Goal: Task Accomplishment & Management: Manage account settings

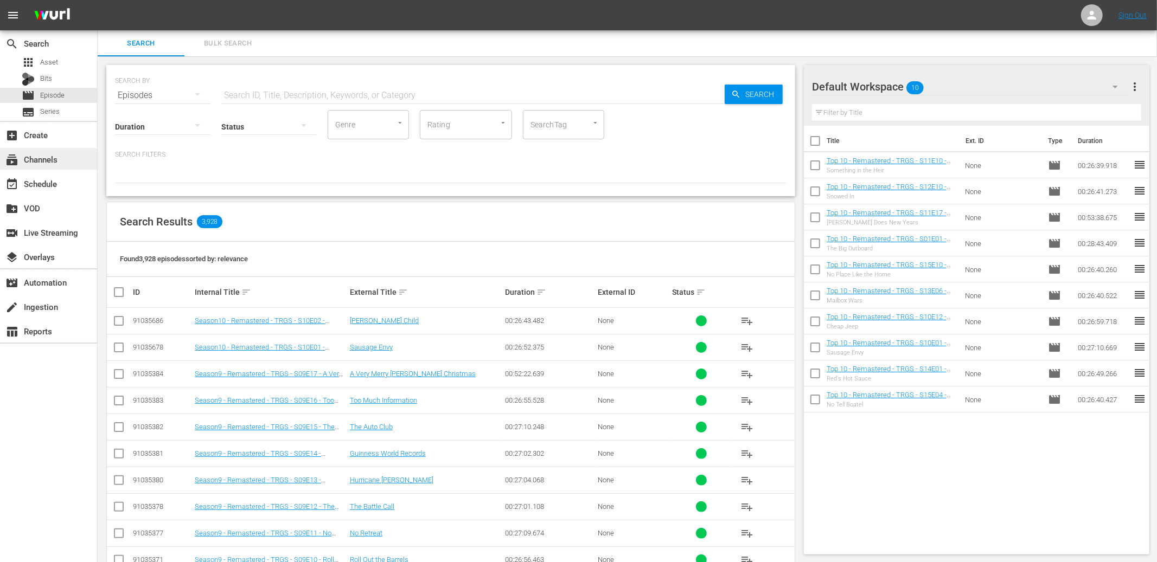
click at [53, 162] on div "subscriptions Channels" at bounding box center [30, 158] width 61 height 10
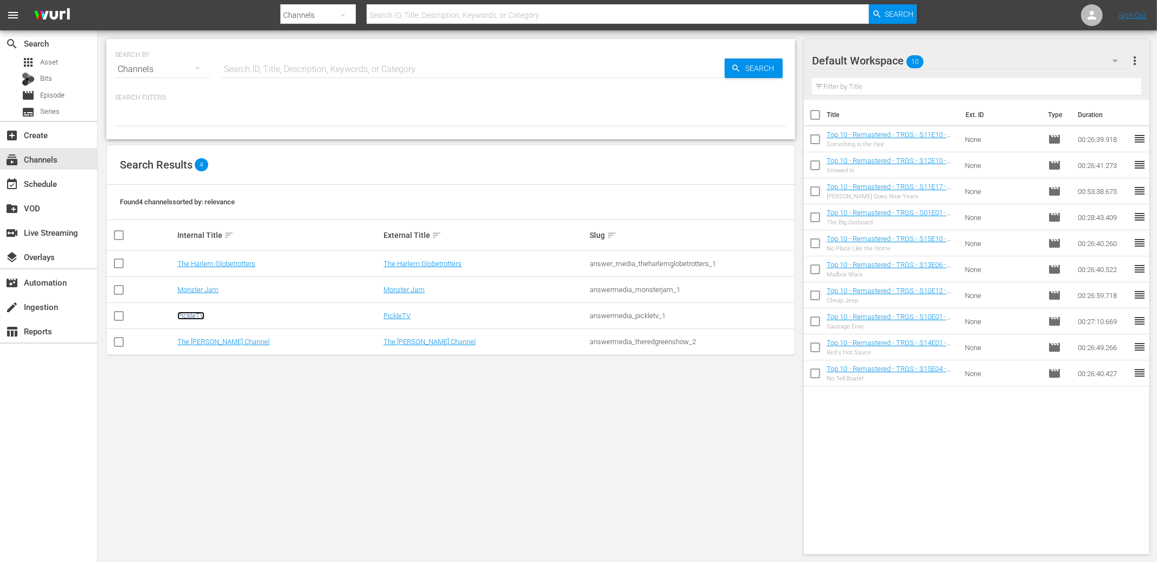
click at [194, 313] on link "PickleTV" at bounding box center [190, 316] width 27 height 8
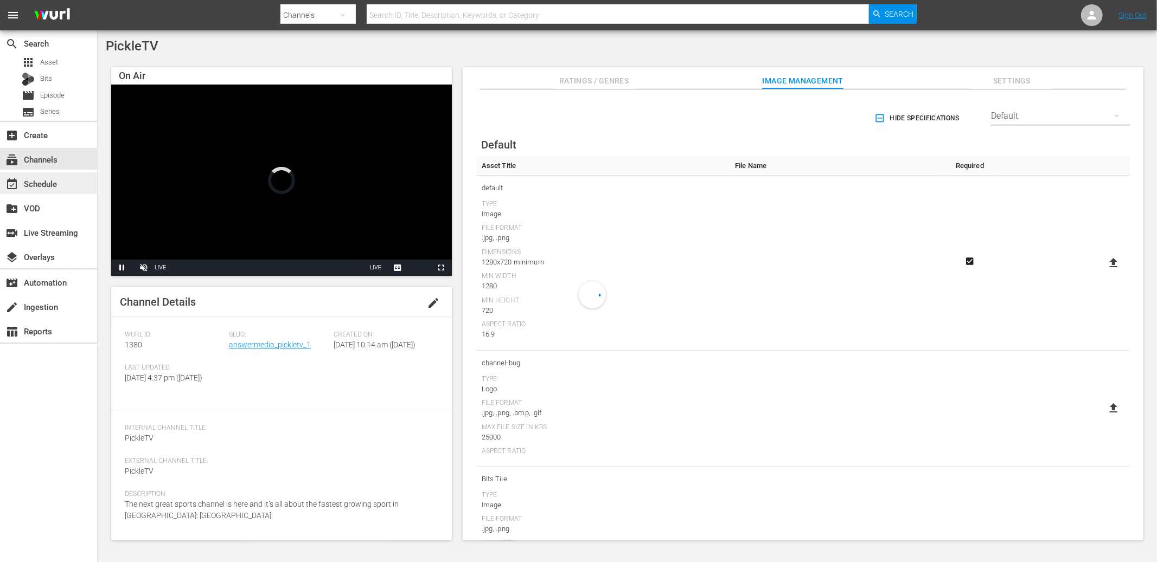
click at [59, 184] on div "event_available Schedule" at bounding box center [30, 182] width 61 height 10
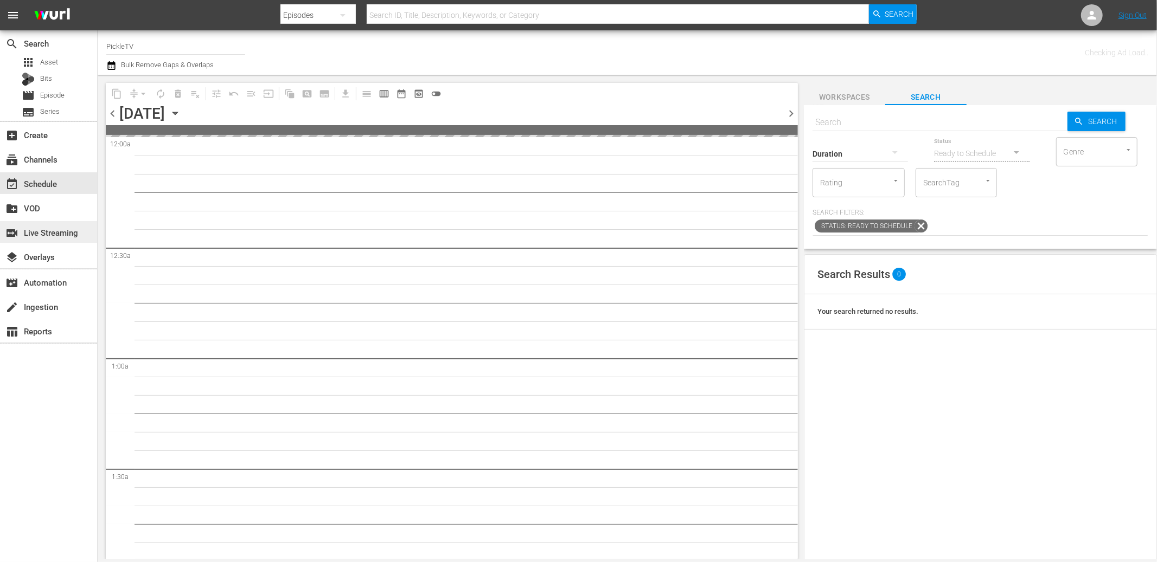
click at [54, 231] on div "switch_video Live Streaming" at bounding box center [30, 231] width 61 height 10
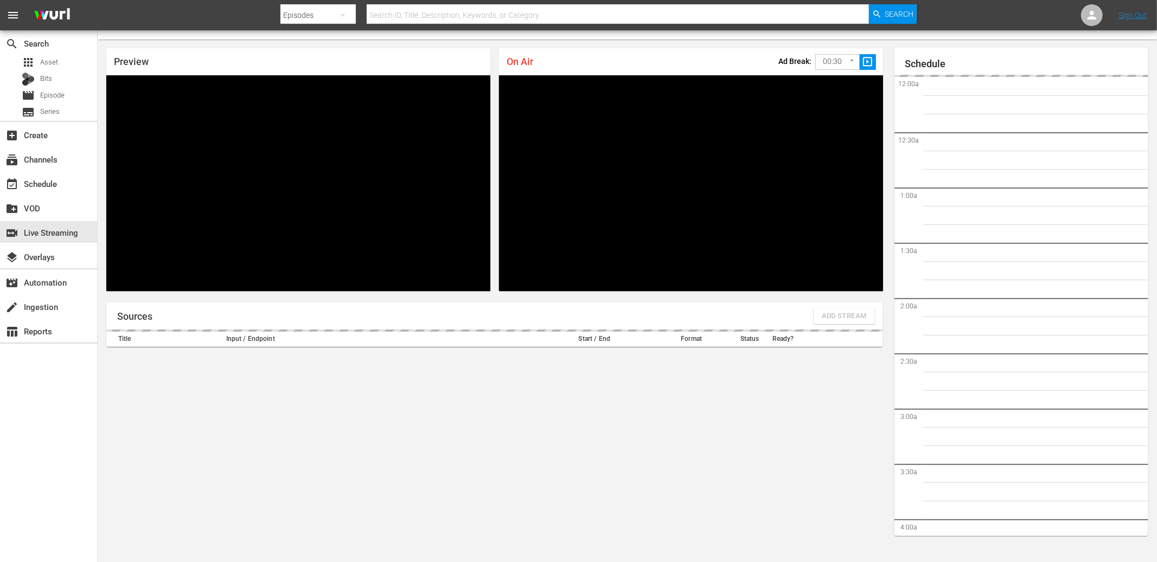
scroll to position [1773, 0]
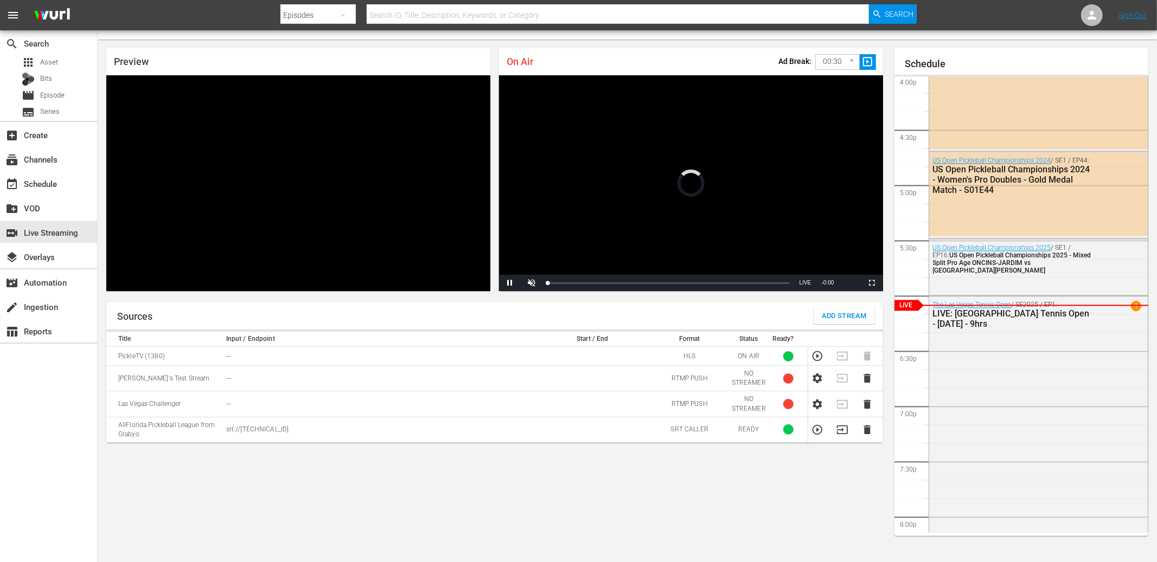
click at [699, 306] on div "Sources Add Stream" at bounding box center [494, 316] width 777 height 27
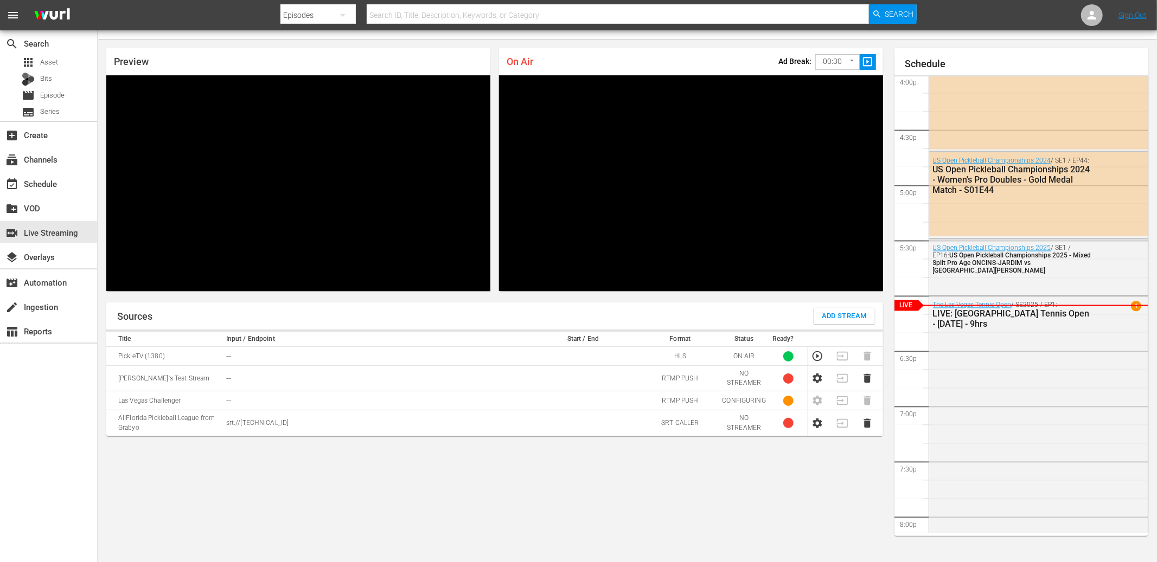
click at [838, 312] on span "Add Stream" at bounding box center [844, 316] width 45 height 12
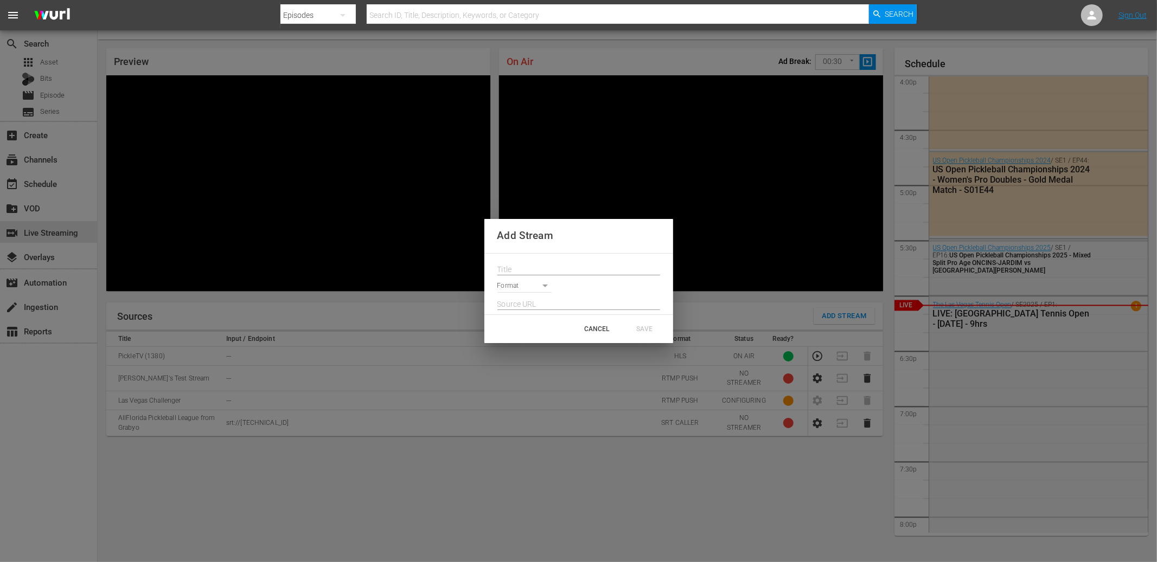
click at [538, 272] on input "text" at bounding box center [578, 270] width 163 height 16
type input "Las Vegas Challenger SRT"
click at [513, 286] on body "menu Search By Episodes Search ID, Title, Description, Keywords, or Category Se…" at bounding box center [578, 258] width 1157 height 562
click at [532, 353] on li "SRT Caller" at bounding box center [529, 359] width 64 height 18
click at [583, 302] on input "text" at bounding box center [578, 305] width 163 height 16
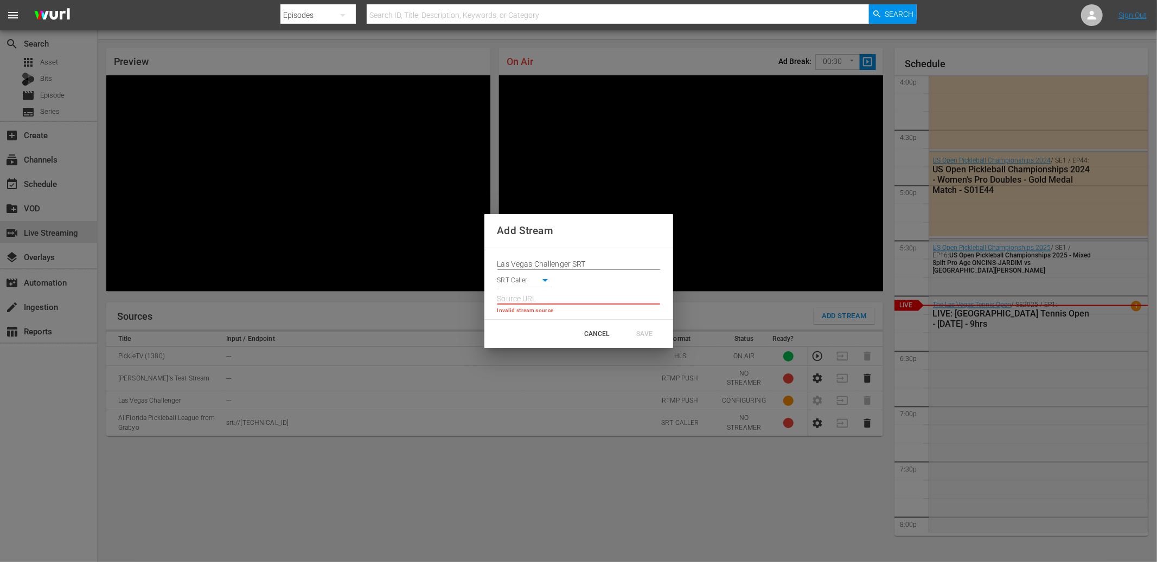
click at [525, 285] on body "menu Search By Episodes Search ID, Title, Description, Keywords, or Category Se…" at bounding box center [578, 258] width 1157 height 562
click at [524, 268] on li "SRT Listener" at bounding box center [529, 264] width 64 height 18
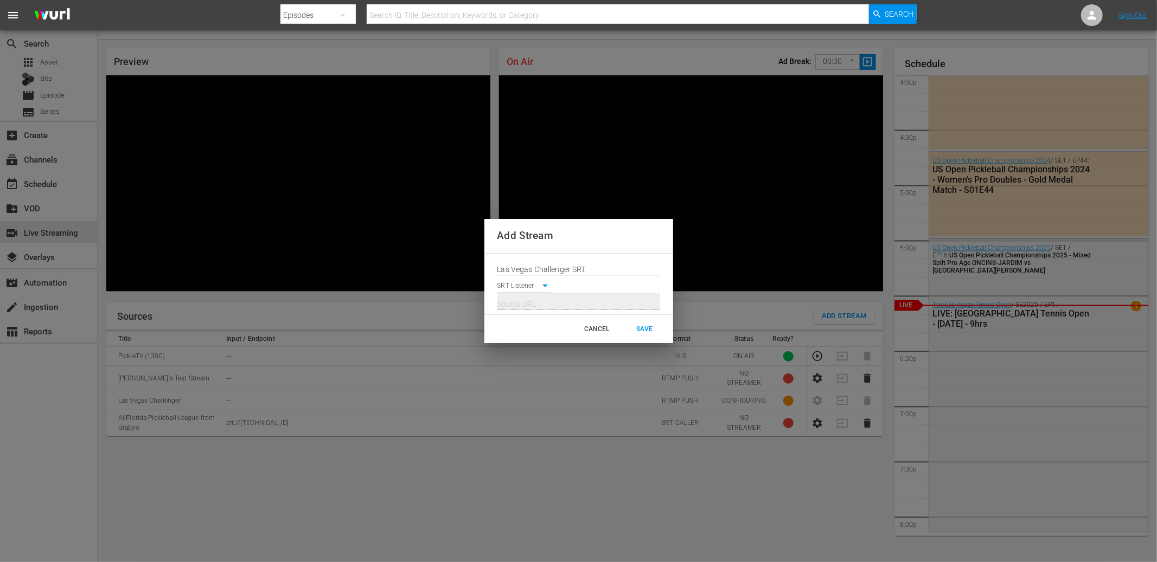
click at [541, 287] on body "menu Search By Episodes Search ID, Title, Description, Keywords, or Category Se…" at bounding box center [578, 258] width 1157 height 562
drag, startPoint x: 533, startPoint y: 302, endPoint x: 540, endPoint y: 306, distance: 8.5
click at [533, 302] on li "SRT Caller" at bounding box center [529, 305] width 64 height 18
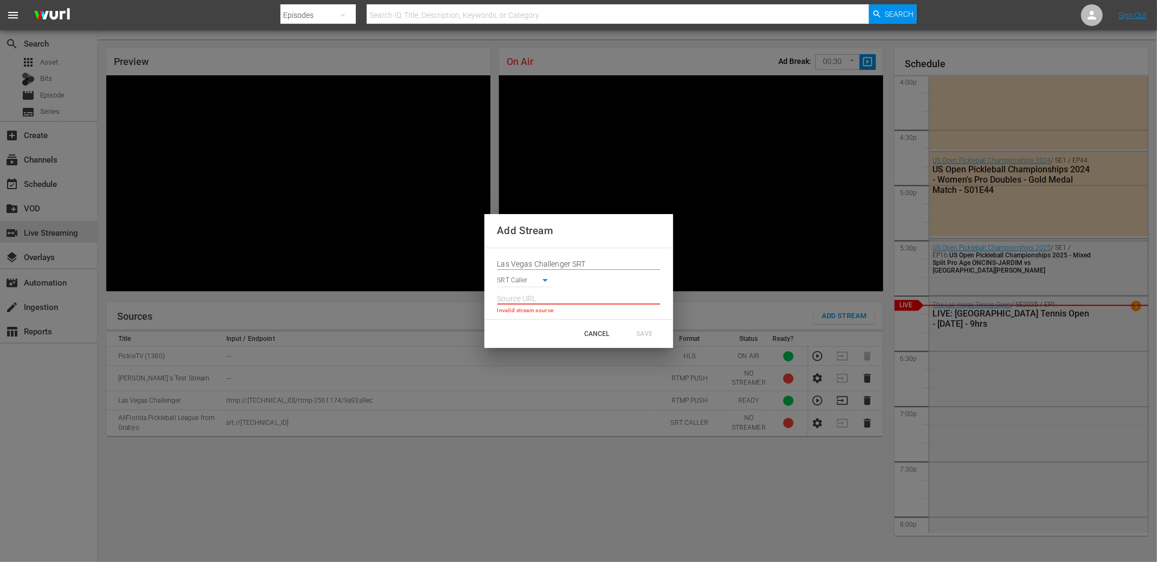
drag, startPoint x: 615, startPoint y: 310, endPoint x: 571, endPoint y: 306, distance: 43.6
click at [614, 310] on p "Invalid stream source" at bounding box center [578, 310] width 163 height 9
click at [529, 294] on input "text" at bounding box center [578, 299] width 163 height 16
click at [529, 296] on input "text" at bounding box center [578, 299] width 163 height 16
click at [539, 282] on body "menu Search By Episodes Search ID, Title, Description, Keywords, or Category Se…" at bounding box center [578, 258] width 1157 height 562
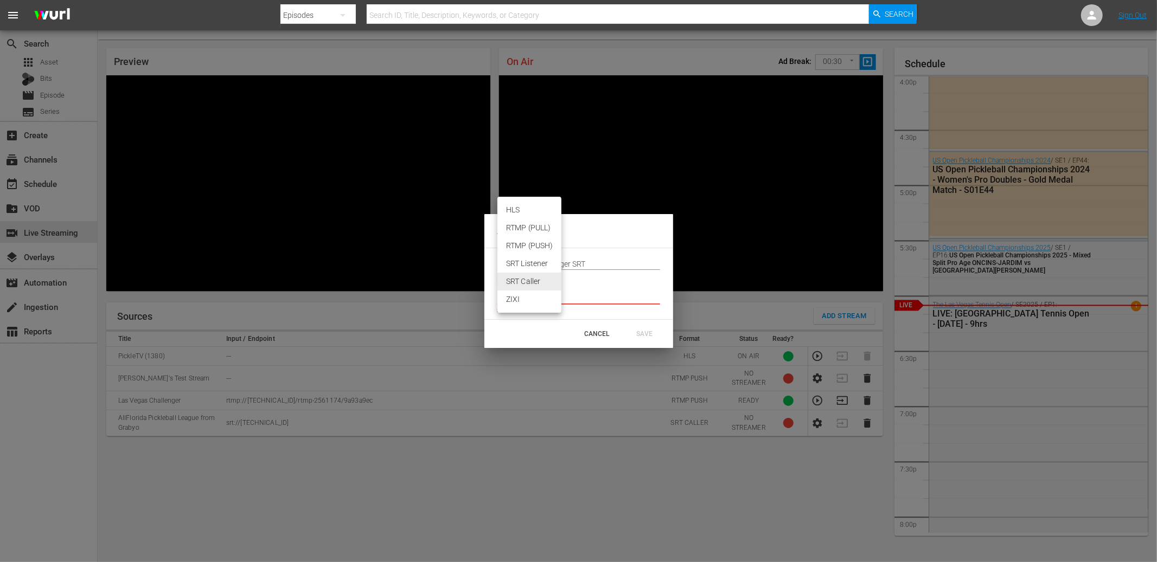
click at [528, 267] on li "SRT Listener" at bounding box center [529, 264] width 64 height 18
type input "SRT_LISTENER"
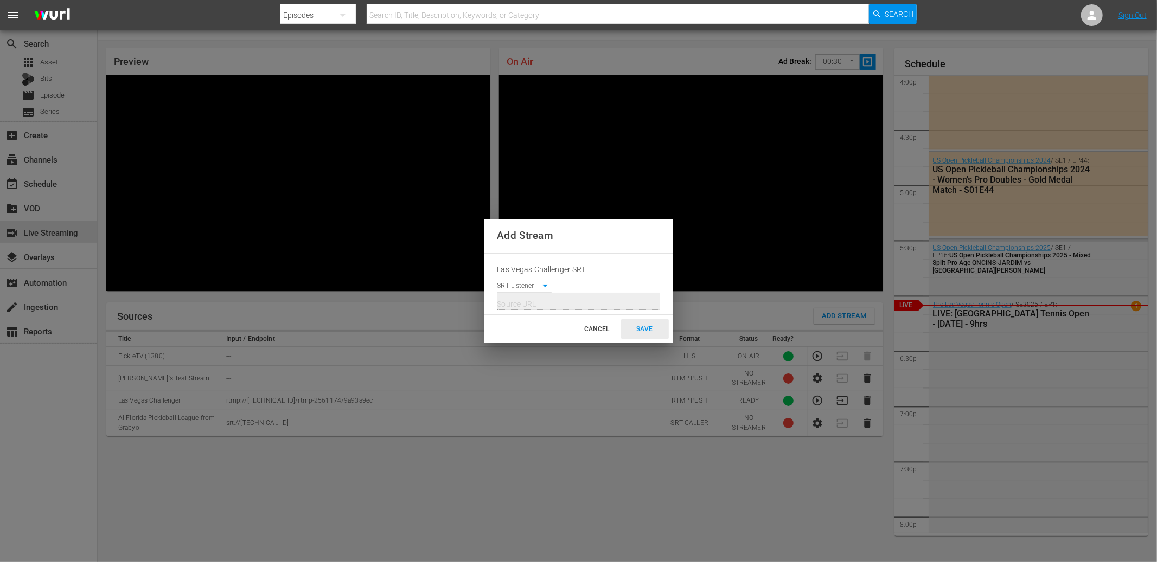
click at [647, 328] on div "SAVE" at bounding box center [645, 329] width 48 height 20
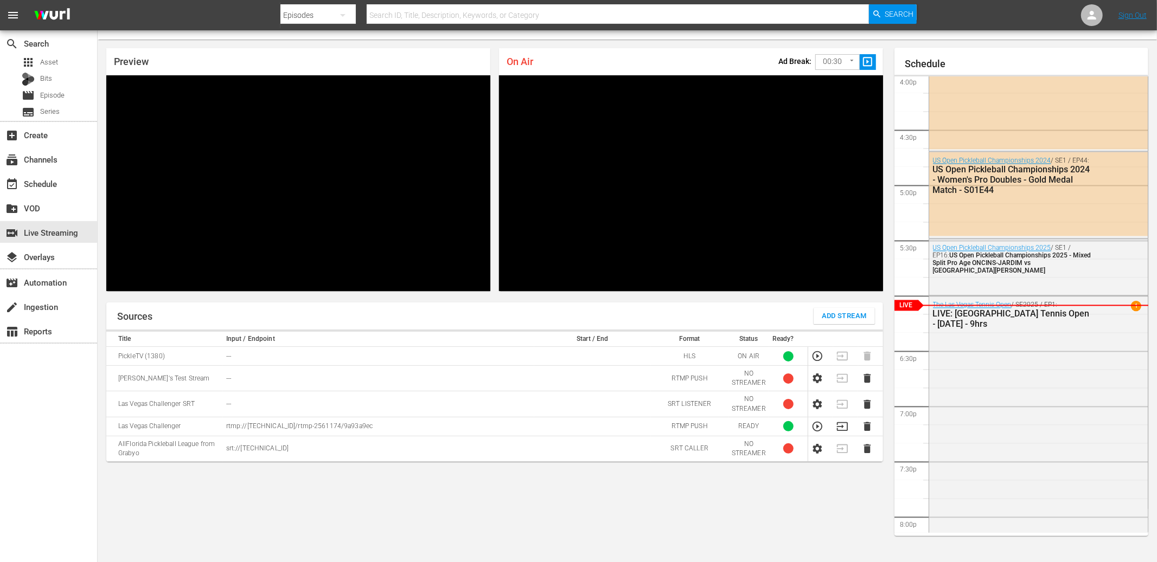
click at [244, 398] on td "---" at bounding box center [378, 404] width 311 height 25
click at [816, 404] on icon "button" at bounding box center [817, 405] width 12 height 12
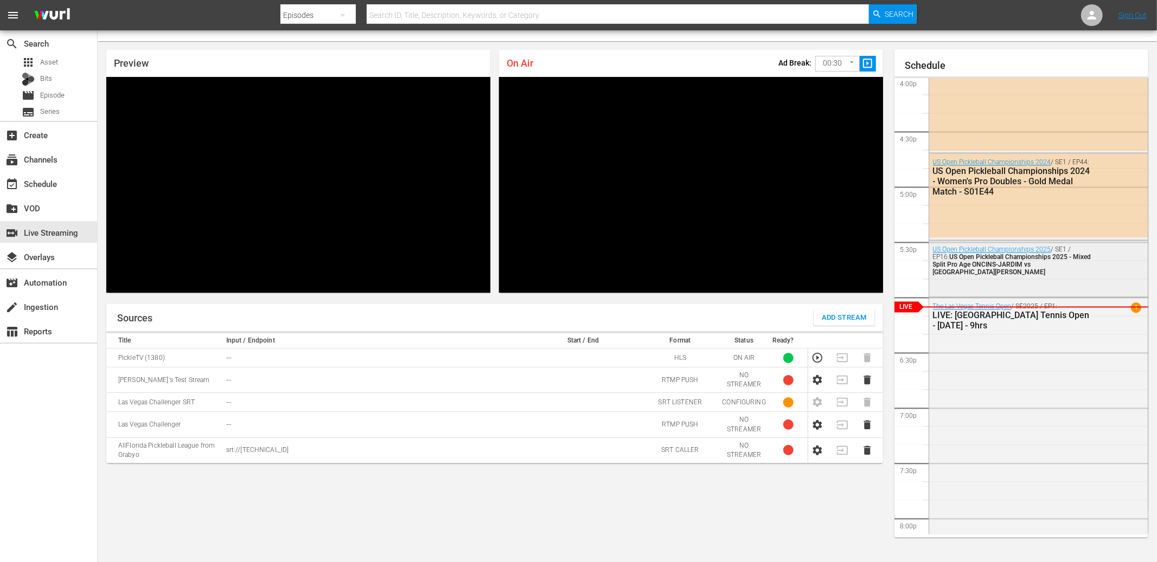
scroll to position [18, 0]
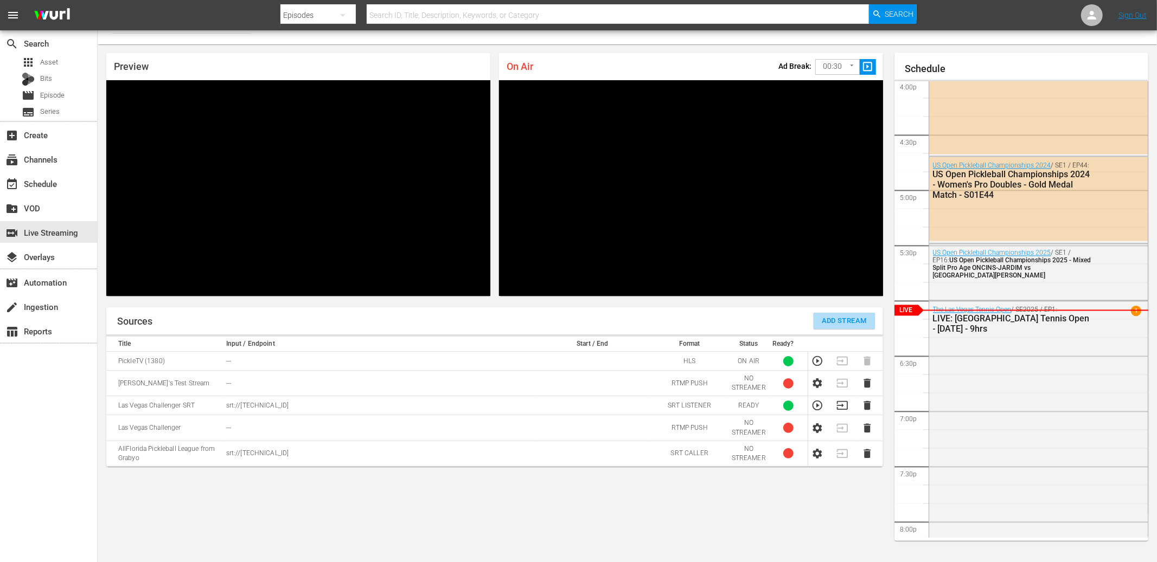
click at [846, 317] on span "Add Stream" at bounding box center [844, 321] width 45 height 12
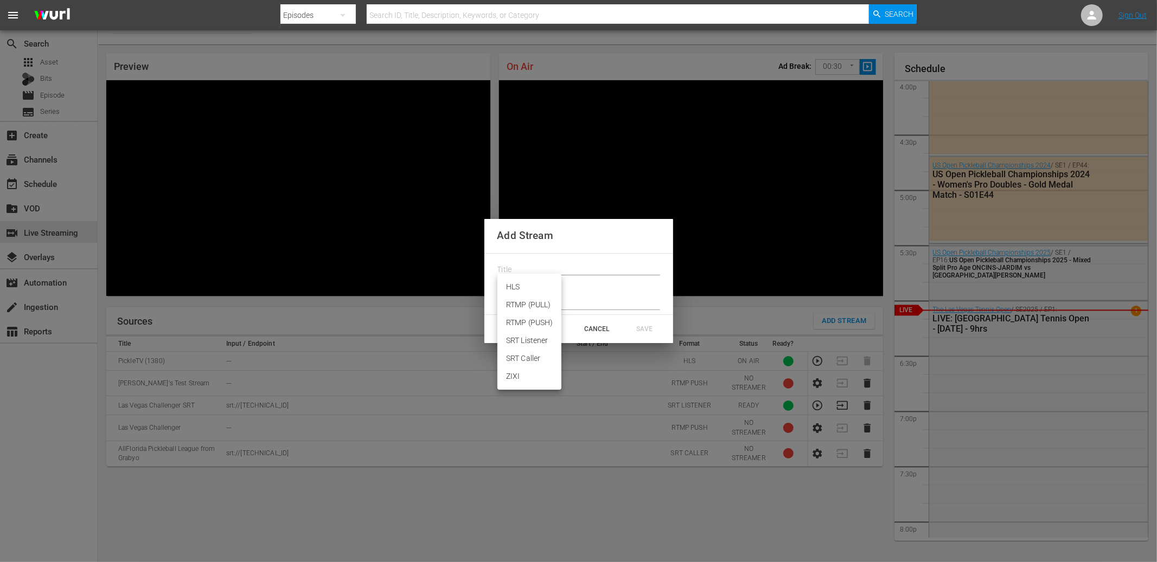
click at [546, 287] on body "menu Search By Episodes Search ID, Title, Description, Keywords, or Category Se…" at bounding box center [578, 263] width 1157 height 562
click at [532, 341] on li "SRT Listener" at bounding box center [529, 341] width 64 height 18
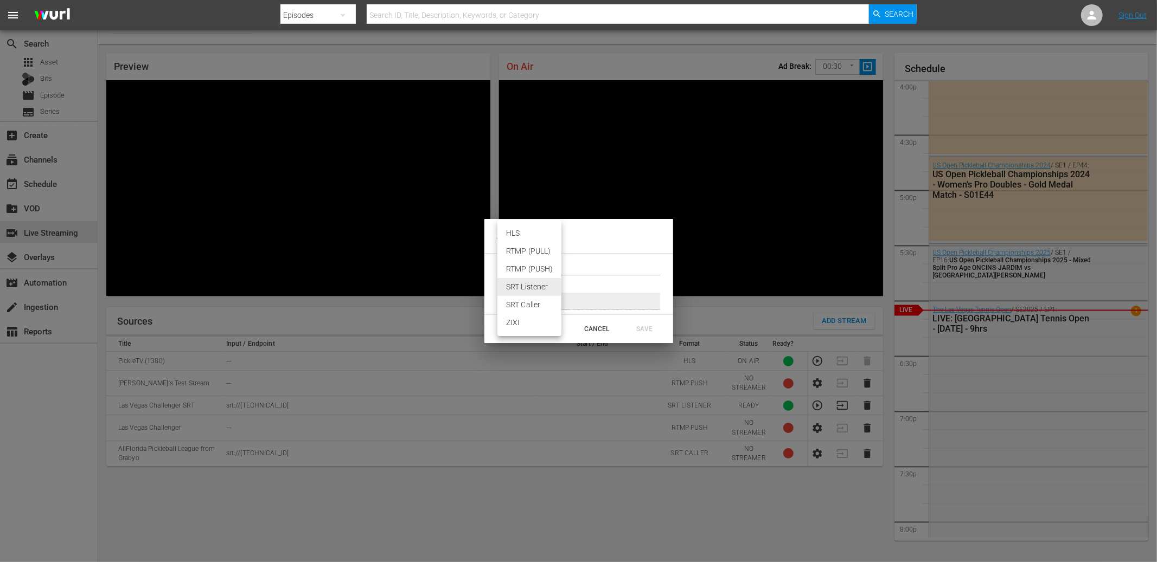
click at [533, 284] on body "menu Search By Episodes Search ID, Title, Description, Keywords, or Category Se…" at bounding box center [578, 263] width 1157 height 562
click at [527, 305] on li "SRT Caller" at bounding box center [529, 305] width 64 height 18
type input "SRT_CALLER"
click at [534, 267] on input "text" at bounding box center [578, 270] width 163 height 16
type input "Las Vegas Challenger SRT Caller"
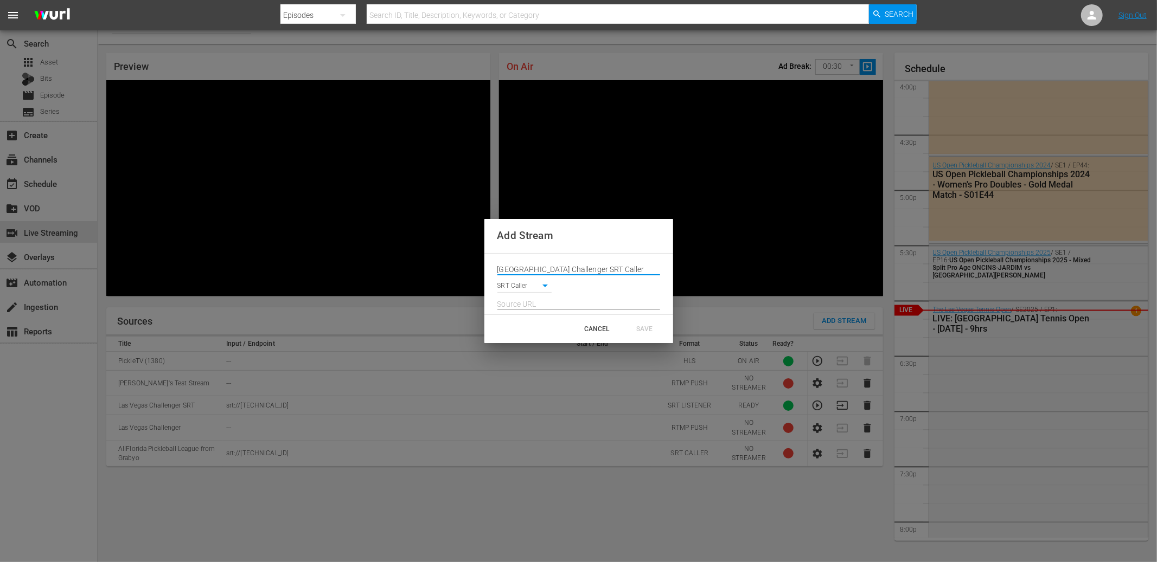
click at [533, 290] on body "menu Search By Episodes Search ID, Title, Description, Keywords, or Category Se…" at bounding box center [578, 263] width 1157 height 562
click at [608, 294] on div at bounding box center [578, 281] width 1157 height 562
click at [603, 308] on input "text" at bounding box center [578, 305] width 163 height 16
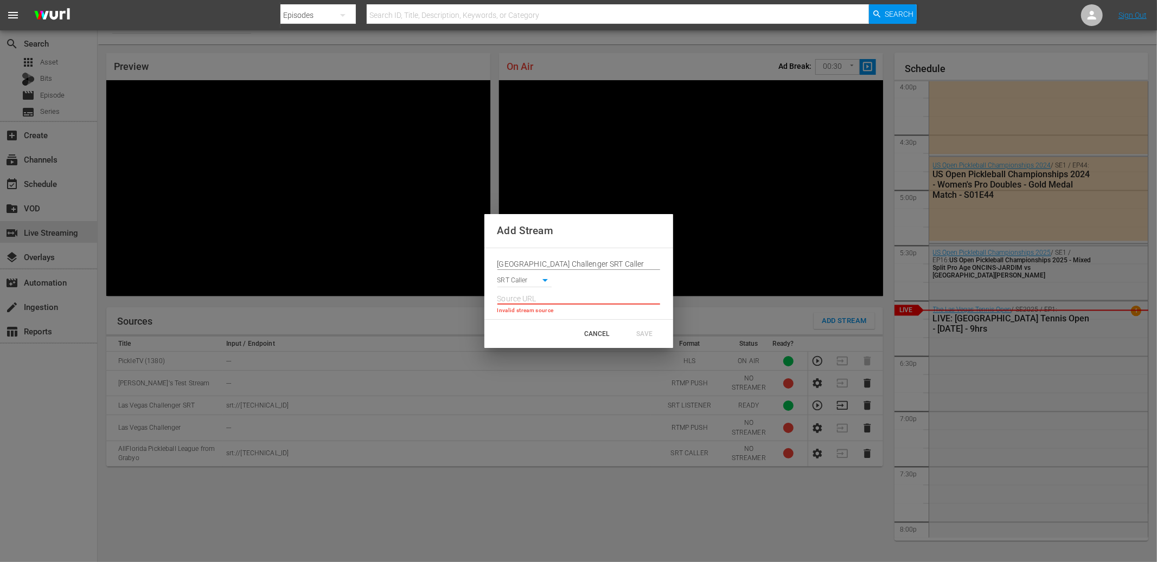
click at [615, 296] on input "text" at bounding box center [578, 299] width 163 height 16
paste input "srt://52.6.129.62:10001"
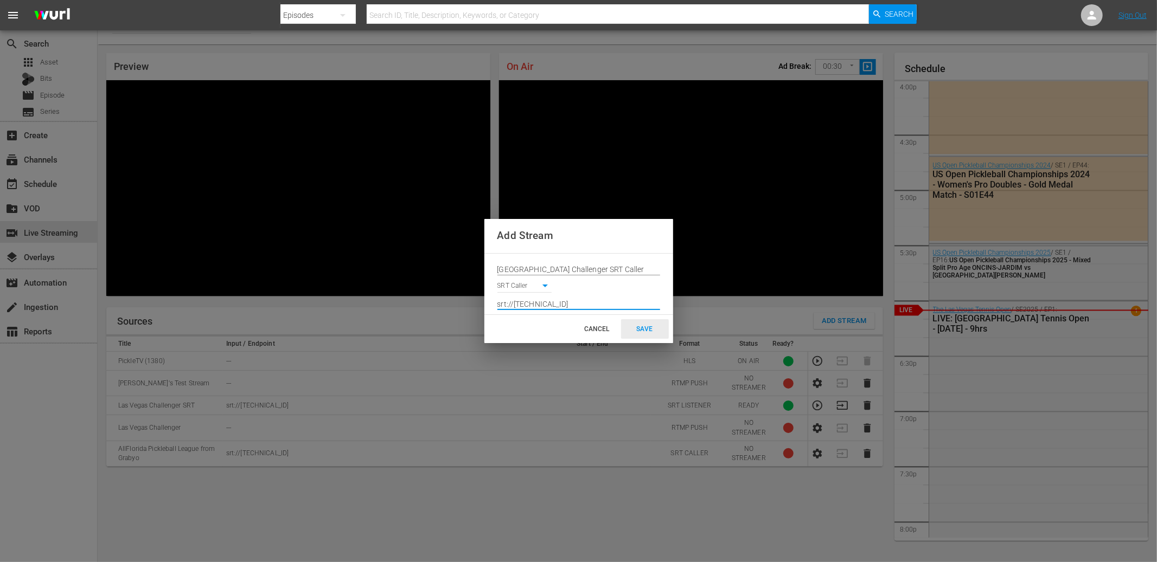
type input "srt://52.6.129.62:10001"
click at [644, 328] on div "SAVE" at bounding box center [645, 329] width 48 height 20
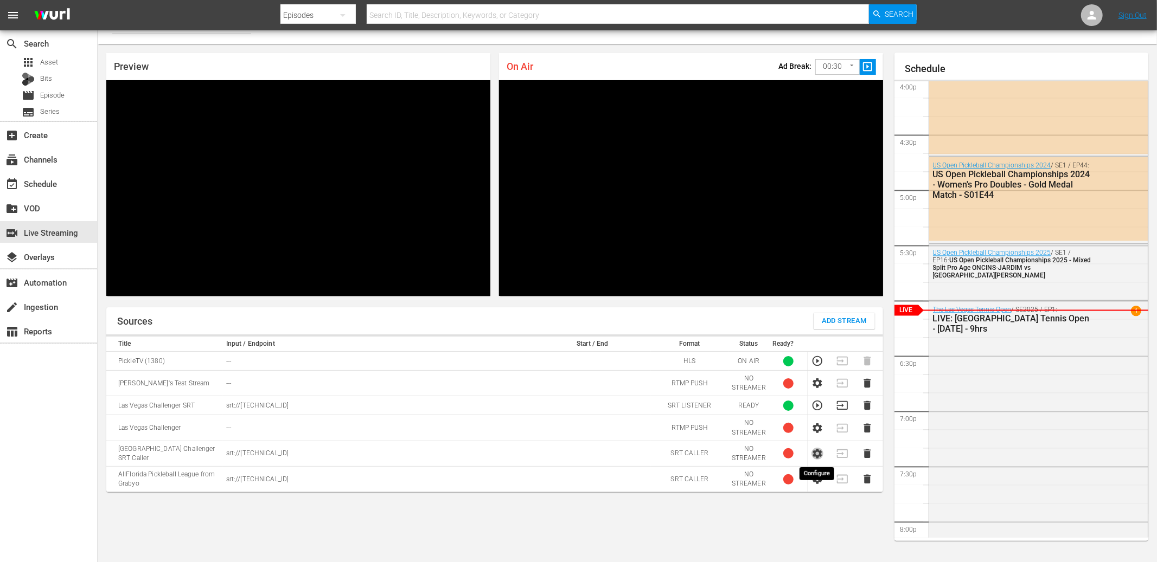
click at [820, 455] on icon "button" at bounding box center [817, 454] width 9 height 10
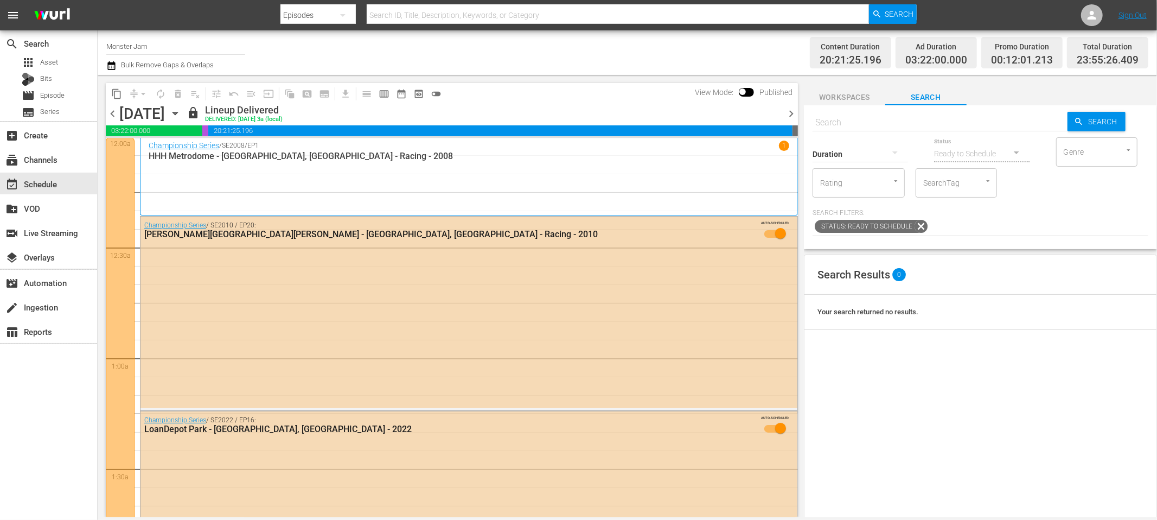
scroll to position [1, 0]
click at [47, 59] on span "Asset" at bounding box center [49, 62] width 18 height 11
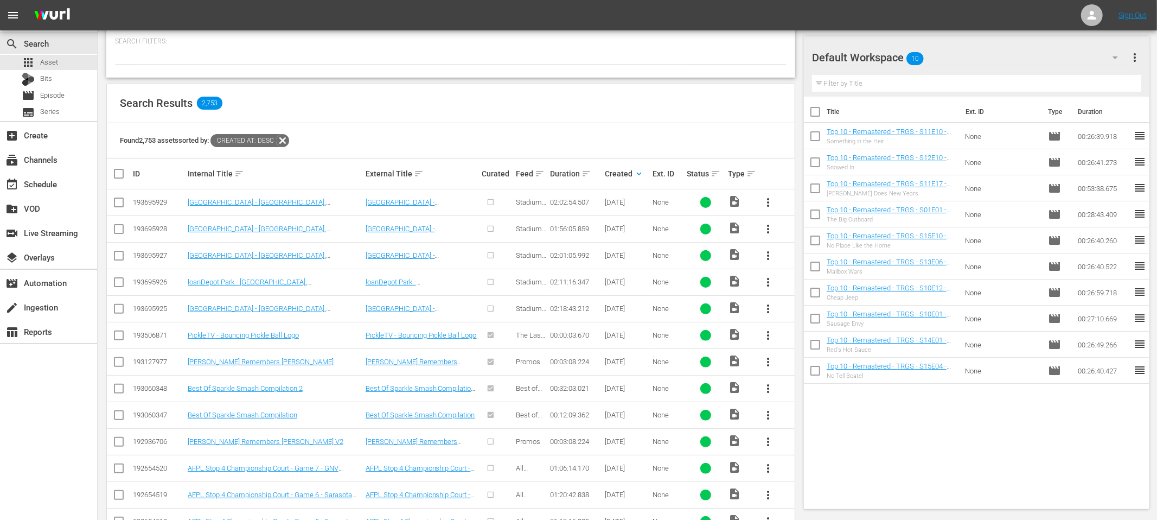
scroll to position [143, 0]
click at [600, 109] on div "Search Results 2,753" at bounding box center [451, 105] width 688 height 40
click at [608, 99] on div "Search Results 2,753" at bounding box center [451, 105] width 688 height 40
click at [606, 107] on div "Search Results 2,753" at bounding box center [451, 105] width 688 height 40
click at [53, 115] on span "Series" at bounding box center [50, 111] width 20 height 11
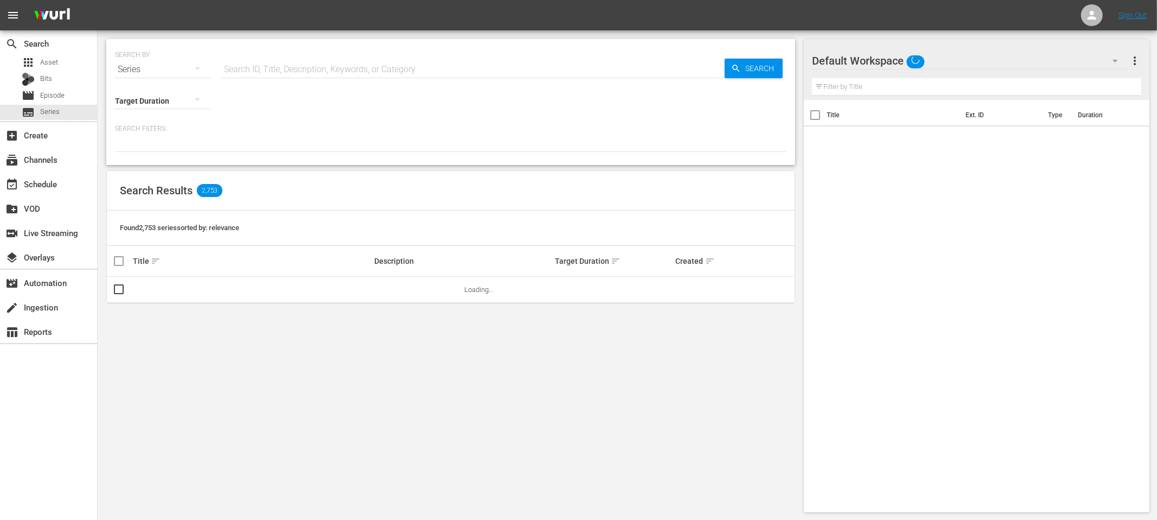
click at [280, 74] on input "text" at bounding box center [472, 69] width 503 height 26
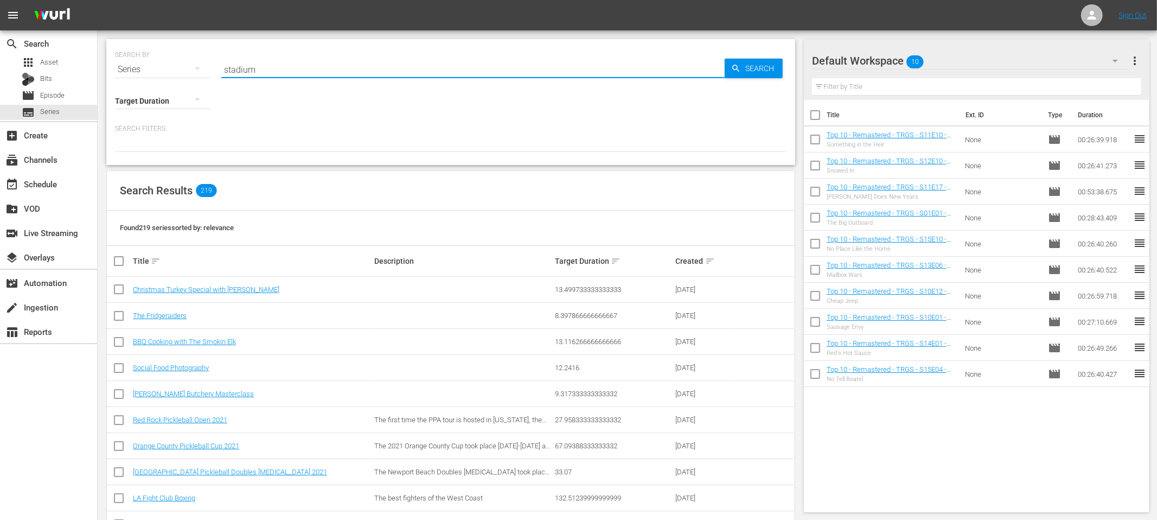
type input "stadium"
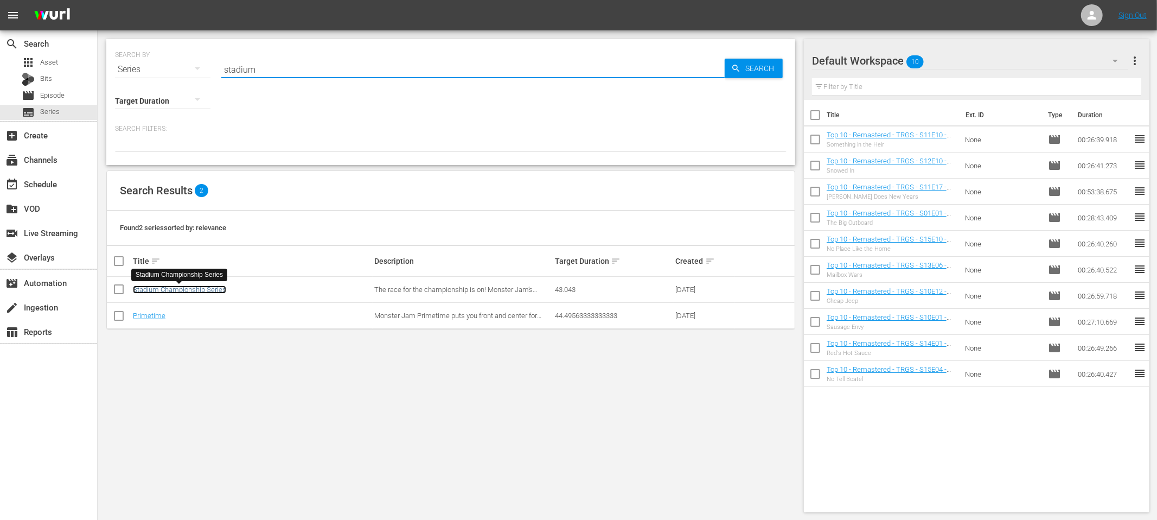
click at [175, 290] on link "Stadium Championship Series" at bounding box center [179, 289] width 93 height 8
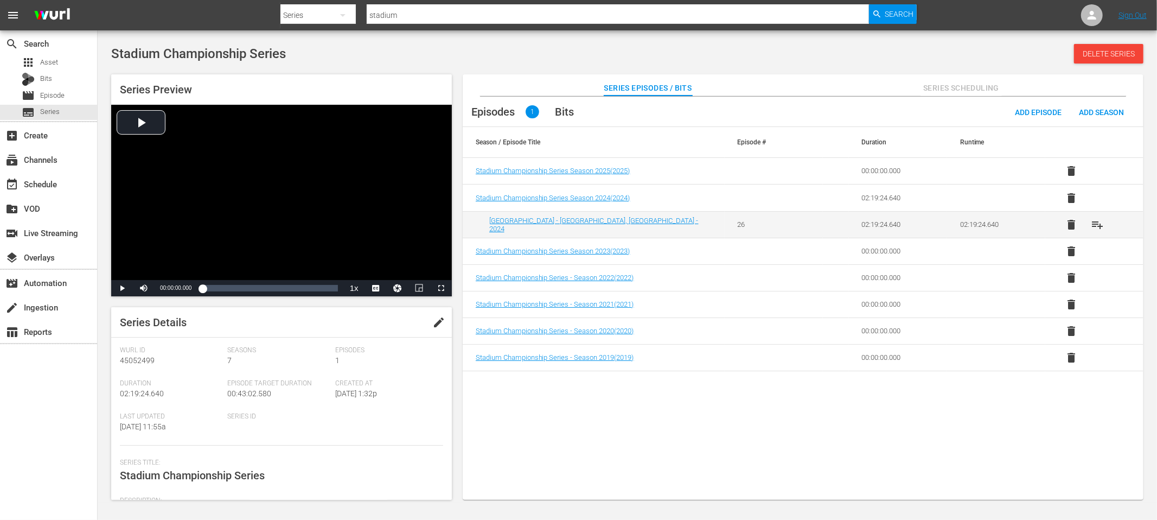
click at [472, 55] on div "Stadium Championship Series Delete Series" at bounding box center [627, 54] width 1032 height 20
click at [57, 108] on span "Series" at bounding box center [50, 111] width 20 height 11
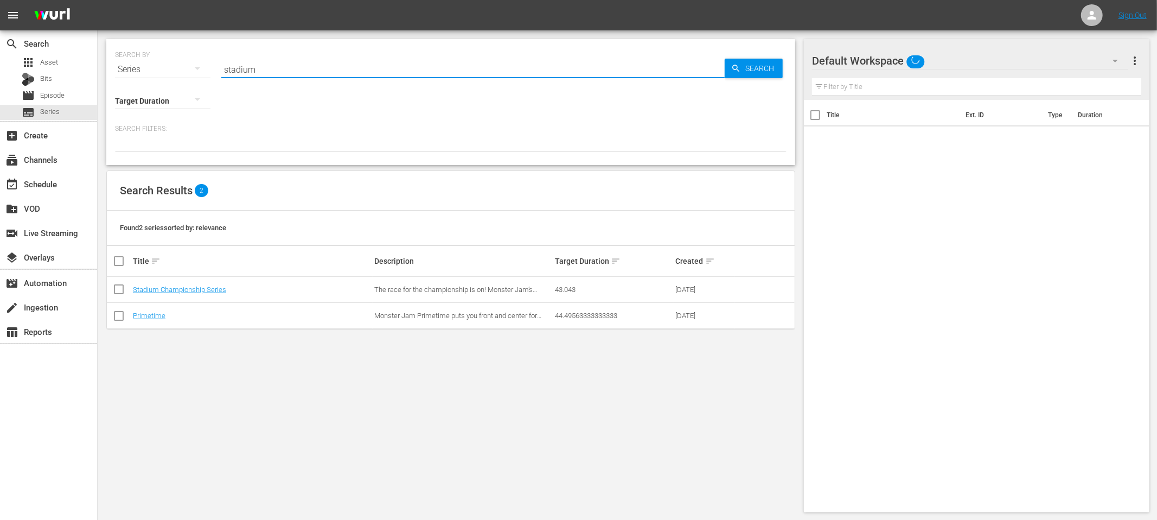
click at [234, 73] on input "stadium" at bounding box center [472, 69] width 503 height 26
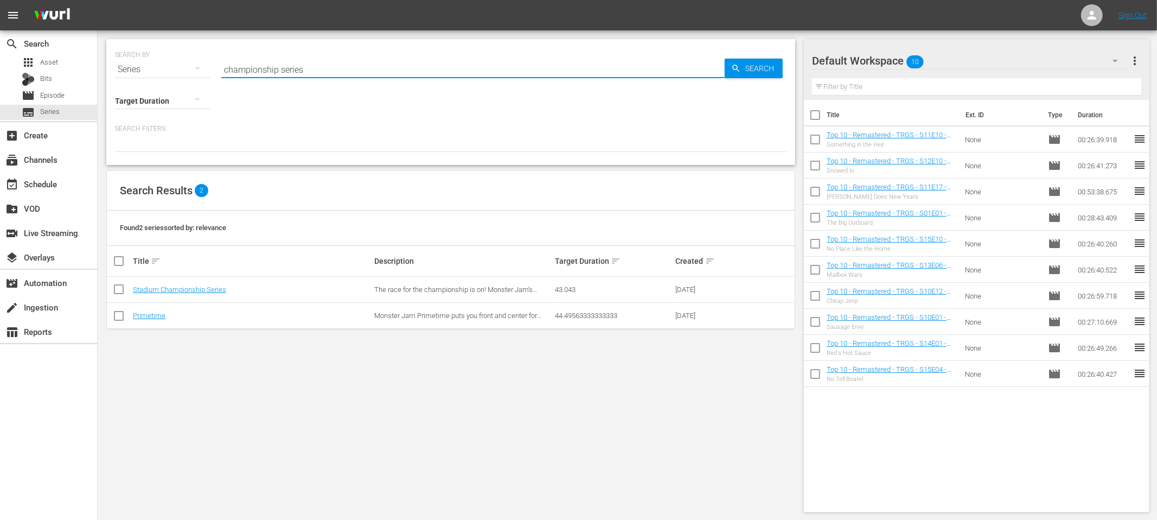
type input "championship series"
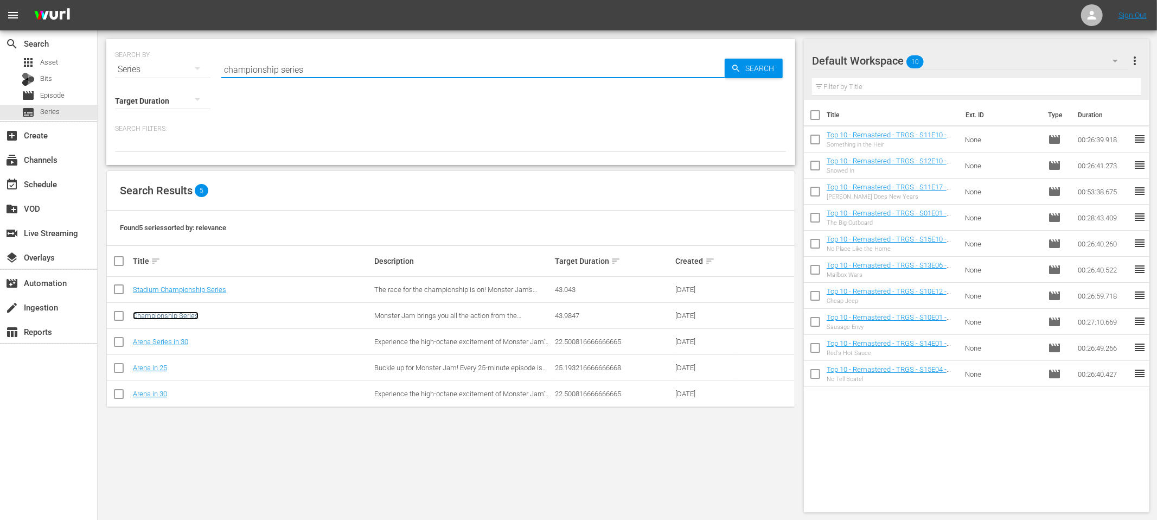
click at [188, 315] on link "Championship Series" at bounding box center [166, 315] width 66 height 8
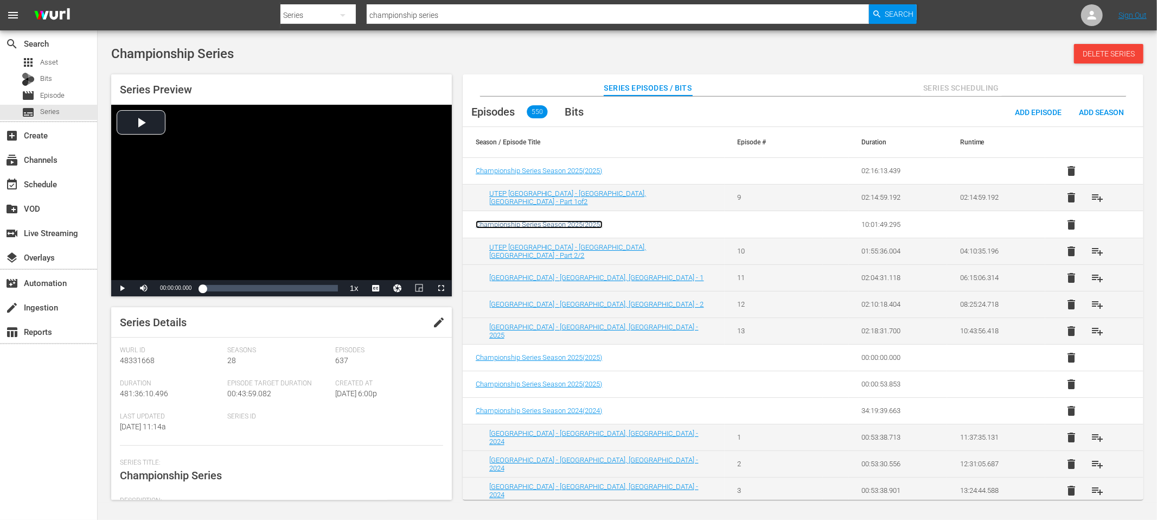
click at [560, 223] on span "Championship Series Season 2025 ( 2025 )" at bounding box center [539, 224] width 127 height 8
click at [542, 167] on span "Championship Series Season 2025 ( 2025 )" at bounding box center [539, 171] width 127 height 8
click at [596, 355] on span "Championship Series Season 2025 ( 2025 )" at bounding box center [539, 357] width 127 height 8
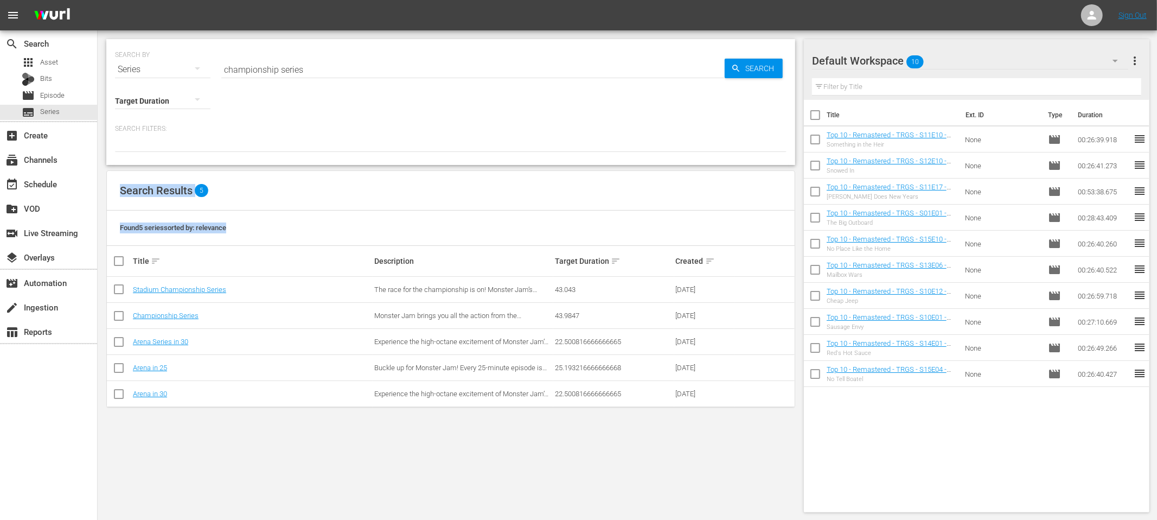
drag, startPoint x: 119, startPoint y: 188, endPoint x: 306, endPoint y: 232, distance: 191.7
click at [306, 232] on div "Search Results 5 Found 5 series sorted by: relevance Title sort Description Tar…" at bounding box center [450, 288] width 689 height 237
click at [306, 232] on div "Found 5 series sorted by: relevance" at bounding box center [451, 227] width 688 height 35
click at [252, 430] on div "SEARCH BY Search By Series Search ID, Title, Description, Keywords, or Category…" at bounding box center [451, 275] width 706 height 490
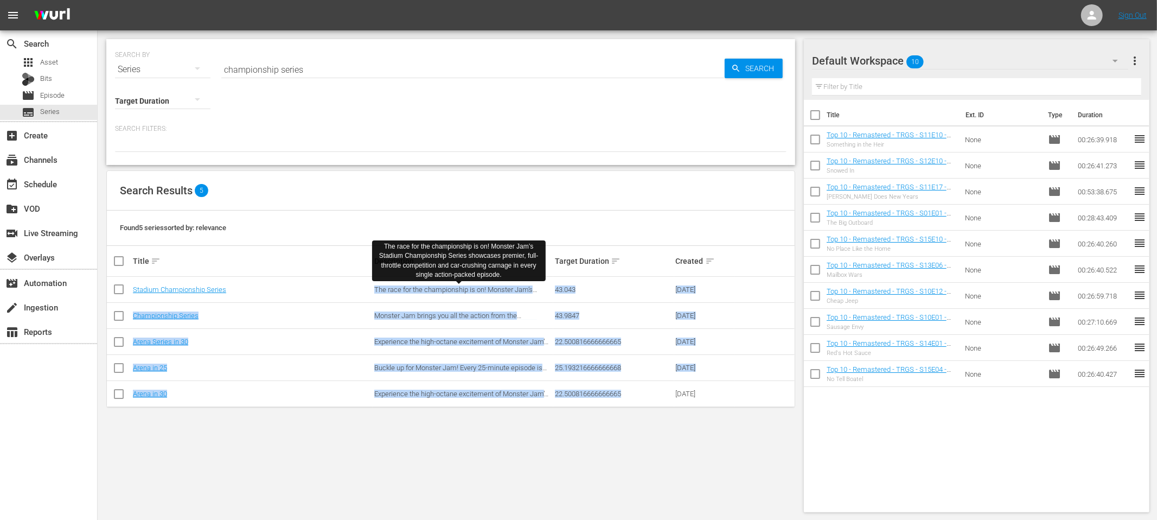
drag, startPoint x: 636, startPoint y: 392, endPoint x: 388, endPoint y: 285, distance: 270.6
click at [388, 285] on tbody "Stadium Championship Series The race for the championship is on! Monster Jam’s …" at bounding box center [451, 342] width 688 height 130
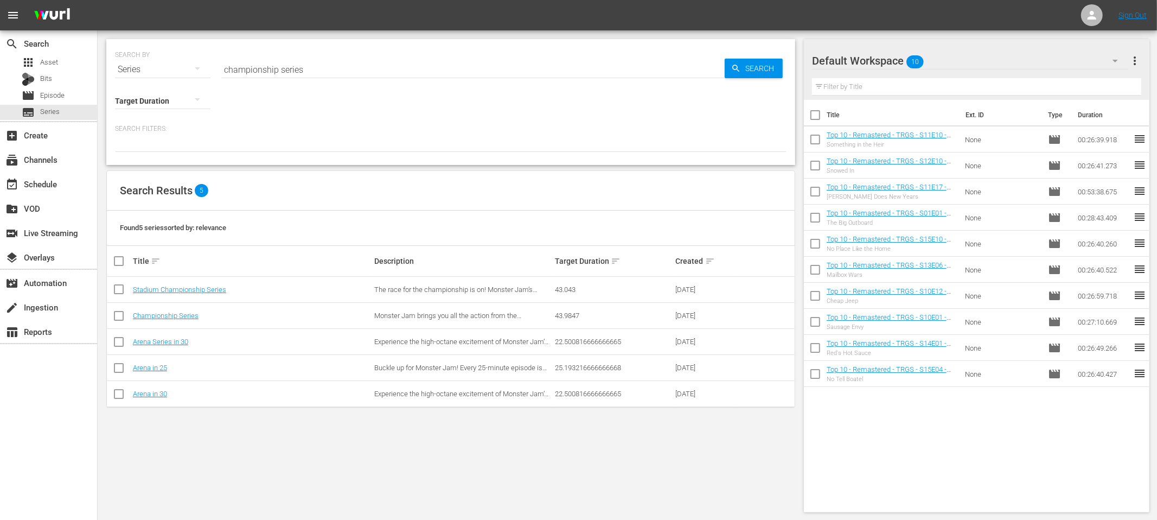
click at [356, 267] on div "Title sort" at bounding box center [252, 260] width 238 height 13
drag, startPoint x: 355, startPoint y: 265, endPoint x: 730, endPoint y: 395, distance: 396.9
click at [730, 395] on div "Title sort Description Target Duration sort Created sort Stadium Championship S…" at bounding box center [451, 326] width 688 height 161
click at [730, 395] on div "[DATE]" at bounding box center [704, 393] width 57 height 8
click at [709, 414] on div "SEARCH BY Search By Series Search ID, Title, Description, Keywords, or Category…" at bounding box center [451, 275] width 706 height 490
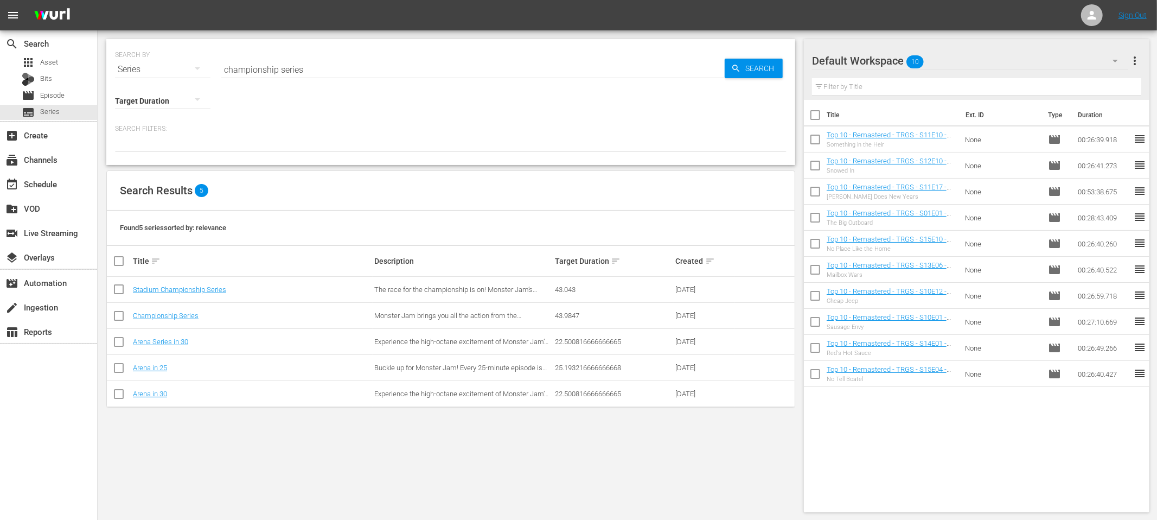
click at [389, 215] on div "Found 5 series sorted by: relevance" at bounding box center [451, 227] width 688 height 35
click at [79, 66] on div "apps Asset" at bounding box center [48, 62] width 97 height 15
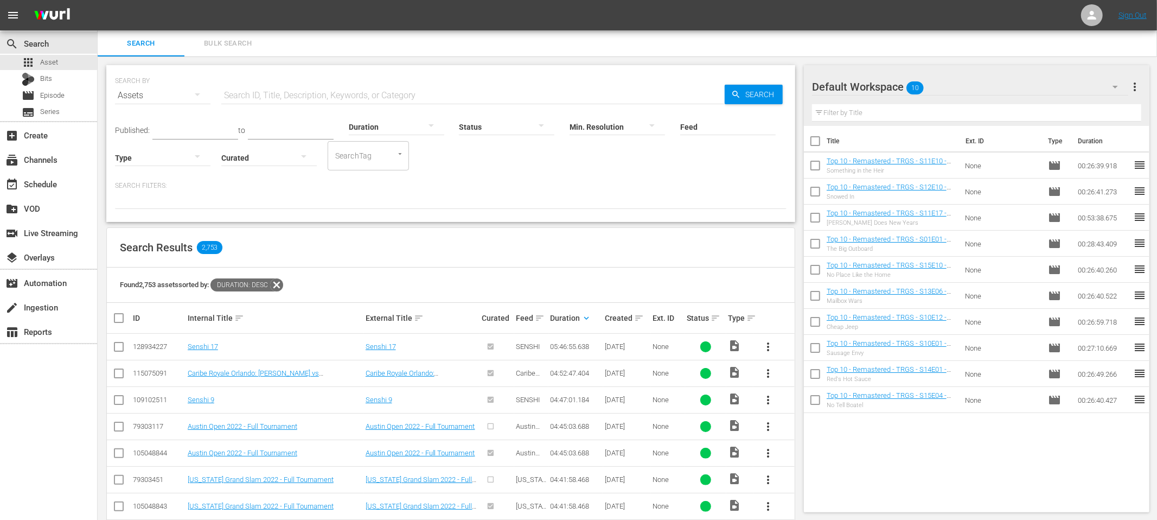
click at [586, 267] on div "Found 2,753 assets sorted by: Duration: desc" at bounding box center [451, 284] width 688 height 35
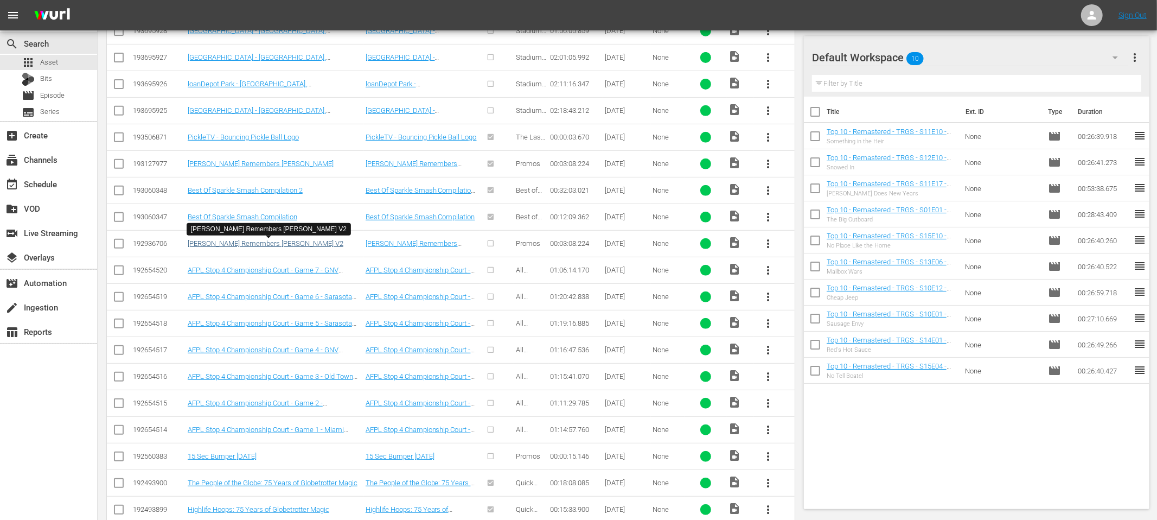
scroll to position [337, 0]
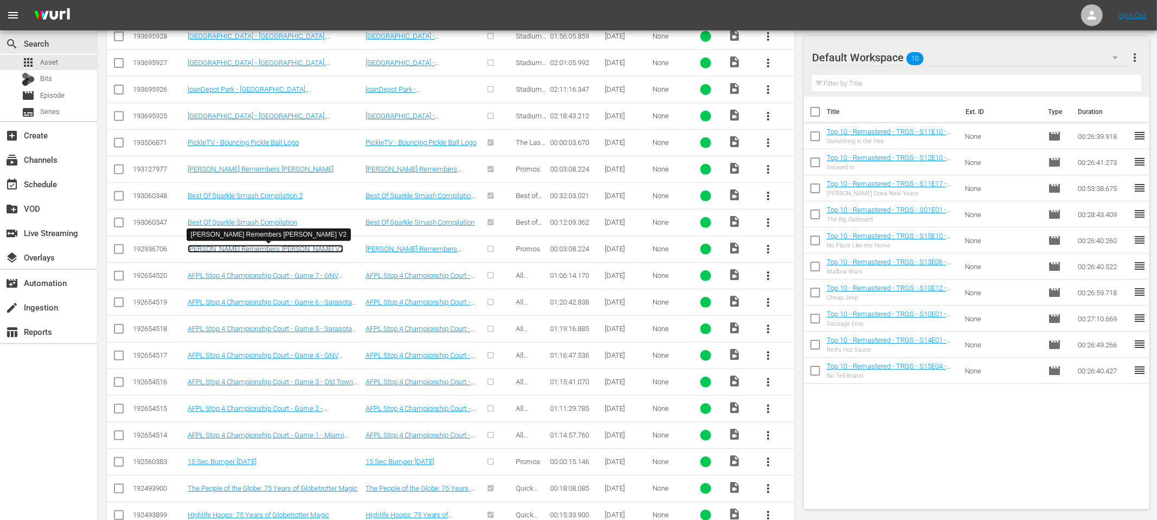
click at [259, 246] on link "Rick Green Remembers Graham Greene V2" at bounding box center [266, 249] width 156 height 8
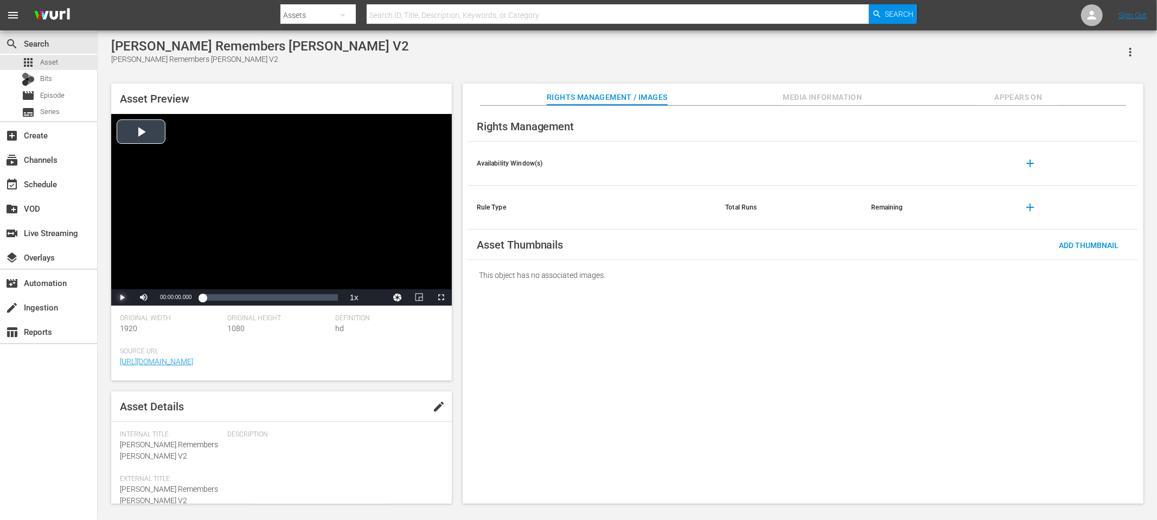
click at [122, 297] on span "Video Player" at bounding box center [122, 297] width 0 height 0
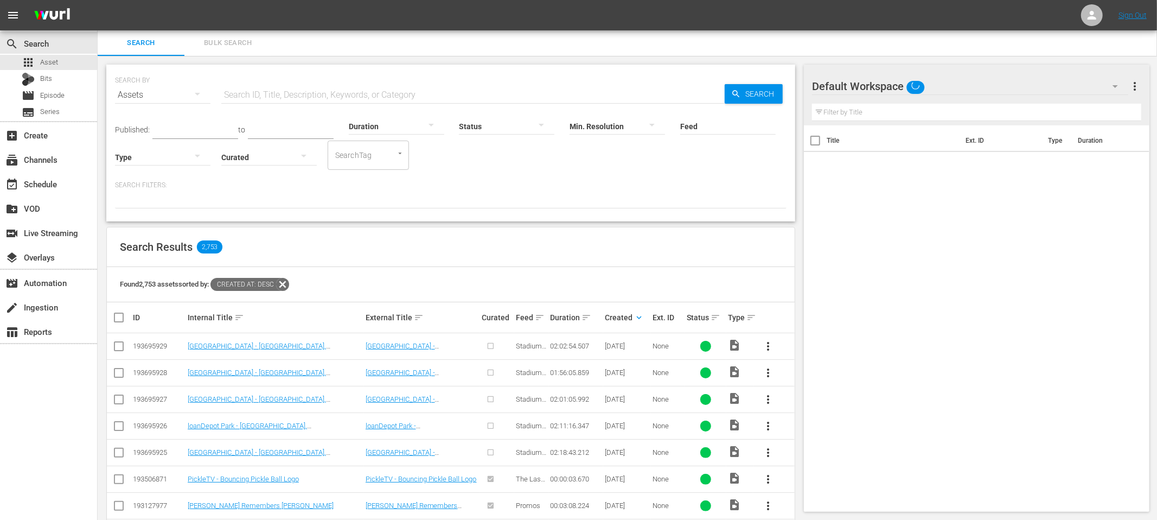
click at [611, 213] on div "SEARCH BY Search By Assets Search ID, Title, Description, Keywords, or Category…" at bounding box center [450, 143] width 689 height 157
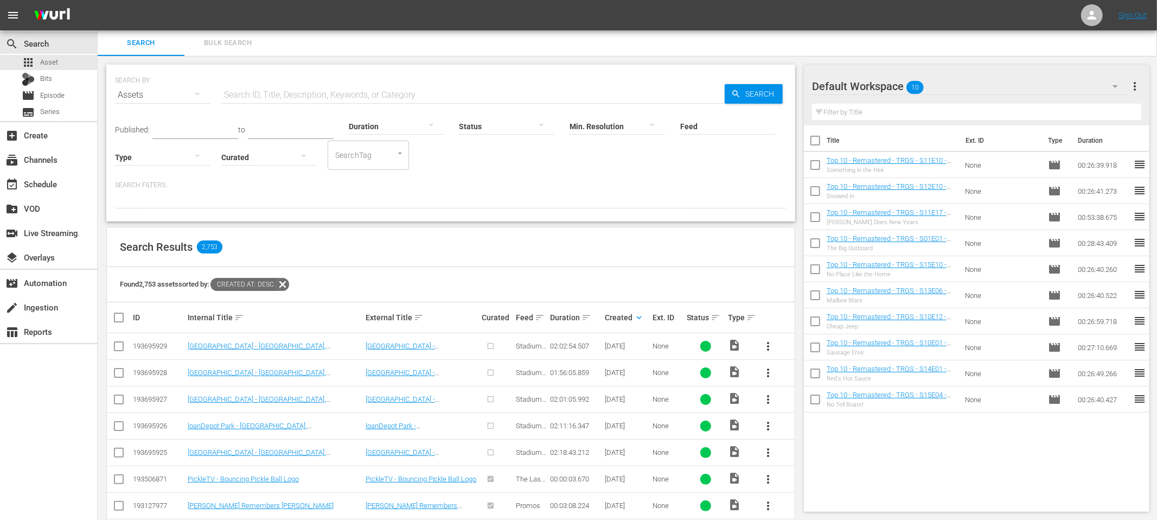
click at [441, 207] on div at bounding box center [451, 199] width 672 height 18
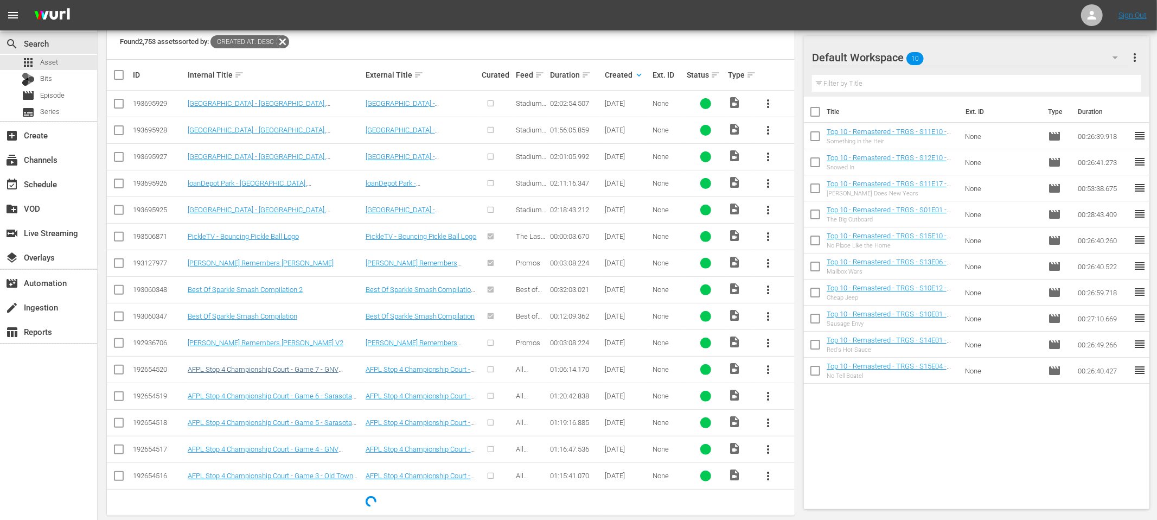
scroll to position [245, 0]
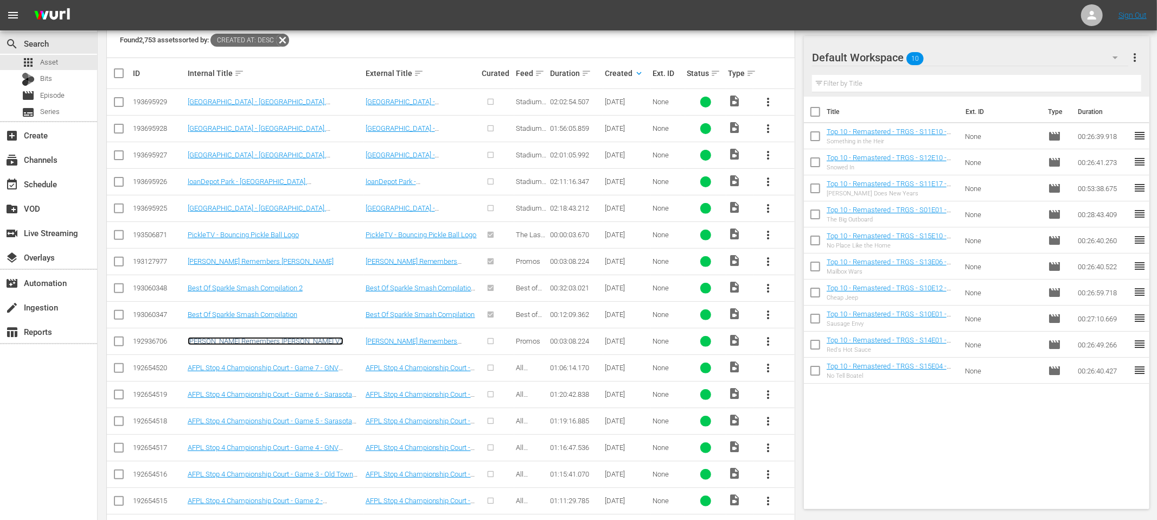
click at [303, 343] on link "Rick Green Remembers Graham Greene V2" at bounding box center [266, 341] width 156 height 8
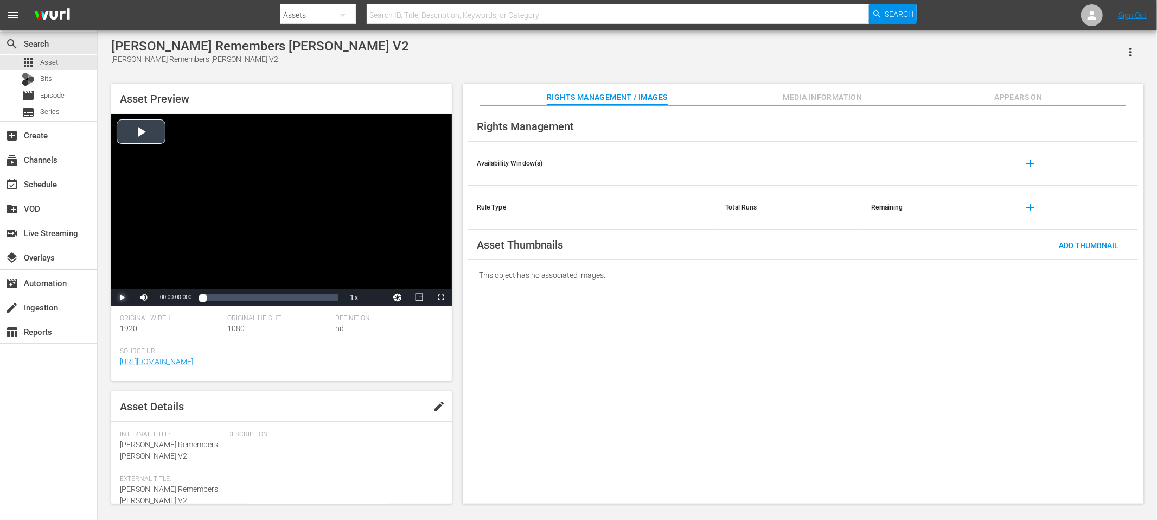
click at [122, 297] on span "Video Player" at bounding box center [122, 297] width 0 height 0
click at [404, 69] on div "Rick Green Remembers Graham Greene V2 Rick Green Remembers Graham Greene V2 Ass…" at bounding box center [627, 268] width 1043 height 459
click at [441, 297] on span "Video Player" at bounding box center [441, 297] width 0 height 0
click at [350, 57] on div "Rick Green Remembers Graham Greene V2" at bounding box center [260, 59] width 298 height 11
click at [441, 297] on span "Video Player" at bounding box center [441, 297] width 0 height 0
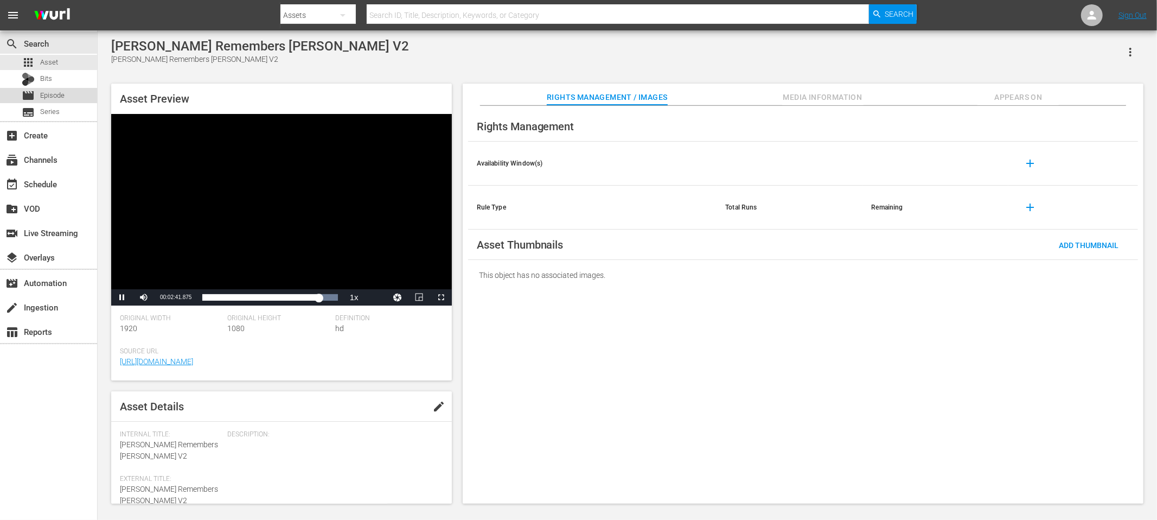
click at [58, 88] on div "movie Episode" at bounding box center [43, 95] width 43 height 15
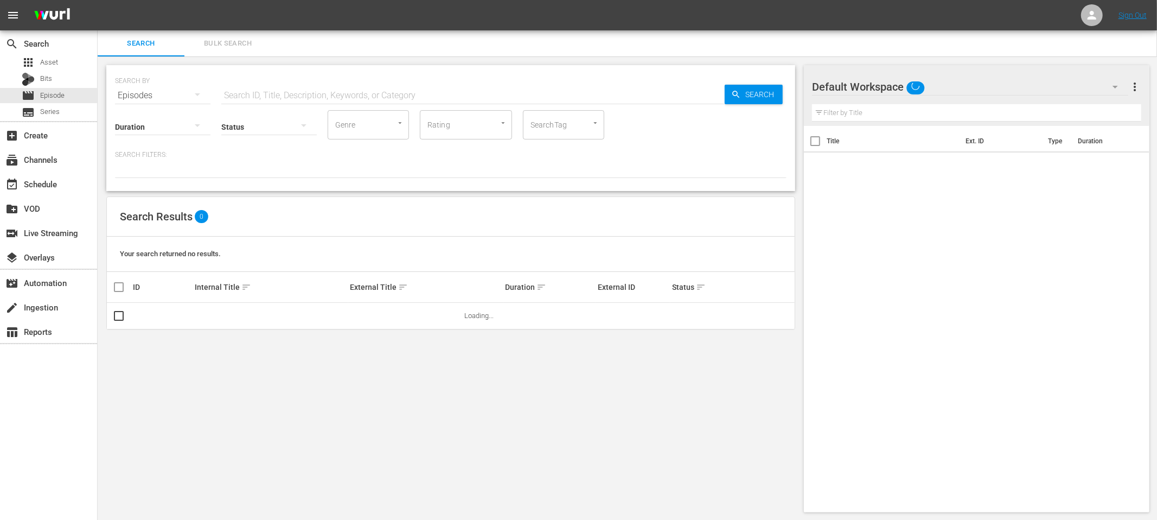
click at [312, 94] on input "text" at bounding box center [472, 95] width 503 height 26
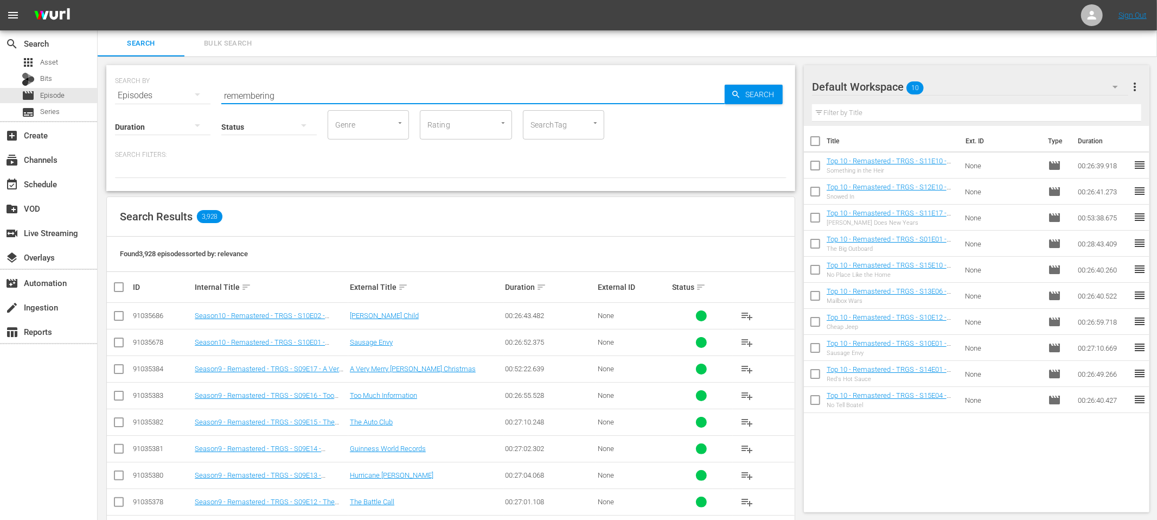
type input "remembering"
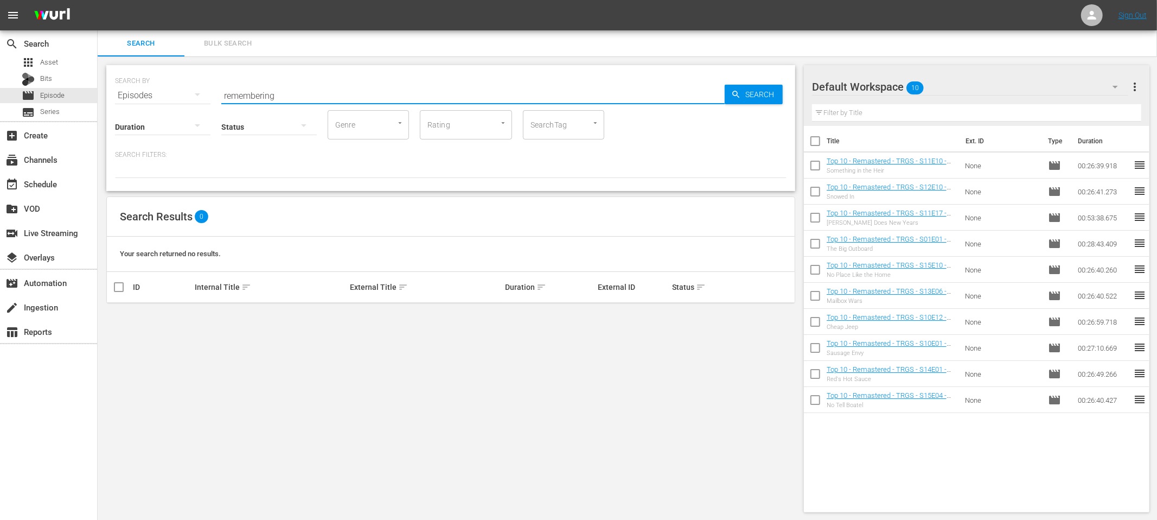
drag, startPoint x: 285, startPoint y: 99, endPoint x: 204, endPoint y: 87, distance: 82.2
click at [204, 87] on div "SEARCH BY Search By Episodes Search ID, Title, Description, Keywords, or Catego…" at bounding box center [451, 88] width 672 height 39
click at [252, 94] on input "text" at bounding box center [472, 95] width 503 height 26
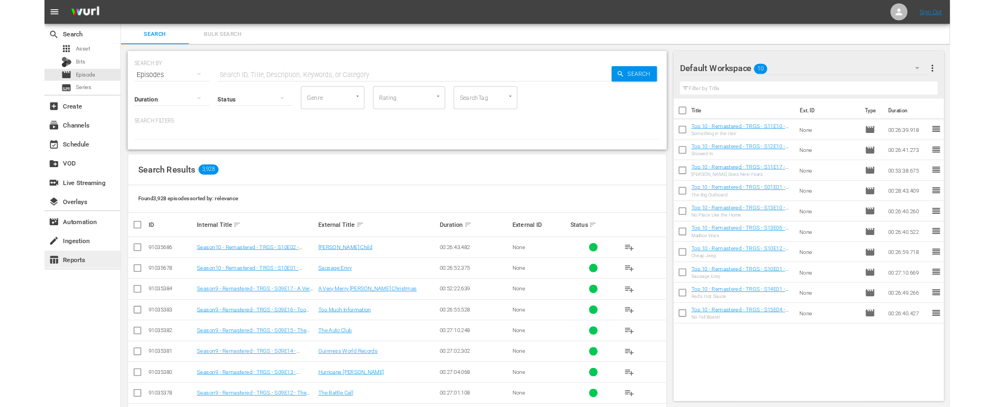
scroll to position [2, 0]
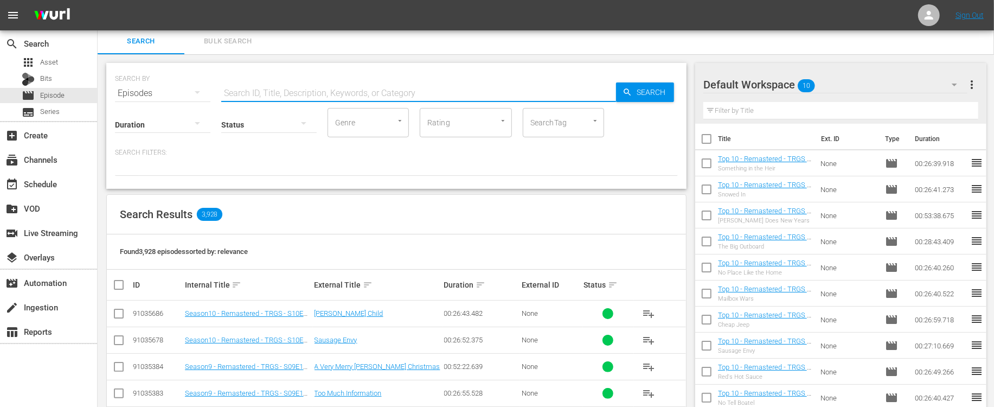
click at [291, 202] on div "Search Results 3,928" at bounding box center [396, 215] width 579 height 40
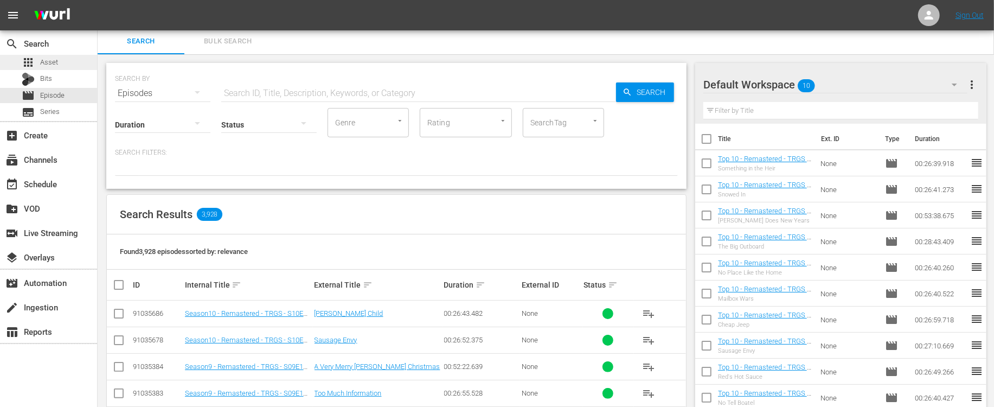
click at [60, 62] on div "apps Asset" at bounding box center [48, 62] width 97 height 15
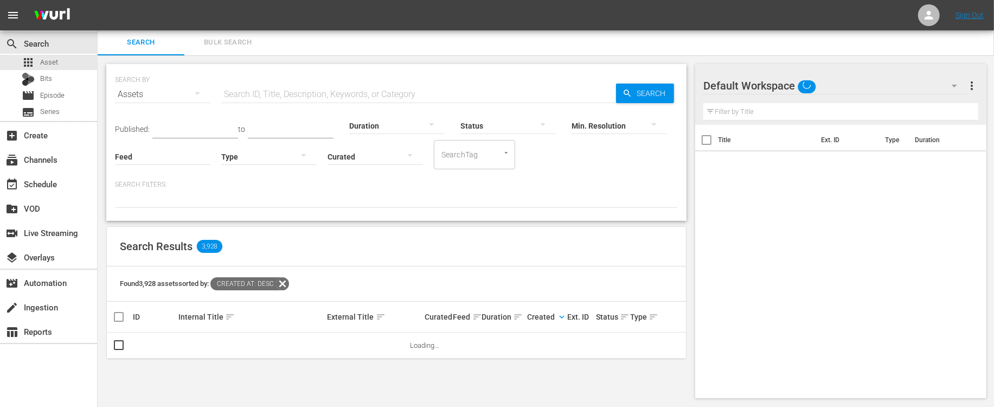
scroll to position [1, 0]
click at [276, 101] on input "text" at bounding box center [418, 94] width 395 height 26
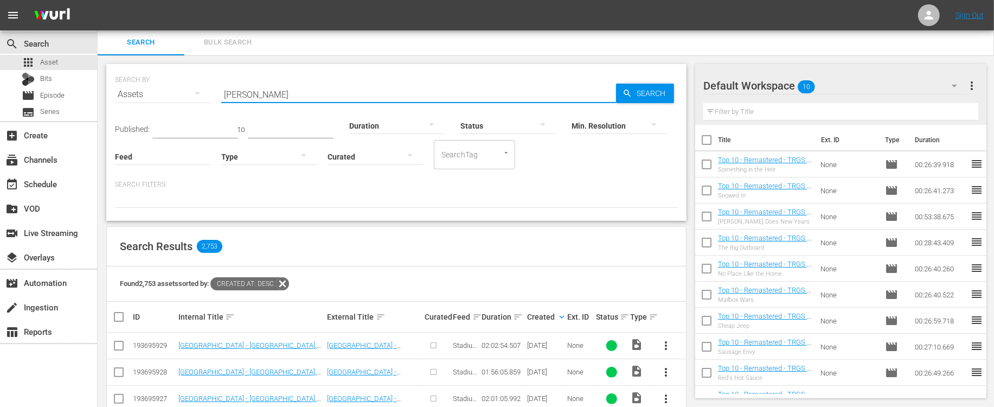
type input "rick green"
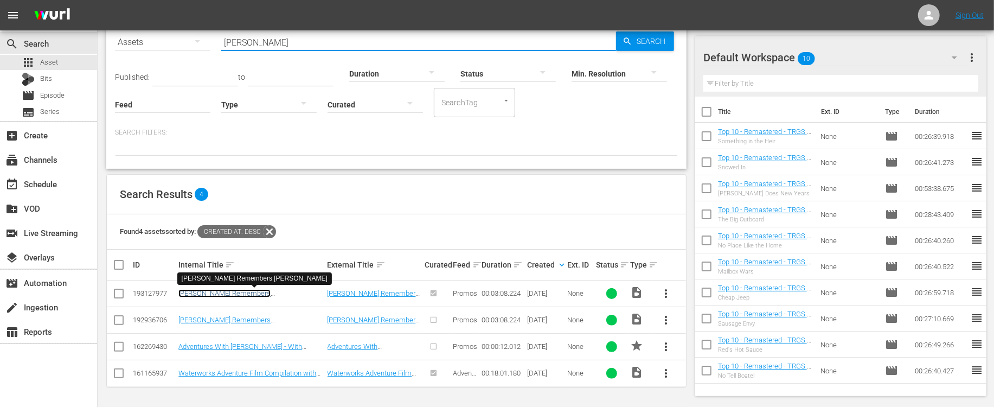
click at [258, 296] on link "Rick Green Remembers Graham Greene" at bounding box center [224, 297] width 92 height 16
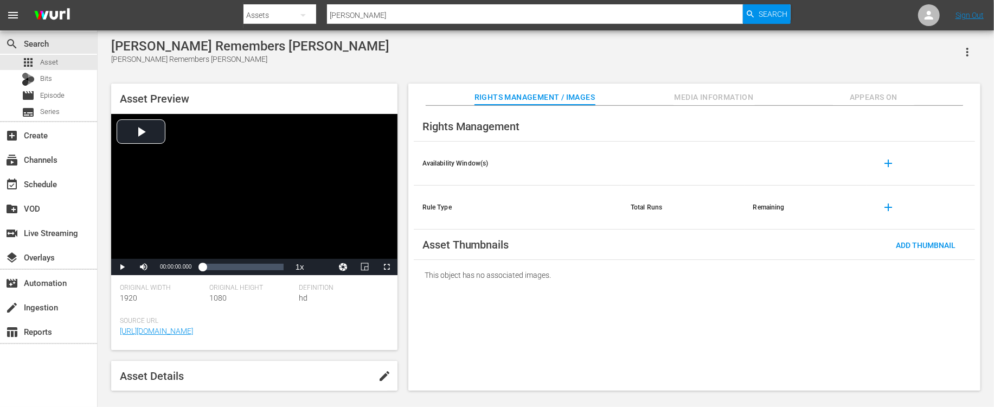
click at [868, 97] on span "Appears On" at bounding box center [873, 98] width 81 height 14
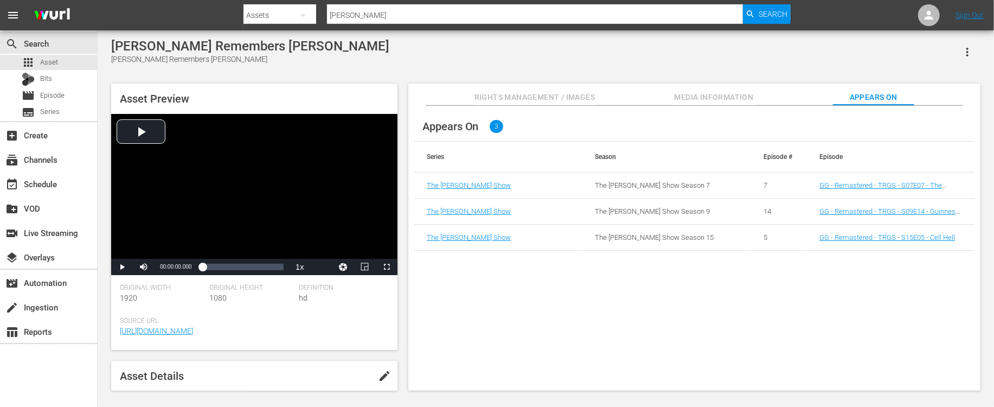
click at [695, 101] on span "Media Information" at bounding box center [714, 98] width 81 height 14
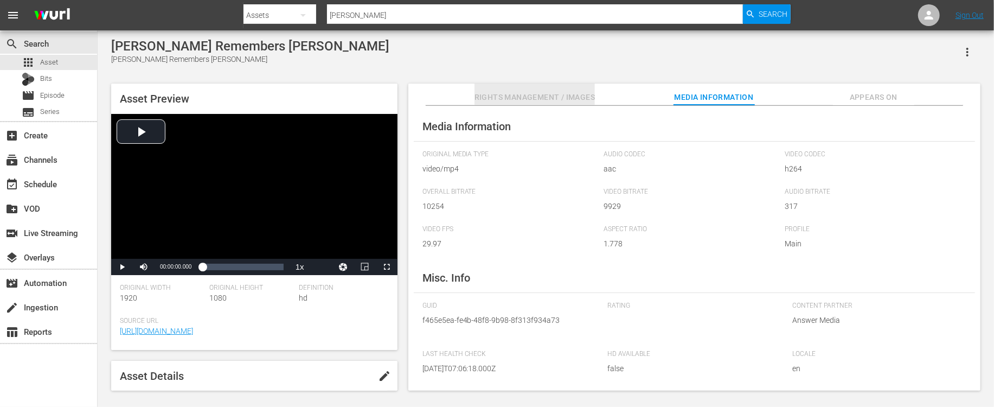
click at [580, 98] on span "Rights Management / Images" at bounding box center [535, 98] width 120 height 14
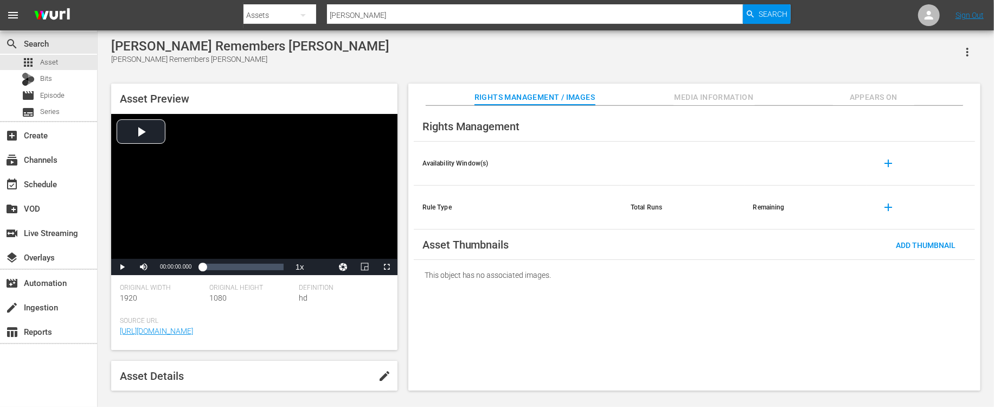
click at [894, 97] on span "Appears On" at bounding box center [873, 98] width 81 height 14
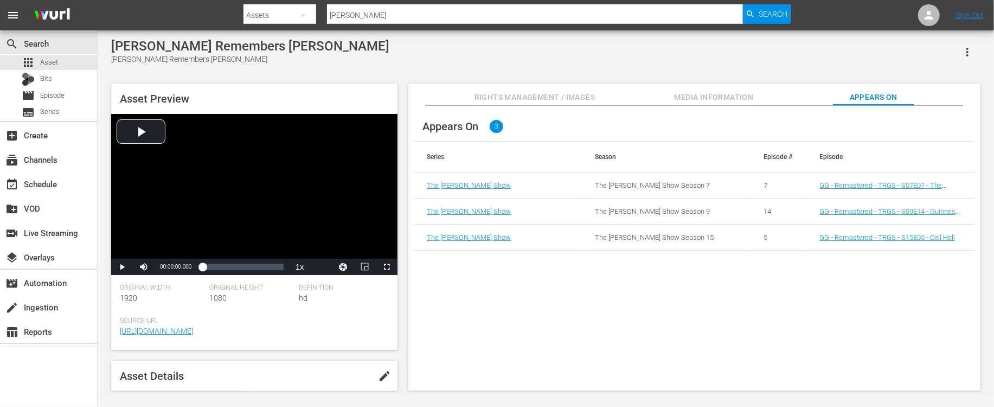
click at [455, 39] on div "Rick Green Remembers Graham Greene Rick Green Remembers Graham Greene" at bounding box center [545, 52] width 869 height 27
click at [417, 75] on div "Rick Green Remembers Graham Greene Rick Green Remembers Graham Greene Asset Pre…" at bounding box center [546, 212] width 880 height 347
click at [570, 64] on div "Rick Green Remembers Graham Greene Rick Green Remembers Graham Greene" at bounding box center [545, 52] width 869 height 27
click at [60, 60] on div "apps Asset" at bounding box center [48, 62] width 97 height 15
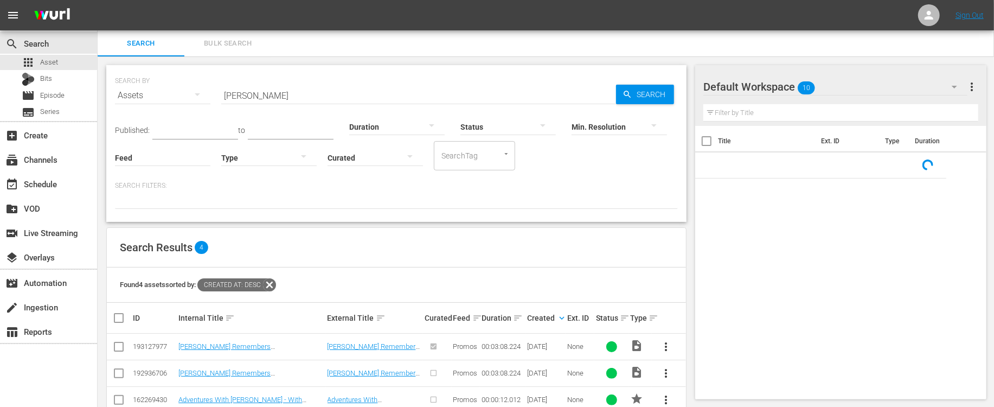
scroll to position [53, 0]
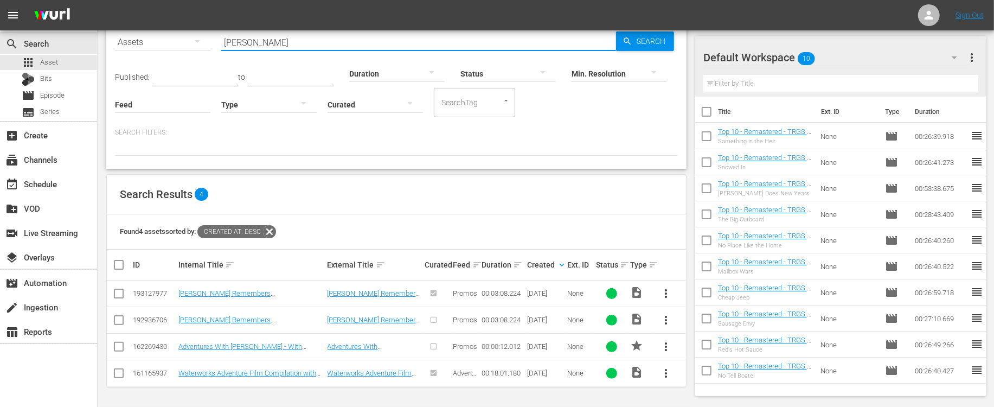
click at [284, 43] on input "rick green" at bounding box center [418, 42] width 395 height 26
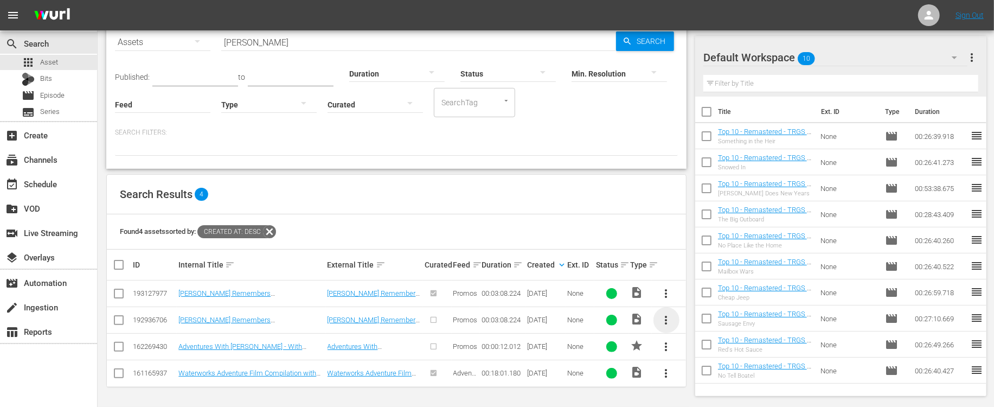
click at [668, 317] on span "more_vert" at bounding box center [666, 320] width 13 height 13
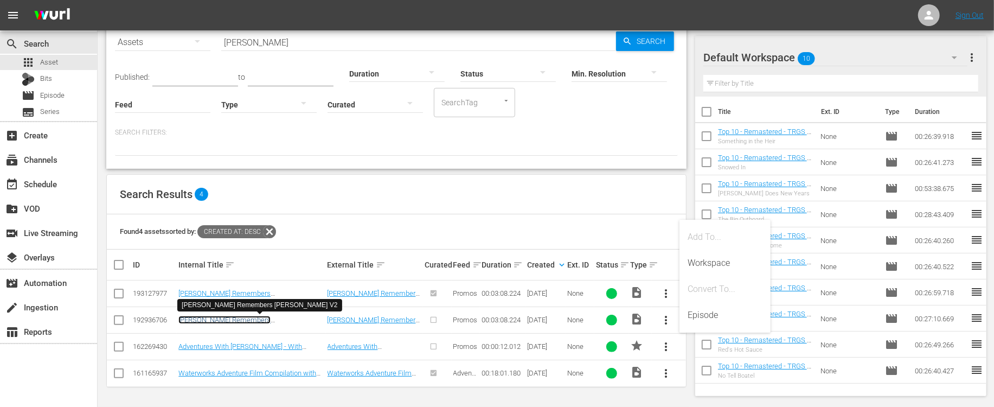
click at [239, 322] on link "Rick Green Remembers Graham Greene V2" at bounding box center [224, 324] width 92 height 16
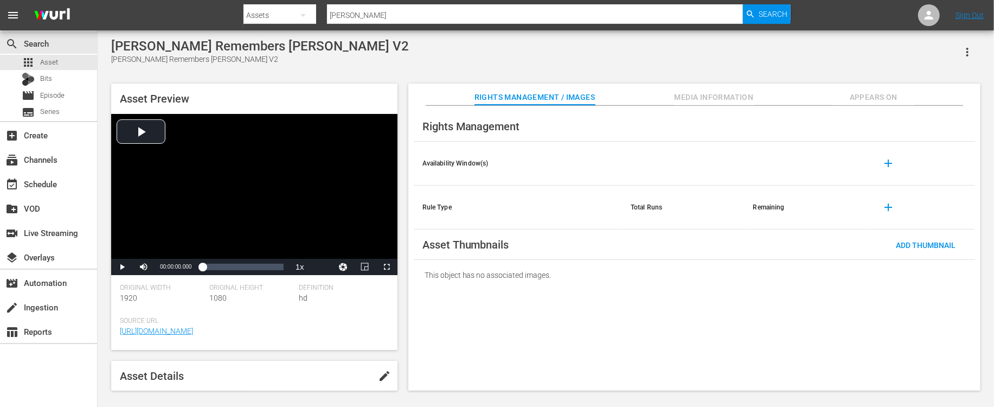
click at [968, 43] on button "button" at bounding box center [968, 52] width 26 height 26
click at [938, 124] on div "DELETE" at bounding box center [935, 125] width 74 height 26
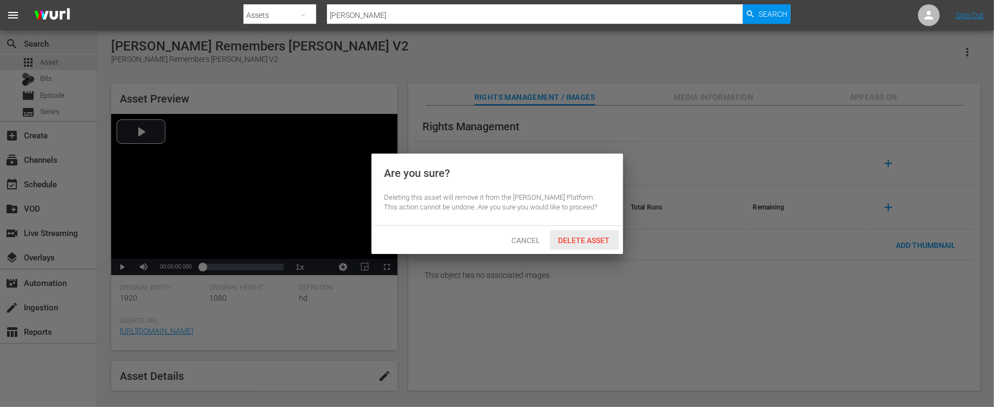
click at [579, 236] on span "Delete Asset" at bounding box center [584, 240] width 69 height 9
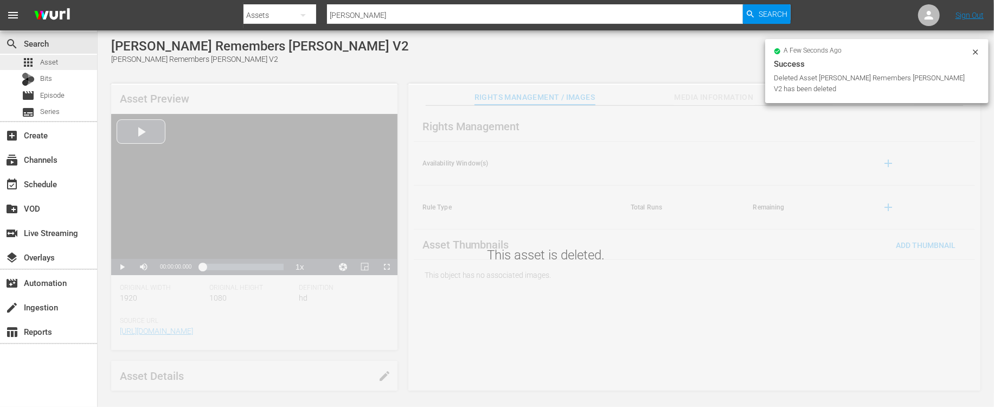
click at [52, 61] on span "Asset" at bounding box center [49, 62] width 18 height 11
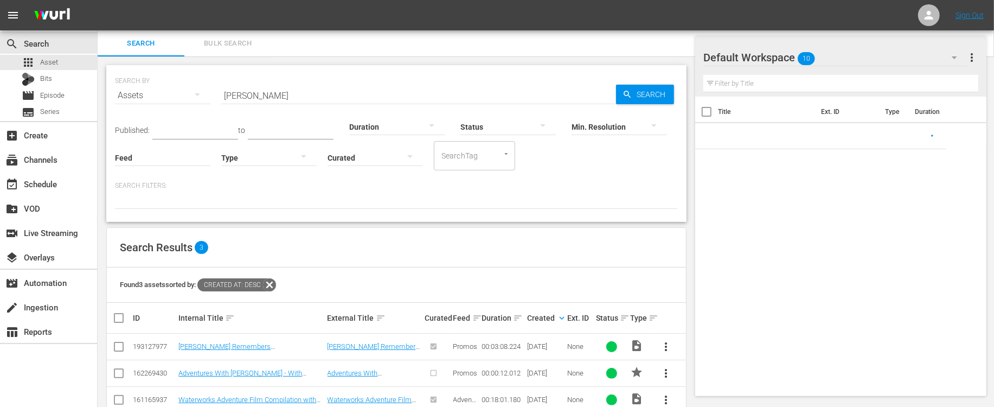
scroll to position [26, 0]
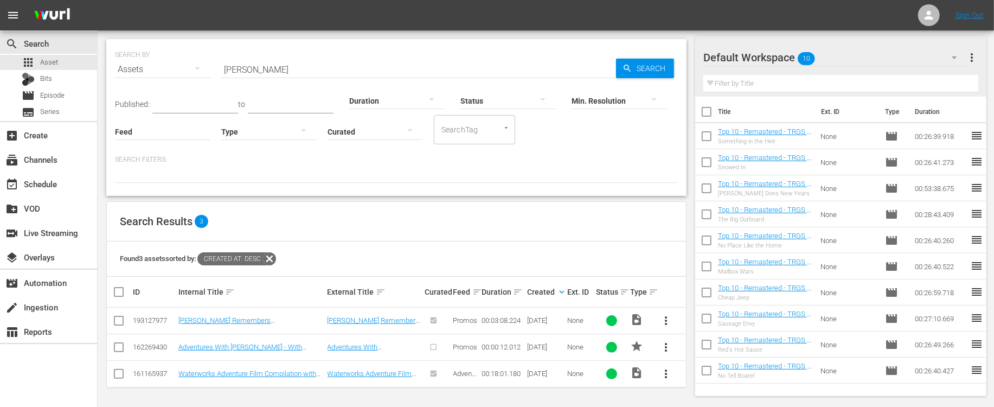
click at [608, 226] on div "Search Results 3" at bounding box center [396, 222] width 579 height 40
drag, startPoint x: 427, startPoint y: 200, endPoint x: 408, endPoint y: 199, distance: 19.1
click at [421, 201] on div "Search Results 3 Found 3 assets sorted by: Created At: desc ID Internal Title s…" at bounding box center [396, 294] width 580 height 187
click at [69, 62] on div "apps Asset" at bounding box center [48, 62] width 97 height 15
click at [63, 92] on span "Episode" at bounding box center [52, 95] width 24 height 11
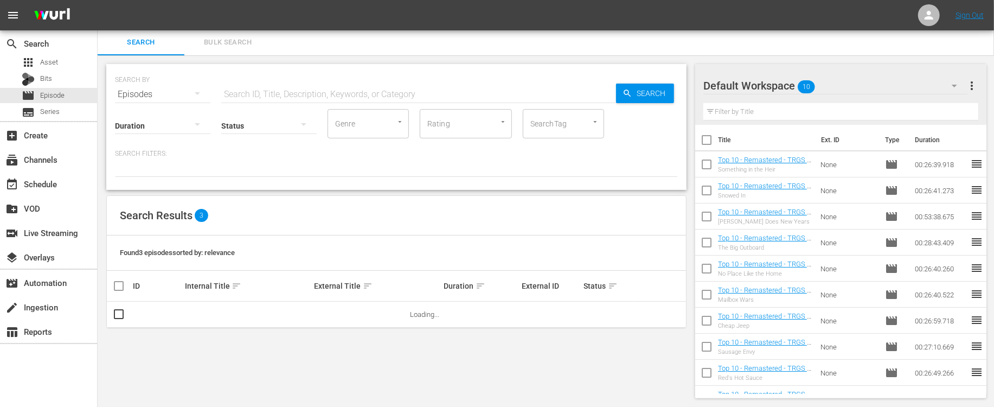
scroll to position [26, 0]
click at [397, 118] on icon "Open" at bounding box center [400, 122] width 8 height 8
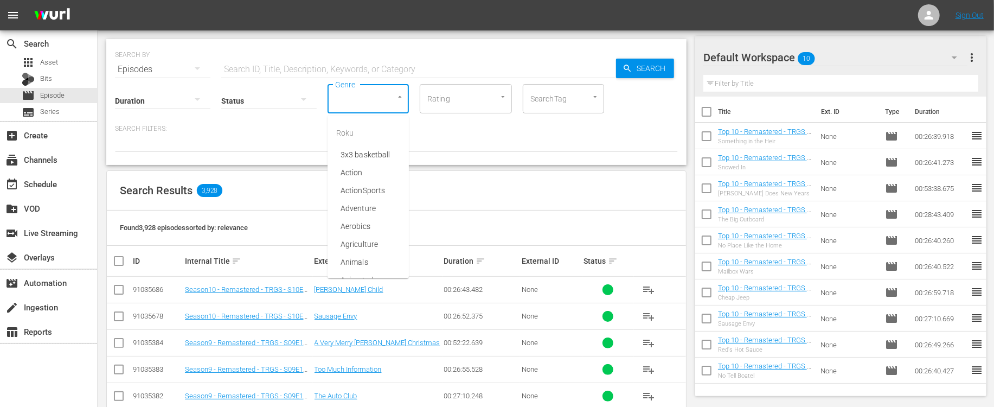
click at [551, 236] on div "Found 3,928 episodes sorted by: relevance" at bounding box center [396, 227] width 579 height 35
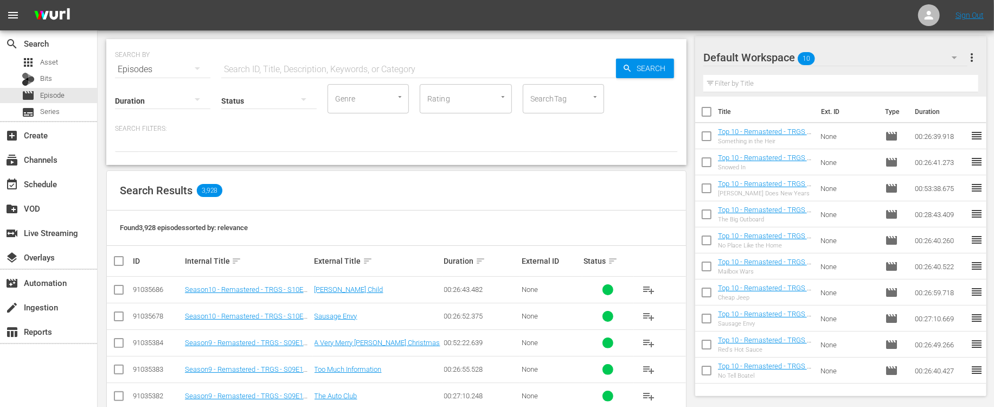
click at [301, 169] on div "SEARCH BY Search By Episodes Search ID, Title, Description, Keywords, or Catego…" at bounding box center [397, 375] width 598 height 691
click at [71, 65] on div "apps Asset" at bounding box center [48, 62] width 97 height 15
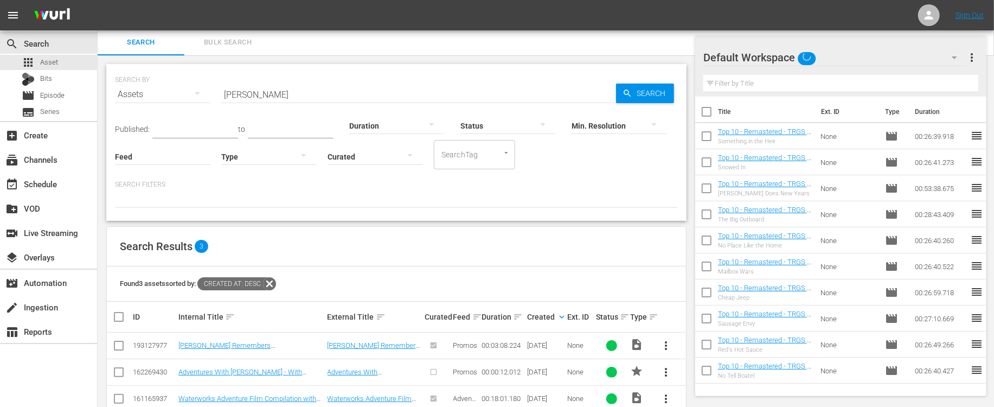
scroll to position [26, 0]
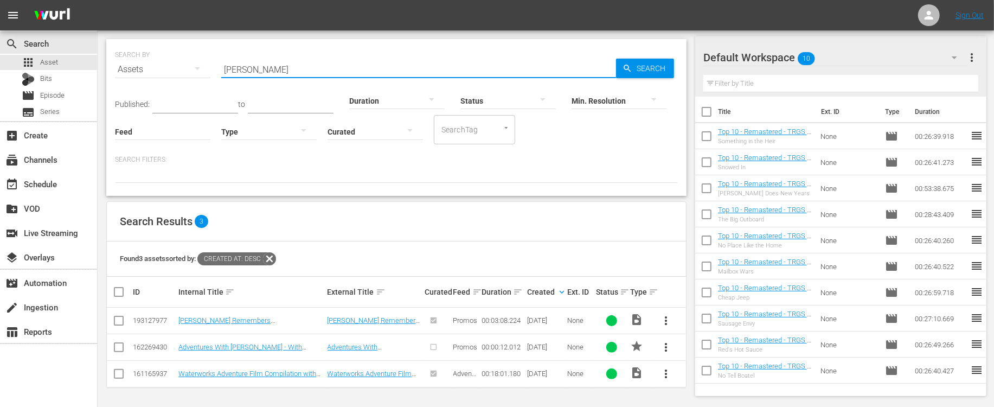
drag, startPoint x: 360, startPoint y: 62, endPoint x: 356, endPoint y: 68, distance: 6.3
click at [360, 62] on input "rick green" at bounding box center [418, 69] width 395 height 26
click at [356, 68] on input "rick green" at bounding box center [418, 69] width 395 height 26
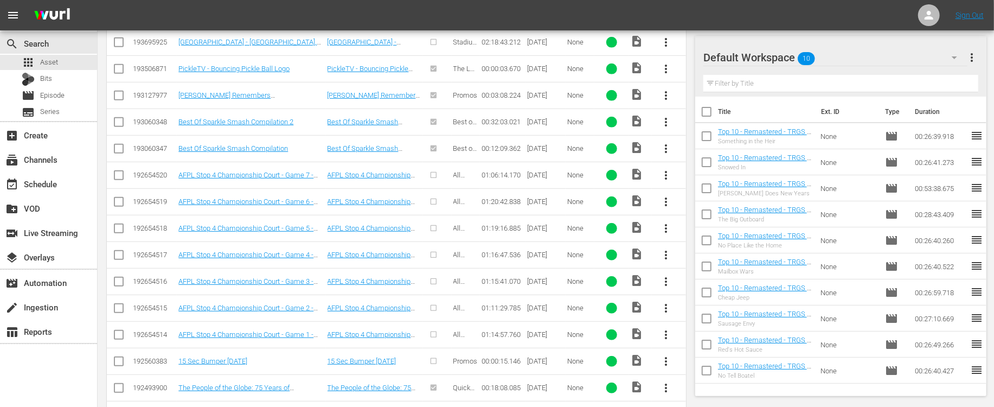
scroll to position [484, 0]
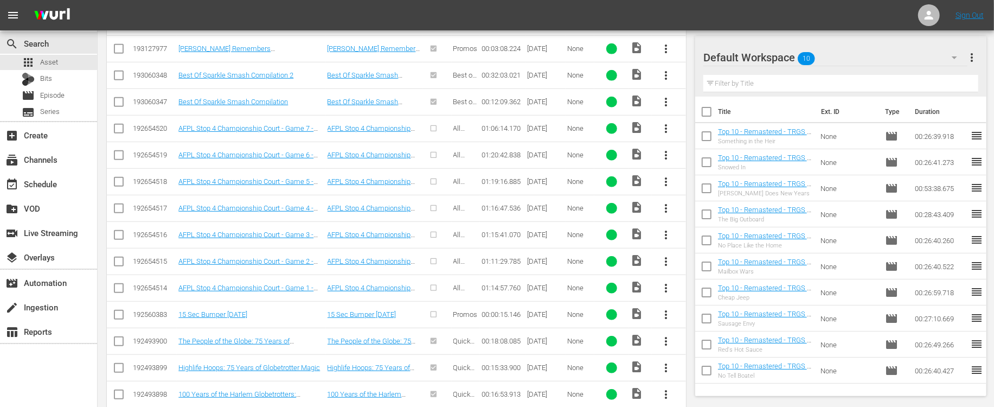
click at [664, 286] on span "more_vert" at bounding box center [666, 288] width 13 height 13
click at [122, 290] on input "checkbox" at bounding box center [118, 290] width 13 height 13
checkbox input "true"
click at [119, 257] on input "checkbox" at bounding box center [118, 263] width 13 height 13
checkbox input "true"
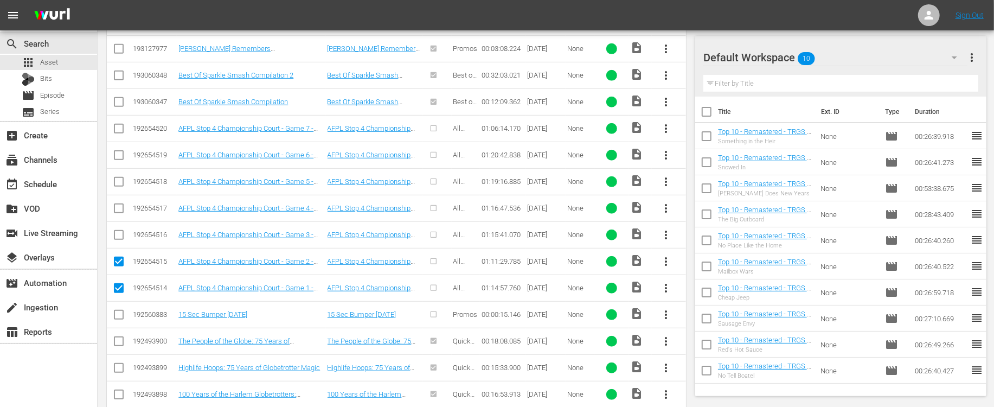
click at [119, 237] on input "checkbox" at bounding box center [118, 237] width 13 height 13
checkbox input "true"
click at [121, 208] on input "checkbox" at bounding box center [118, 210] width 13 height 13
checkbox input "true"
click at [121, 181] on input "checkbox" at bounding box center [118, 183] width 13 height 13
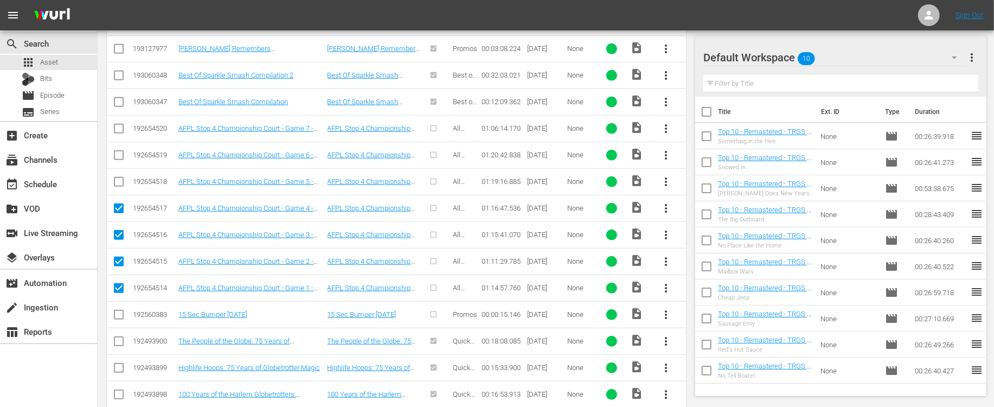
checkbox input "true"
click at [123, 152] on input "checkbox" at bounding box center [118, 157] width 13 height 13
checkbox input "true"
click at [120, 129] on input "checkbox" at bounding box center [118, 130] width 13 height 13
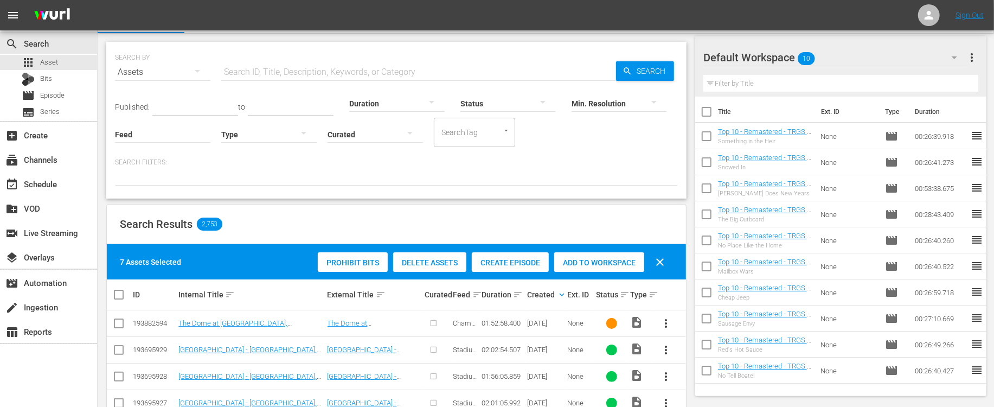
scroll to position [0, 0]
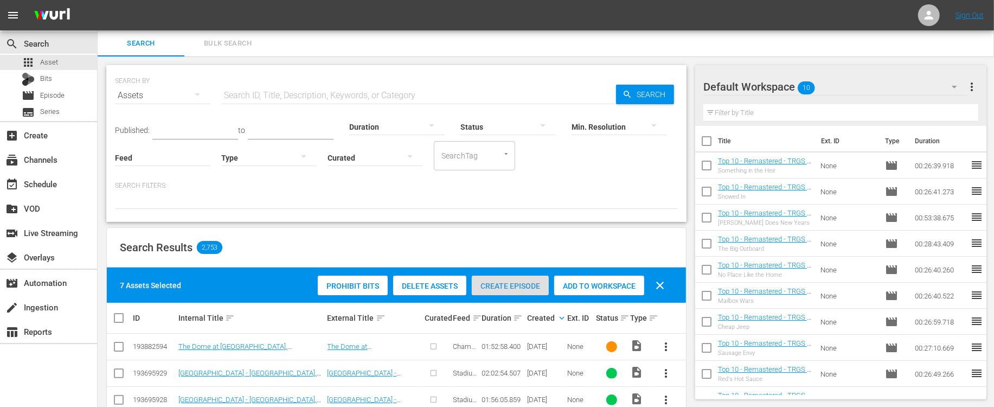
click at [526, 286] on span "Create Episode" at bounding box center [510, 286] width 77 height 9
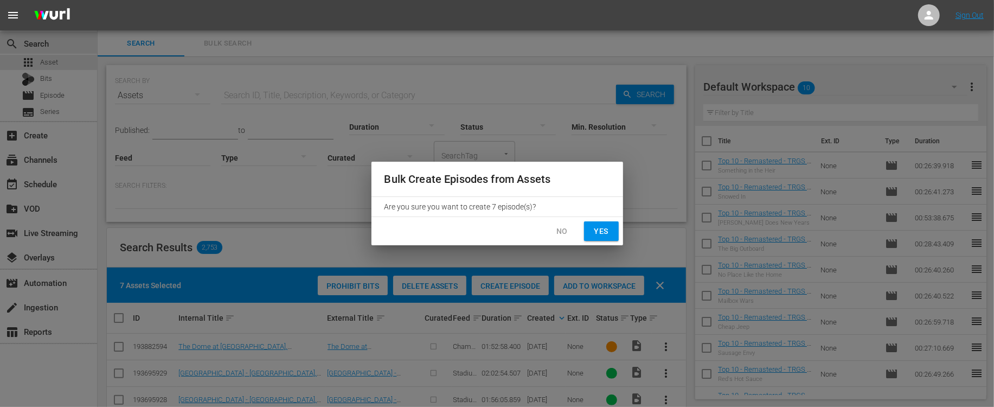
click at [603, 228] on span "Yes" at bounding box center [601, 232] width 17 height 14
checkbox input "false"
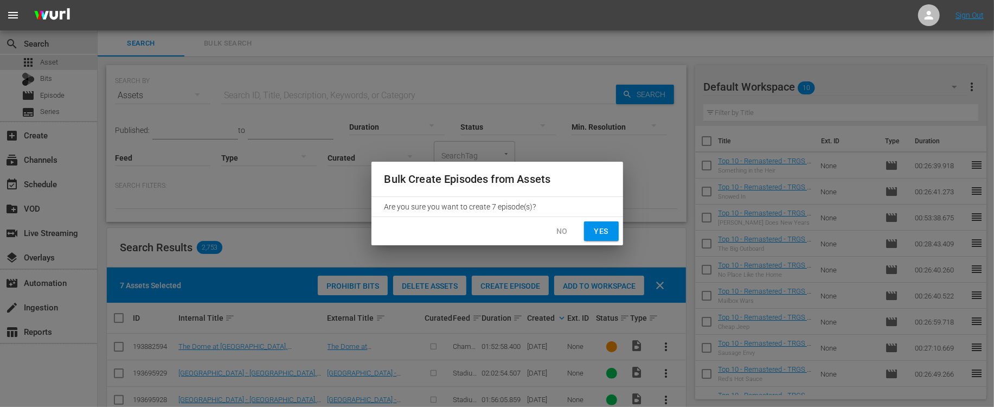
checkbox input "false"
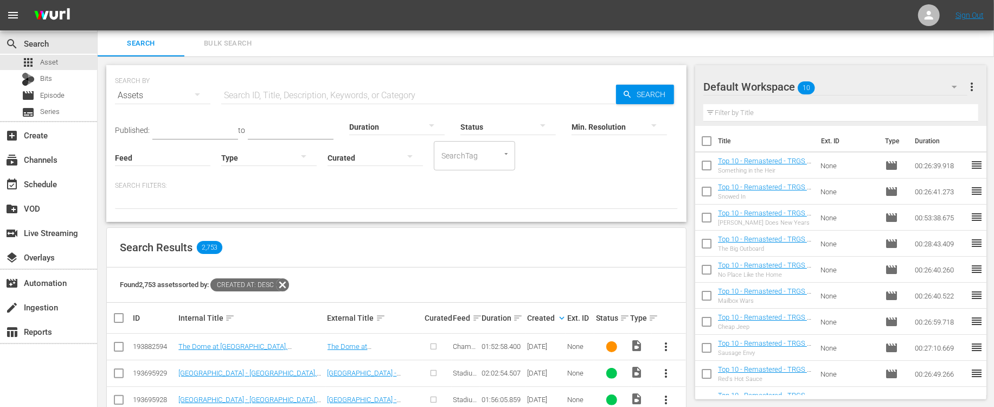
scroll to position [3, 0]
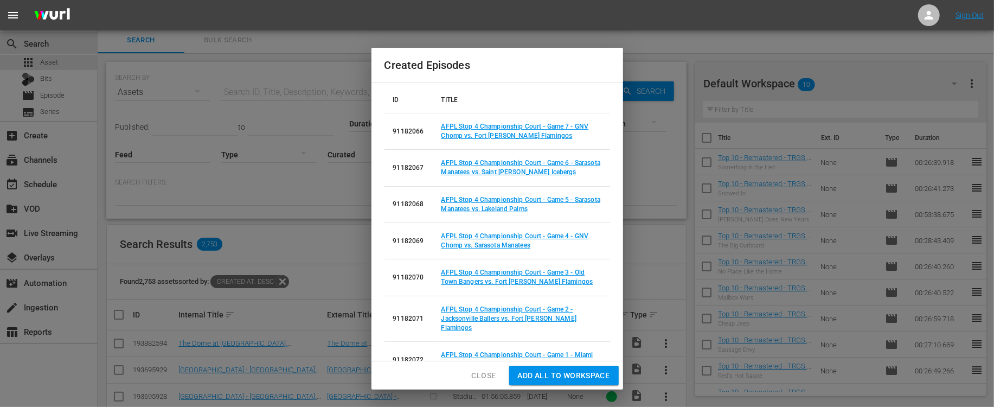
click at [491, 374] on span "Close" at bounding box center [484, 376] width 24 height 14
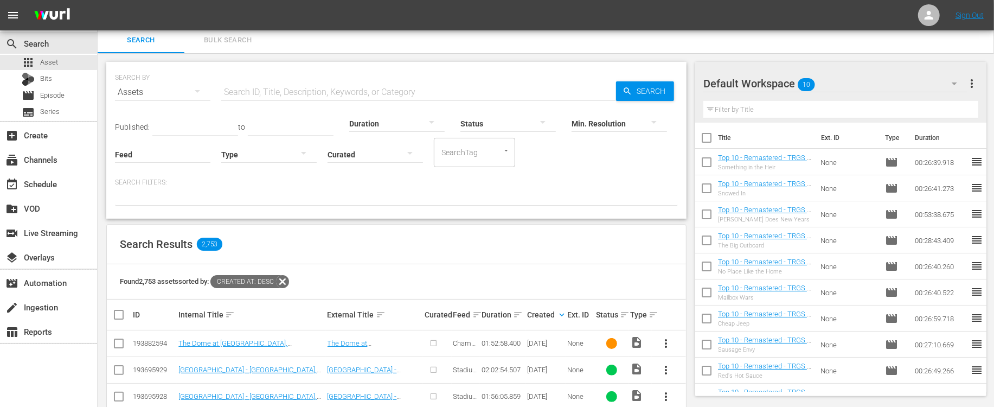
click at [63, 94] on span "Episode" at bounding box center [52, 95] width 24 height 11
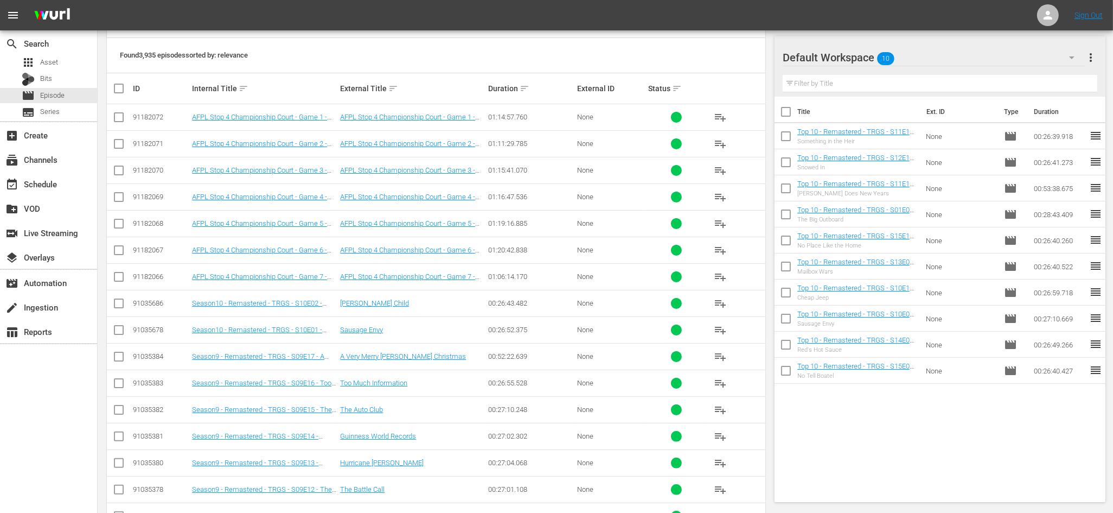
scroll to position [200, 0]
click at [401, 61] on div "Found 3,935 episodes sorted by: relevance" at bounding box center [436, 54] width 658 height 35
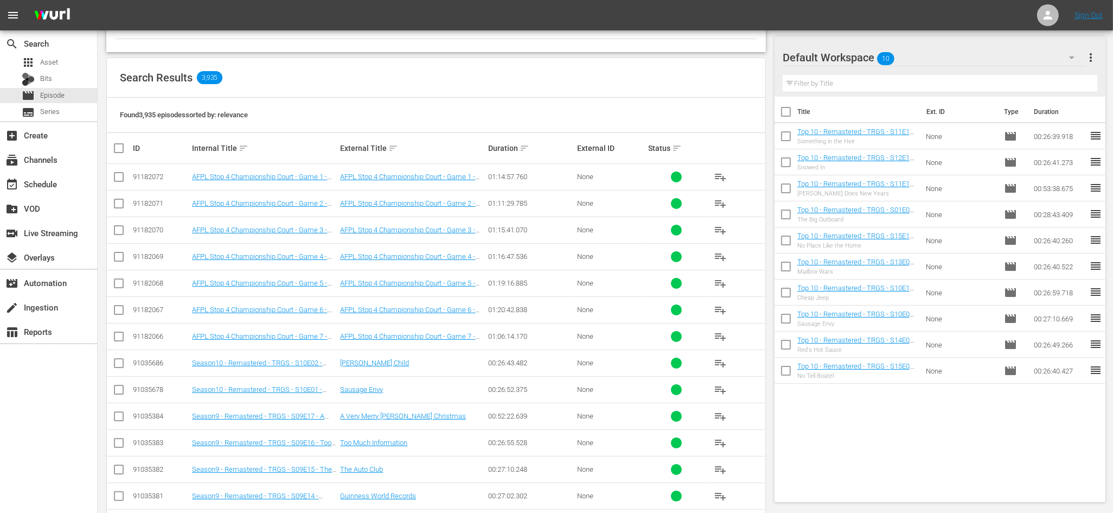
scroll to position [167, 0]
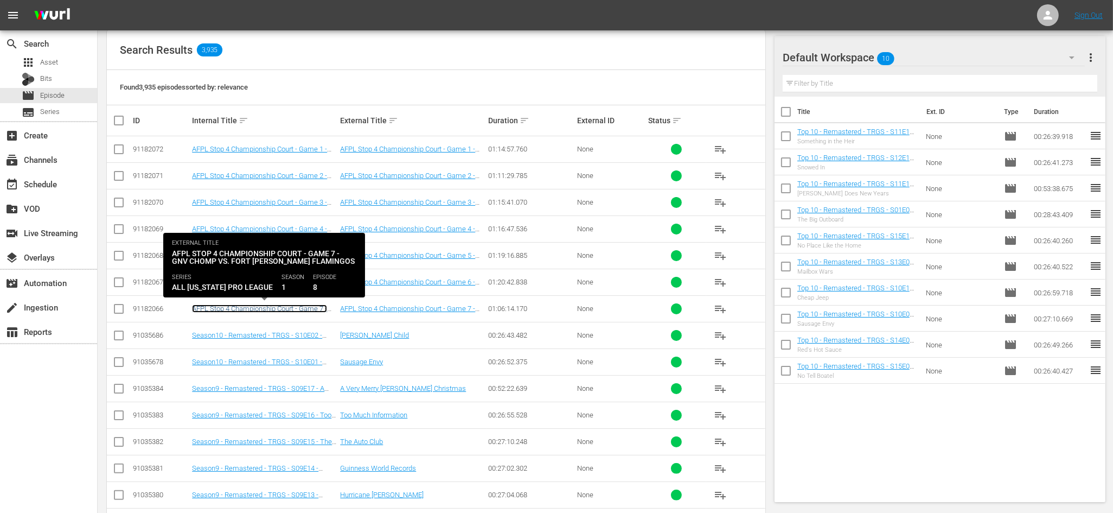
click at [315, 308] on link "AFPL Stop 4 Championship Court - Game 7 - GNV Chomp vs. Fort [PERSON_NAME] Flam…" at bounding box center [259, 316] width 135 height 24
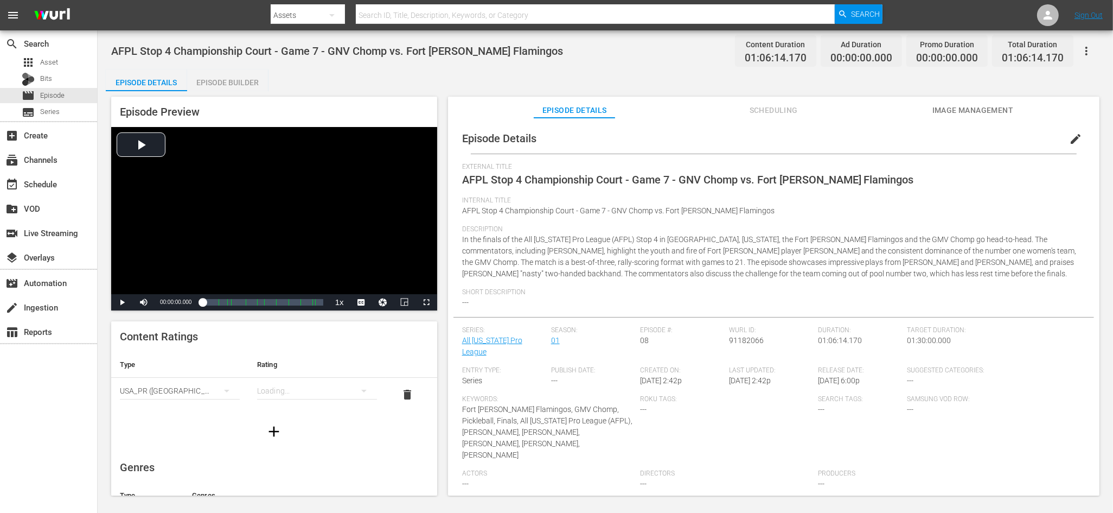
click at [1063, 140] on button "edit" at bounding box center [1076, 139] width 26 height 26
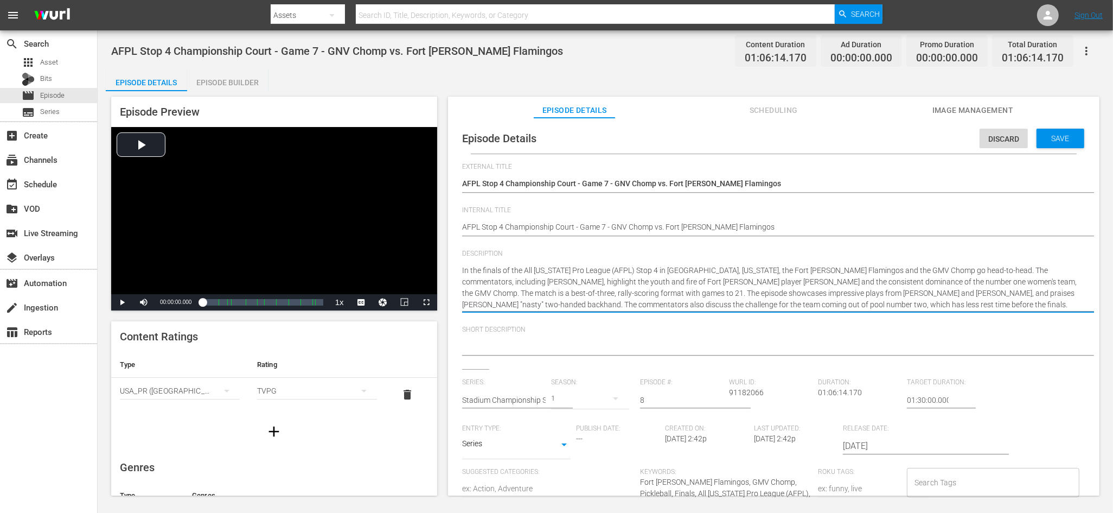
drag, startPoint x: 814, startPoint y: 304, endPoint x: 470, endPoint y: 260, distance: 346.1
click at [470, 260] on div "In the finals of the All Florida Pro League (AFPL) Stop 4 in Sarasota, Florida,…" at bounding box center [771, 287] width 618 height 59
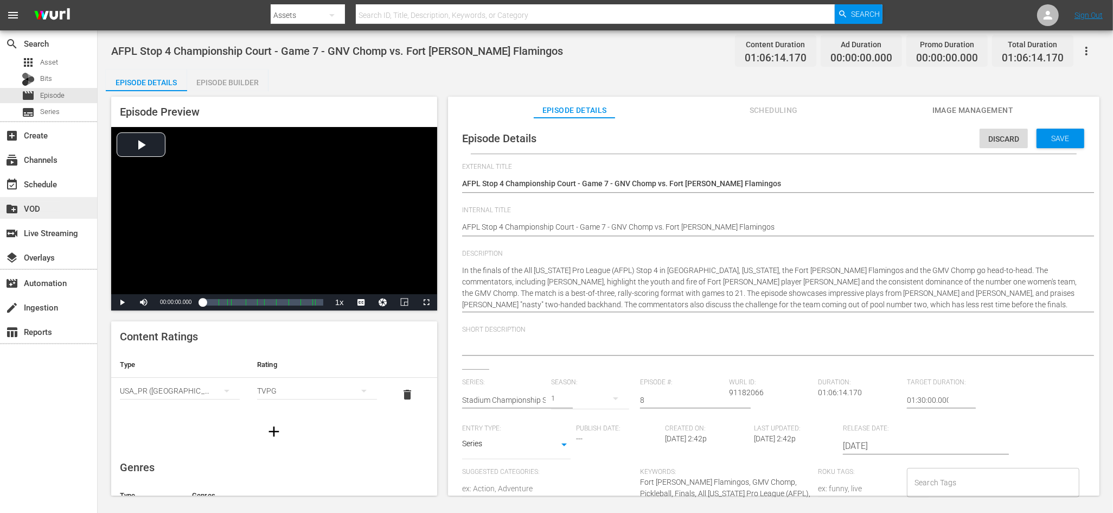
scroll to position [2, 0]
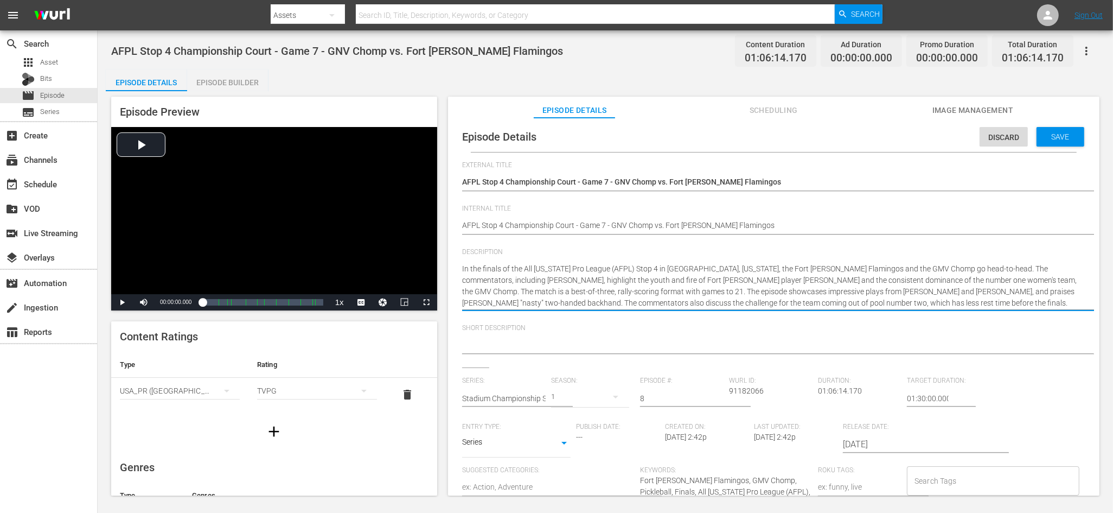
click at [493, 72] on div "Episode Details Episode Builder Episode Preview Video Player is loading. Play V…" at bounding box center [605, 286] width 999 height 434
click at [50, 94] on span "Episode" at bounding box center [52, 95] width 24 height 11
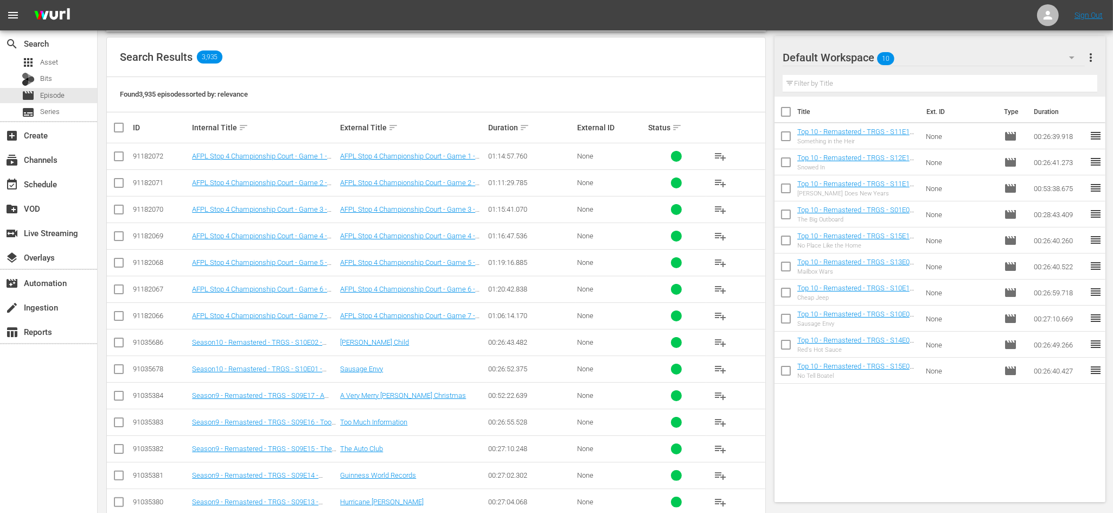
scroll to position [192, 0]
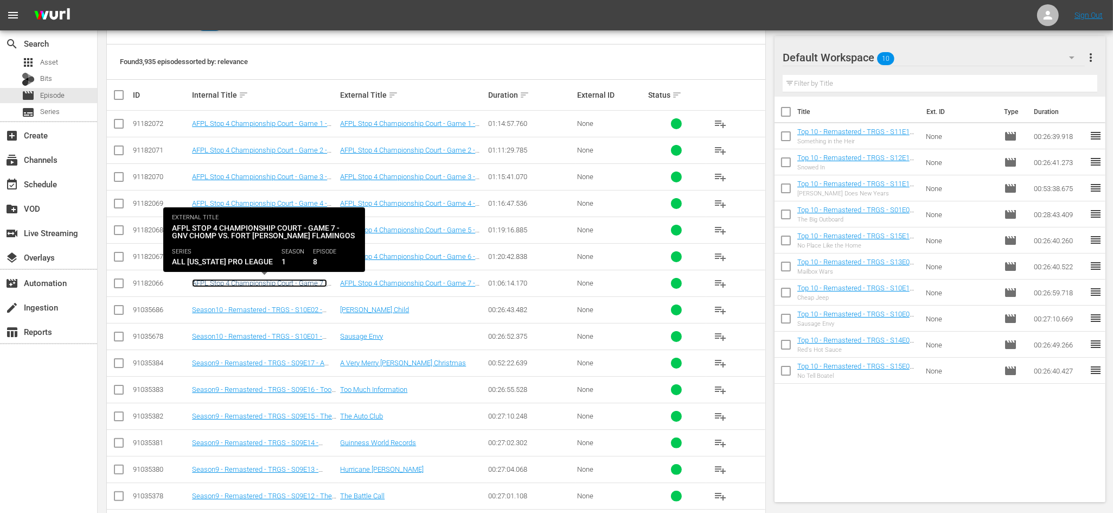
click at [290, 280] on link "AFPL Stop 4 Championship Court - Game 7 - GNV Chomp vs. Fort [PERSON_NAME] Flam…" at bounding box center [259, 291] width 135 height 24
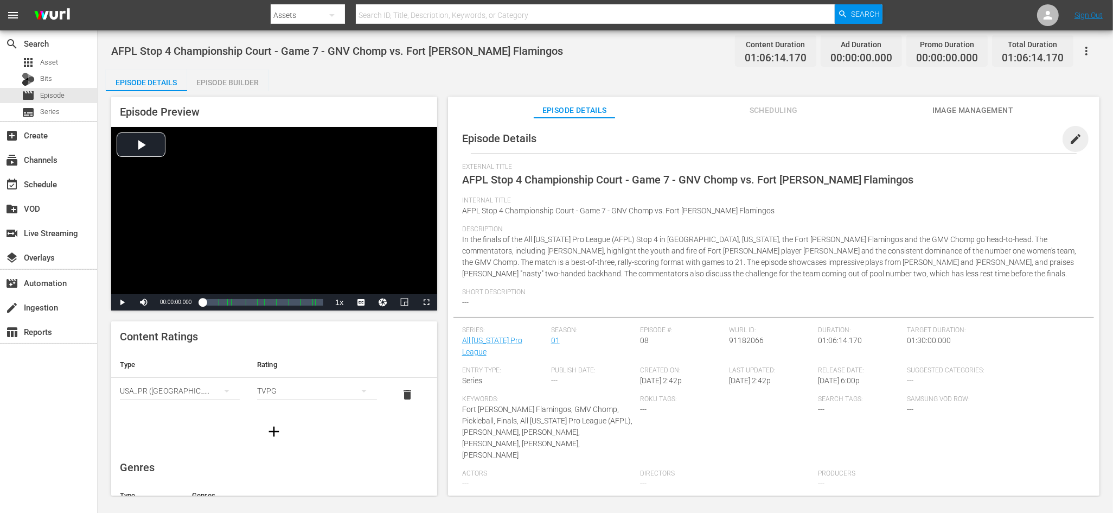
click at [1069, 142] on span "edit" at bounding box center [1075, 138] width 13 height 13
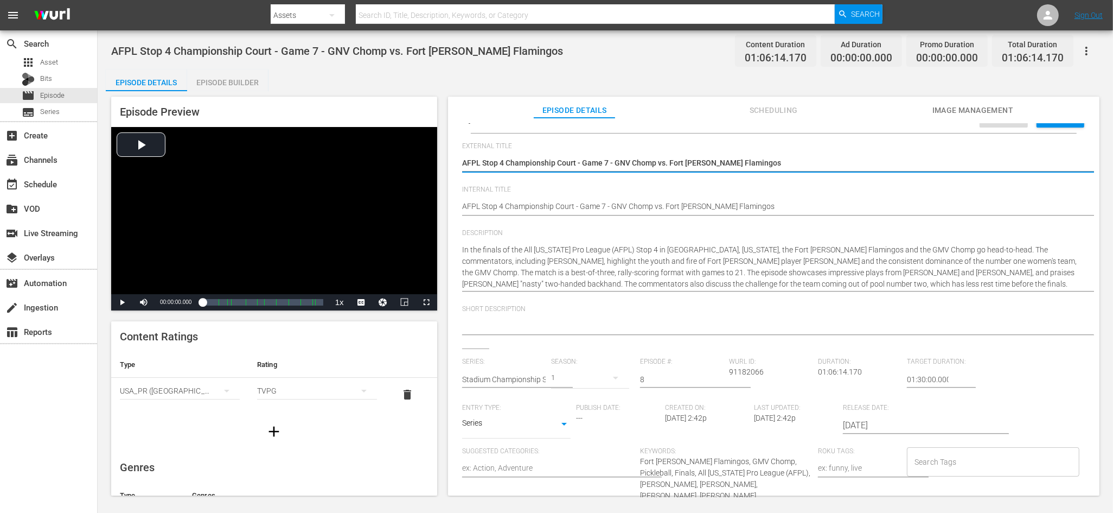
scroll to position [10, 0]
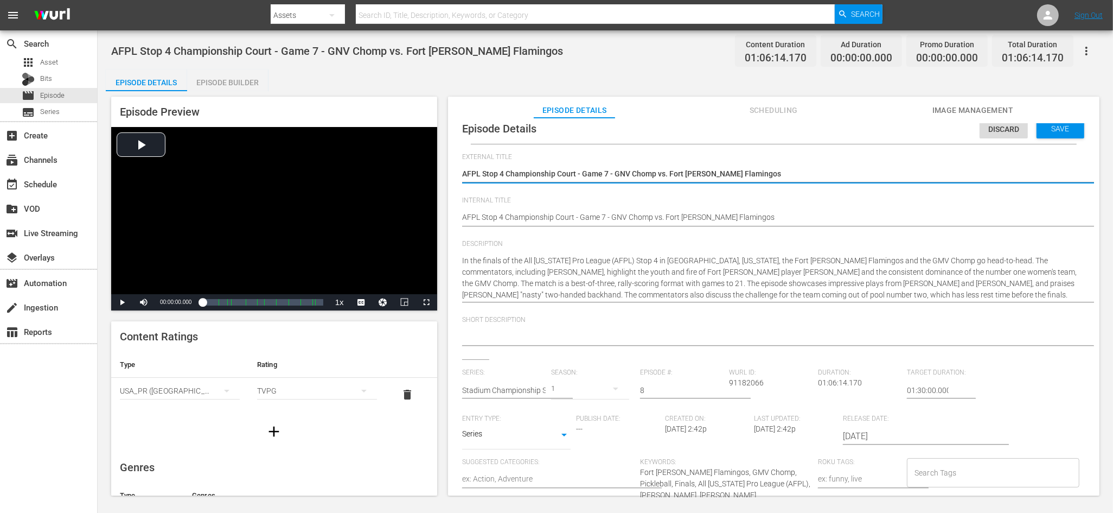
click at [952, 458] on div "Search Tags" at bounding box center [993, 472] width 172 height 29
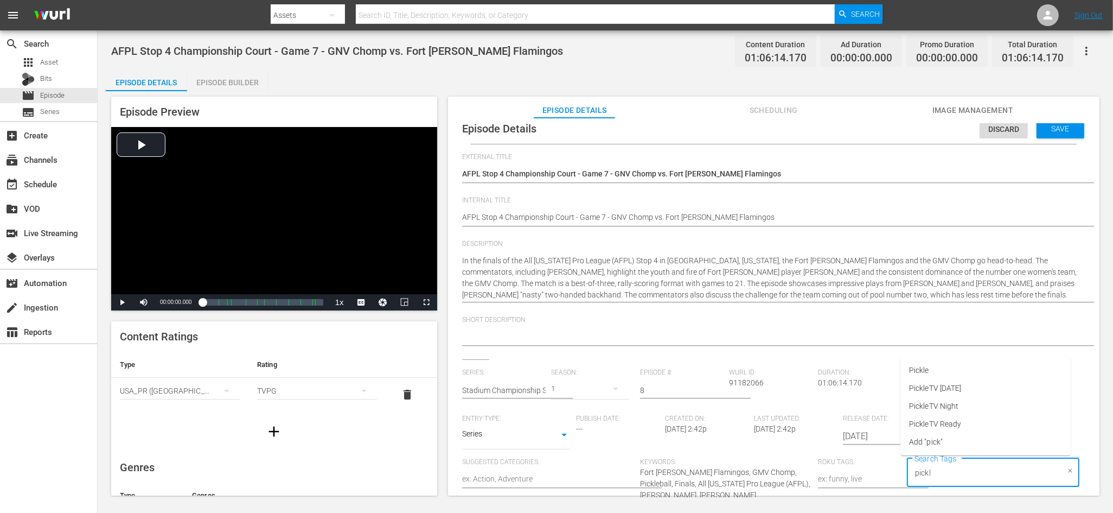
type input "pickle"
click at [939, 427] on span "PickleTV Ready" at bounding box center [935, 423] width 52 height 11
click at [653, 337] on textarea at bounding box center [771, 337] width 618 height 13
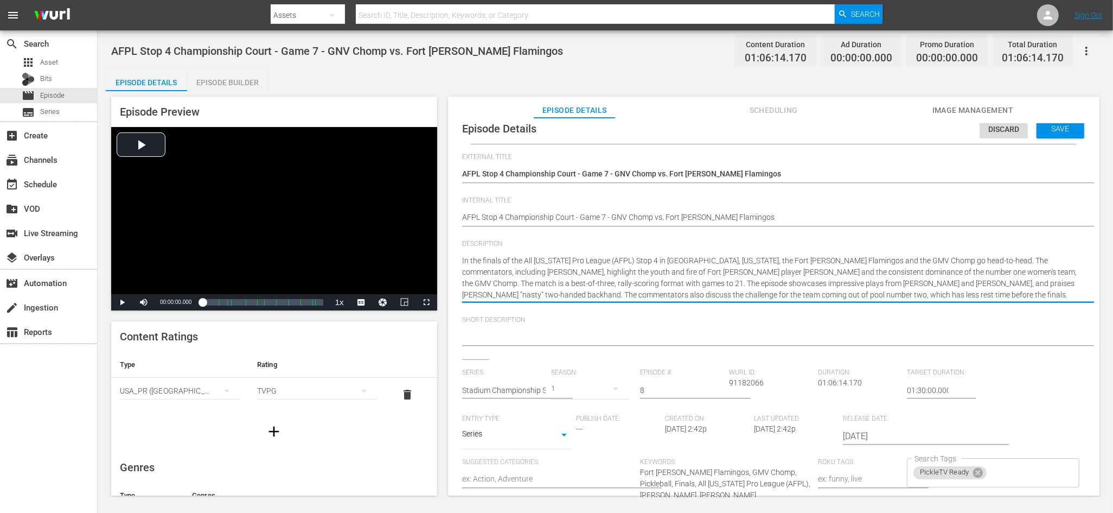
drag, startPoint x: 928, startPoint y: 258, endPoint x: 523, endPoint y: 260, distance: 404.1
click at [526, 339] on textarea at bounding box center [771, 337] width 618 height 13
paste textarea "All Florida Pro League (AFPL) Stop 4 in Sarasota, Florida, the Fort Myers Flami…"
type textarea "All Florida Pro League (AFPL) Stop 4 in Sarasota, Florida, the Fort Myers Flami…"
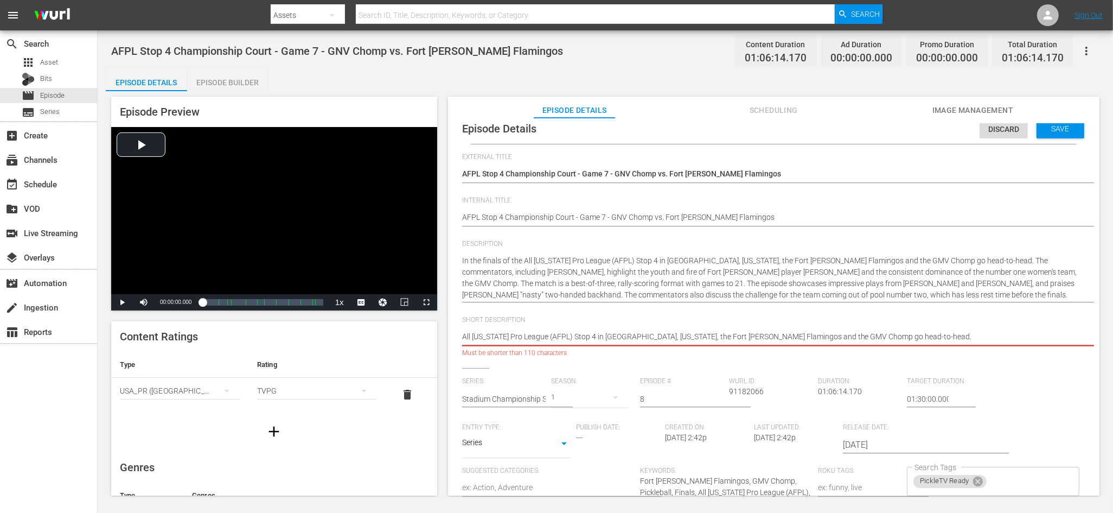
scroll to position [9, 0]
drag, startPoint x: 561, startPoint y: 333, endPoint x: 536, endPoint y: 335, distance: 25.0
click at [536, 335] on textarea "All Florida Pro League (AFPL) Stop 4 in Sarasota, Florida, the Fort Myers Flami…" at bounding box center [771, 337] width 618 height 13
type textarea "All Florida Pro League Stop 4 in Sarasota, Florida, the Fort Myers Flamingos an…"
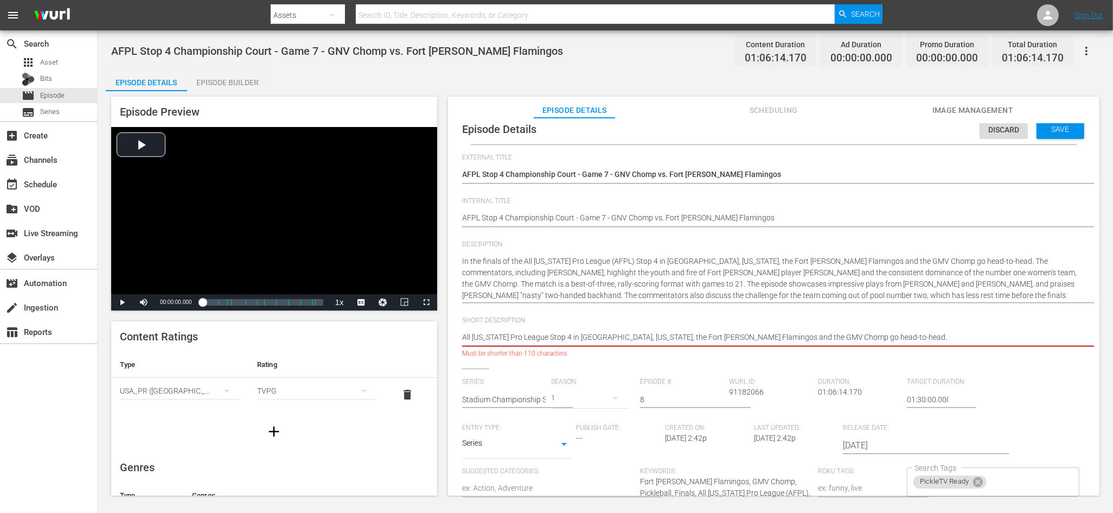
type textarea "All Florida Pro League (AFPL) Stop 4 in Sarasota, Florida, the Fort Myers Flami…"
click at [623, 343] on div "All Florida Pro League (AFPL) Stop 4 in Sarasota, Florida, the Fort Myers Flami…" at bounding box center [771, 338] width 618 height 26
drag, startPoint x: 662, startPoint y: 335, endPoint x: 624, endPoint y: 337, distance: 38.6
click at [621, 337] on textarea "All Florida Pro League (AFPL) Stop 4 in Sarasota, Florida, the Fort Myers Flami…" at bounding box center [771, 337] width 618 height 13
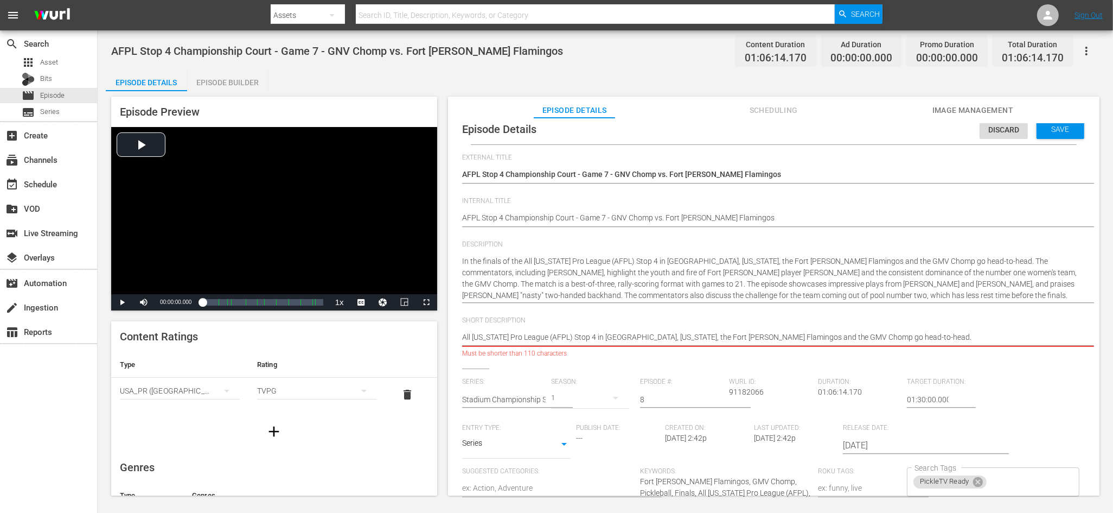
type textarea "All Florida Pro League (AFPL) Stop 4 in Sarasota Fort Myers Flamingos and the G…"
type textarea "All Florida Pro League (AFPL) Stop 4 in Sarasota -Fort Myers Flamingos and the …"
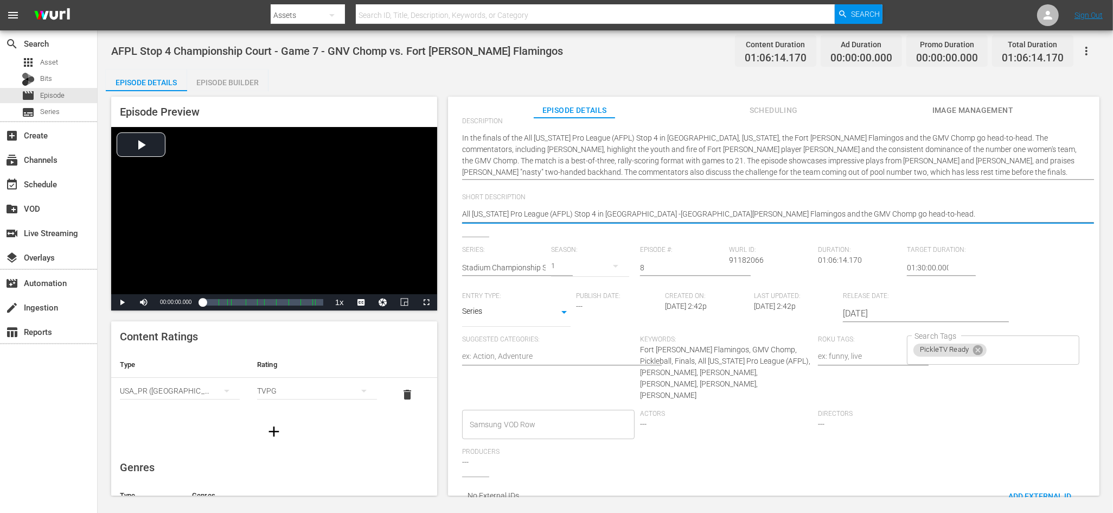
scroll to position [0, 0]
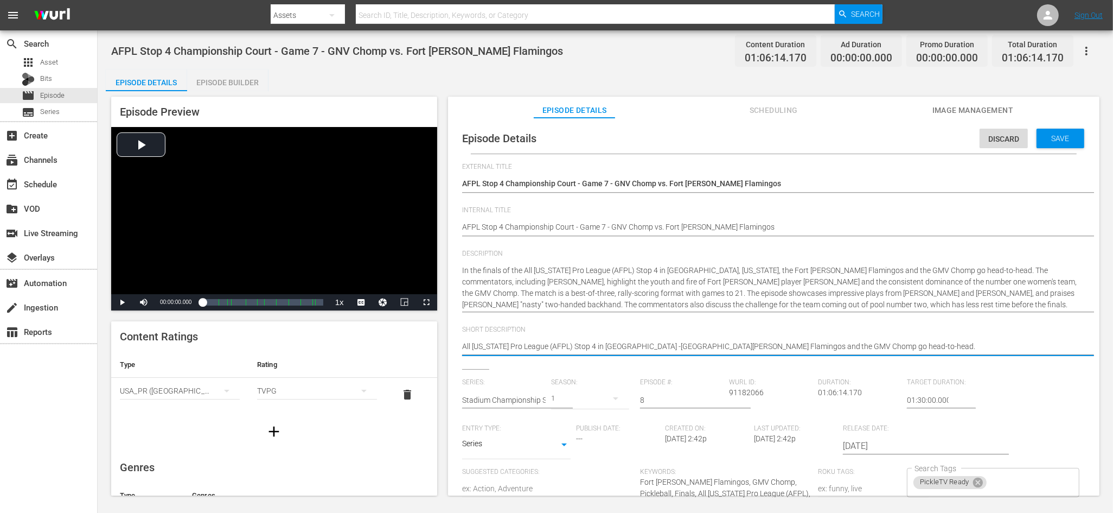
type textarea "All Florida Pro League (AFPL) Stop 4 in Sarasota -Fort Myers Flamingos and the …"
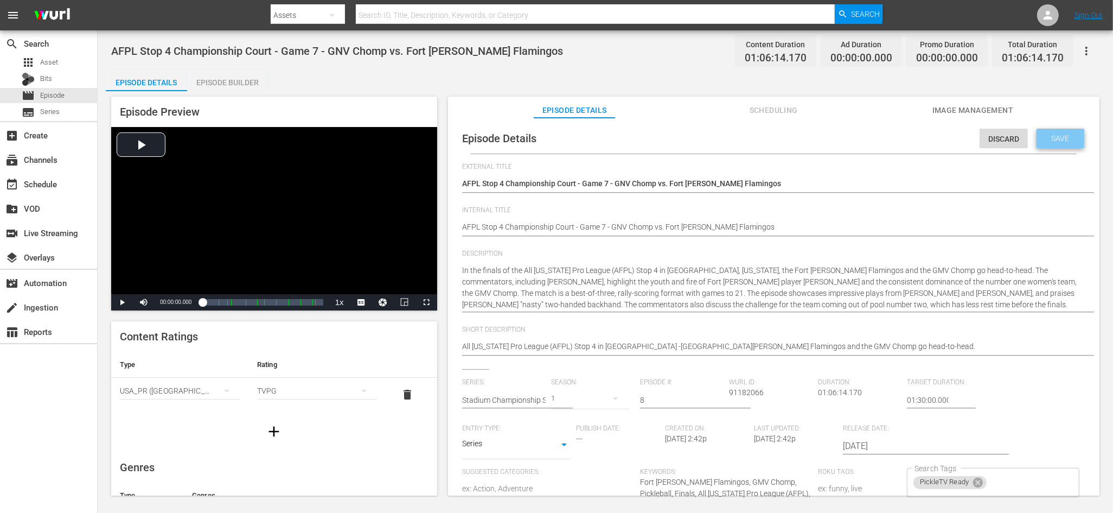
click at [1042, 146] on div "Save" at bounding box center [1061, 139] width 48 height 20
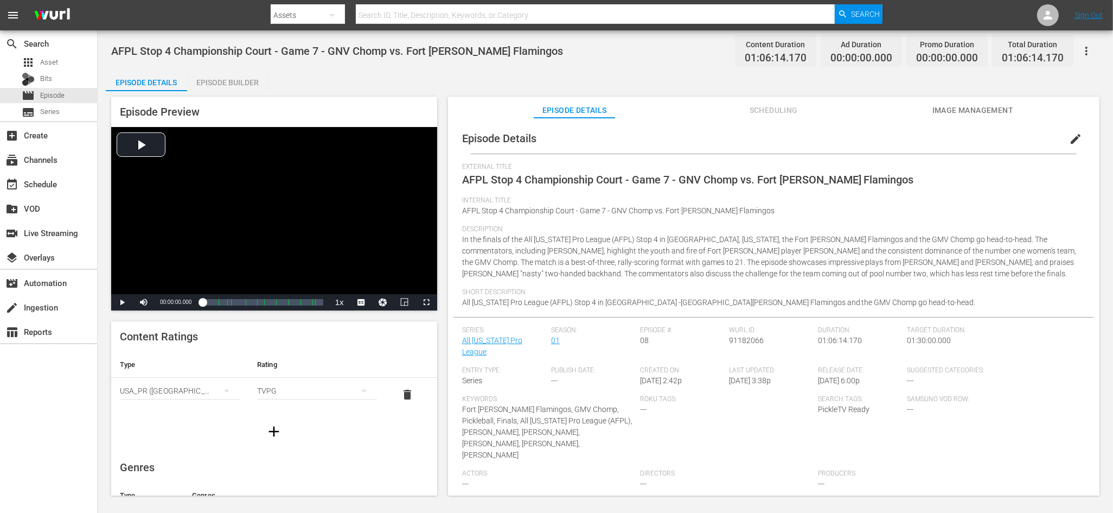
click at [263, 84] on div "Episode Builder" at bounding box center [227, 82] width 81 height 26
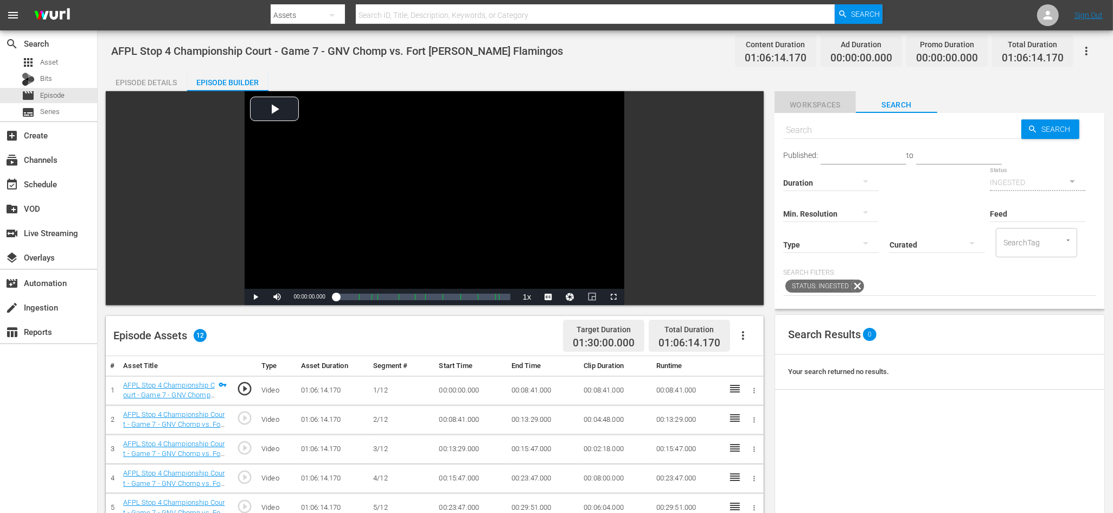
click at [842, 105] on span "Workspaces" at bounding box center [815, 105] width 81 height 14
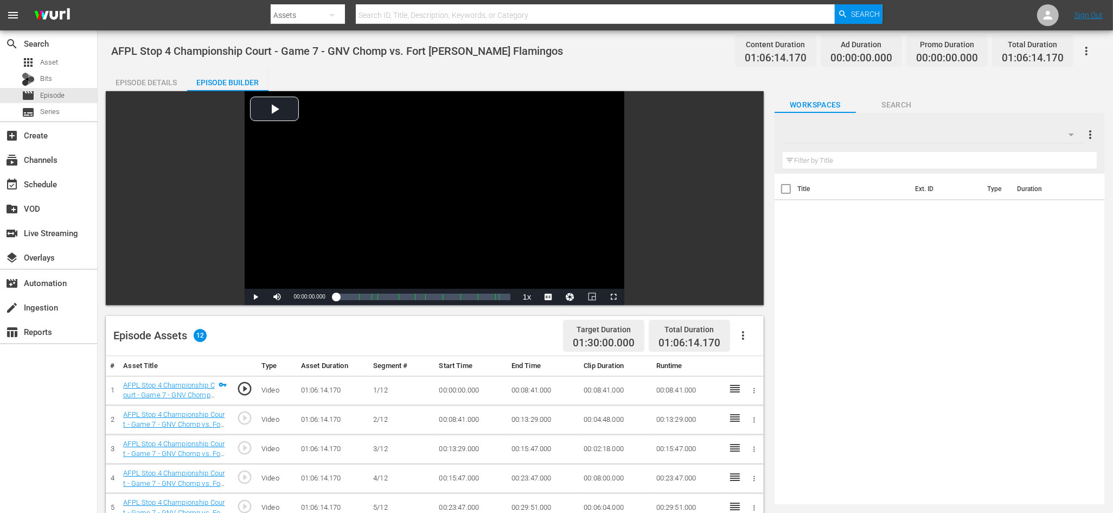
click at [972, 137] on div at bounding box center [934, 134] width 302 height 30
click at [1003, 236] on div "New Workspace [DATE] 22:00:11 GMT+0000 (0) TRGC - Remembering [PERSON_NAME] (0)…" at bounding box center [556, 256] width 1113 height 513
click at [1011, 133] on div "Default Workspace 0" at bounding box center [934, 134] width 302 height 30
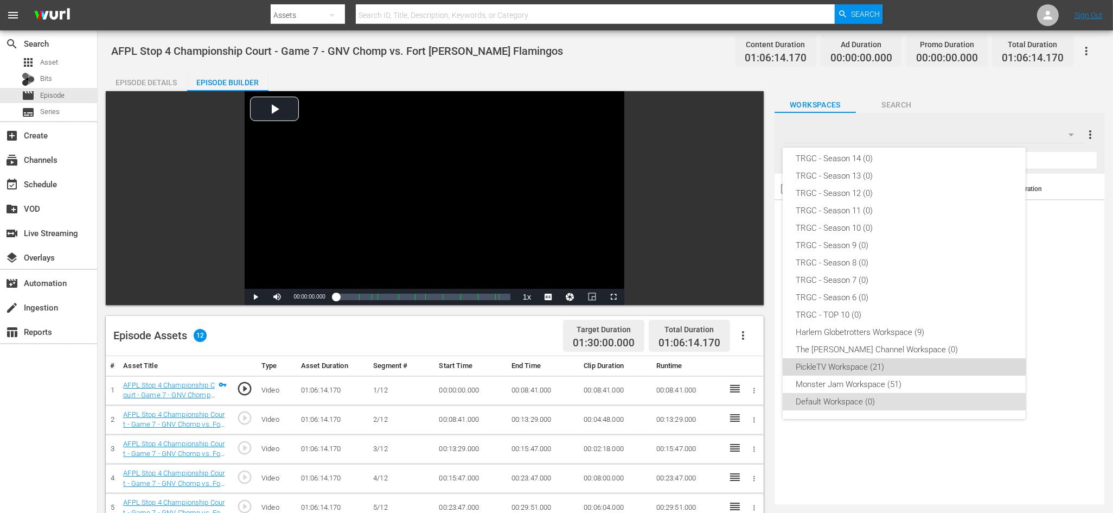
click at [869, 364] on div "PickleTV Workspace (21)" at bounding box center [904, 366] width 217 height 17
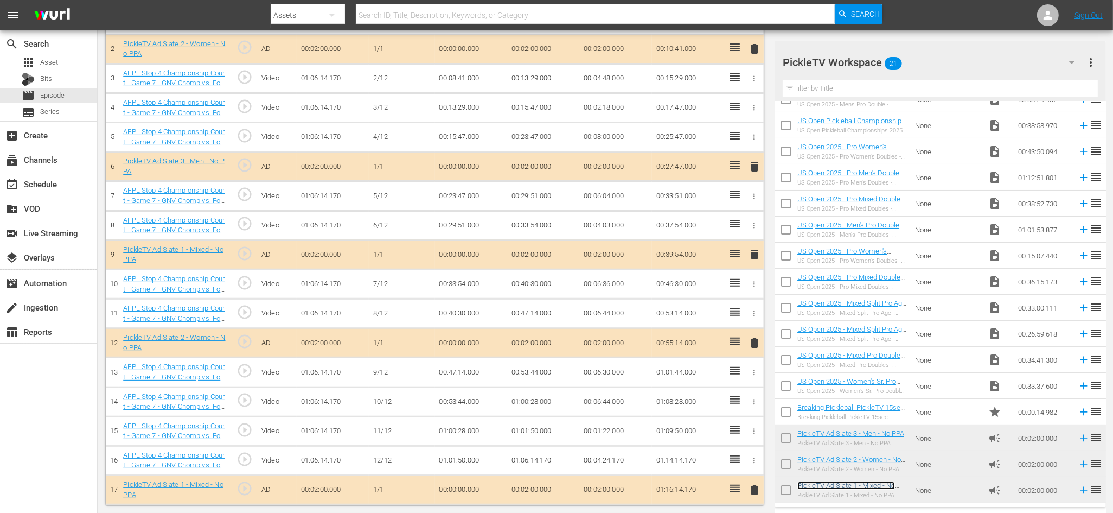
scroll to position [0, 0]
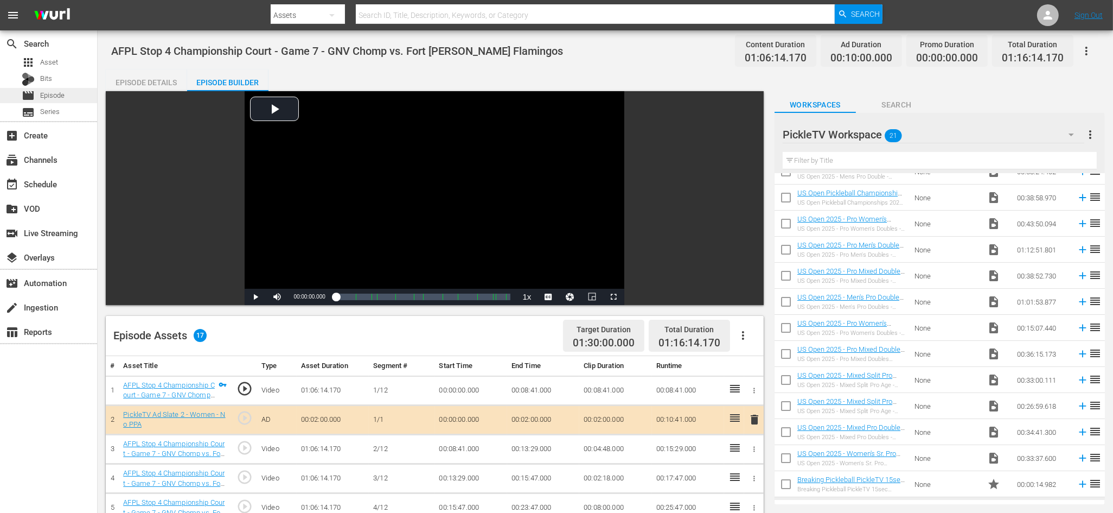
click at [56, 91] on span "Episode" at bounding box center [52, 95] width 24 height 11
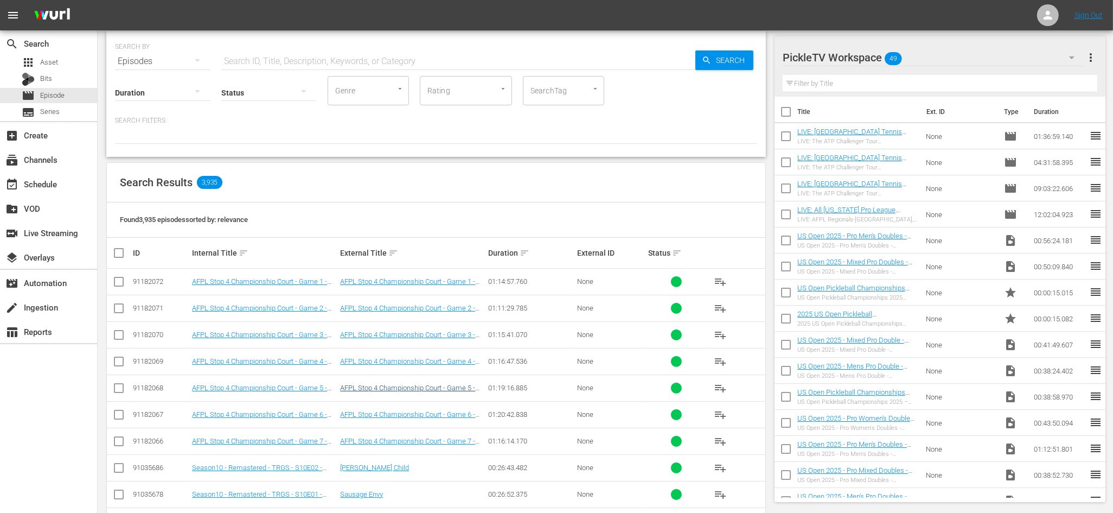
scroll to position [49, 0]
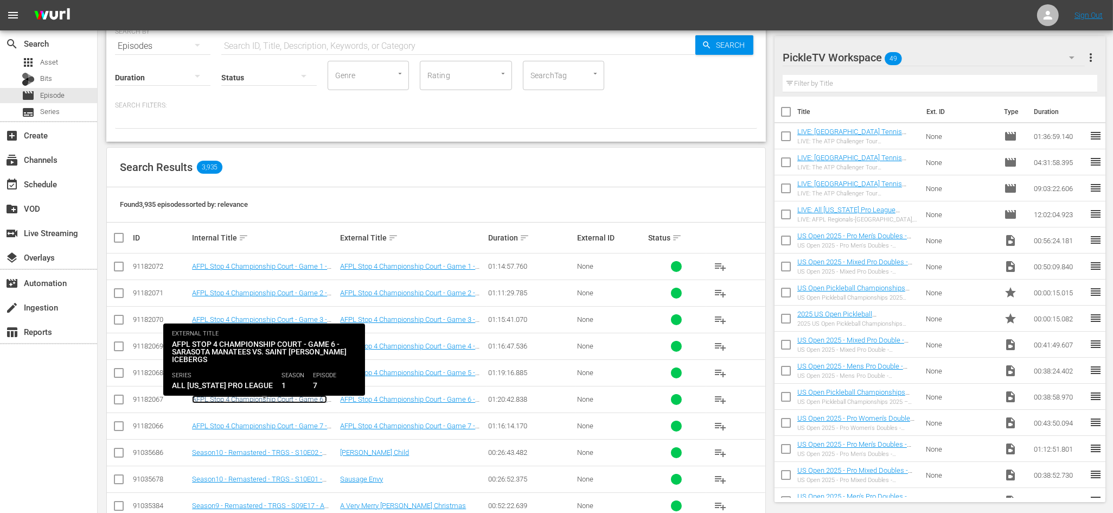
click at [305, 398] on link "AFPL Stop 4 Championship Court - Game 6 - Sarasota Manatees vs. Saint [PERSON_N…" at bounding box center [263, 407] width 142 height 24
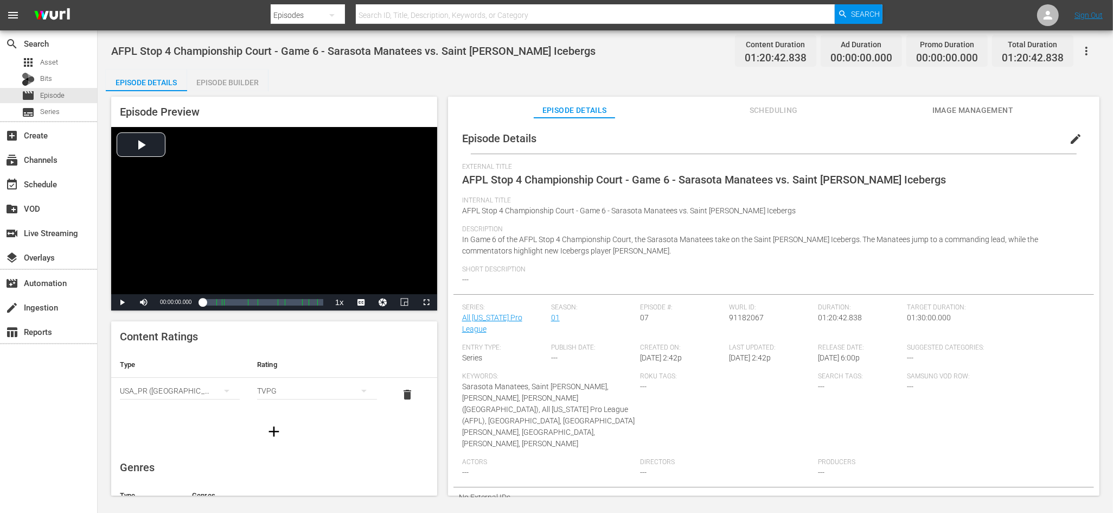
click at [1069, 133] on span "edit" at bounding box center [1075, 138] width 13 height 13
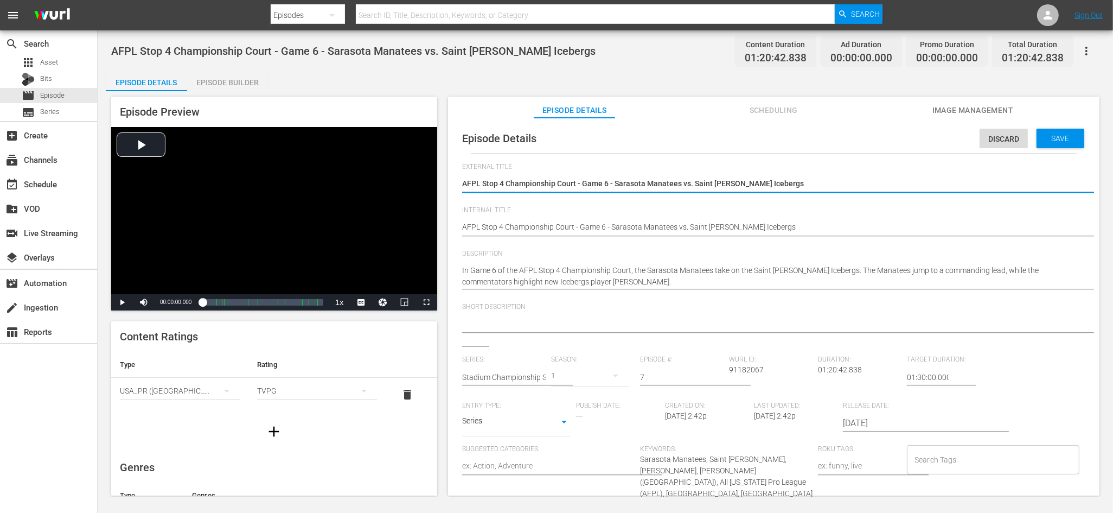
click at [500, 182] on textarea "AFPL Stop 4 Championship Court - Game 6 - Sarasota Manatees vs. Saint [PERSON_N…" at bounding box center [771, 184] width 618 height 13
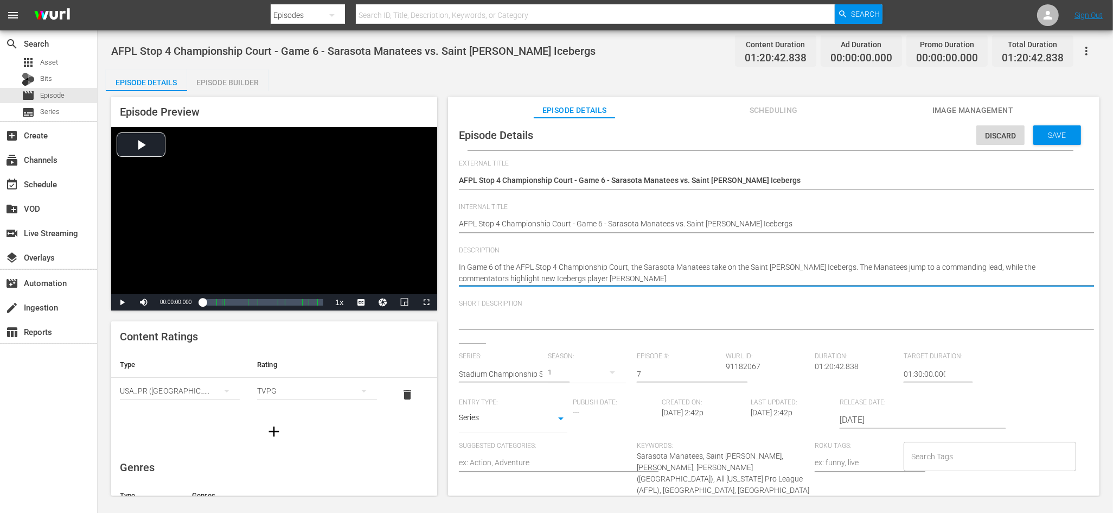
scroll to position [3, 0]
drag, startPoint x: 817, startPoint y: 268, endPoint x: 445, endPoint y: 263, distance: 372.1
click at [443, 263] on div "Episode Preview Video Player is loading. Play Video Play Mute Current Time 00:0…" at bounding box center [605, 297] width 999 height 413
click at [551, 318] on textarea at bounding box center [771, 321] width 618 height 13
paste textarea "In Game 6 of the AFPL Stop 4 Championship Court, the Sarasota Manatees take on …"
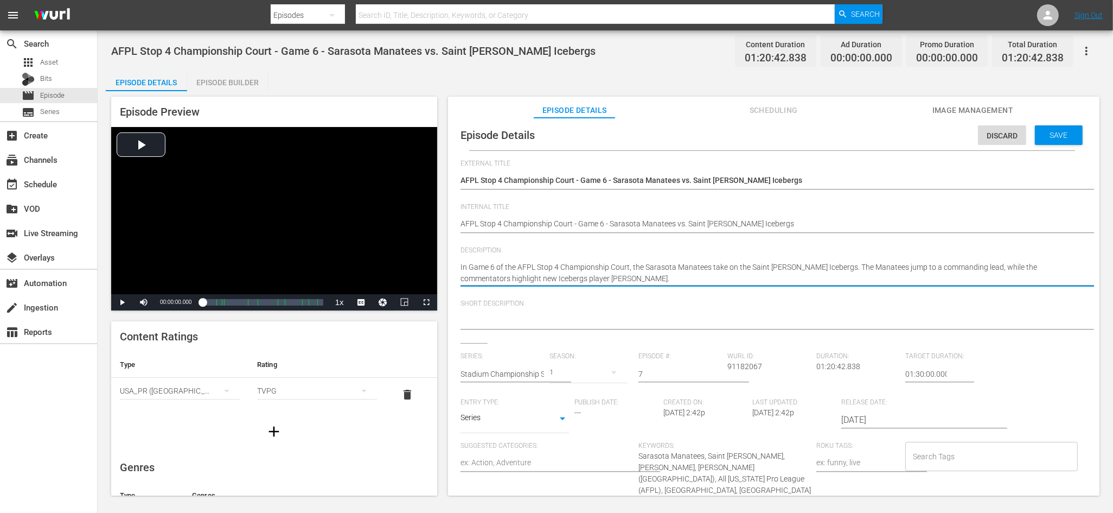
type textarea "In Game 6 of the AFPL Stop 4 Championship Court, the Sarasota Manatees take on …"
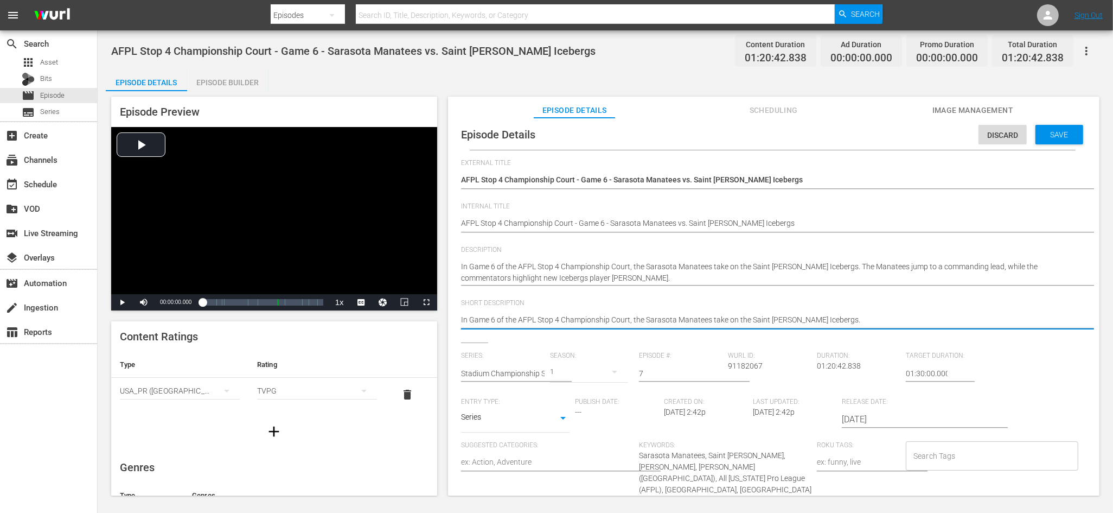
scroll to position [4, 1]
type textarea "In Game 6 of the AFPL Stop 4 Championship Court, the Sarasota Manatees take on …"
click at [943, 461] on input "Search Tags" at bounding box center [984, 456] width 146 height 20
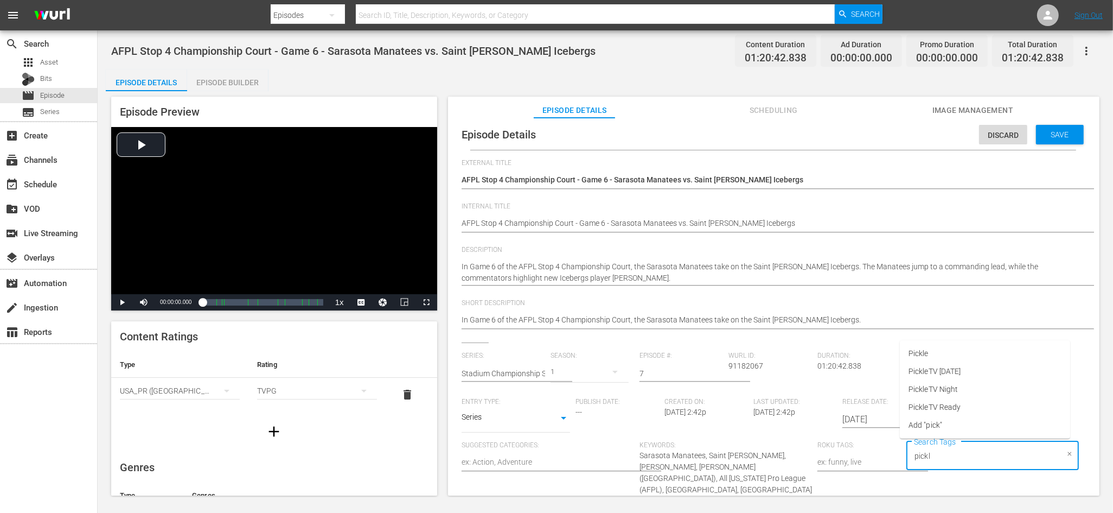
type input "pickle"
click at [937, 404] on span "PickleTV Ready" at bounding box center [935, 406] width 52 height 11
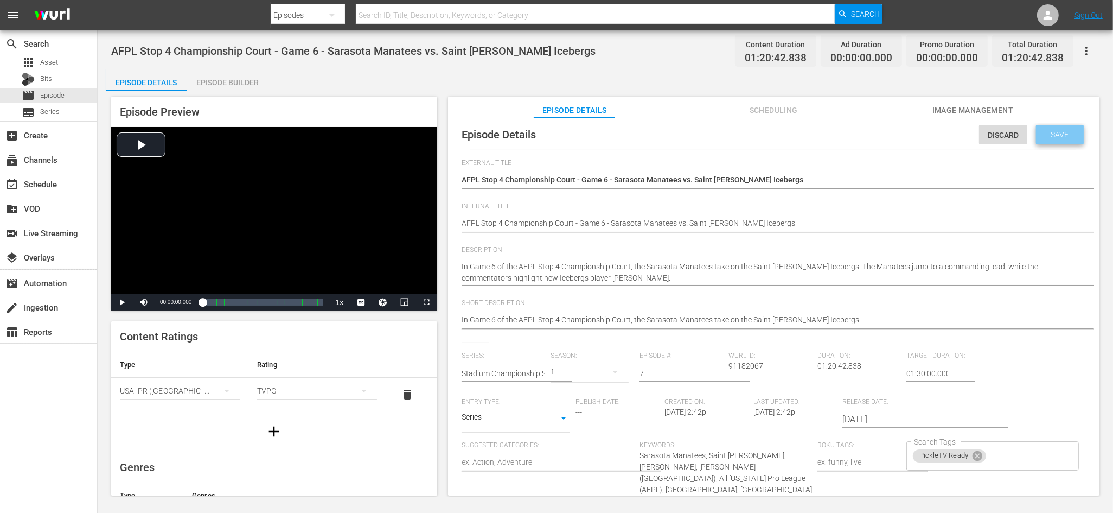
drag, startPoint x: 1059, startPoint y: 135, endPoint x: 1052, endPoint y: 139, distance: 9.0
click at [1060, 136] on span "Save" at bounding box center [1060, 134] width 35 height 9
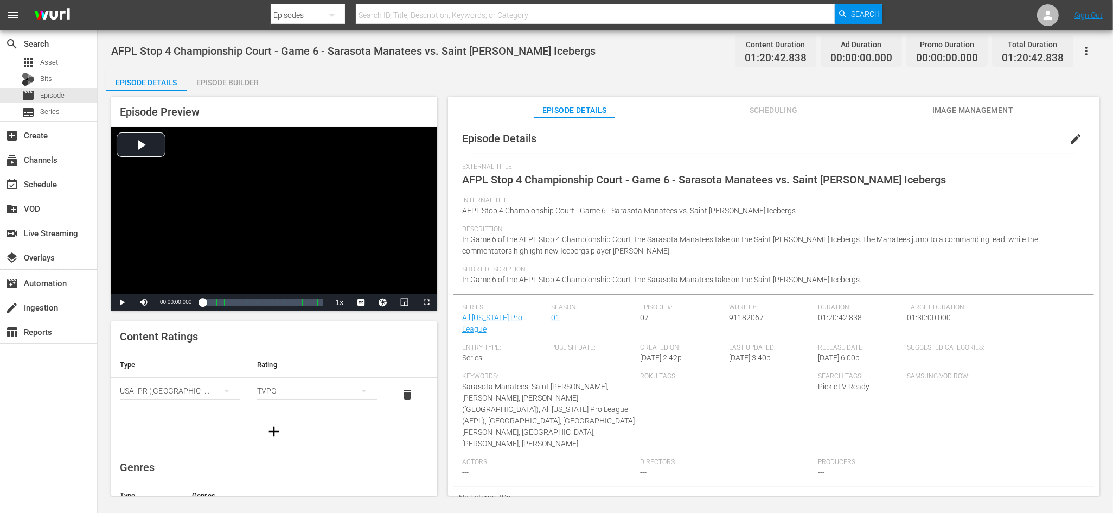
click at [245, 82] on div "Episode Builder" at bounding box center [227, 82] width 81 height 26
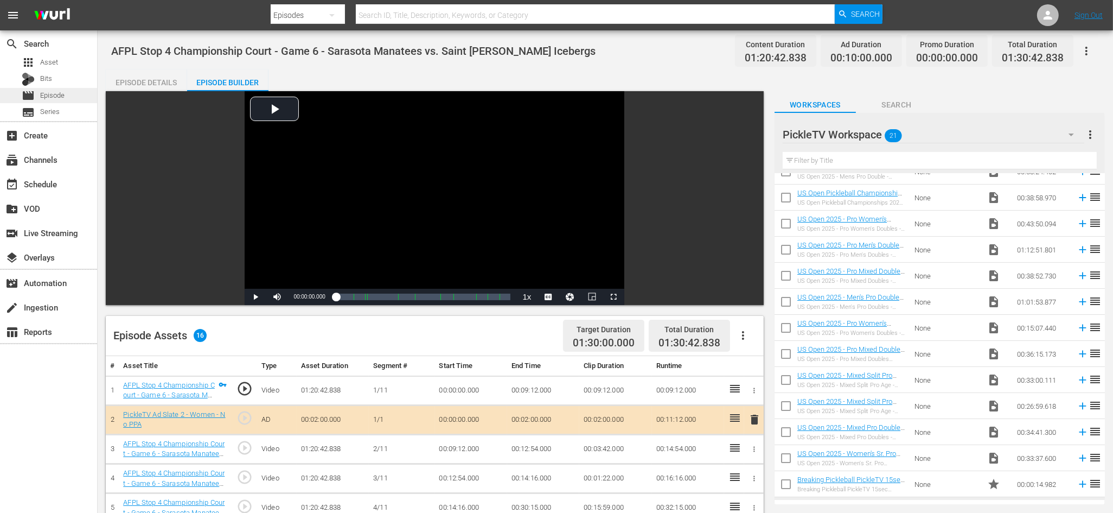
click at [66, 93] on div "movie Episode" at bounding box center [48, 95] width 97 height 15
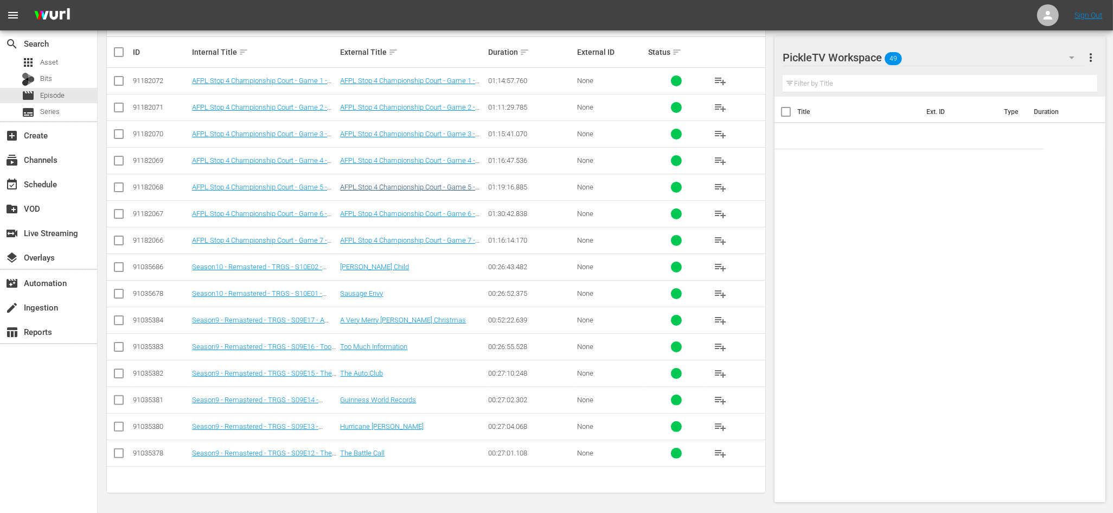
scroll to position [234, 0]
click at [408, 188] on link "AFPL Stop 4 Championship Court - Game 5 - Sarasota Manatees vs. Lakeland Palms" at bounding box center [407, 191] width 135 height 16
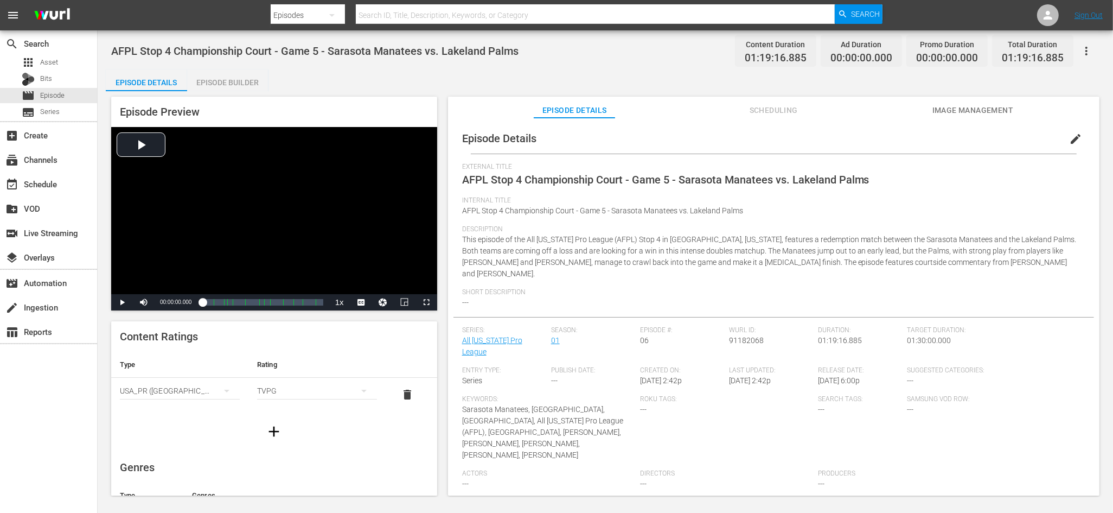
click at [1069, 140] on span "edit" at bounding box center [1075, 138] width 13 height 13
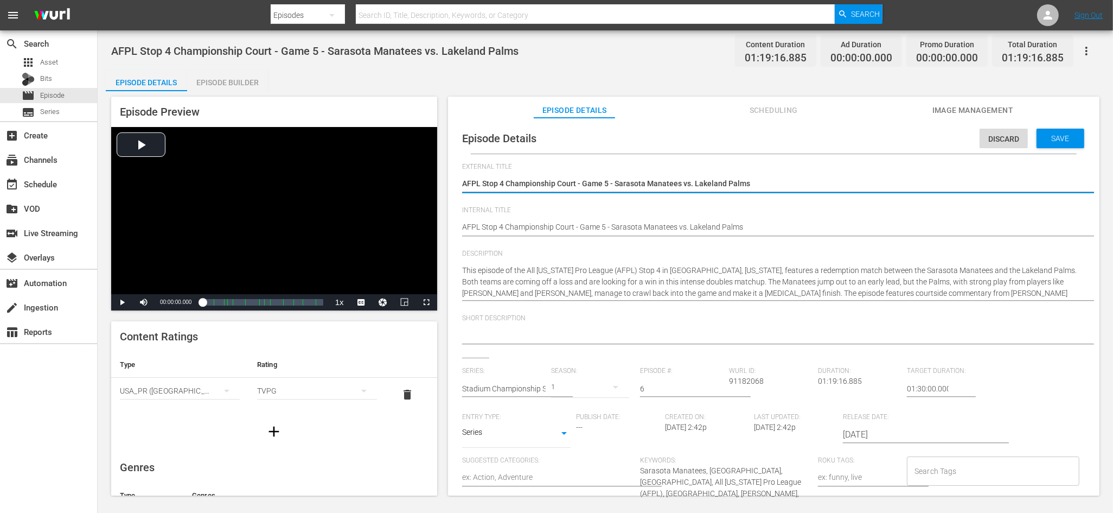
click at [583, 339] on textarea at bounding box center [771, 335] width 618 height 13
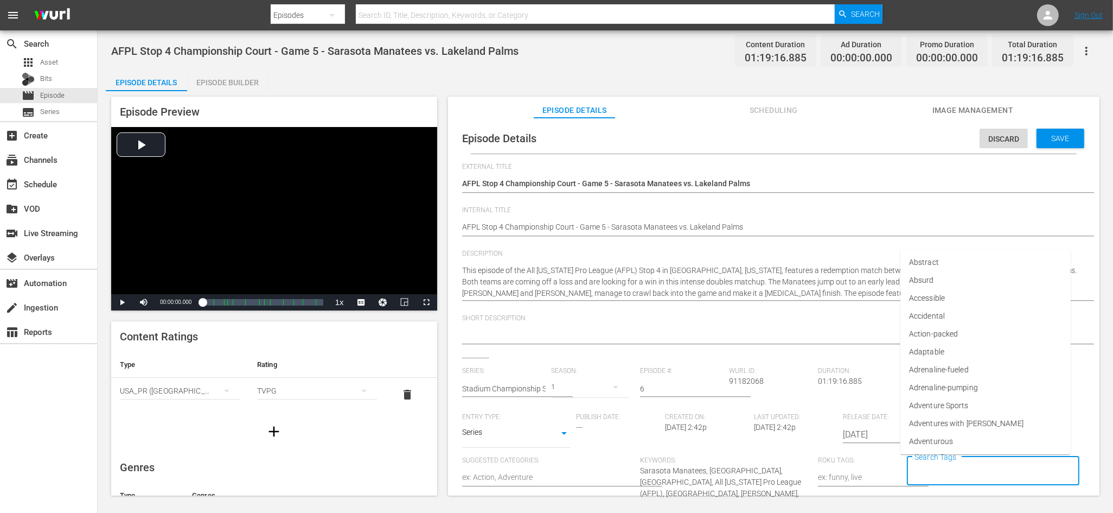
click at [942, 471] on input "Search Tags" at bounding box center [985, 471] width 146 height 20
type input "Pickle"
click at [935, 425] on span "PickleTV Ready" at bounding box center [935, 422] width 52 height 11
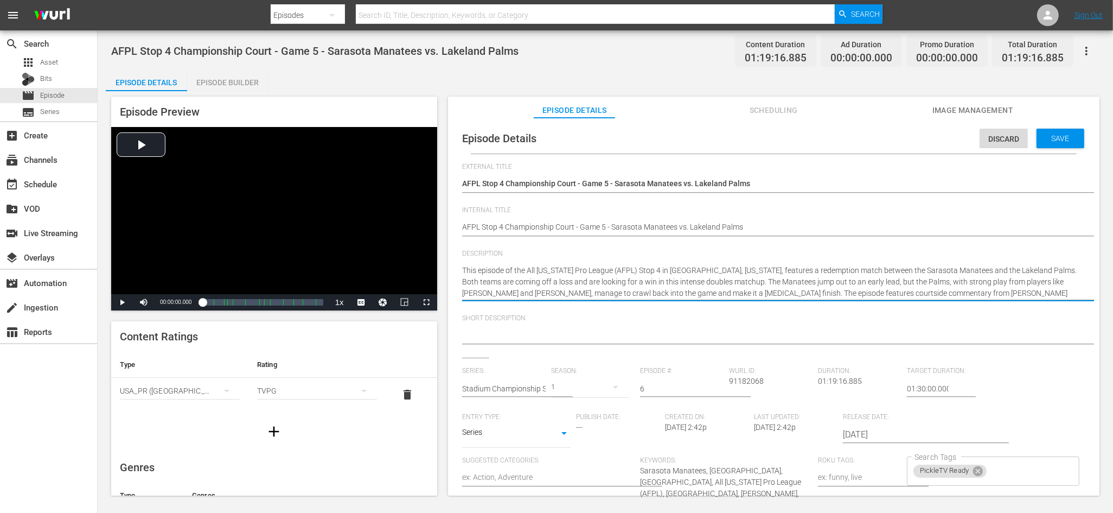
drag, startPoint x: 465, startPoint y: 270, endPoint x: 1006, endPoint y: 272, distance: 541.3
click at [1006, 272] on textarea "This episode of the All Florida Pro League (AFPL) Stop 4 in Sarasota, Florida, …" at bounding box center [771, 282] width 618 height 34
click at [590, 344] on div at bounding box center [771, 336] width 618 height 26
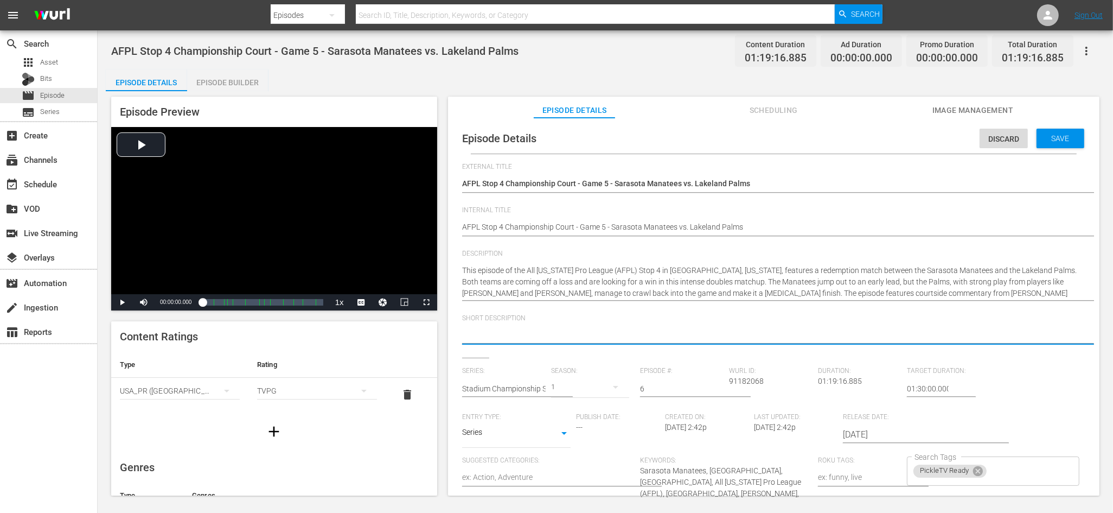
paste textarea "his episode of the All Florida Pro League (AFPL) Stop 4 in Sarasota, Florida, f…"
type textarea "his episode of the All Florida Pro League (AFPL) Stop 4 in Sarasota, Florida, f…"
click at [590, 340] on textarea "his episode of the All Florida Pro League (AFPL) Stop 4 in Sarasota, Florida, f…" at bounding box center [771, 335] width 618 height 13
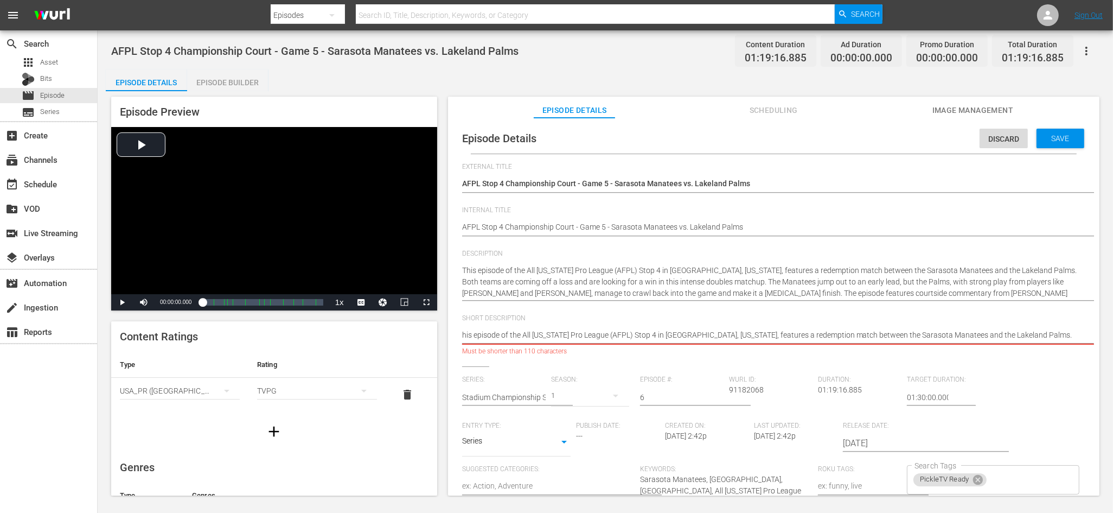
drag, startPoint x: 712, startPoint y: 335, endPoint x: 646, endPoint y: 335, distance: 65.6
click at [645, 335] on textarea "his episode of the All Florida Pro League (AFPL) Stop 4 in Sarasota, Florida, f…" at bounding box center [771, 335] width 618 height 13
type textarea "his episode of the All Florida Pro League (AFPL) Stop 4 ifeatures a redemption …"
type textarea "his episode of the All Florida Pro League (AFPL) Stop 4 features a redemption m…"
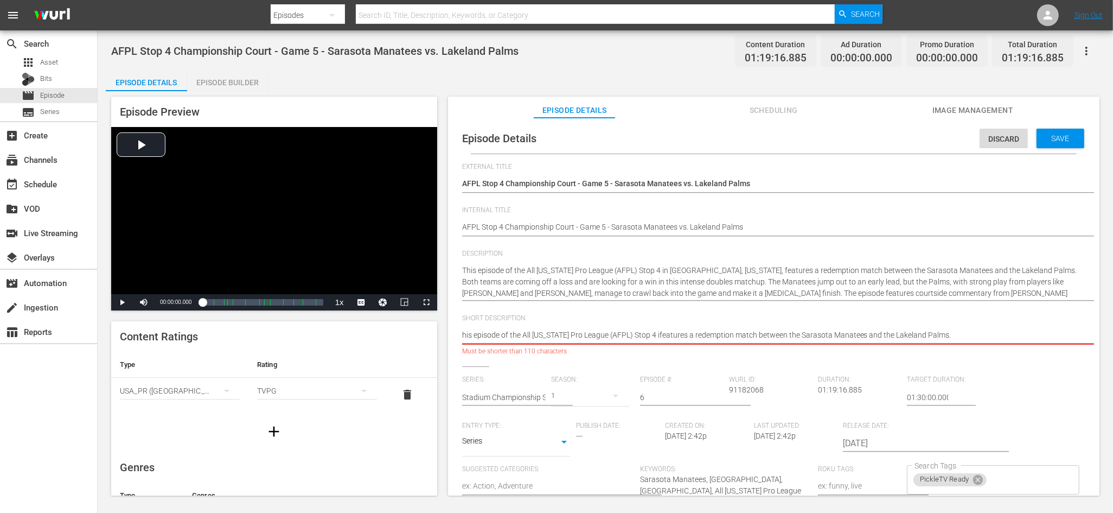
type textarea "his episode of the All Florida Pro League (AFPL) Stop 4 features a redemption m…"
drag, startPoint x: 524, startPoint y: 333, endPoint x: 449, endPoint y: 334, distance: 75.4
click at [449, 334] on div "Episode Details Discard Save External Title AFPL Stop 4 Championship Court - Ga…" at bounding box center [773, 312] width 651 height 388
type textarea "All Florida Pro League (AFPL) Stop 4 features a redemption match between the Sa…"
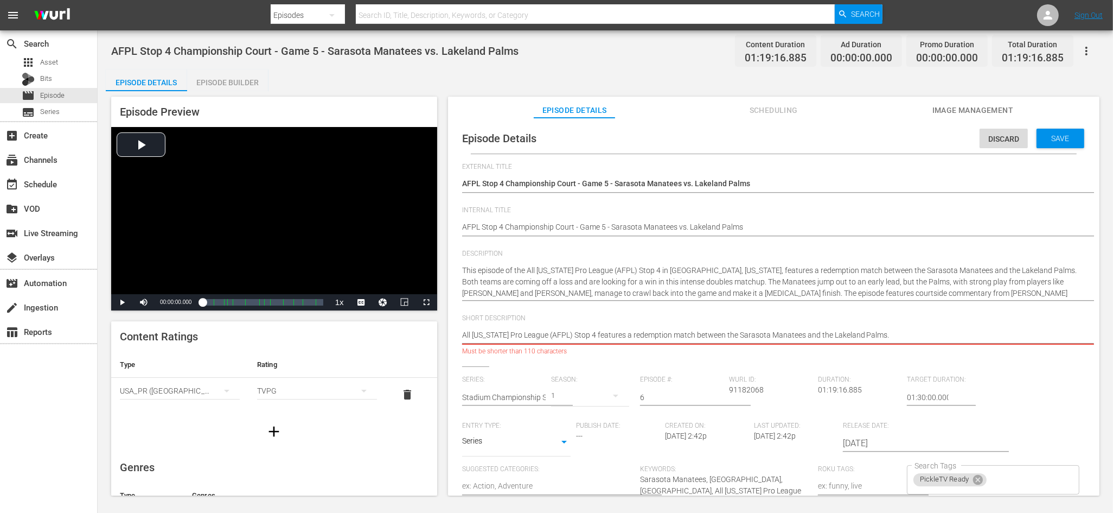
drag, startPoint x: 619, startPoint y: 335, endPoint x: 587, endPoint y: 336, distance: 32.0
click at [585, 336] on textarea "All Florida Pro League (AFPL) Stop 4 features a redemption match between the Sa…" at bounding box center [771, 335] width 618 height 13
type textarea "All Florida Pro League (AFPL) Stop 4 -redemption match between the Sarasota Man…"
type textarea "All Florida Pro League (AFPL) Stop 4 - redemption match between the Sarasota Ma…"
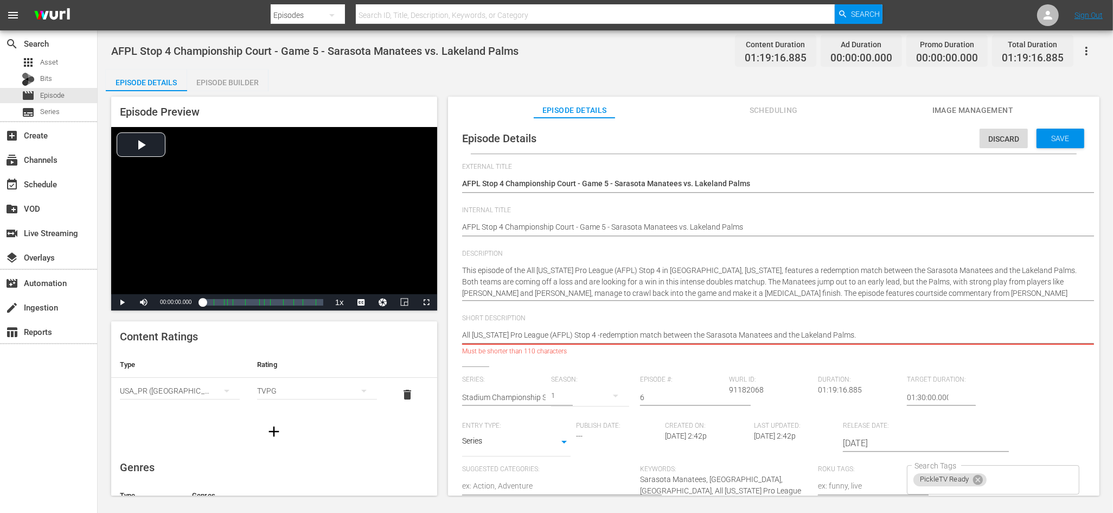
type textarea "All Florida Pro League (AFPL) Stop 4 - redemption match between the Sarasota Ma…"
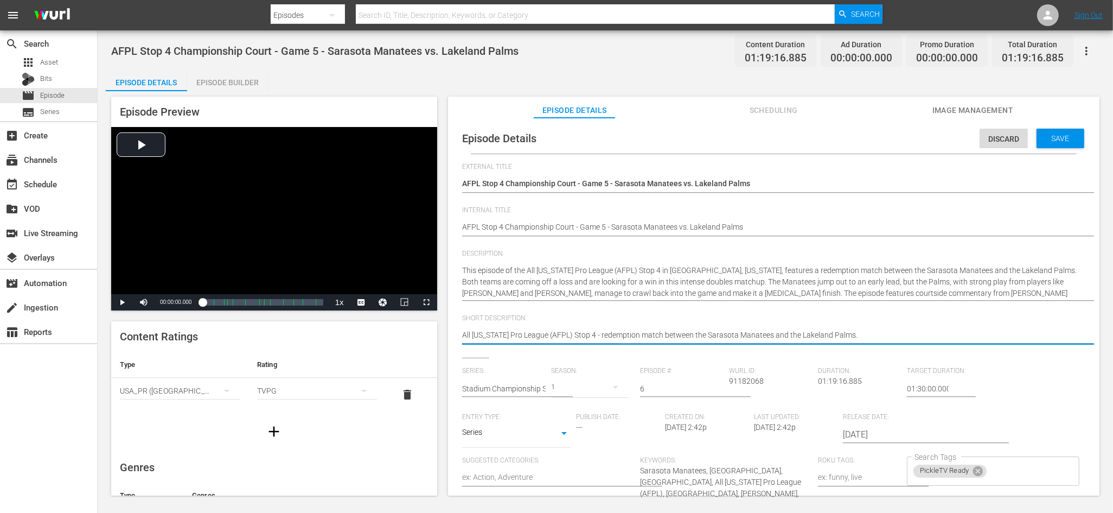
click at [587, 334] on textarea "All Florida Pro League (AFPL) Stop 4 - redemption match between the Sarasota Ma…" at bounding box center [771, 335] width 618 height 13
type textarea "All Florida Pro League (AFPL) Stop 4 - Aedemption match between the Sarasota Ma…"
type textarea "All Florida Pro League (AFPL) Stop 4 - A edemption match between the Sarasota M…"
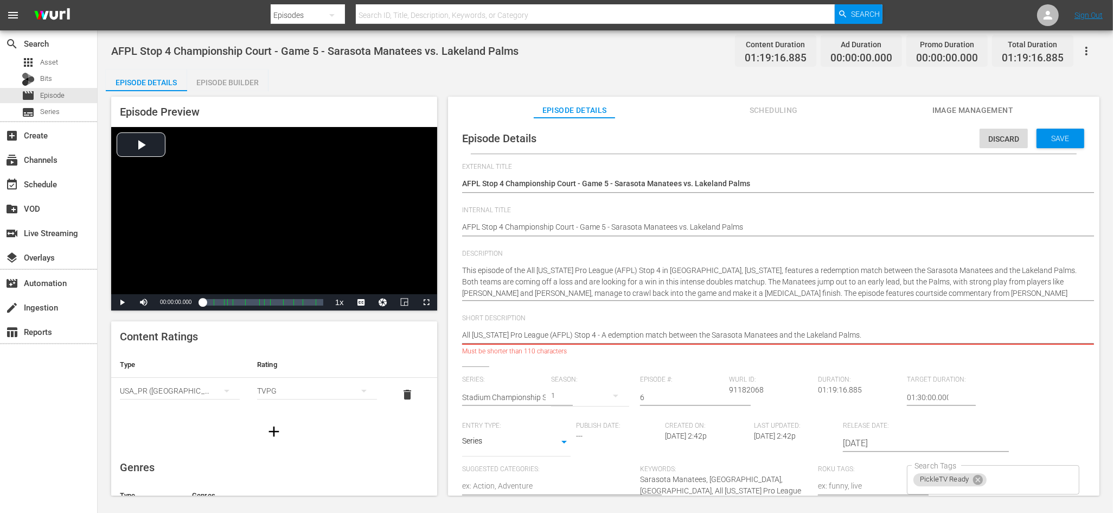
type textarea "All Florida Pro League (AFPL) Stop 4 - A redemption match between the Sarasota …"
click at [628, 332] on textarea "All Florida Pro League (AFPL) Stop 4 - A redemption match between the Sarasota …" at bounding box center [771, 335] width 618 height 13
click at [583, 336] on textarea "All Florida Pro League (AFPL) Stop 4 - A redemption match between the Sarasota …" at bounding box center [771, 335] width 618 height 13
click at [597, 336] on textarea "All Florida Pro League (AFPL) Stop 4 - A redemption match between the Sarasota …" at bounding box center [771, 335] width 618 height 13
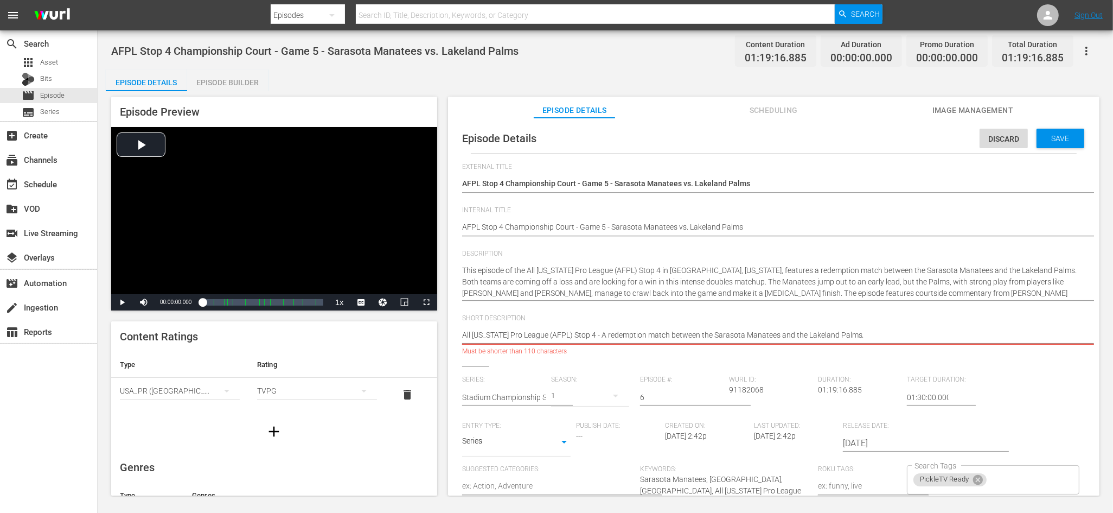
click at [786, 332] on textarea "All Florida Pro League (AFPL) Stop 4 - A redemption match between the Sarasota …" at bounding box center [771, 335] width 618 height 13
type textarea "All Florida Pro League (AFPL) Stop 4 - A redemption match between the Sarasota …"
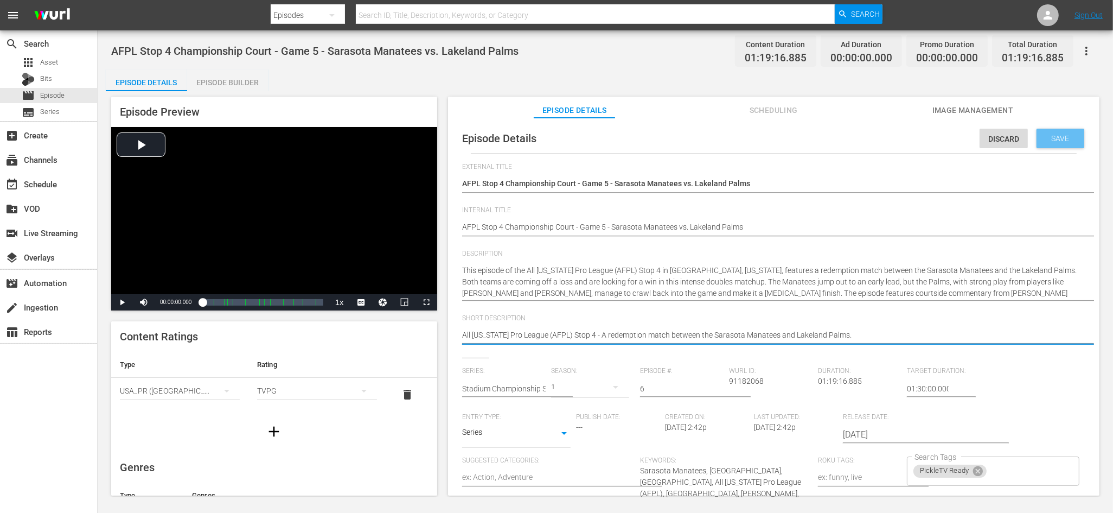
type textarea "All Florida Pro League (AFPL) Stop 4 - A redemption match between the Sarasota …"
click at [1060, 140] on span "Save" at bounding box center [1060, 138] width 35 height 9
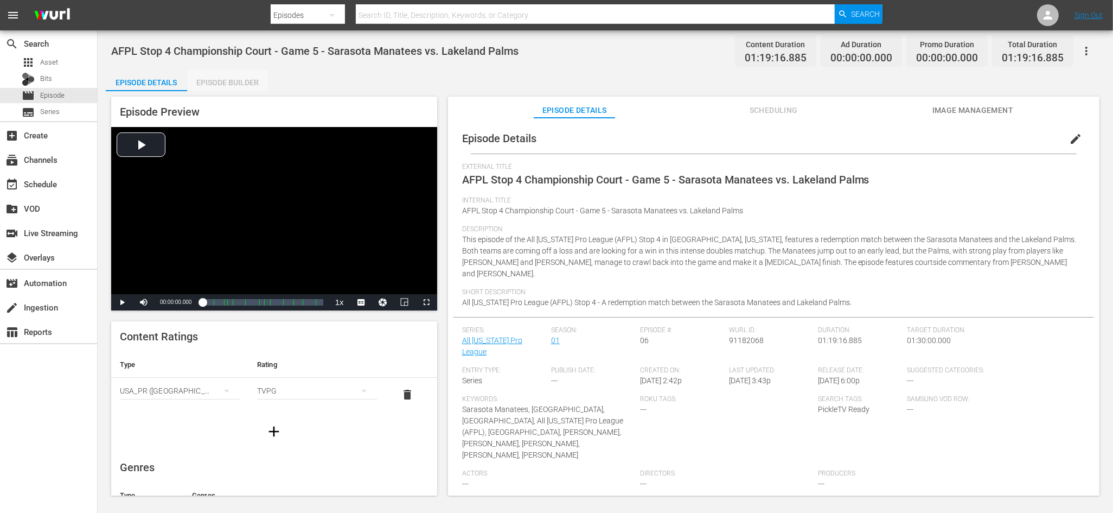
click at [241, 81] on div "Episode Builder" at bounding box center [227, 82] width 81 height 26
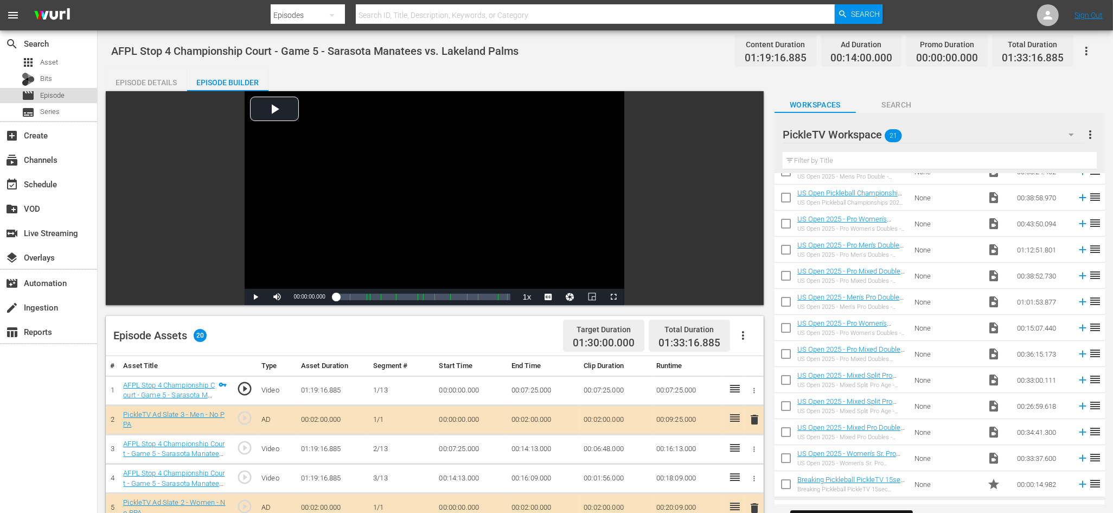
click at [64, 95] on span "Episode" at bounding box center [52, 95] width 24 height 11
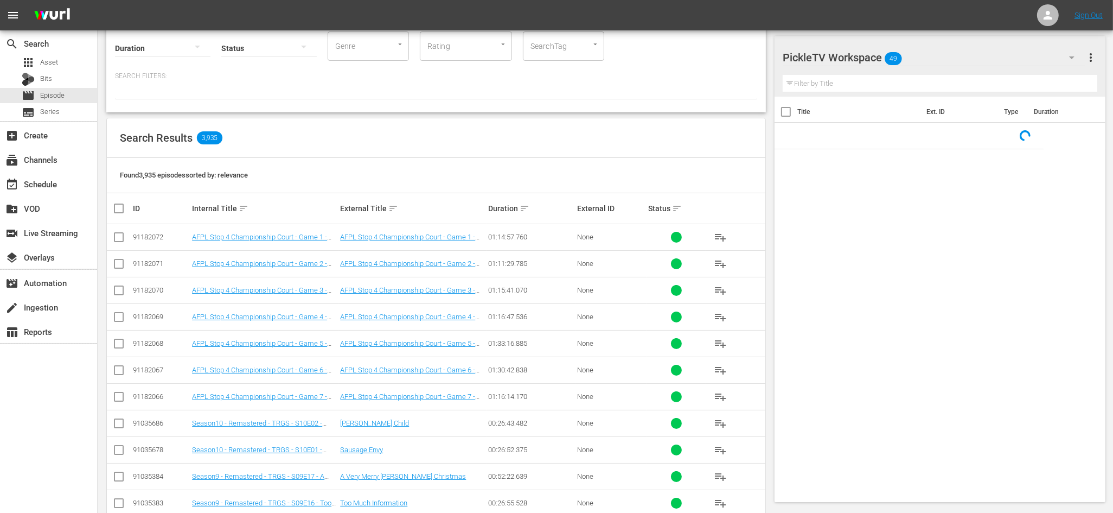
scroll to position [82, 0]
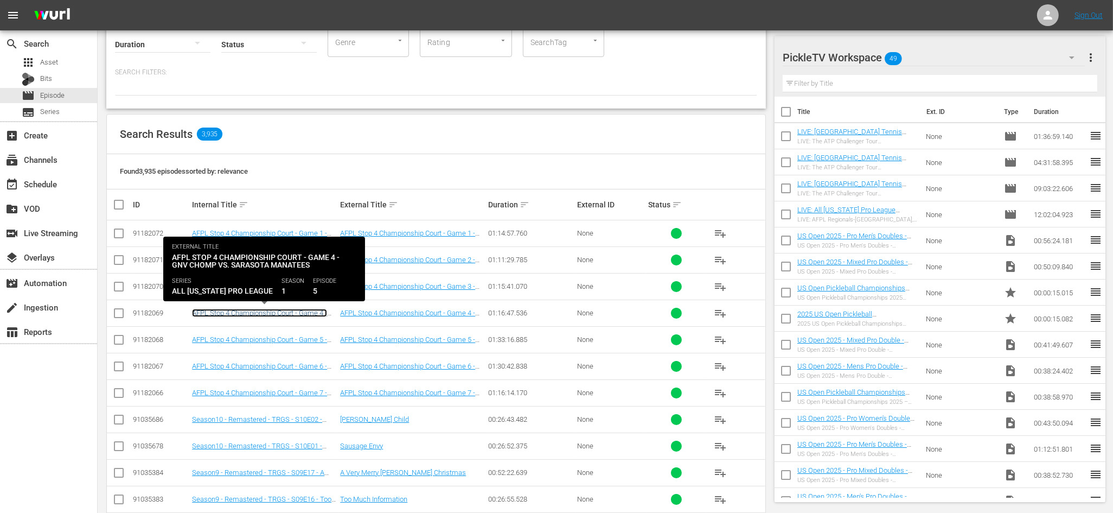
click at [306, 312] on link "AFPL Stop 4 Championship Court - Game 4 - GNV Chomp vs. Sarasota Manatees" at bounding box center [259, 317] width 135 height 16
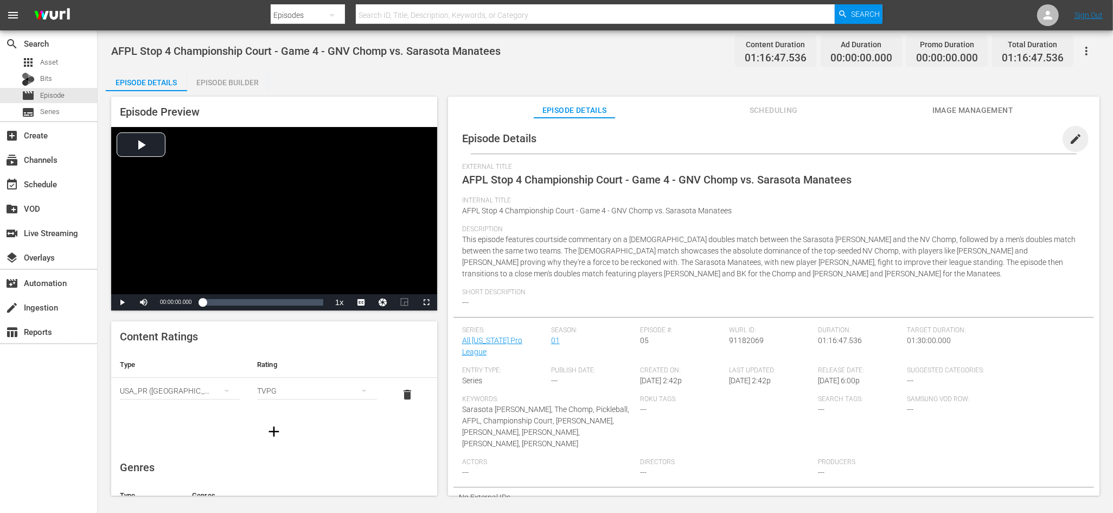
click at [1070, 136] on span "edit" at bounding box center [1075, 138] width 13 height 13
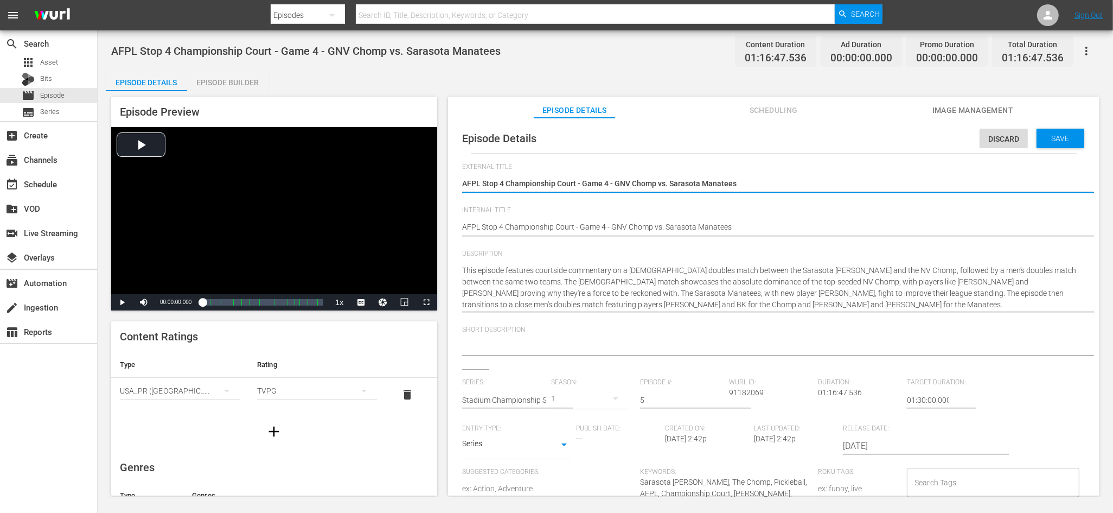
scroll to position [10, 0]
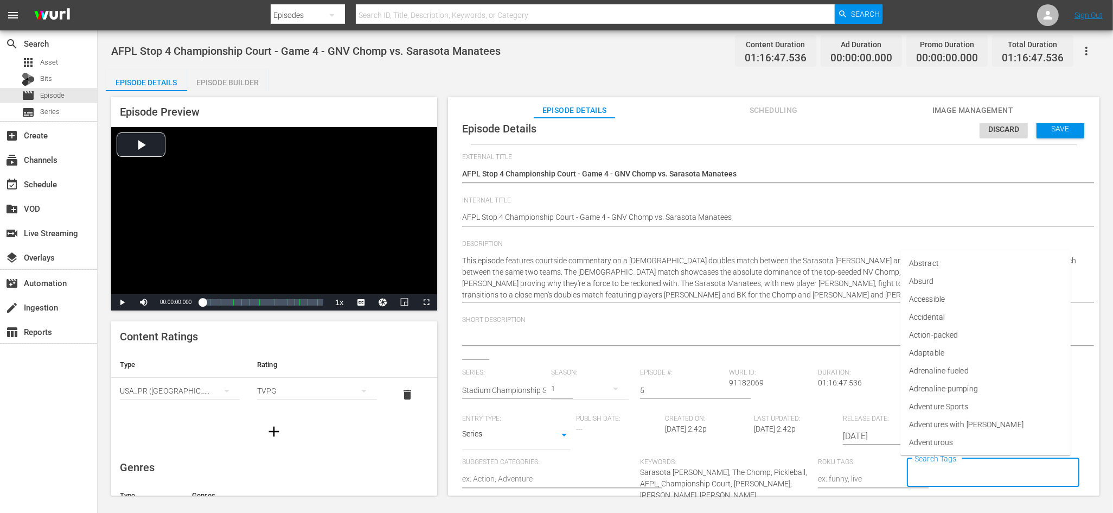
click at [956, 475] on input "Search Tags" at bounding box center [985, 473] width 146 height 20
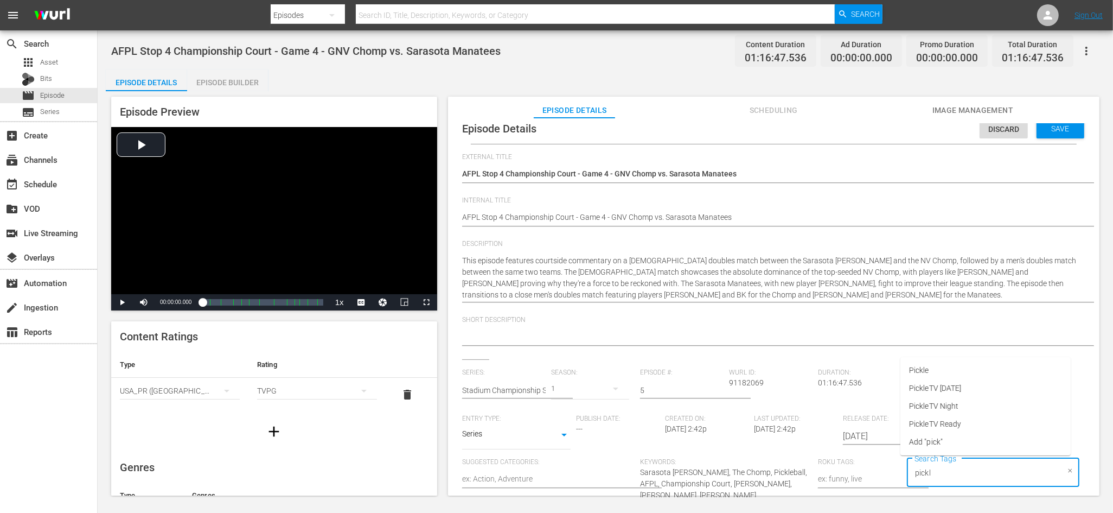
type input "pickle"
click at [947, 425] on span "PickleTV Ready" at bounding box center [935, 423] width 52 height 11
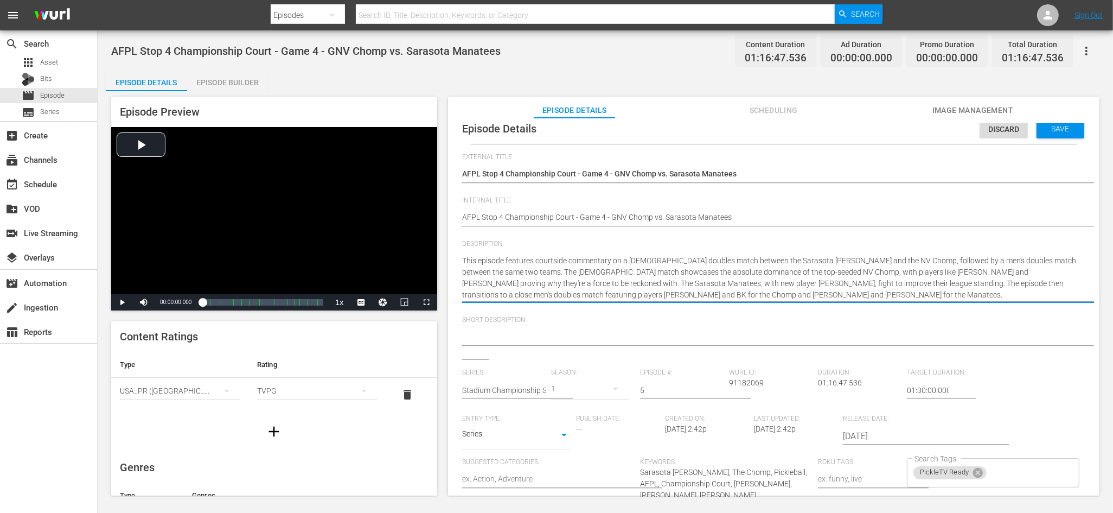
drag, startPoint x: 873, startPoint y: 260, endPoint x: 462, endPoint y: 271, distance: 411.3
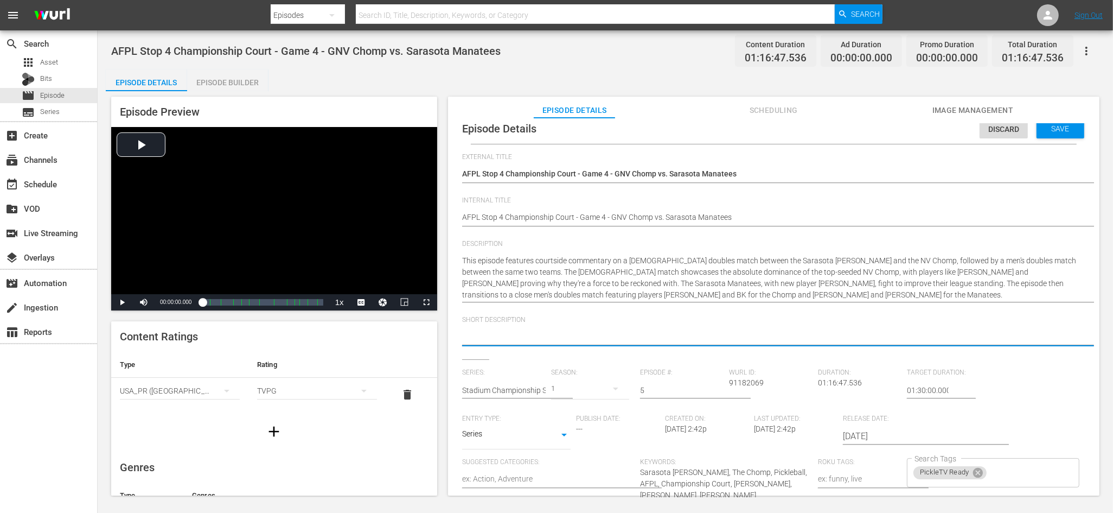
paste textarea "This episode features courtside commentary on a ladies doubles match between th…"
click at [498, 336] on textarea at bounding box center [771, 337] width 618 height 13
type textarea "This episode features courtside commentary on a ladies doubles match between th…"
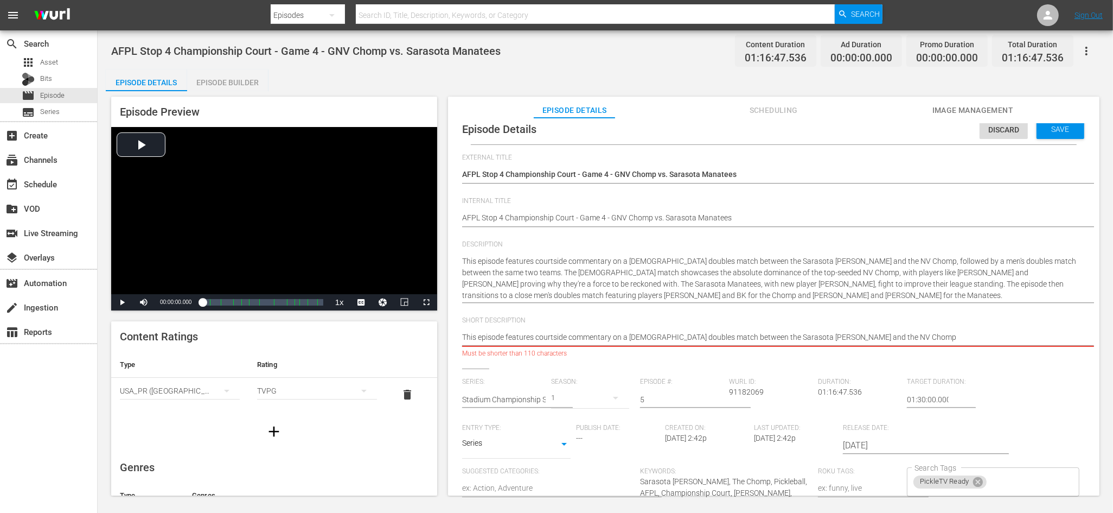
drag, startPoint x: 744, startPoint y: 337, endPoint x: 460, endPoint y: 337, distance: 284.2
click at [460, 337] on div "Episode Details Discard Save External Title AFPL Stop 4 Championship Court - Ga…" at bounding box center [773, 374] width 641 height 520
type textarea "TSarasota Manatees and the NV Chomp"
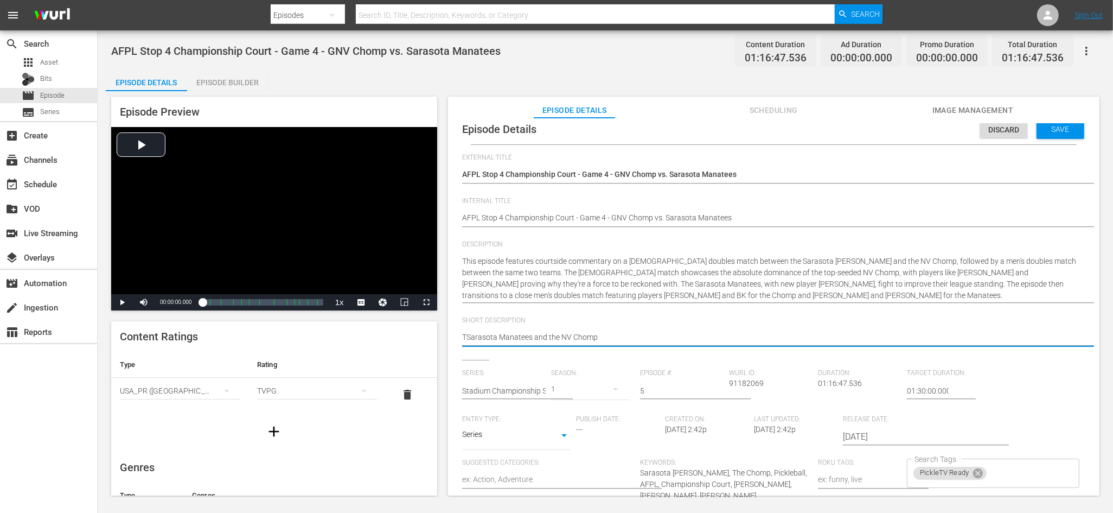
scroll to position [10, 0]
type textarea "ThSarasota Manatees and the NV Chomp"
type textarea "TheSarasota Manatees and the NV Chomp"
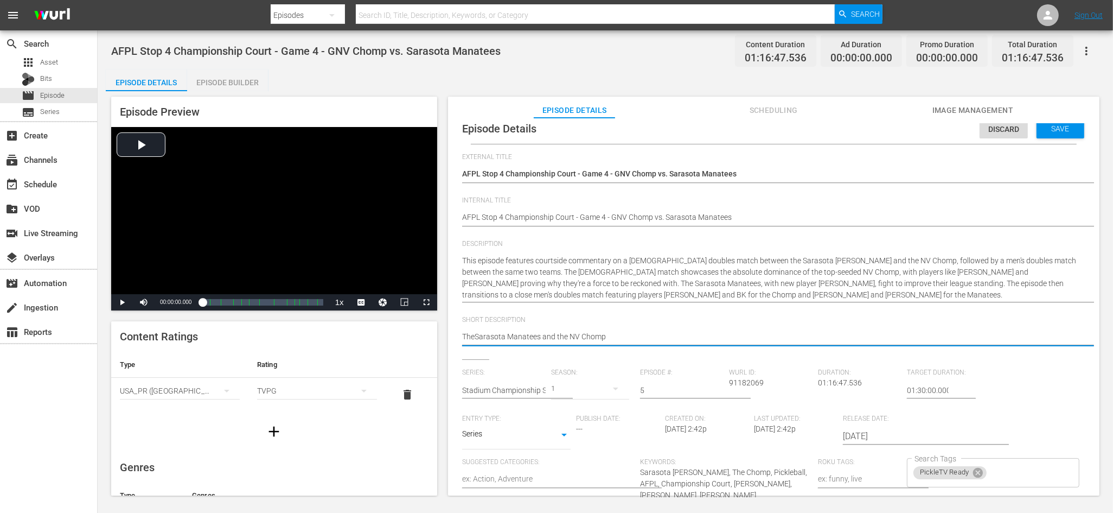
type textarea "The Sarasota Manatees and the NV Chomp"
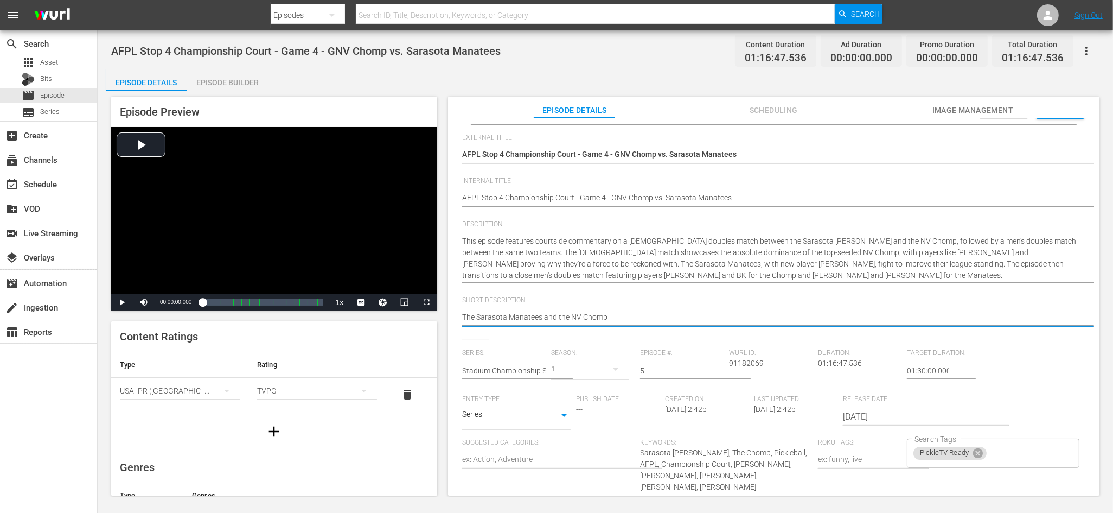
click at [617, 315] on textarea "The Sarasota Manatees and the NV Chomp" at bounding box center [771, 317] width 618 height 13
type textarea "The Sarasota Manatees and the NV Chomp"
type textarea "The Sarasota Manatees and the NV Chomp g"
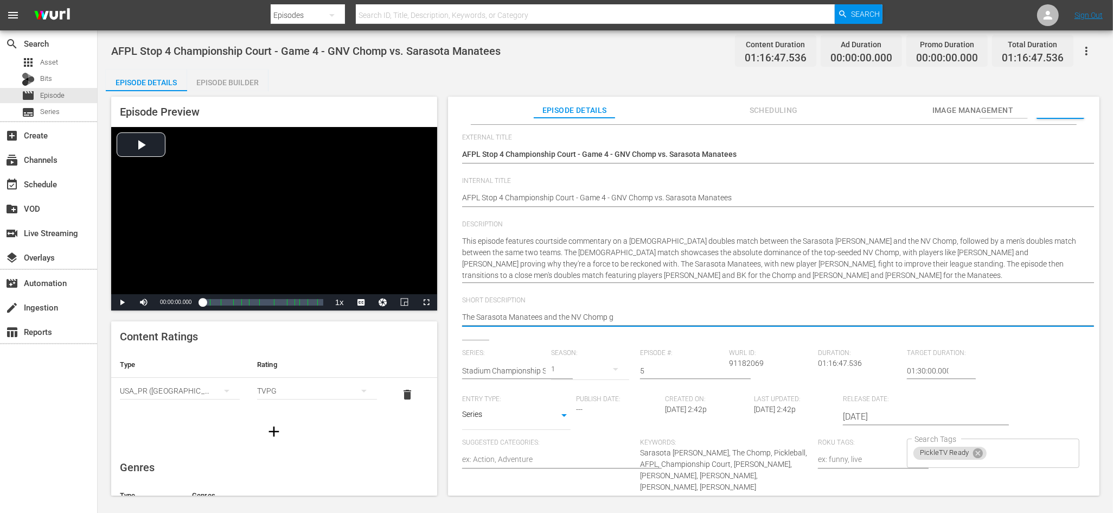
type textarea "The Sarasota Manatees and the NV Chomp go"
type textarea "The Sarasota Manatees and the NV Chomp go a"
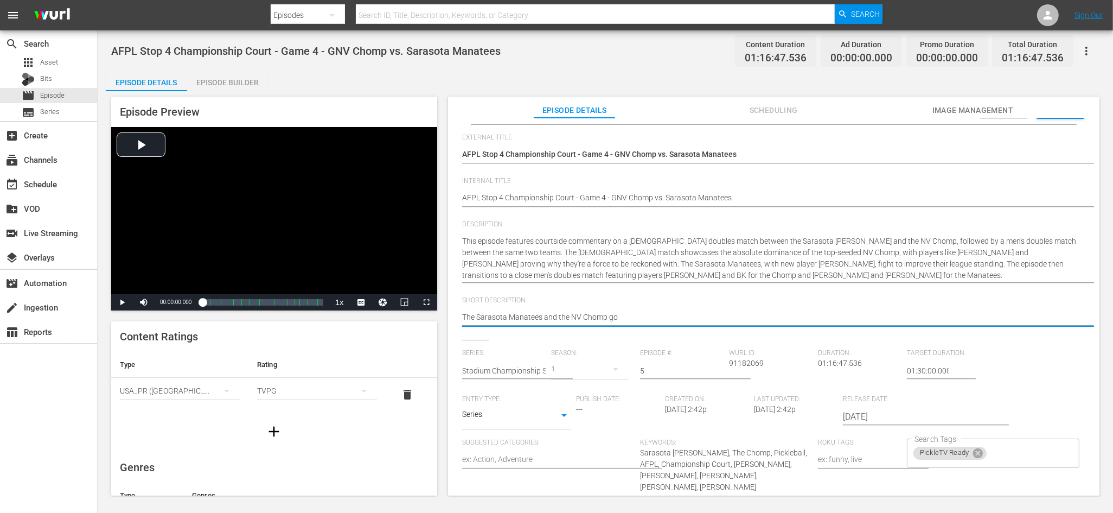
type textarea "The Sarasota Manatees and the NV Chomp go a"
type textarea "The Sarasota Manatees and the NV Chomp go at"
type textarea "The Sarasota Manatees and the NV Chomp go at i"
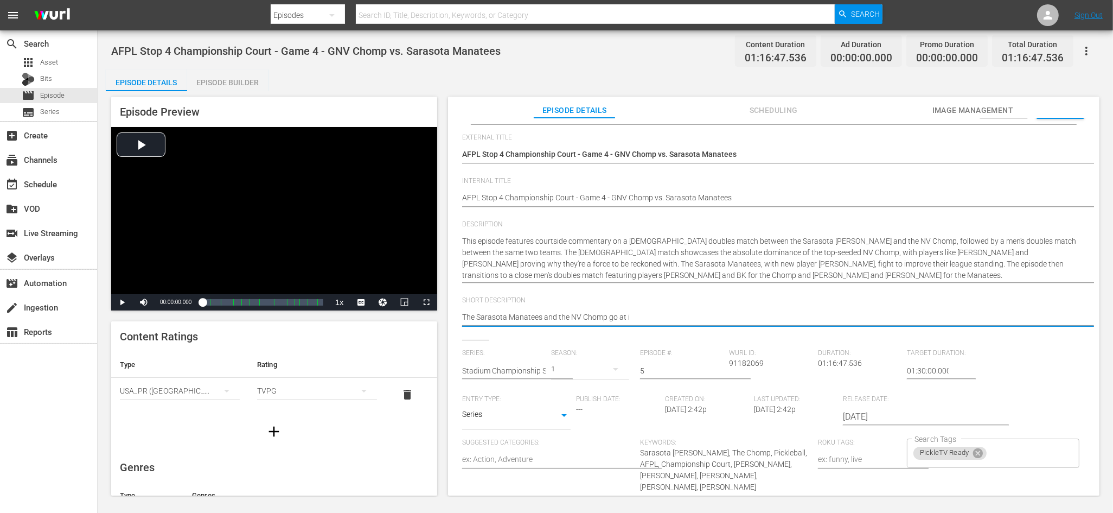
type textarea "The Sarasota Manatees and the NV Chomp go at it"
click at [713, 298] on span "Short Description" at bounding box center [771, 300] width 618 height 9
drag, startPoint x: 649, startPoint y: 317, endPoint x: 611, endPoint y: 314, distance: 38.2
click at [611, 314] on textarea "The Sarasota Manatees and the NV Chomp go at it" at bounding box center [771, 317] width 618 height 13
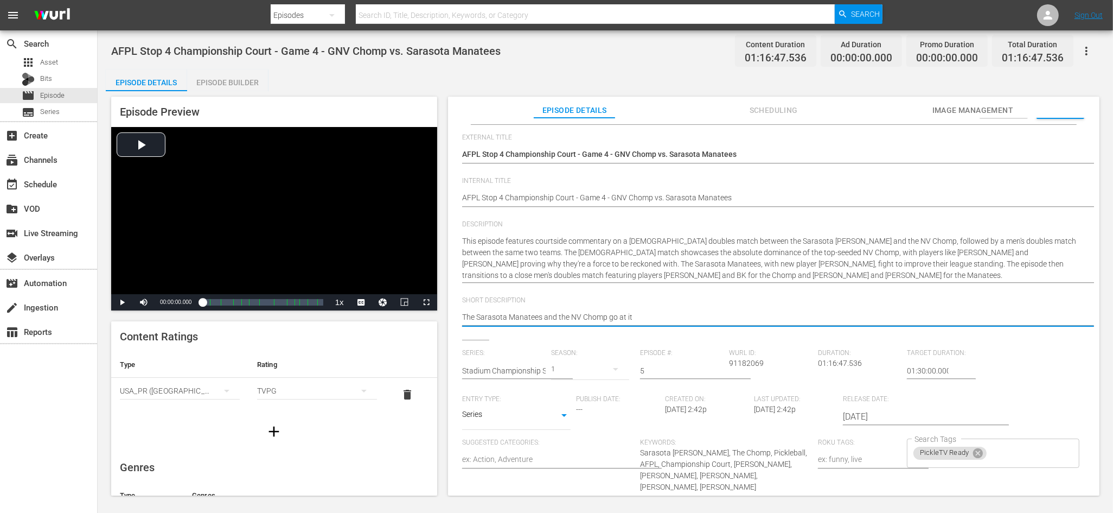
click at [611, 314] on textarea "The Sarasota Manatees and the NV Chomp go at it" at bounding box center [771, 317] width 618 height 13
click at [637, 315] on textarea "The Sarasota Manatees and the NV Chomp go at it" at bounding box center [771, 317] width 618 height 13
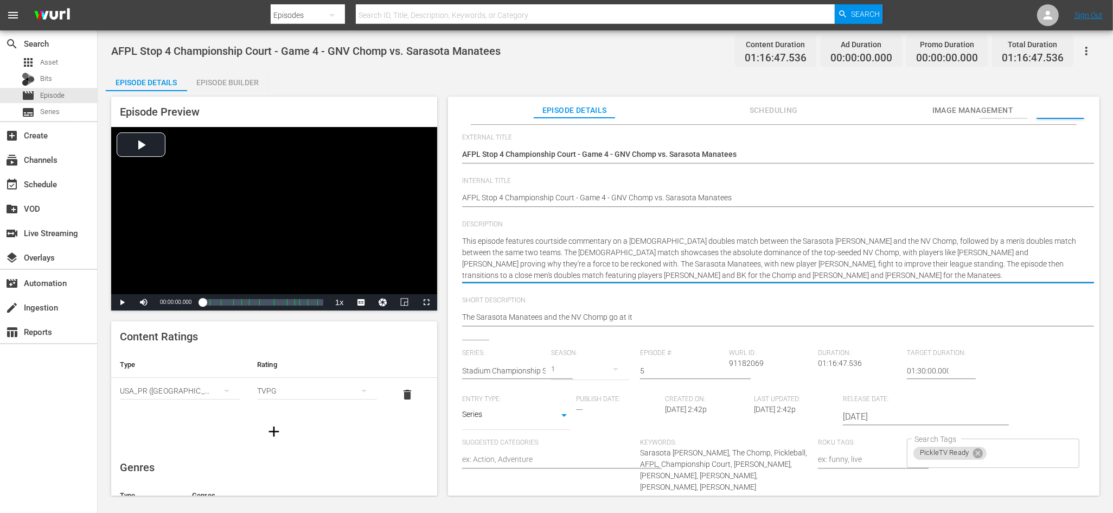
click at [860, 240] on textarea "This episode features courtside commentary on a ladies doubles match between th…" at bounding box center [771, 258] width 618 height 46
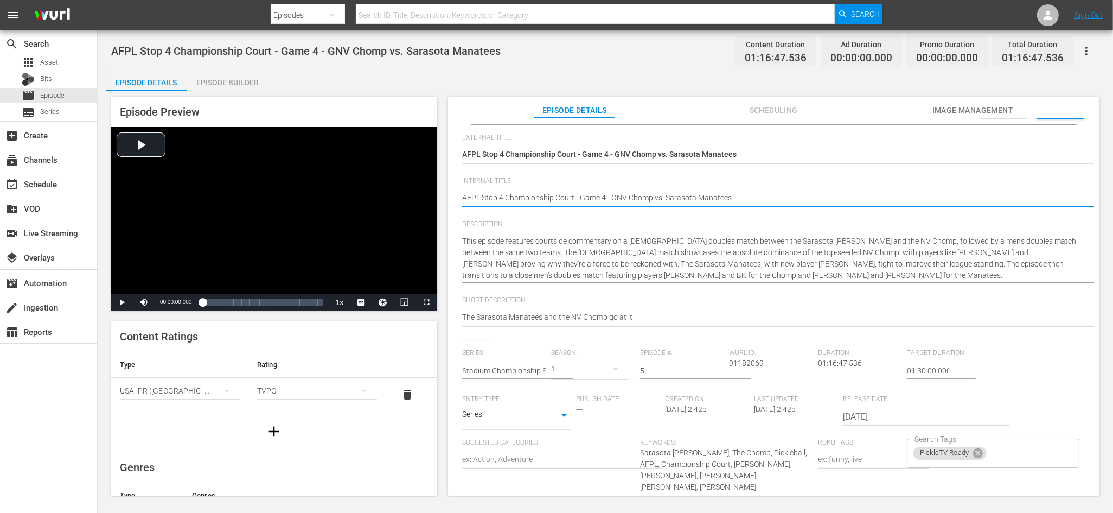
drag, startPoint x: 611, startPoint y: 197, endPoint x: 651, endPoint y: 195, distance: 40.7
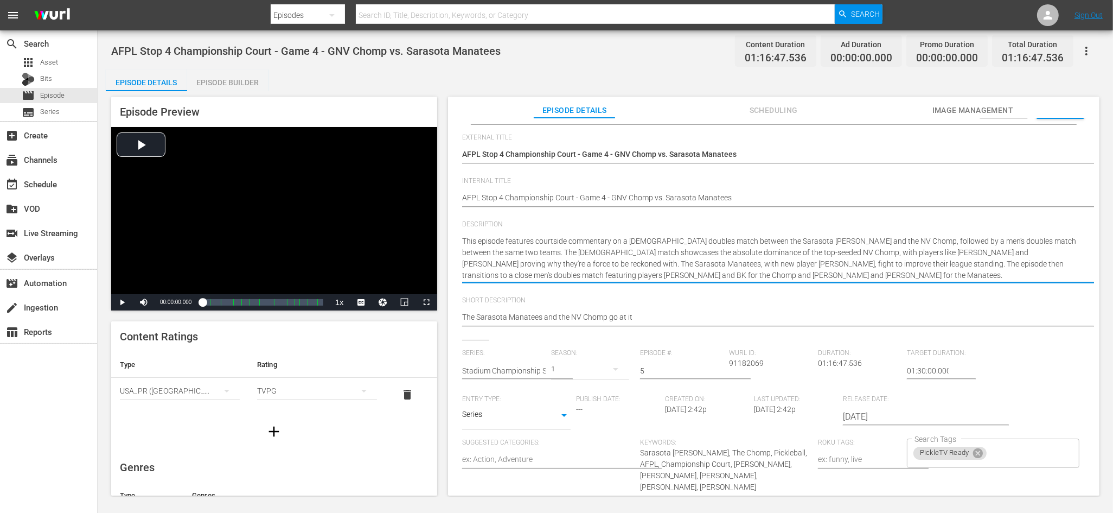
click at [839, 240] on textarea "This episode features courtside commentary on a ladies doubles match between th…" at bounding box center [771, 258] width 618 height 46
type textarea "This episode features courtside commentary on a ladies doubles match between th…"
click at [851, 240] on textarea "This episode features courtside commentary on a ladies doubles match between th…" at bounding box center [771, 258] width 618 height 46
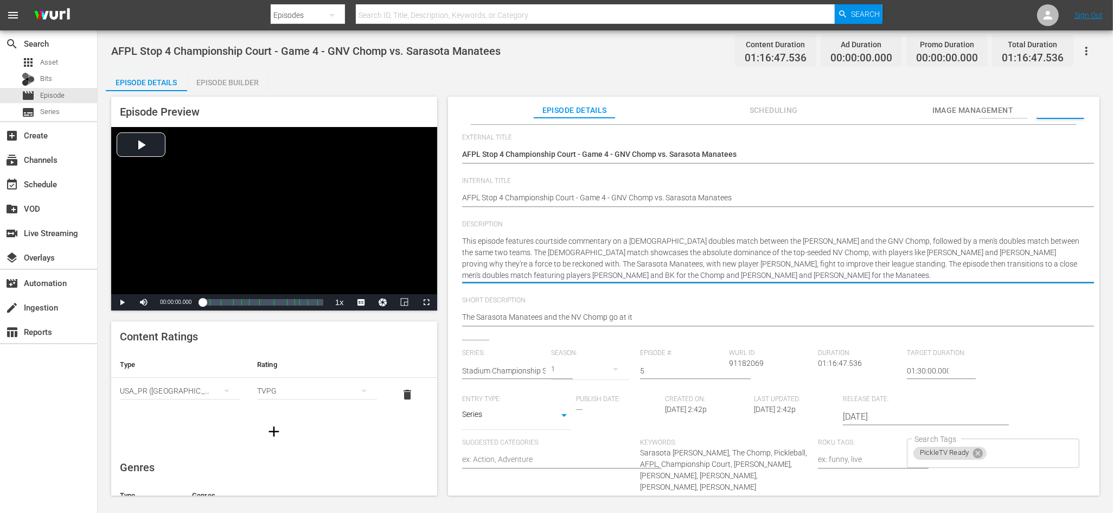
click at [847, 240] on textarea "This episode features courtside commentary on a ladies doubles match between th…" at bounding box center [771, 258] width 618 height 46
type textarea "This episode features courtside commentary on a ladies doubles match between th…"
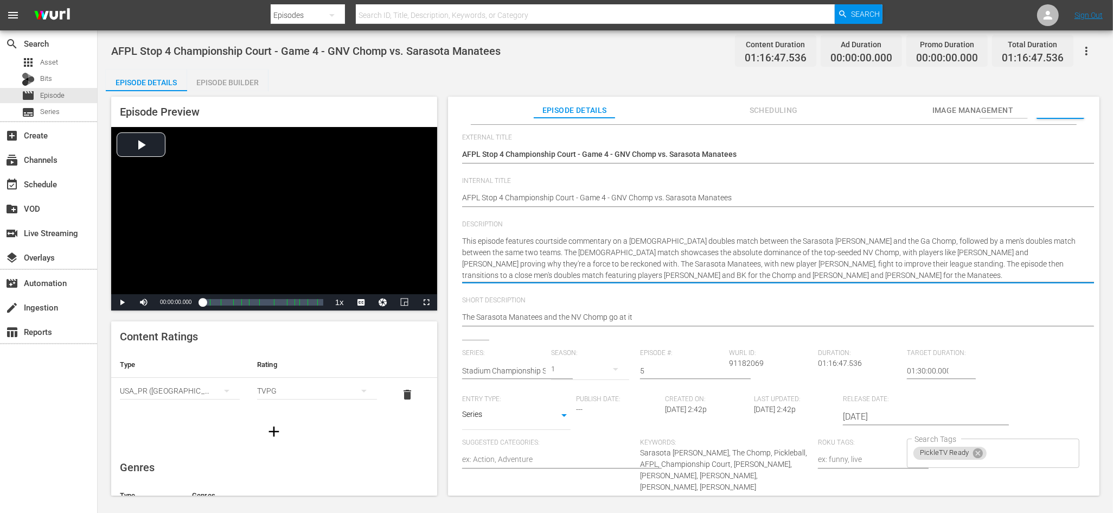
type textarea "This episode features courtside commentary on a ladies doubles match between th…"
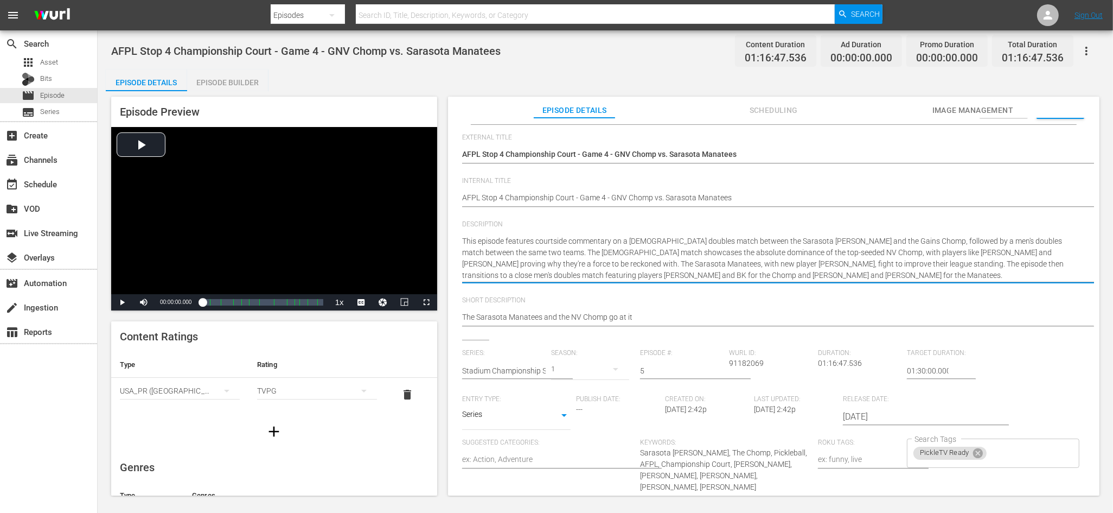
type textarea "This episode features courtside commentary on a ladies doubles match between th…"
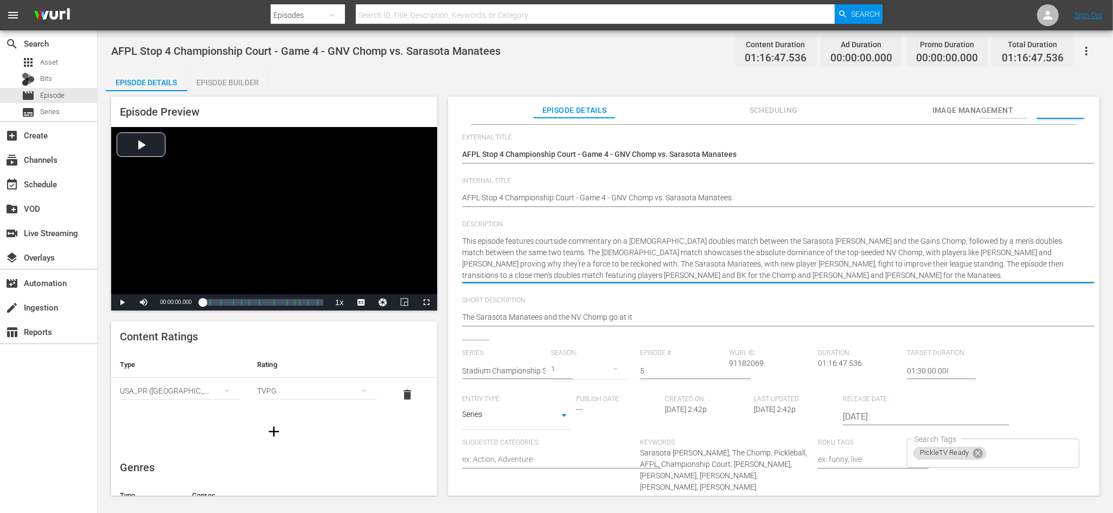
type textarea "This episode features courtside commentary on a ladies doubles match between th…"
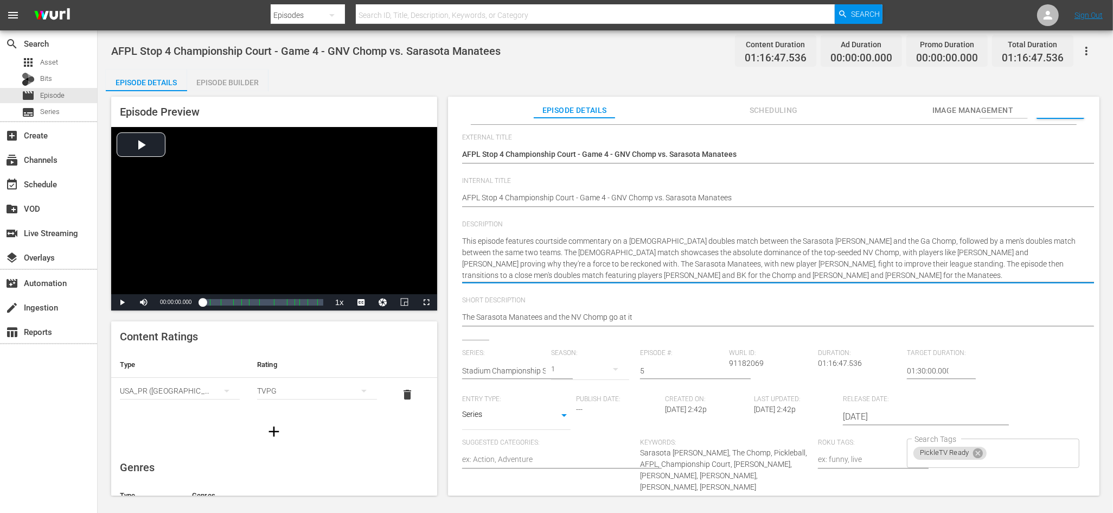
type textarea "This episode features courtside commentary on a ladies doubles match between th…"
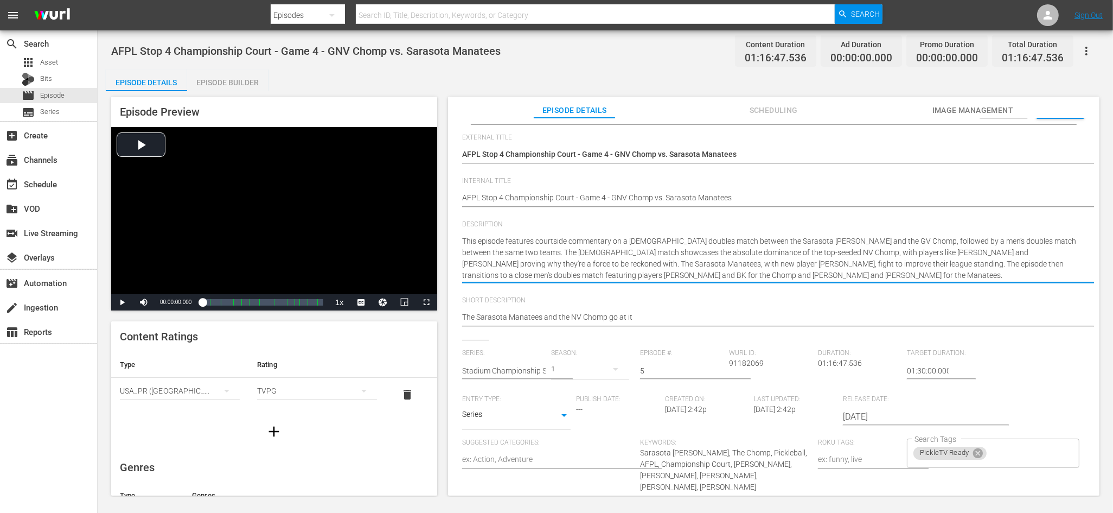
type textarea "This episode features courtside commentary on a ladies doubles match between th…"
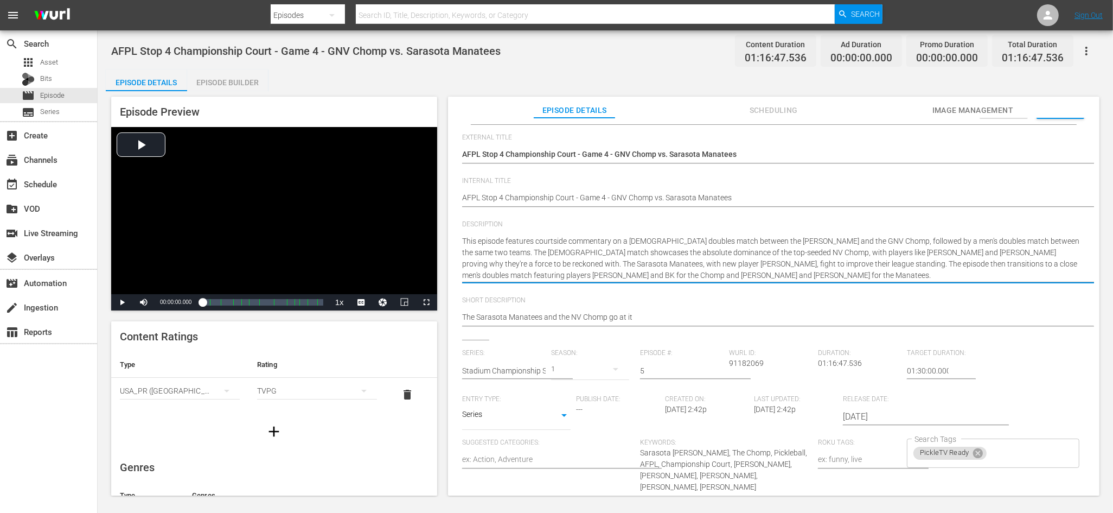
click at [891, 232] on div "This episode features courtside commentary on a ladies doubles match between th…" at bounding box center [771, 258] width 618 height 59
click at [570, 316] on textarea "The Sarasota Manatees and the NV Chomp go at it" at bounding box center [771, 317] width 618 height 13
type textarea "The Sarasota Manatees and the GNV Chomp go at it"
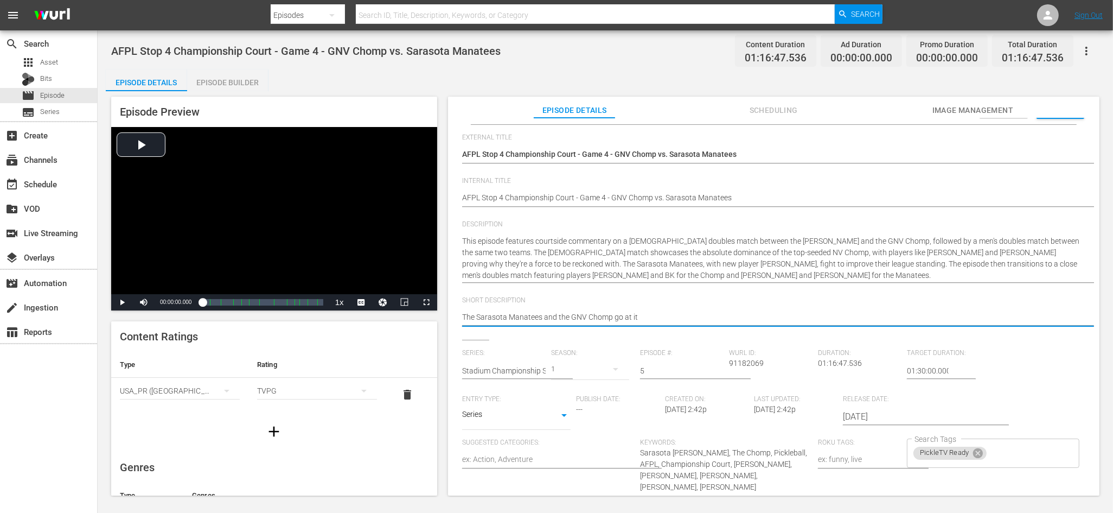
type textarea "The Sarasota Manatees and the GNV Chomp go at it"
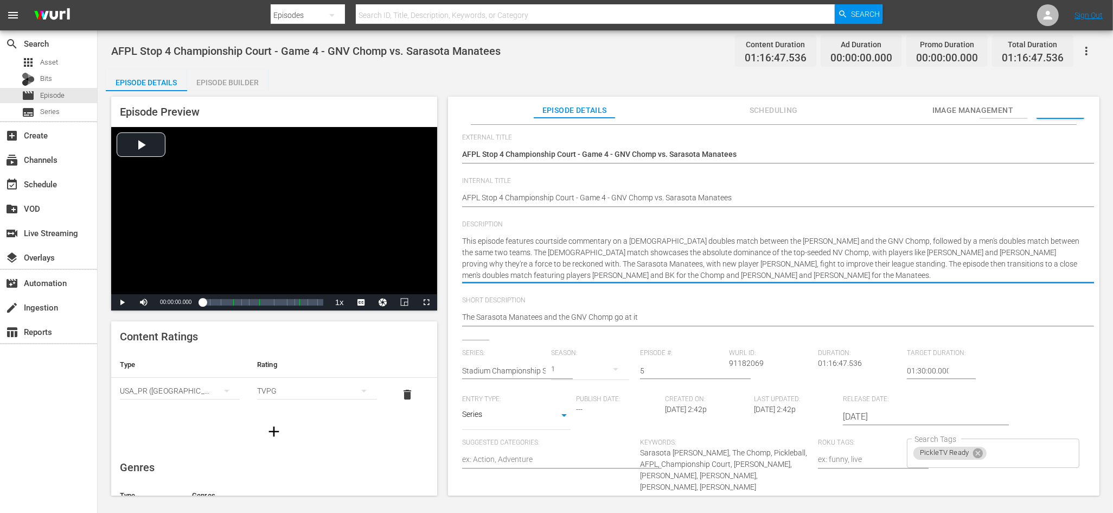
click at [743, 252] on textarea "This episode features courtside commentary on a ladies doubles match between th…" at bounding box center [771, 258] width 618 height 46
type textarea "This episode features courtside commentary on a ladies doubles match between th…"
click at [793, 246] on textarea "This episode features courtside commentary on a ladies doubles match between th…" at bounding box center [771, 258] width 618 height 46
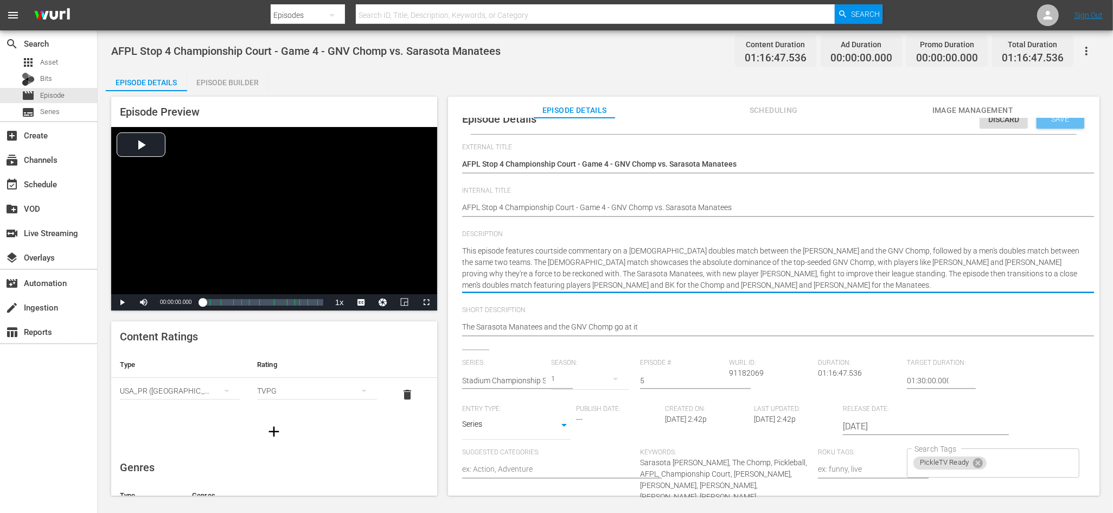
type textarea "This episode features courtside commentary on a ladies doubles match between th…"
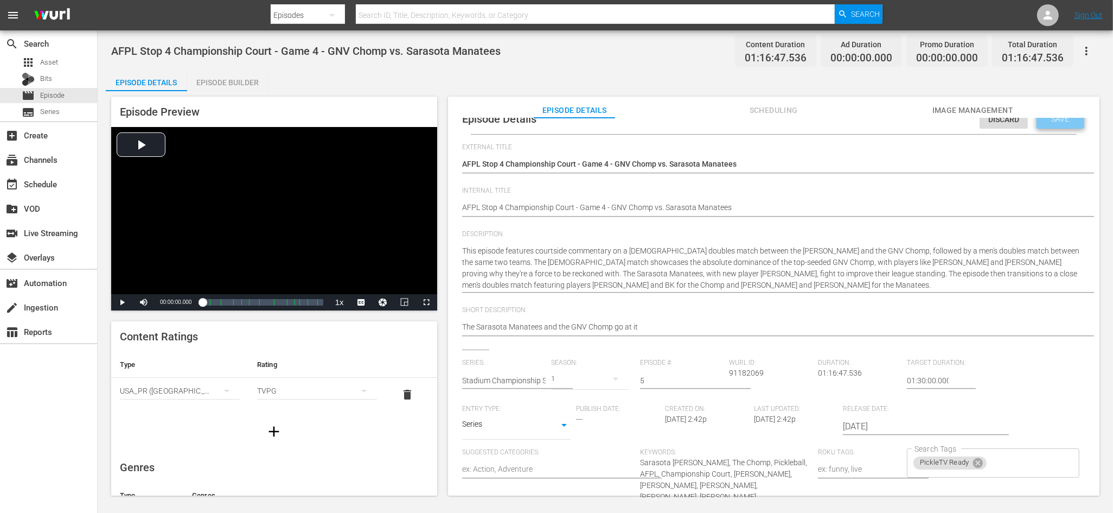
click at [1051, 124] on div "Save" at bounding box center [1061, 119] width 48 height 20
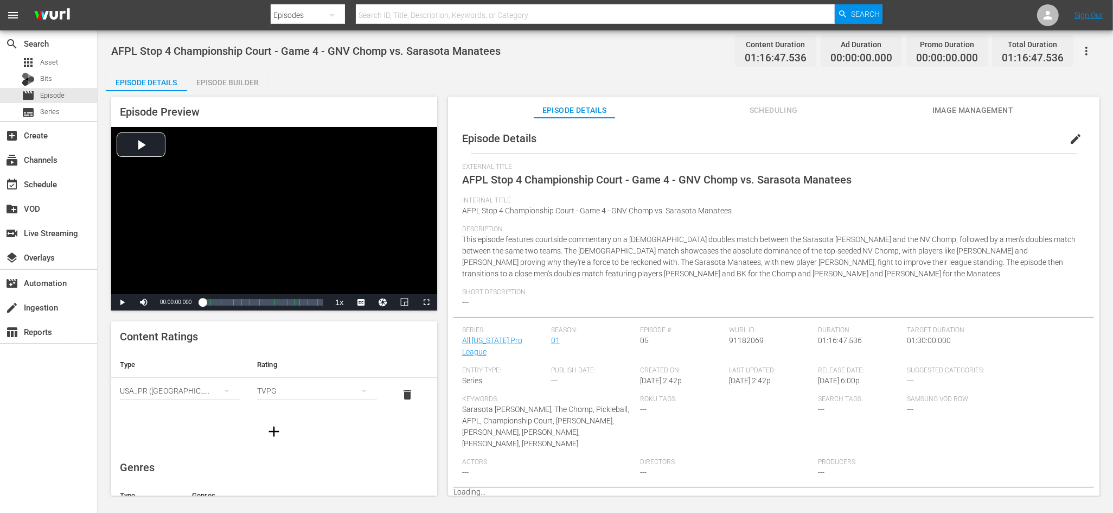
click at [241, 86] on div "Episode Builder" at bounding box center [227, 82] width 81 height 26
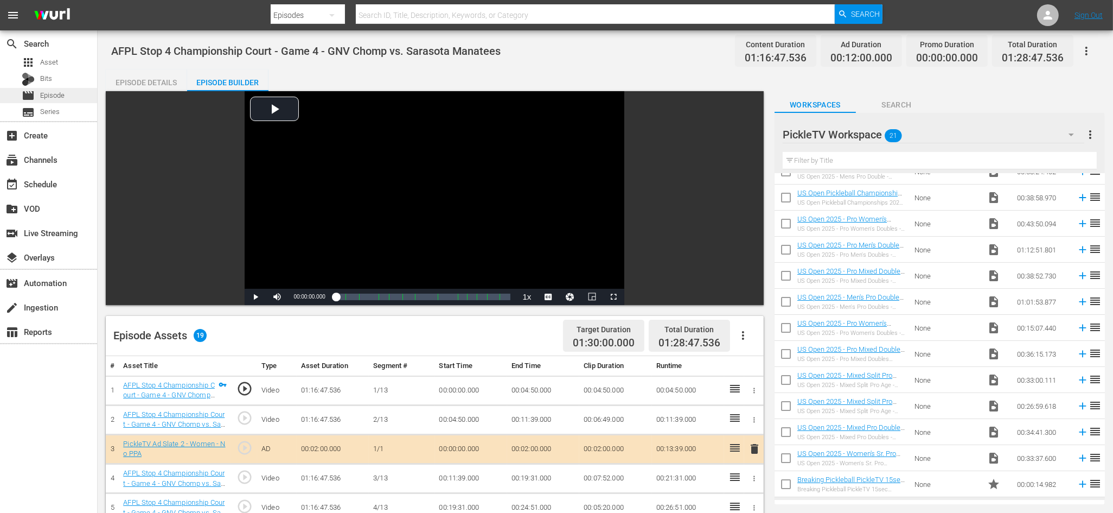
click at [69, 96] on div "movie Episode" at bounding box center [48, 95] width 97 height 15
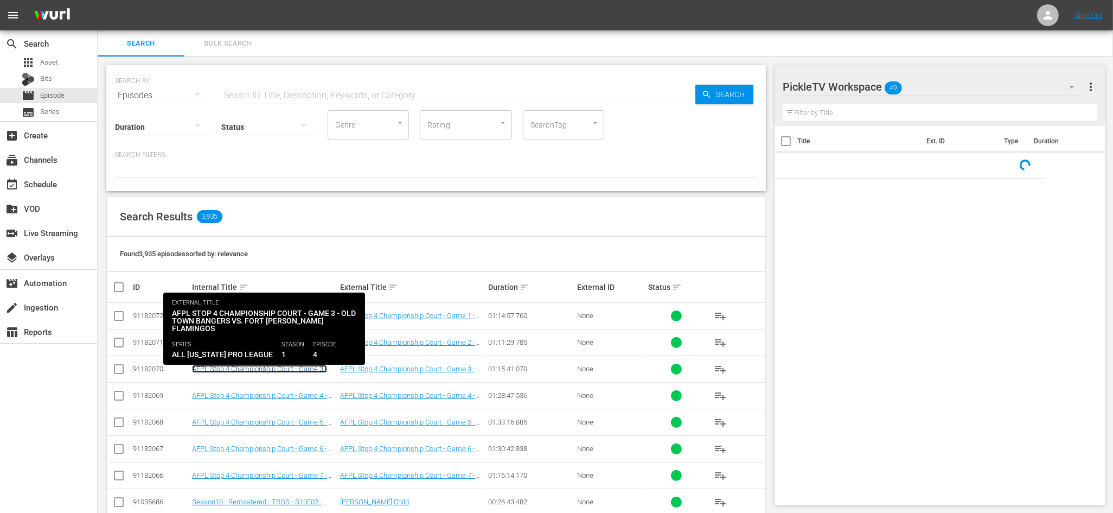
click at [282, 367] on link "AFPL Stop 4 Championship Court - Game 3 - Old Town Bangers vs. Fort [PERSON_NAM…" at bounding box center [259, 377] width 135 height 24
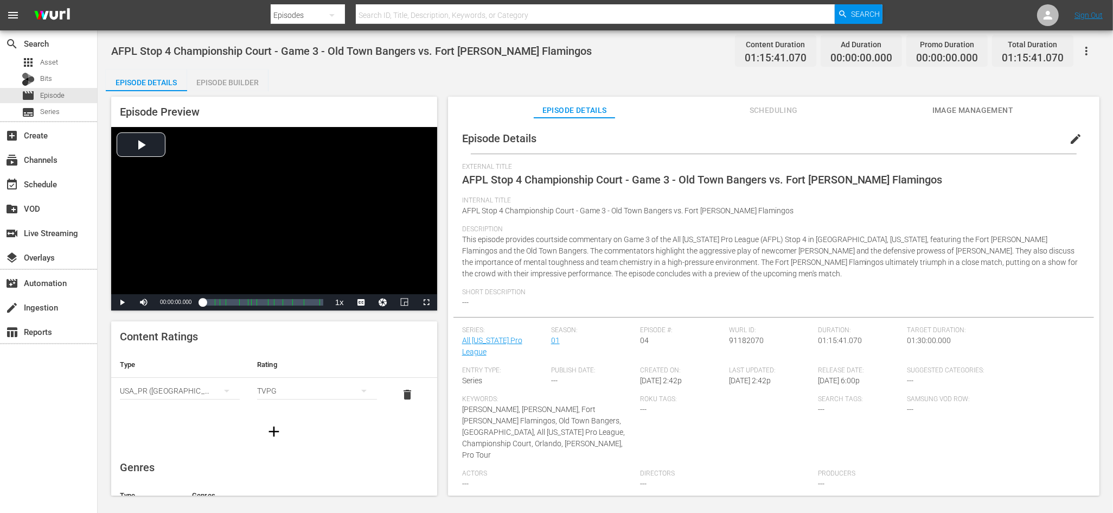
click at [1069, 140] on span "edit" at bounding box center [1075, 138] width 13 height 13
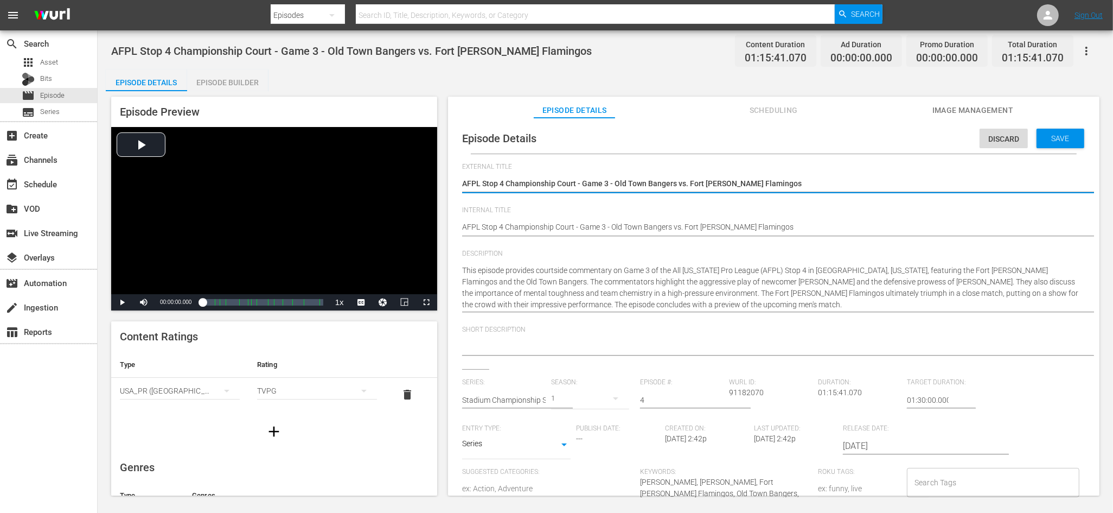
scroll to position [20, 0]
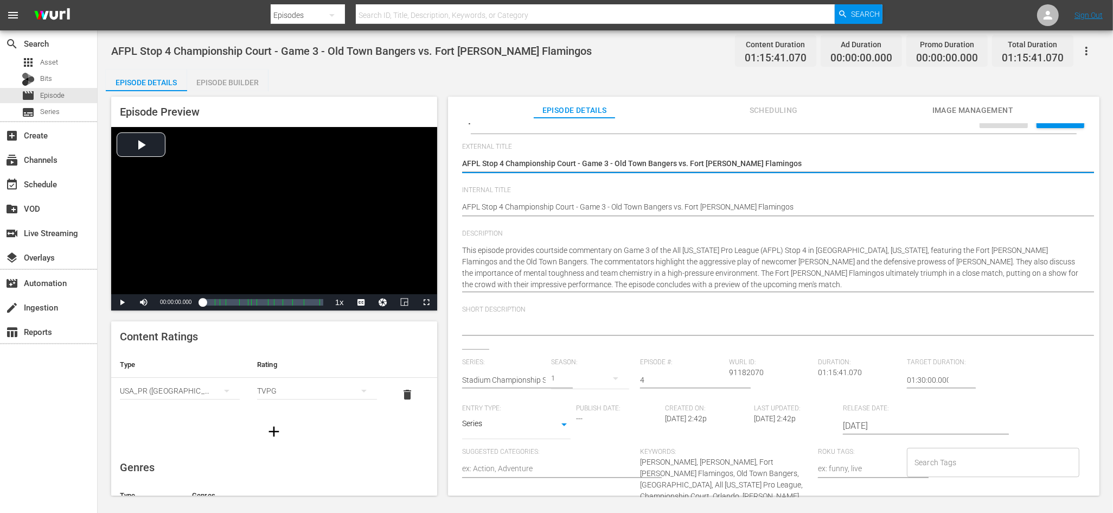
click at [928, 450] on div "Search Tags" at bounding box center [993, 461] width 172 height 29
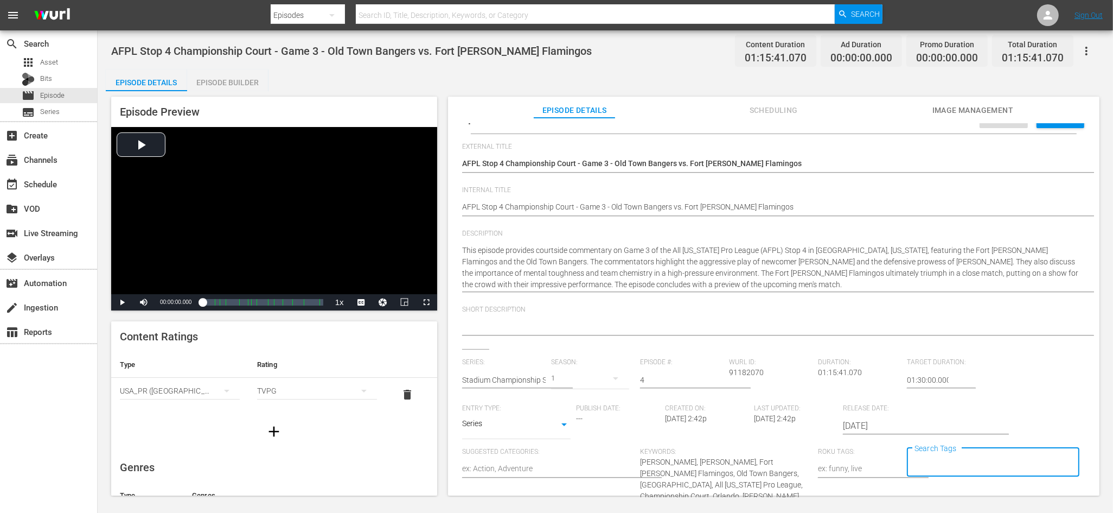
scroll to position [9, 0]
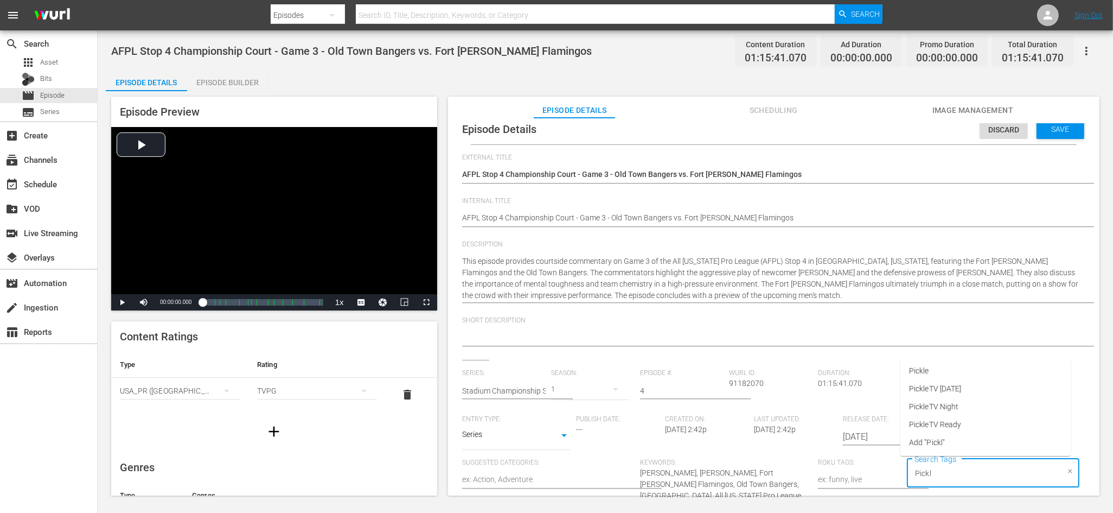
type input "Pickle"
click at [922, 426] on span "PickleTV Ready" at bounding box center [935, 424] width 52 height 11
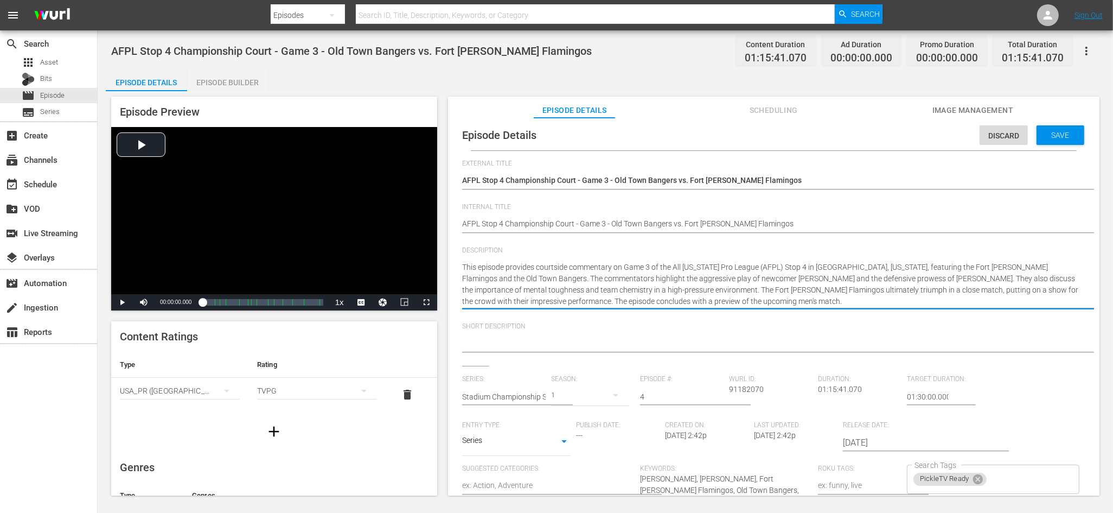
drag, startPoint x: 603, startPoint y: 289, endPoint x: 1037, endPoint y: 288, distance: 433.4
type textarea "This episode provides courtside commentary on Game 3 of the All Florida Pro Lea…"
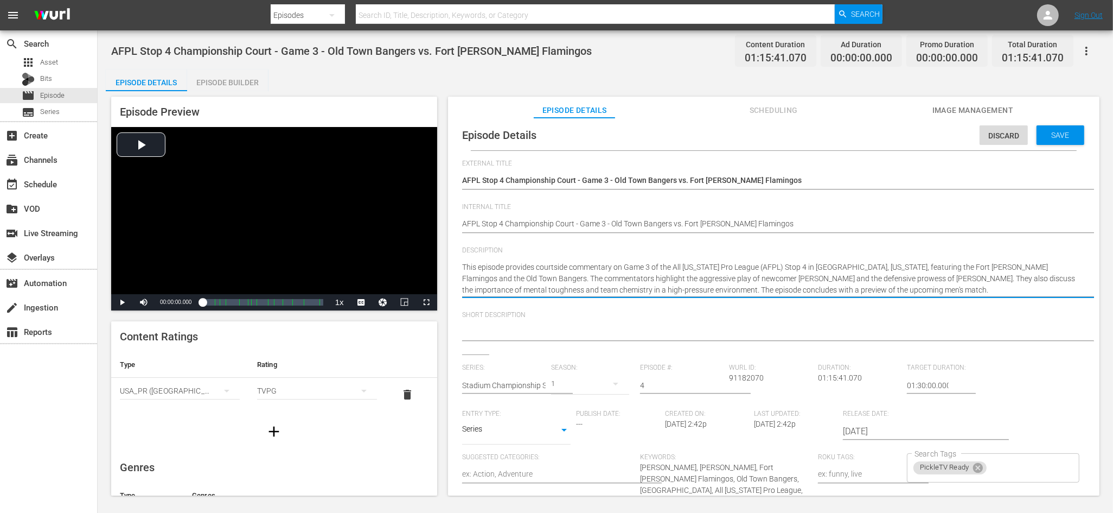
drag, startPoint x: 862, startPoint y: 290, endPoint x: 773, endPoint y: 290, distance: 89.0
click at [773, 290] on textarea "This episode provides courtside commentary on Game 3 of the All Florida Pro Lea…" at bounding box center [771, 278] width 618 height 34
type textarea "This episode provides courtside commentary on Game 3 of the All Florida Pro Lea…"
click at [761, 310] on div "External Title AFPL Stop 4 Championship Court - Game 3 - Old Town Bangers vs. F…" at bounding box center [773, 395] width 623 height 472
click at [755, 323] on div at bounding box center [771, 332] width 618 height 26
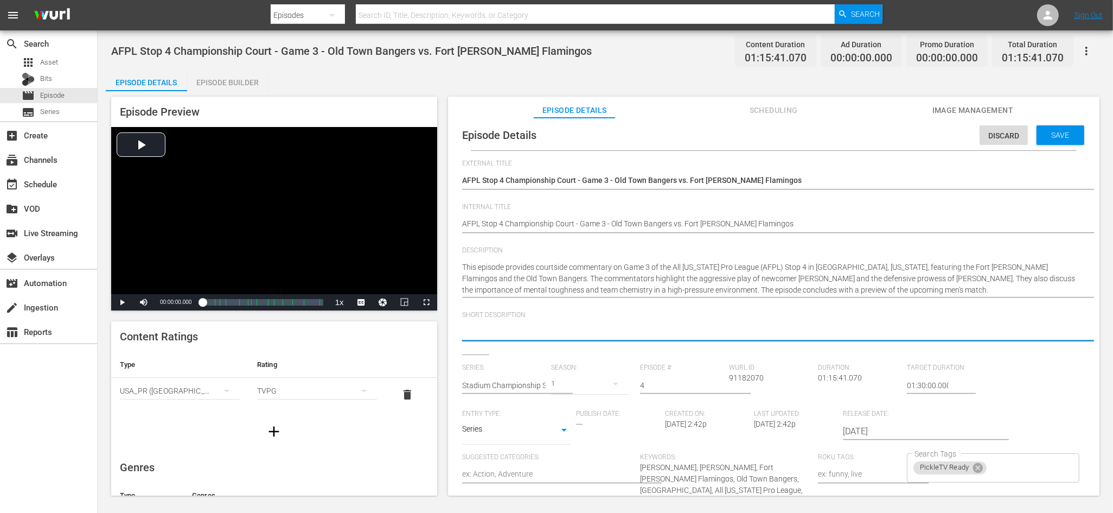
click at [755, 334] on textarea at bounding box center [771, 332] width 618 height 13
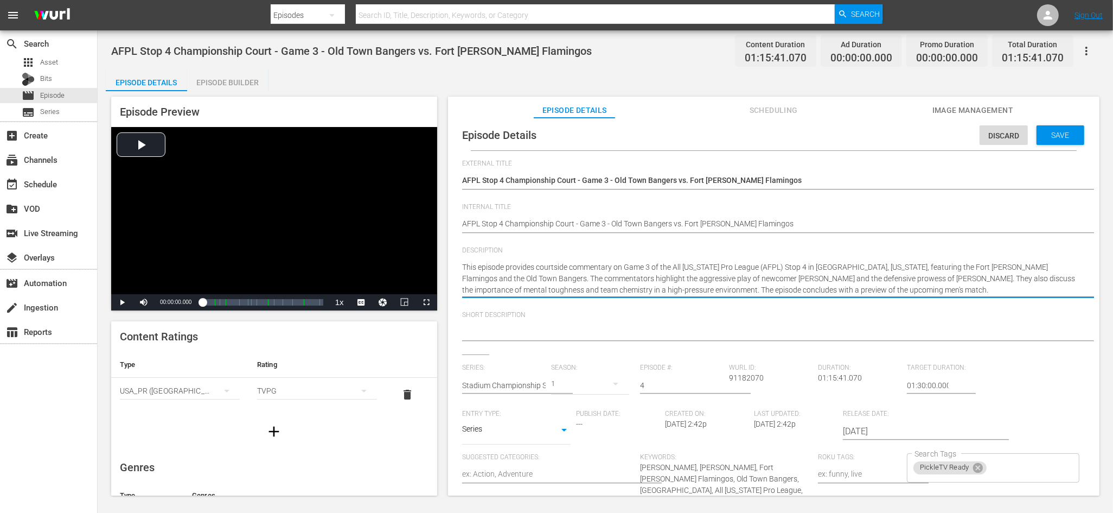
drag, startPoint x: 1070, startPoint y: 264, endPoint x: 674, endPoint y: 266, distance: 396.5
click at [624, 268] on textarea "This episode provides courtside commentary on Game 3 of the All Florida Pro Lea…" at bounding box center [771, 278] width 618 height 34
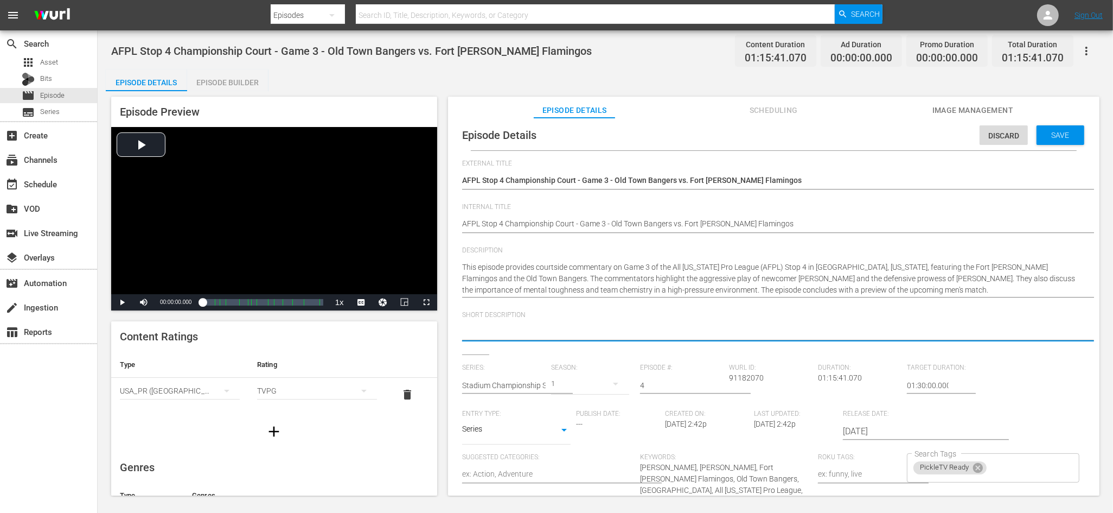
click at [545, 335] on textarea at bounding box center [771, 332] width 618 height 13
paste textarea "Game 3 of the All Florida Pro League (AFPL) Stop 4 in Sarasota, Florida, featur…"
type textarea "Game 3 of the All Florida Pro League (AFPL) Stop 4 in Sarasota, Florida, featur…"
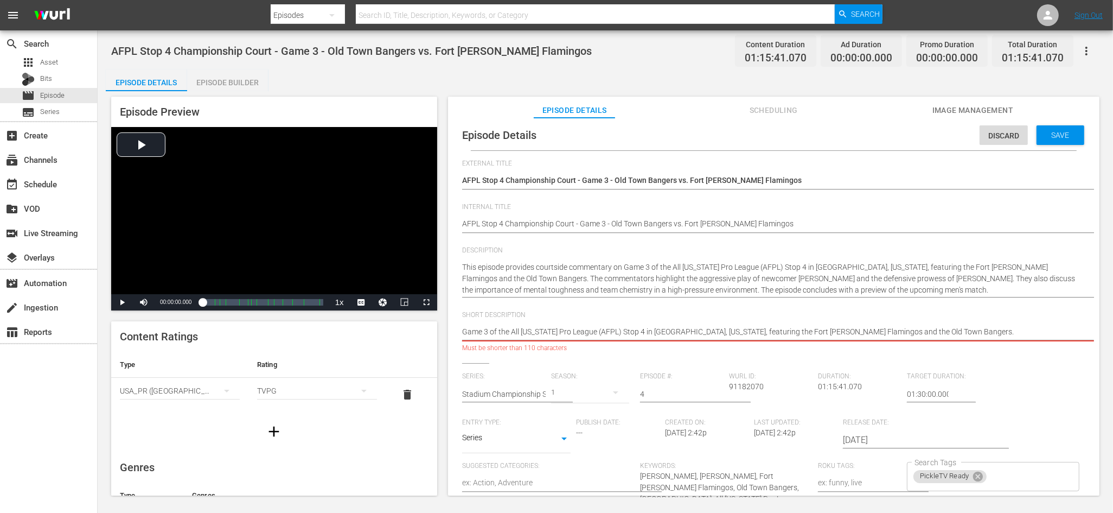
drag, startPoint x: 511, startPoint y: 331, endPoint x: 491, endPoint y: 332, distance: 20.1
click at [491, 332] on textarea "Game 3 of the All Florida Pro League (AFPL) Stop 4 in Sarasota, Florida, featur…" at bounding box center [771, 332] width 618 height 13
type textarea "Game 3 -All Florida Pro League (AFPL) Stop 4 in Sarasota, Florida, featuring th…"
drag, startPoint x: 492, startPoint y: 331, endPoint x: 441, endPoint y: 332, distance: 51.0
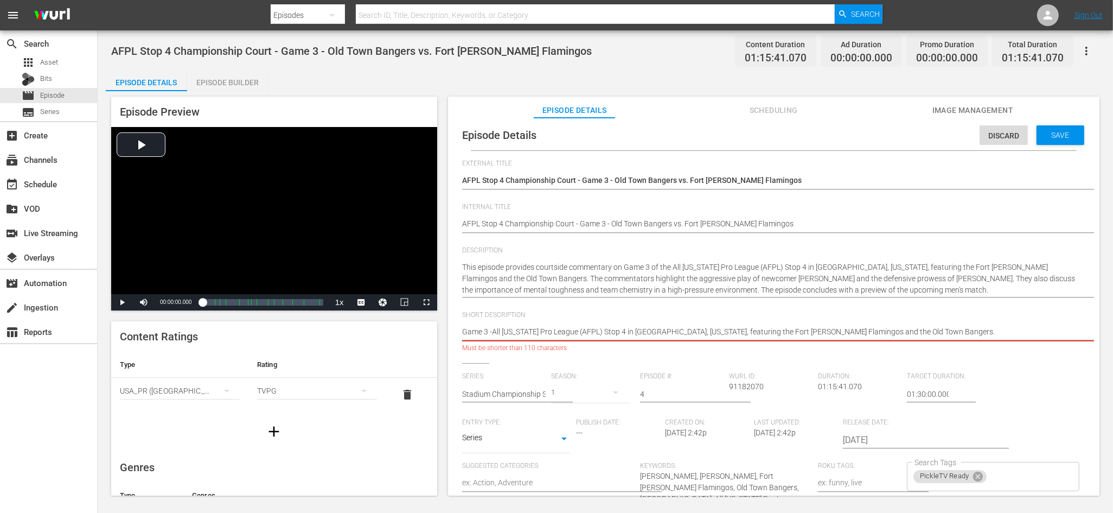
click at [441, 332] on div "Episode Preview Video Player is loading. Play Video Play Mute Current Time 00:0…" at bounding box center [605, 297] width 999 height 413
type textarea "All Florida Pro League (AFPL) Stop 4 in Sarasota, Florida, featuring the Fort M…"
drag, startPoint x: 651, startPoint y: 329, endPoint x: 458, endPoint y: 329, distance: 192.6
click at [458, 329] on div "Episode Details Discard Save External Title AFPL Stop 4 Championship Court - Ga…" at bounding box center [773, 380] width 641 height 520
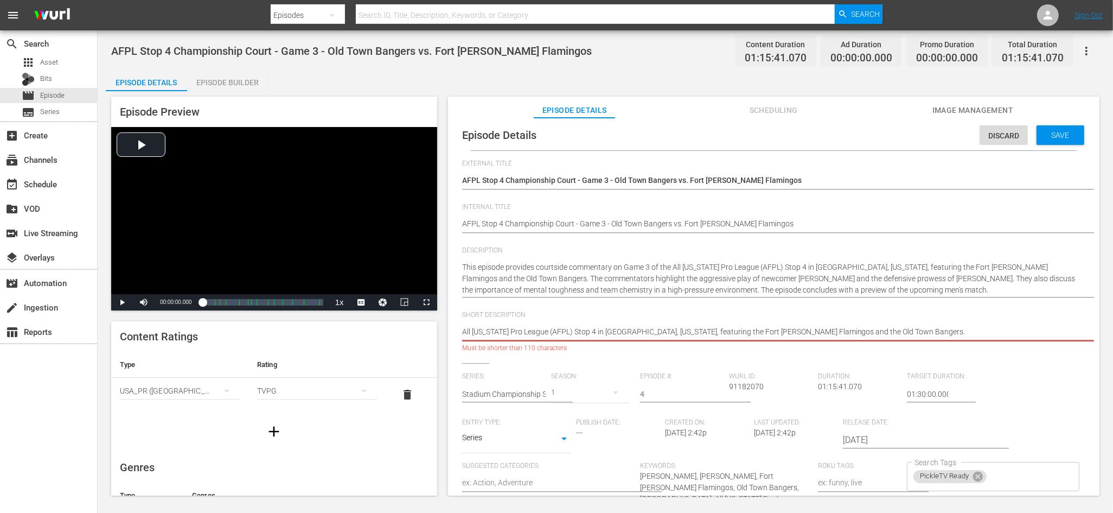
type textarea "featuring the Fort Myers Flamingos and the Old Town Bangers."
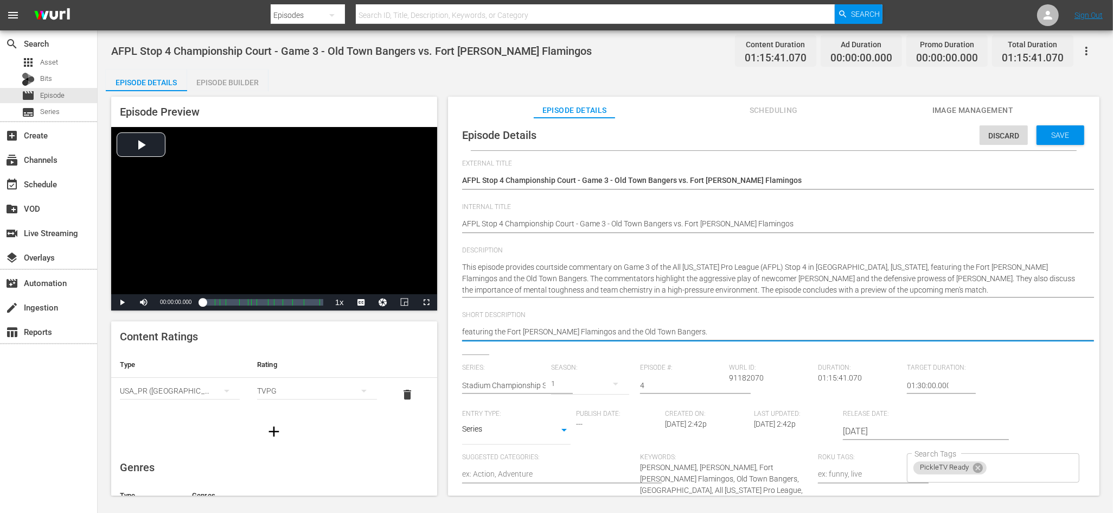
drag, startPoint x: 504, startPoint y: 330, endPoint x: 439, endPoint y: 328, distance: 65.1
click at [439, 328] on div "Episode Preview Video Player is loading. Play Video Play Mute Current Time 00:0…" at bounding box center [605, 297] width 999 height 413
type textarea "T Fort Myers Flamingos and the Old Town Bangers."
type textarea "Th Fort Myers Flamingos and the Old Town Bangers."
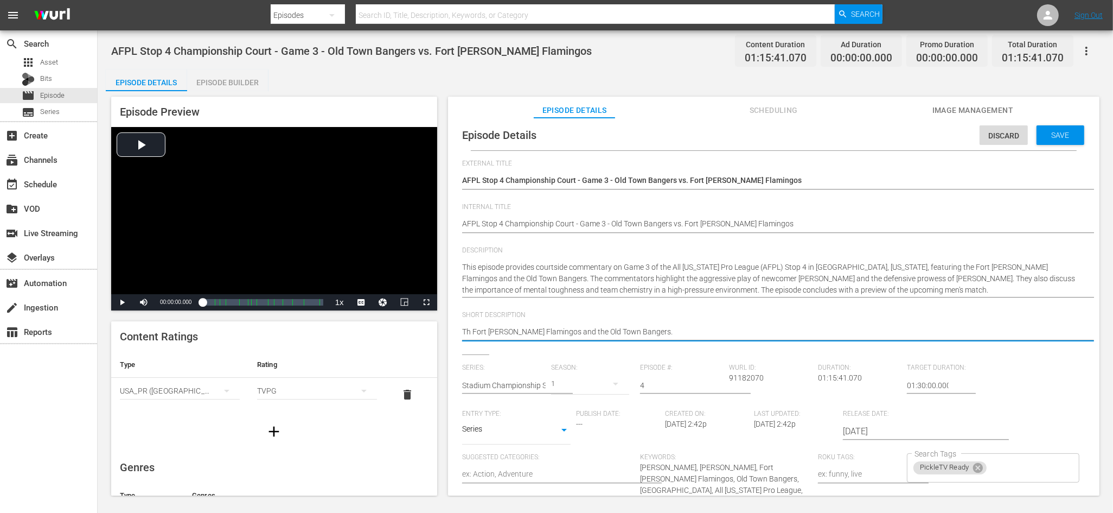
type textarea "The Fort Myers Flamingos and the Old Town Bangers."
click at [644, 329] on textarea "The Fort Myers Flamingos and the Old Town Bangers." at bounding box center [771, 332] width 618 height 13
type textarea "The Fort Myers Flamingos and the Old Town Bangers."
type textarea "The Fort Myers Flamingos and the Old Town Bangers"
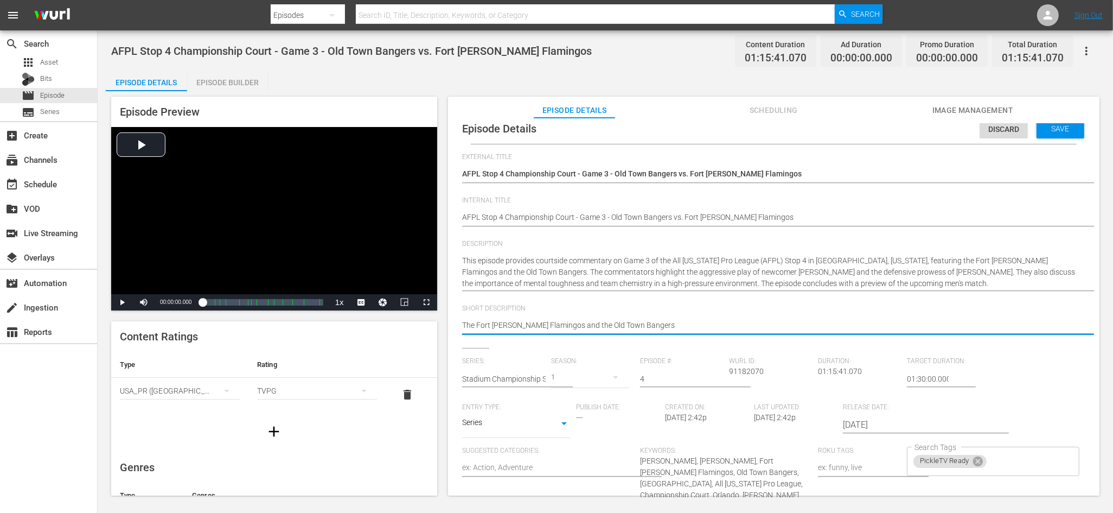
scroll to position [0, 0]
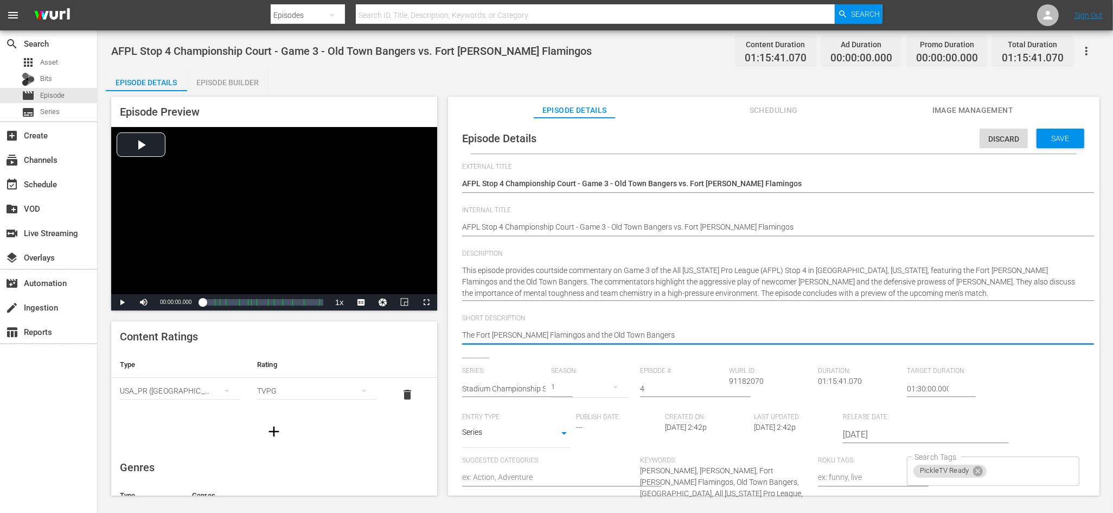
type textarea "The Fort Myers Flamingos and the Old Town Bangers"
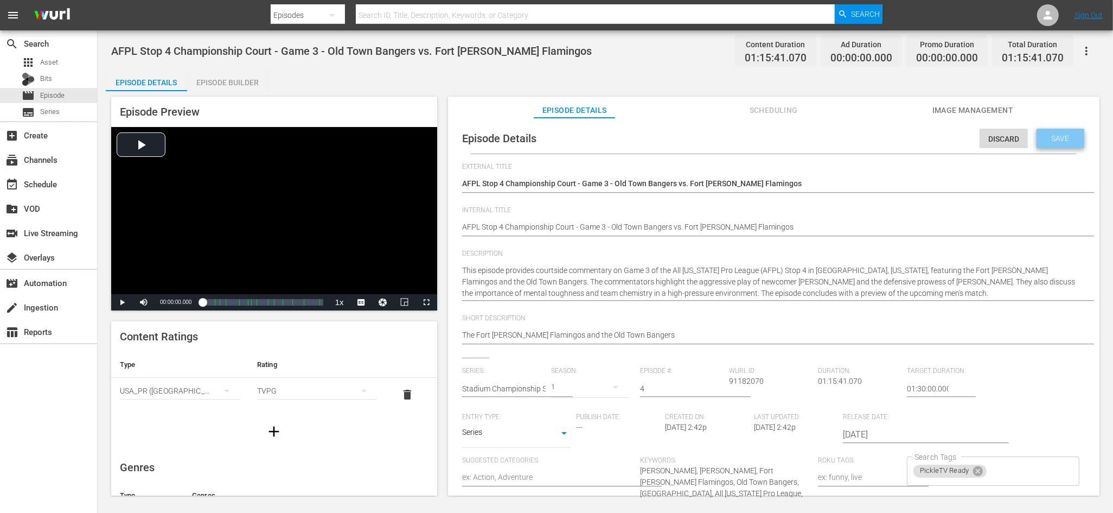
click at [1064, 134] on span "Save" at bounding box center [1060, 138] width 35 height 9
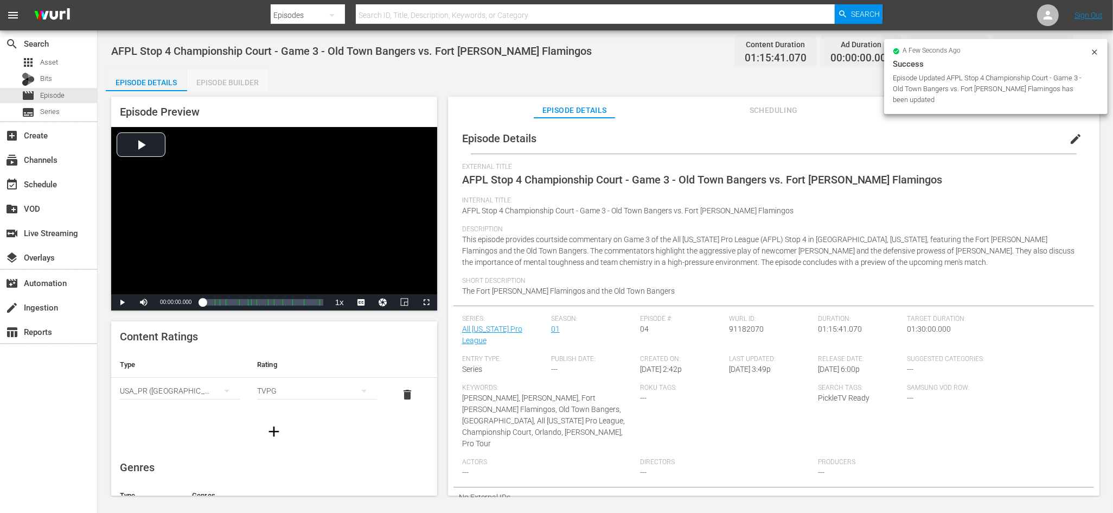
drag, startPoint x: 218, startPoint y: 80, endPoint x: 242, endPoint y: 117, distance: 44.2
click at [219, 80] on div "Episode Builder" at bounding box center [227, 82] width 81 height 26
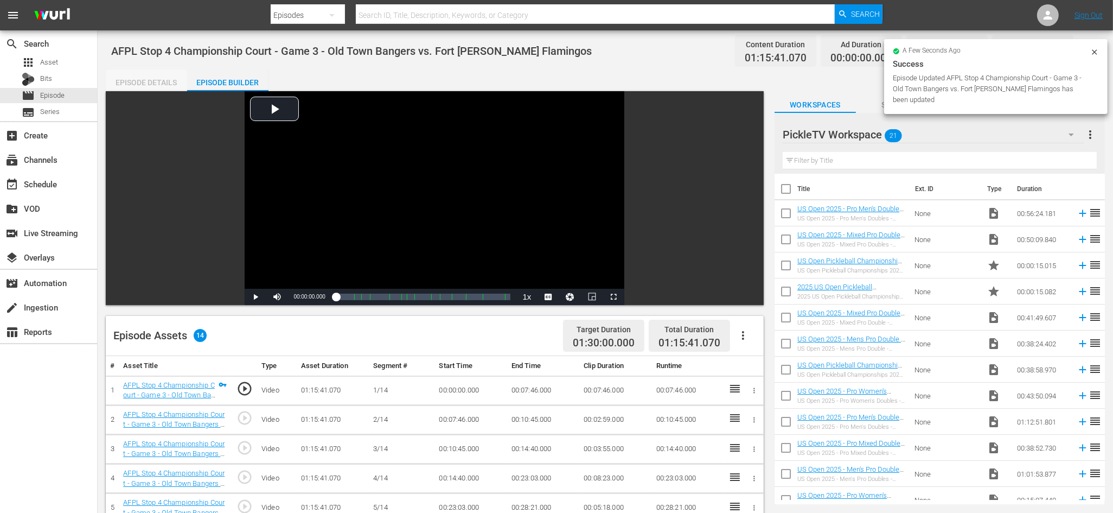
drag, startPoint x: 142, startPoint y: 77, endPoint x: 183, endPoint y: 88, distance: 42.1
click at [143, 77] on div "Episode Details" at bounding box center [146, 82] width 81 height 26
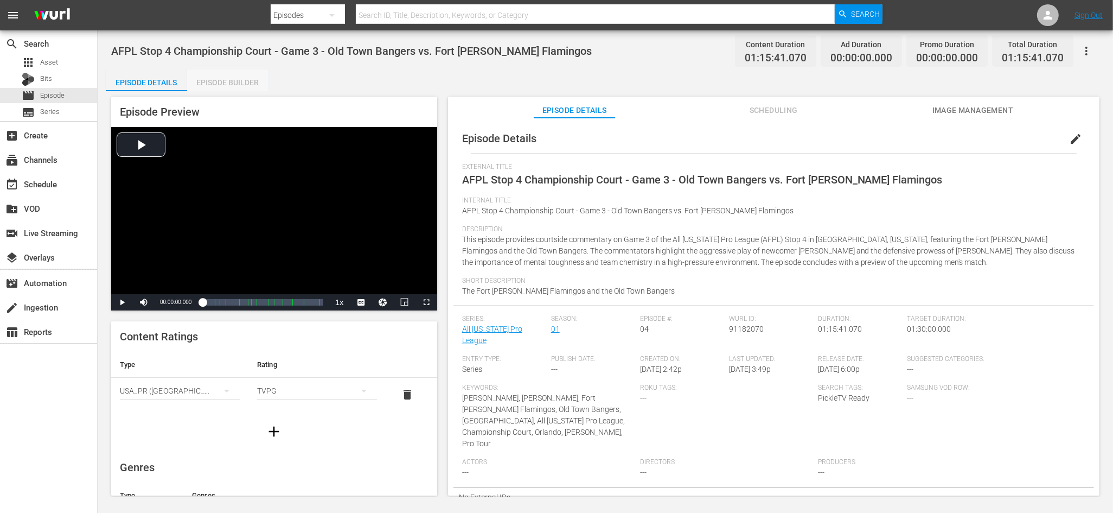
drag, startPoint x: 248, startPoint y: 85, endPoint x: 290, endPoint y: 121, distance: 55.0
click at [248, 85] on div "Episode Builder" at bounding box center [227, 82] width 81 height 26
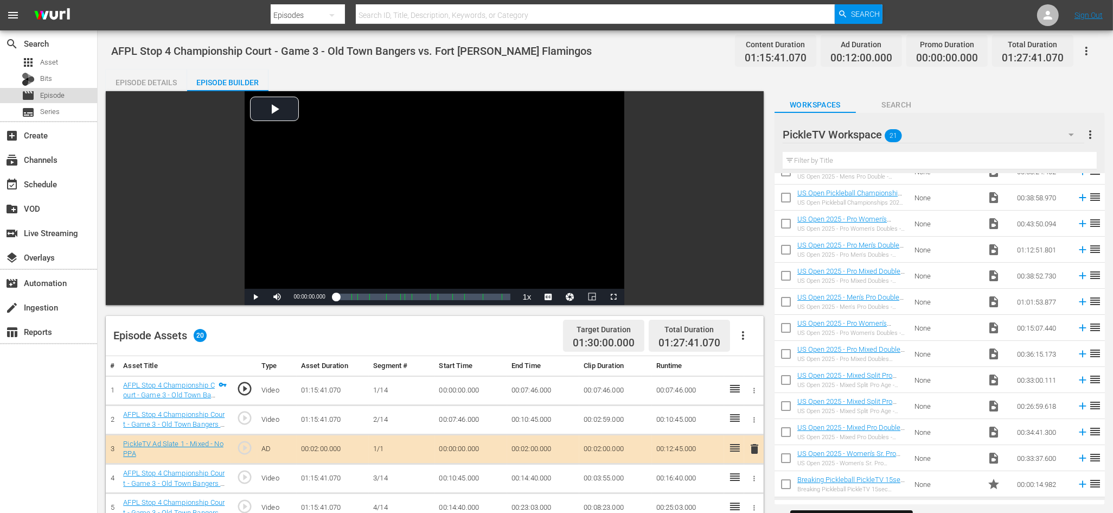
click at [65, 92] on div "movie Episode" at bounding box center [48, 95] width 97 height 15
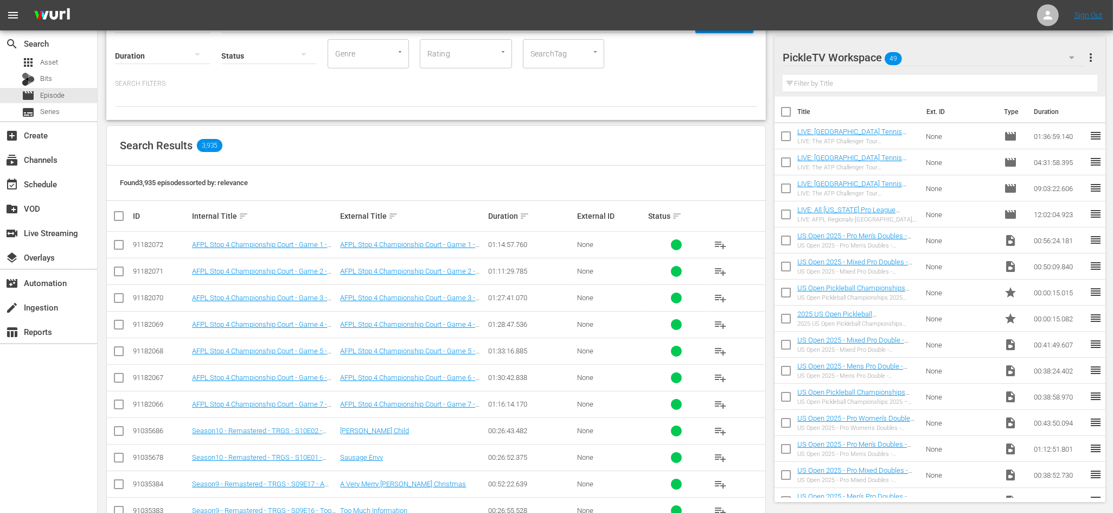
scroll to position [85, 0]
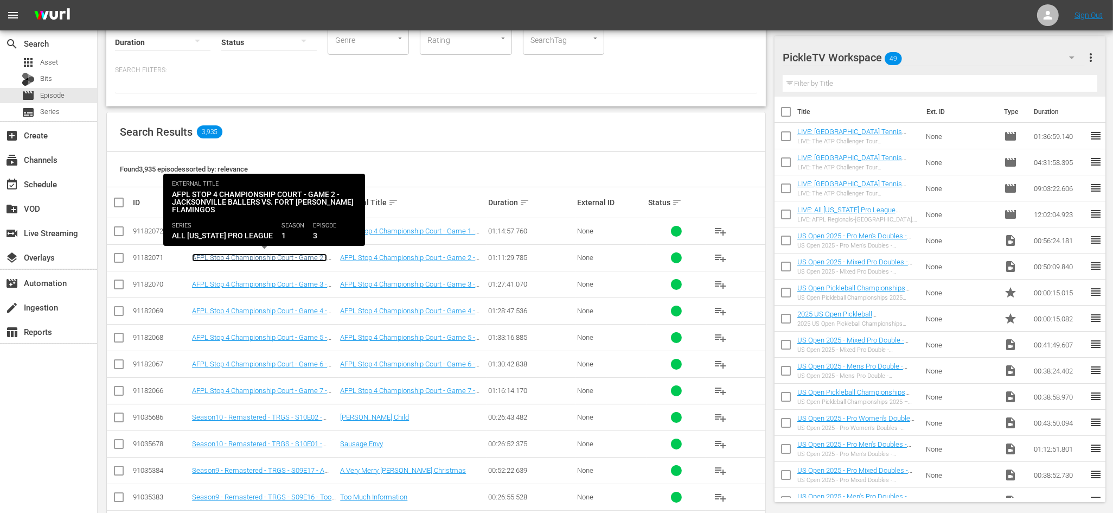
click at [305, 259] on link "AFPL Stop 4 Championship Court - Game 2 - Jacksonville Ballers vs. Fort [PERSON…" at bounding box center [261, 265] width 138 height 24
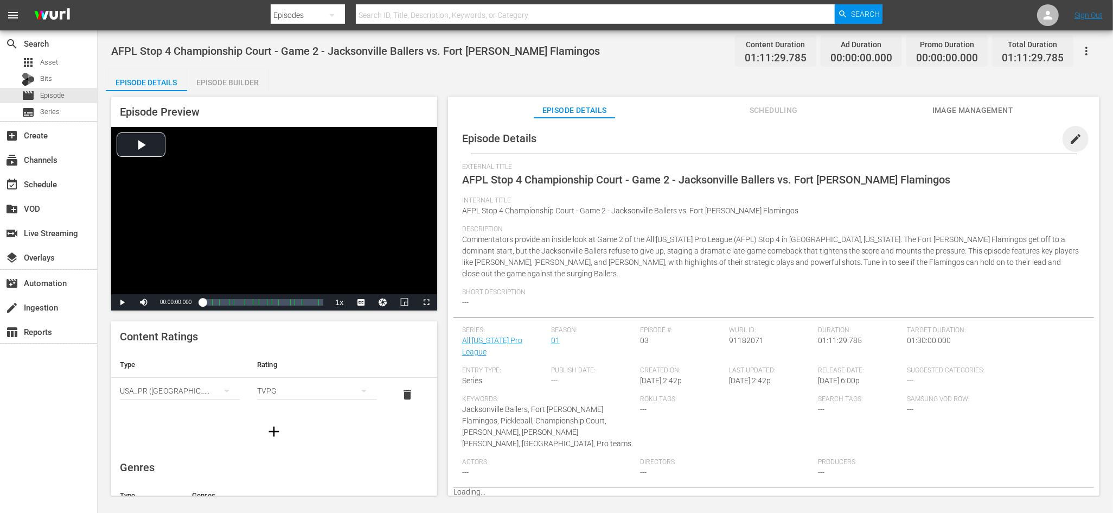
click at [1071, 137] on span "edit" at bounding box center [1075, 138] width 13 height 13
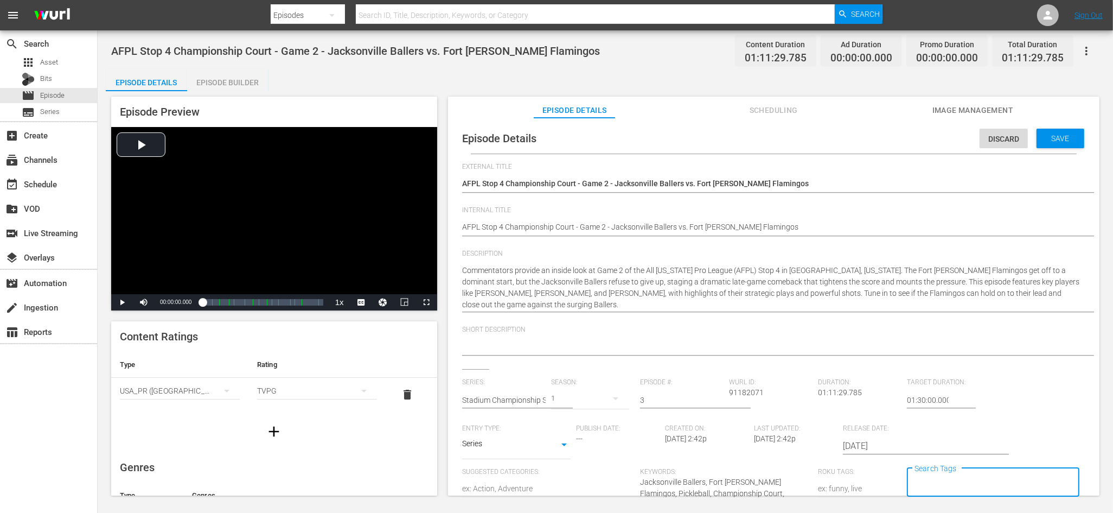
click at [941, 481] on input "Search Tags" at bounding box center [985, 482] width 146 height 20
type input "pickle"
click at [934, 435] on span "PickleTV Ready" at bounding box center [935, 434] width 52 height 11
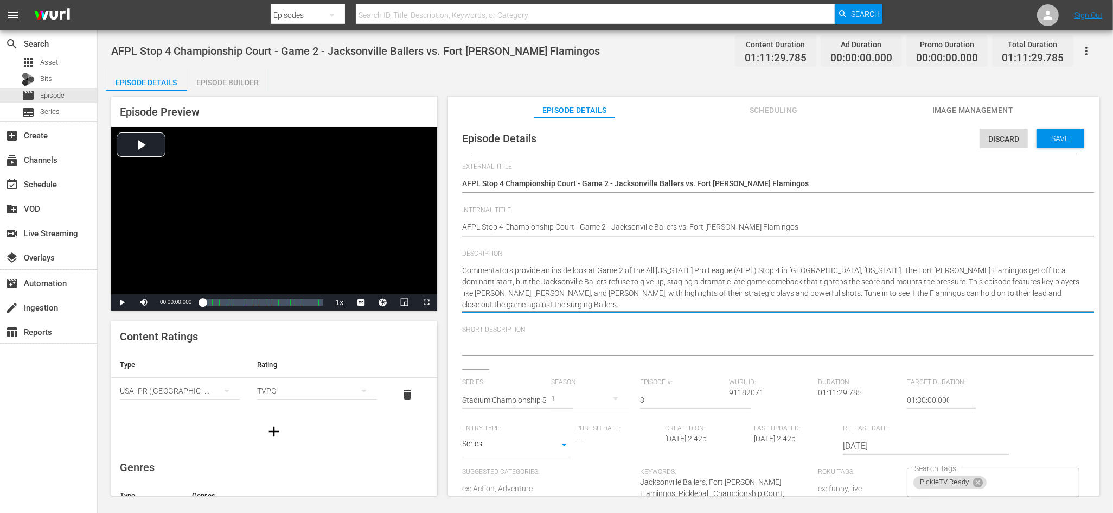
drag, startPoint x: 871, startPoint y: 304, endPoint x: 735, endPoint y: 294, distance: 136.5
click at [734, 294] on textarea "Commentators provide an inside look at Game 2 of the All Florida Pro League (AF…" at bounding box center [771, 288] width 618 height 46
click at [724, 240] on div "AFPL Stop 4 Championship Court - Game 2 - Jacksonville Ballers vs. Fort Myers F…" at bounding box center [771, 228] width 618 height 26
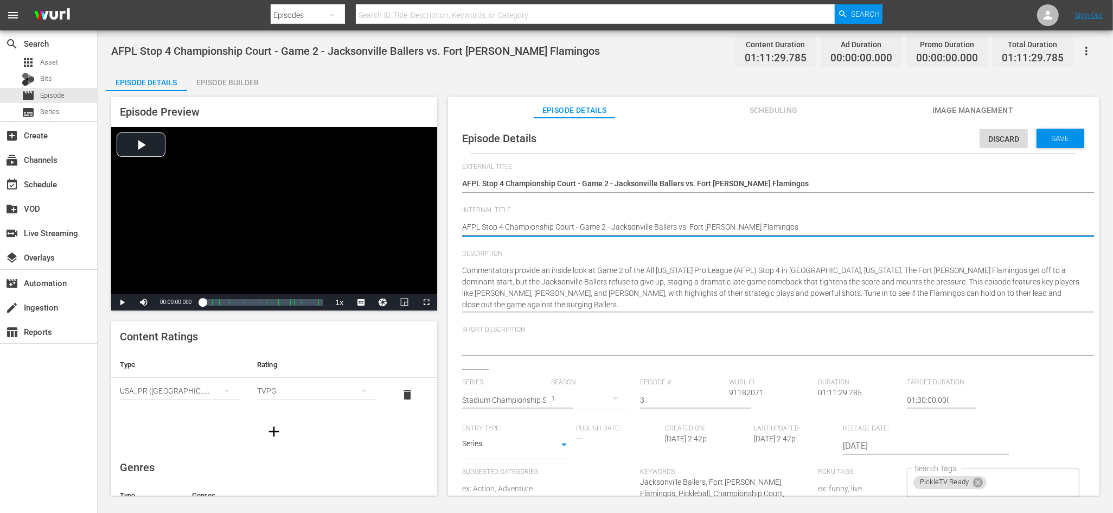
drag, startPoint x: 777, startPoint y: 225, endPoint x: 582, endPoint y: 229, distance: 195.3
click at [548, 342] on textarea at bounding box center [771, 347] width 618 height 13
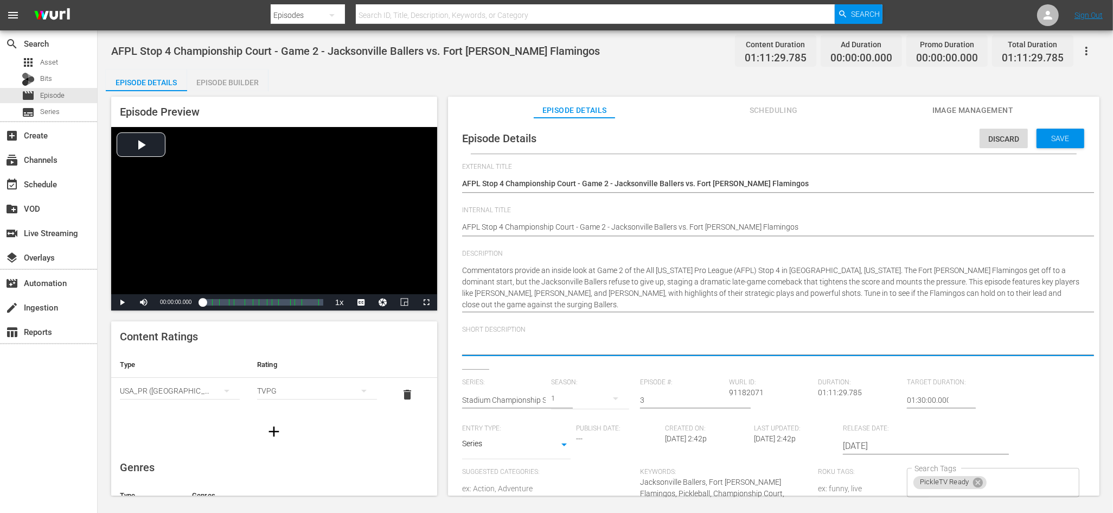
paste textarea "Game 2 - Jacksonville Ballers vs. Fort Myers Flamingos"
type textarea "Game 2 - Jacksonville Ballers vs. Fort Myers Flamingos"
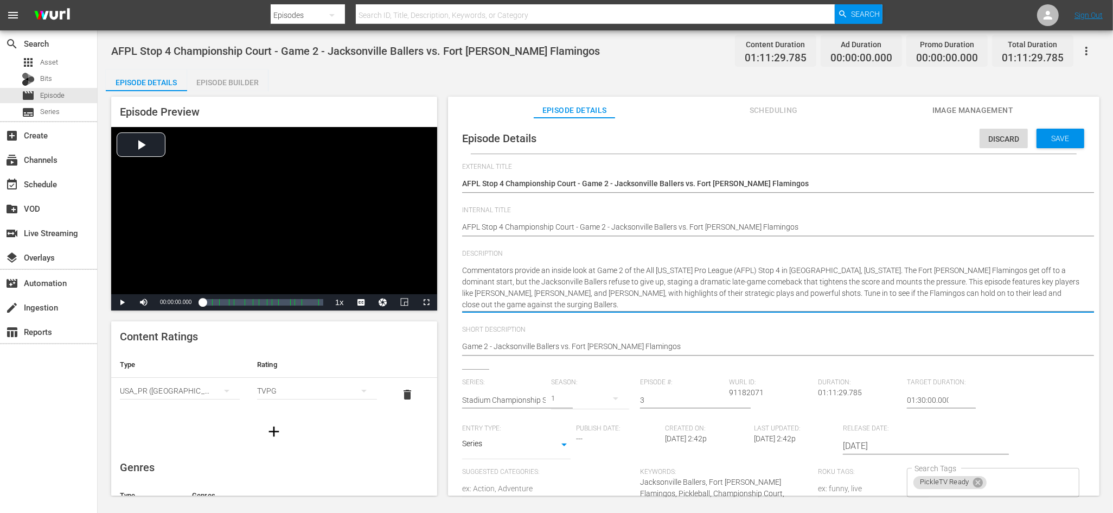
drag, startPoint x: 757, startPoint y: 296, endPoint x: 721, endPoint y: 288, distance: 36.7
click at [734, 288] on textarea "Commentators provide an inside look at Game 2 of the All Florida Pro League (AF…" at bounding box center [771, 288] width 618 height 46
drag, startPoint x: 736, startPoint y: 291, endPoint x: 748, endPoint y: 303, distance: 17.3
click at [748, 303] on textarea "Commentators provide an inside look at Game 2 of the All Florida Pro League (AF…" at bounding box center [771, 288] width 618 height 46
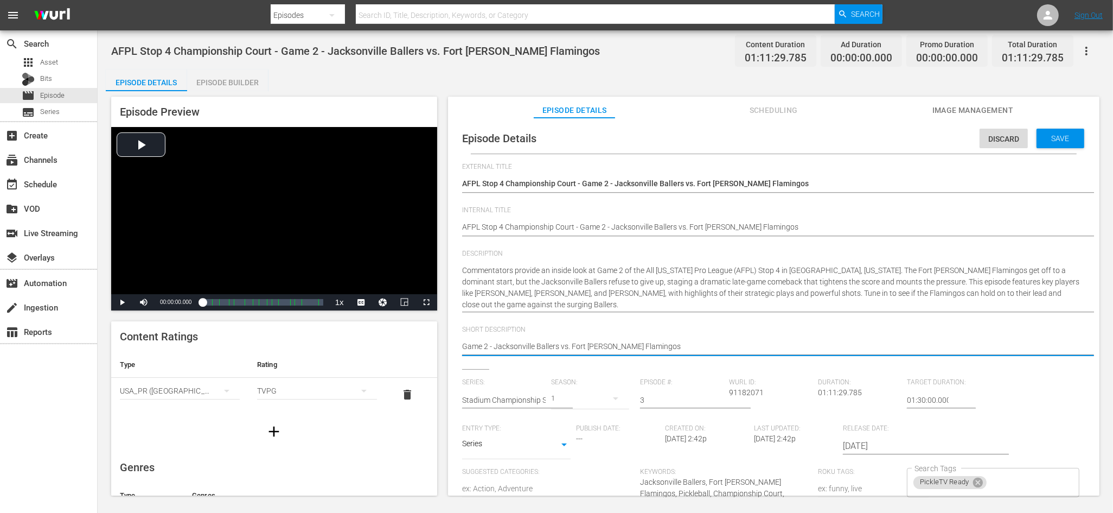
paste textarea "Tune in to see if the Flamingos can hold on to their lead and close out the gam…"
type textarea "Tune in to see if the Flamingos can hold on to their lead and close out the gam…"
drag, startPoint x: 588, startPoint y: 346, endPoint x: 455, endPoint y: 343, distance: 133.5
click at [455, 342] on div "Episode Details Discard Save External Title AFPL Stop 4 Championship Court - Ga…" at bounding box center [773, 378] width 641 height 511
type textarea "Tune in to see if the Flamingos can hold on to their lead and close out the gam…"
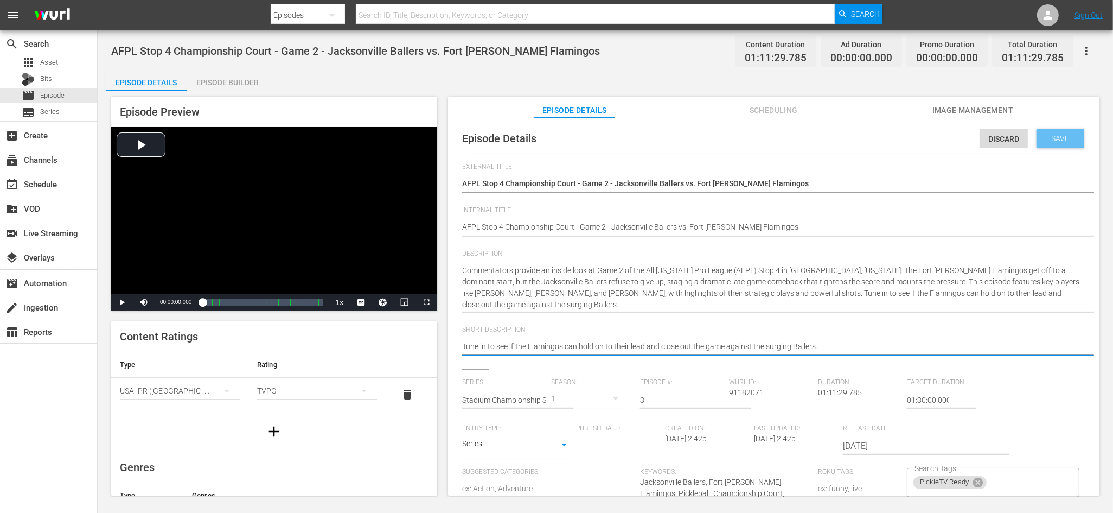
click at [1039, 132] on div "Save" at bounding box center [1061, 139] width 48 height 20
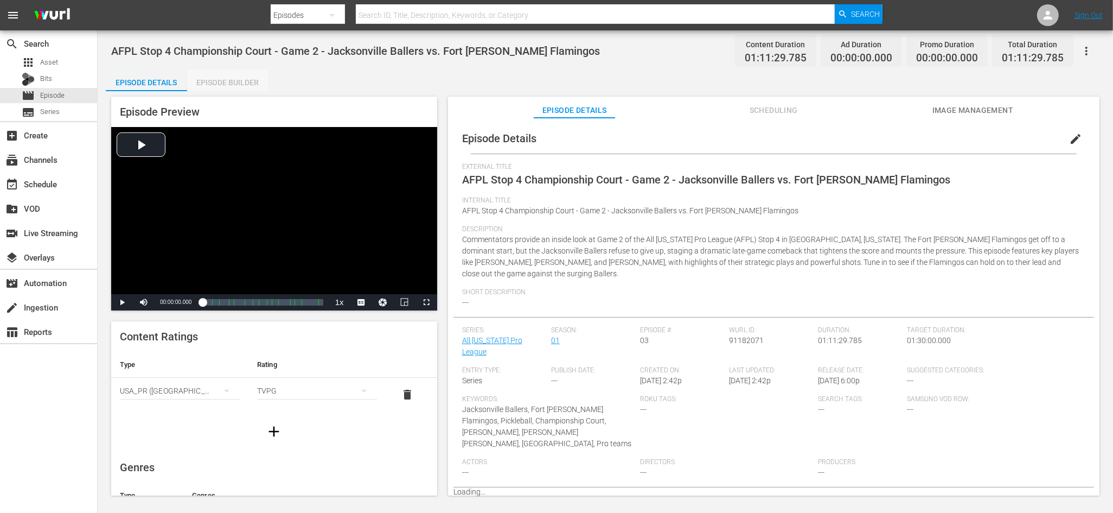
click at [252, 87] on div "Episode Builder" at bounding box center [227, 82] width 81 height 26
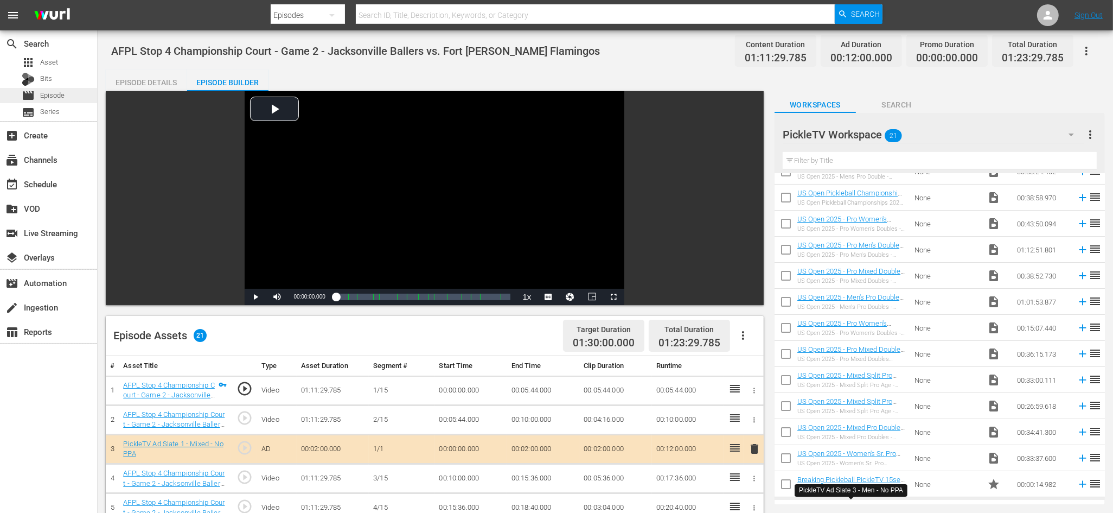
click at [48, 94] on span "Episode" at bounding box center [52, 95] width 24 height 11
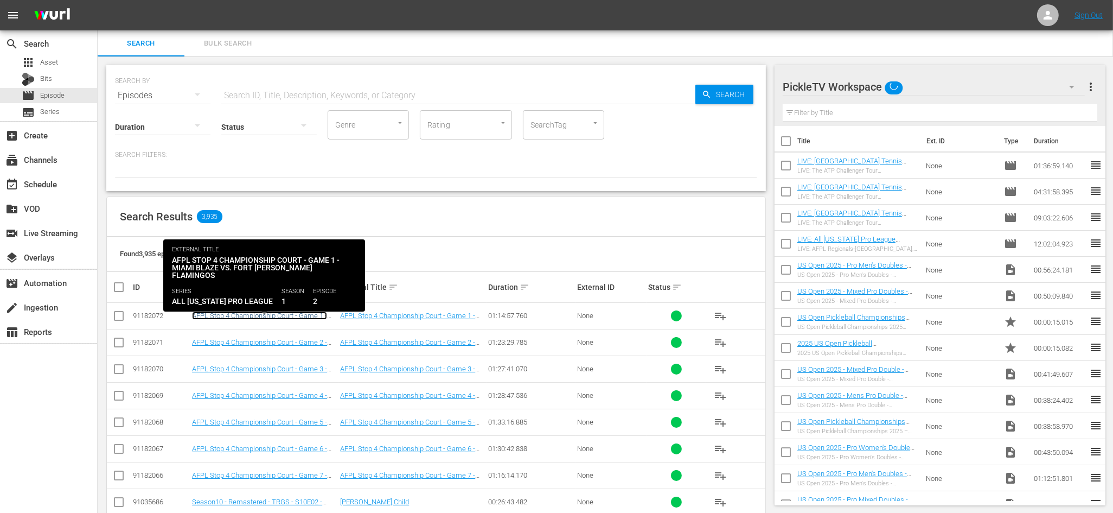
click at [306, 314] on link "AFPL Stop 4 Championship Court - Game 1 - Miami Blaze vs. Fort [PERSON_NAME] Fl…" at bounding box center [259, 323] width 135 height 24
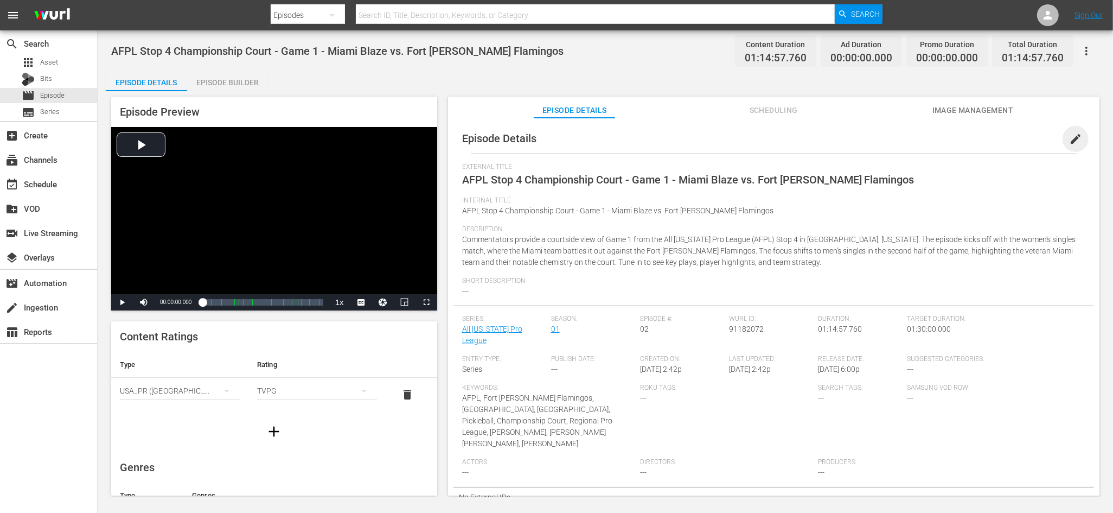
click at [1070, 142] on span "edit" at bounding box center [1075, 138] width 13 height 13
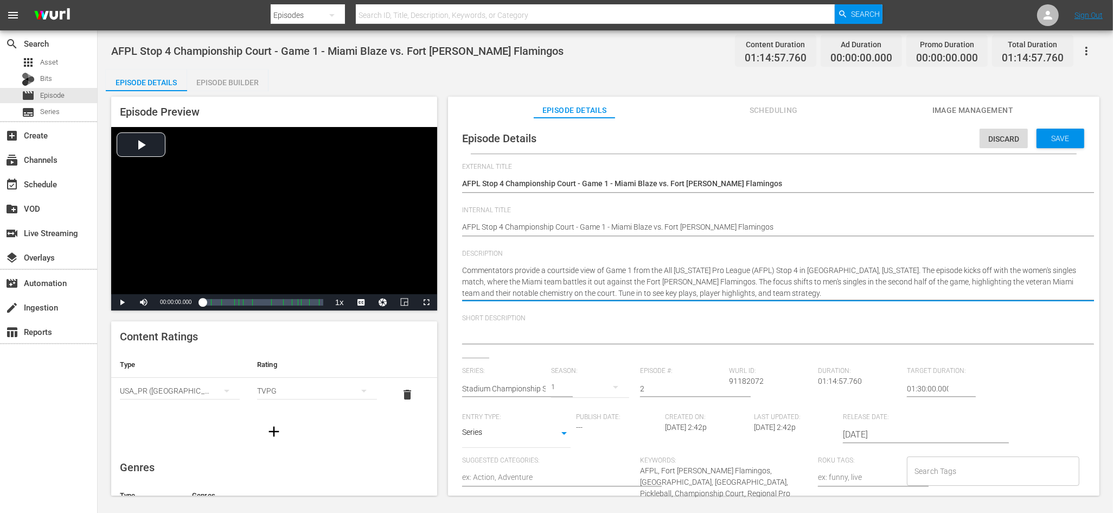
drag, startPoint x: 754, startPoint y: 291, endPoint x: 462, endPoint y: 271, distance: 293.1
click at [532, 271] on textarea "Commentators provide a courtside view of Game 1 from the All Florida Pro League…" at bounding box center [771, 282] width 618 height 34
drag, startPoint x: 852, startPoint y: 270, endPoint x: 458, endPoint y: 271, distance: 393.8
click at [458, 271] on div "Episode Details Discard Save External Title AFPL Stop 4 Championship Court - Ga…" at bounding box center [773, 378] width 641 height 511
type textarea "The episode kicks off with the women's singles match, where the Miami team batt…"
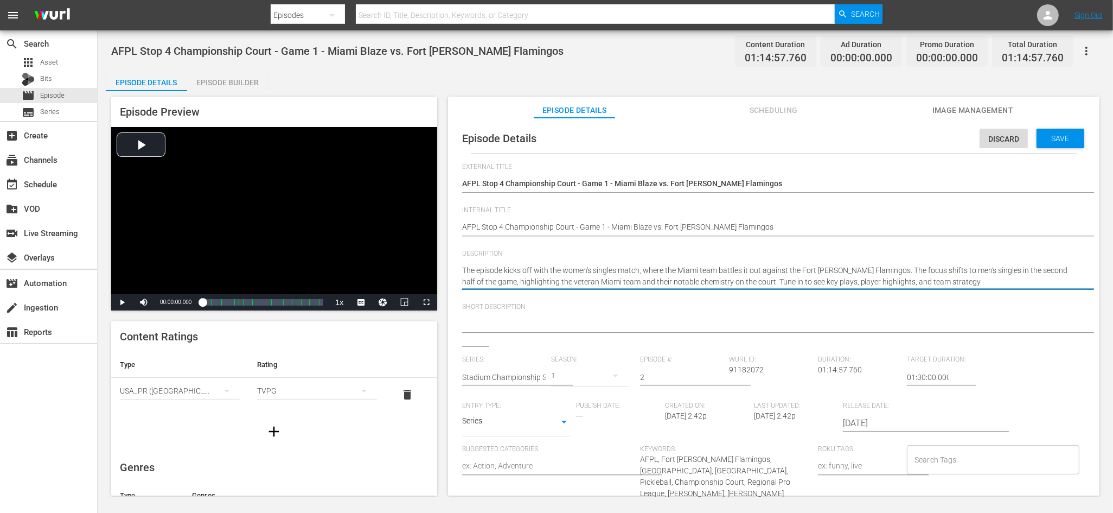
type textarea "The episode kicks off with the women's singles match, where the Miami team batt…"
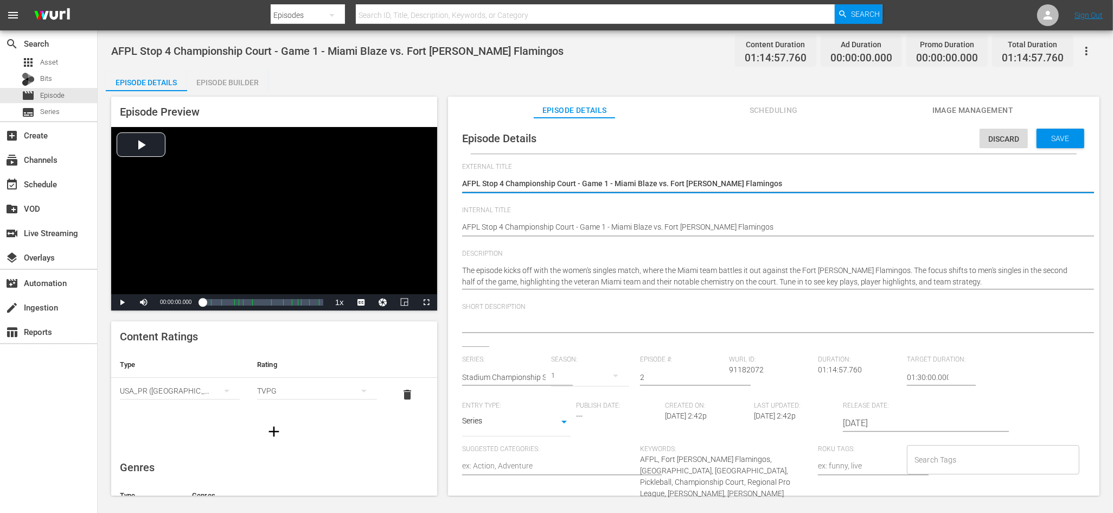
drag, startPoint x: 753, startPoint y: 184, endPoint x: 616, endPoint y: 185, distance: 137.2
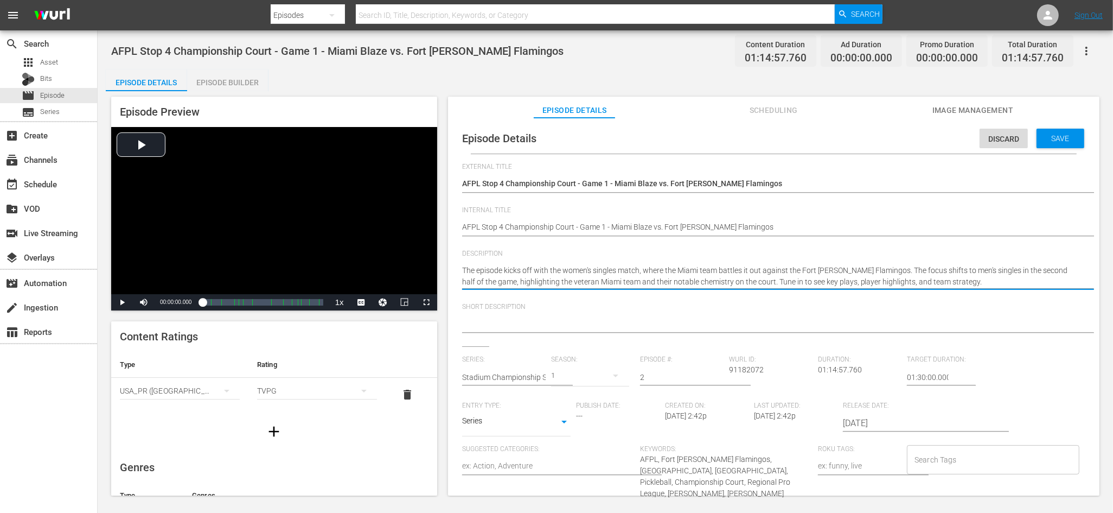
drag, startPoint x: 874, startPoint y: 272, endPoint x: 464, endPoint y: 268, distance: 410.1
click at [461, 265] on div "Episode Details Discard Save External Title AFPL Stop 4 Championship Court - Ga…" at bounding box center [773, 373] width 641 height 500
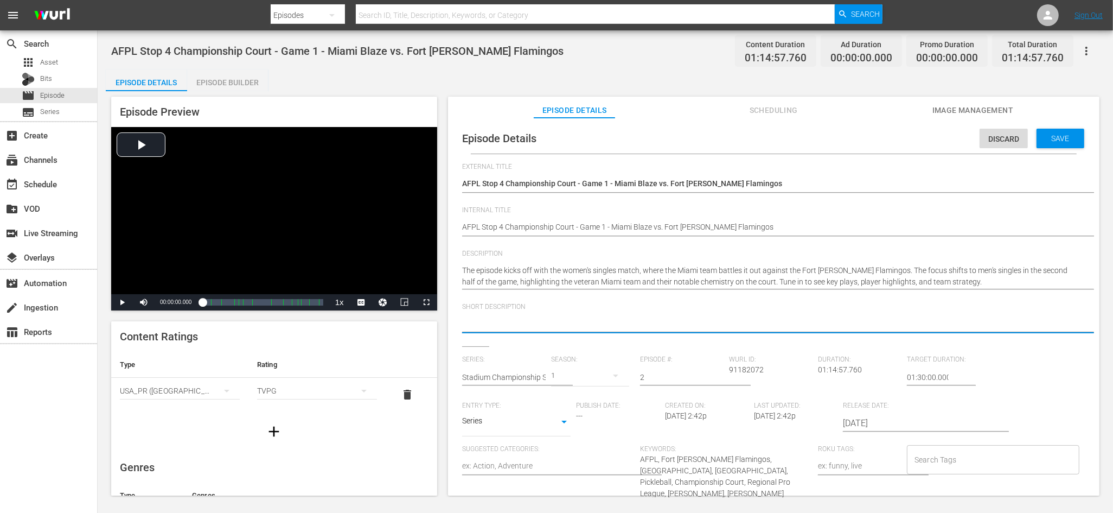
paste textarea "The episode kicks off with the women's singles match, where the Miami team batt…"
type textarea "The episode kicks off with the women's singles match, where the Miami team batt…"
click at [476, 324] on textarea "The episode kicks off with the women's singles match, where the Miami team batt…" at bounding box center [771, 324] width 618 height 13
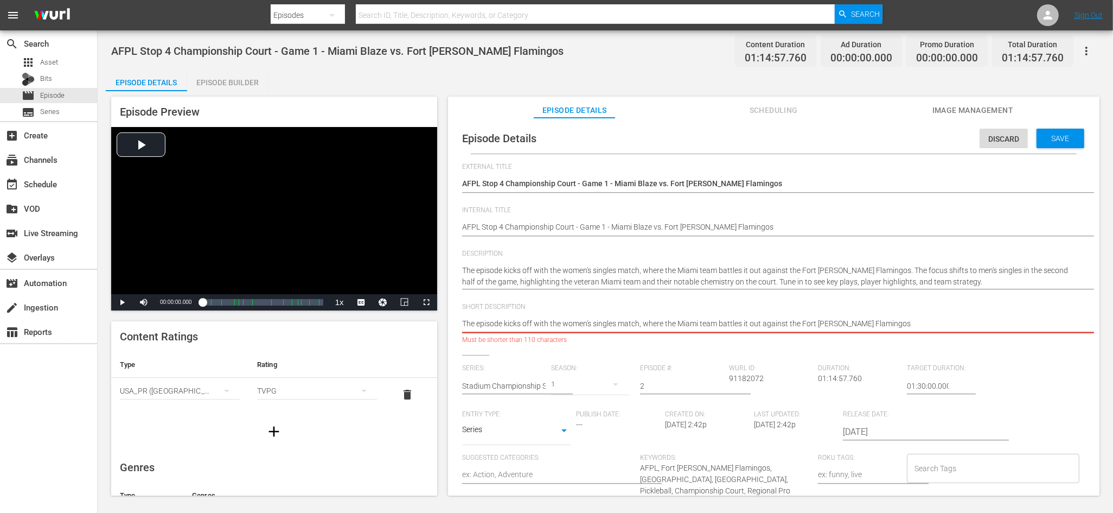
click at [557, 322] on textarea "The episode kicks off with the women's singles match, where the Miami team batt…" at bounding box center [771, 324] width 618 height 13
type textarea "The episode kicks off with a women's singles match, where the Miami team battle…"
drag, startPoint x: 558, startPoint y: 323, endPoint x: 552, endPoint y: 323, distance: 6.5
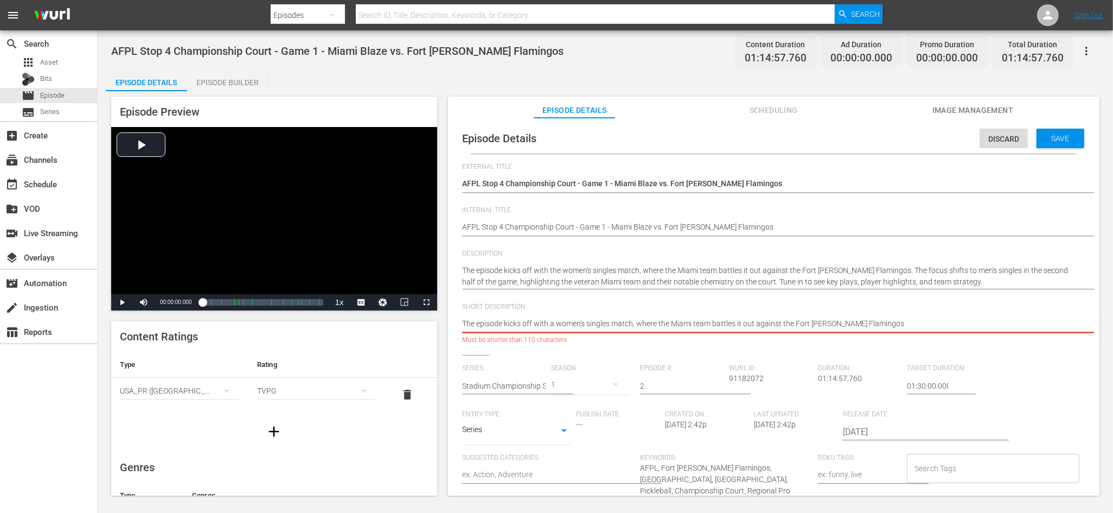
click at [552, 323] on textarea "The episode kicks off with a women's singles match, where the Miami team battle…" at bounding box center [771, 324] width 618 height 13
click at [573, 319] on textarea "The episode kicks off with a women's singles match, where the Miami team battle…" at bounding box center [771, 324] width 618 height 13
drag, startPoint x: 672, startPoint y: 322, endPoint x: 638, endPoint y: 320, distance: 33.1
click at [638, 320] on textarea "The episode kicks off with a women's singles match, where the Miami team battle…" at bounding box center [771, 324] width 618 height 13
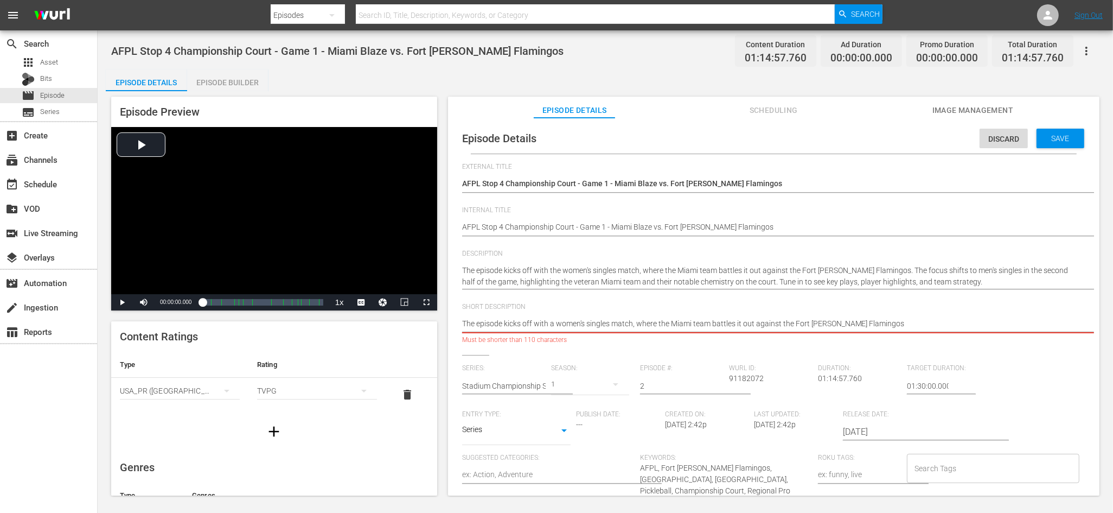
drag, startPoint x: 671, startPoint y: 321, endPoint x: 459, endPoint y: 322, distance: 212.1
click at [459, 322] on div "Episode Details Discard Save External Title AFPL Stop 4 Championship Court - Ga…" at bounding box center [773, 377] width 641 height 509
click at [698, 323] on textarea "The episode kicks off with a women's singles match, where the Miami team battle…" at bounding box center [771, 324] width 618 height 13
type textarea "The episode kicks off with a women's singles match, where the Miami battles it …"
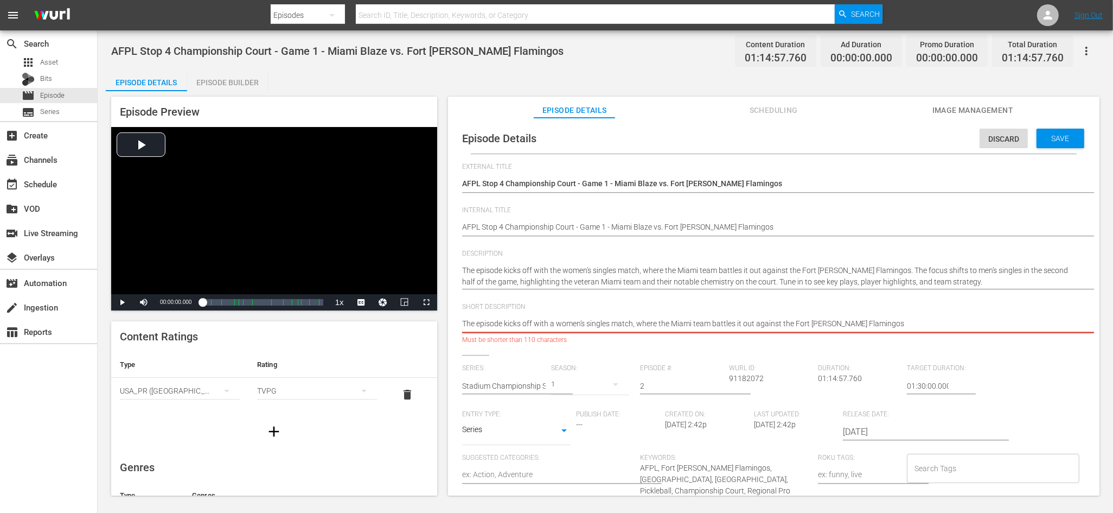
type textarea "The episode kicks off with a women's singles match, where the Miami battles it …"
click at [681, 323] on textarea "The episode kicks off with a women's singles match, where the Miami battles it …" at bounding box center [771, 324] width 618 height 13
click at [683, 323] on textarea "The episode kicks off with a women's singles match, where the Miami battles it …" at bounding box center [771, 324] width 618 height 13
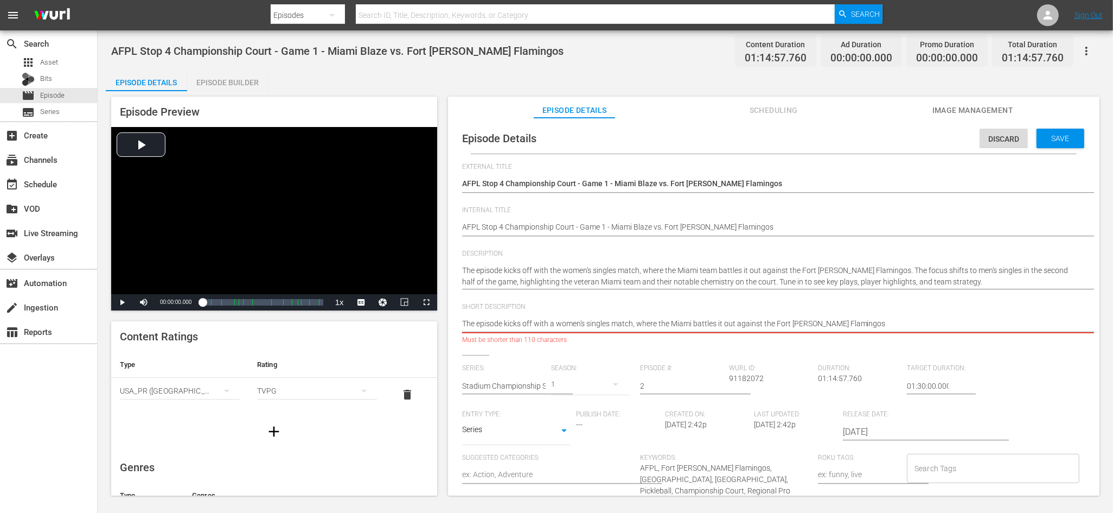
click at [683, 323] on textarea "The episode kicks off with a women's singles match, where the Miami battles it …" at bounding box center [771, 324] width 618 height 13
type textarea "The episode kicks off with a women's singles match, where the B battles it out …"
type textarea "The episode kicks off with a women's singles match, where the Bl battles it out…"
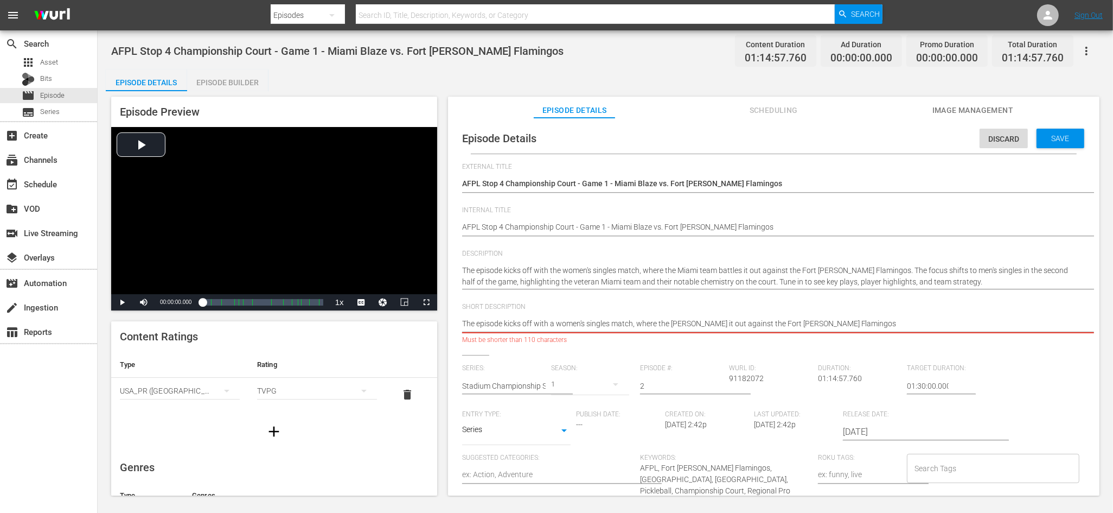
type textarea "The episode kicks off with a women's singles match, where the Bla battles it ou…"
type textarea "The episode kicks off with a women's singles match, where the Blaz battles it o…"
type textarea "The episode kicks off with a women's singles match, where the Blaze battles it …"
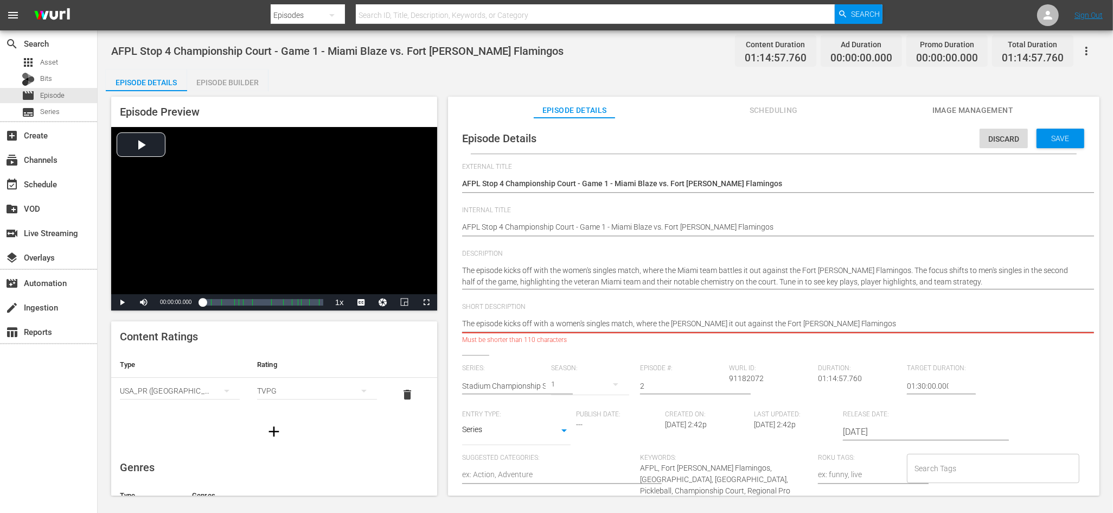
type textarea "The episode kicks off with a women's singles match, where the Blaze battles it …"
drag, startPoint x: 670, startPoint y: 320, endPoint x: 555, endPoint y: 322, distance: 115.0
click at [551, 322] on textarea "The episode kicks off with a women's singles match, where the Blaze battles it …" at bounding box center [771, 322] width 618 height 13
type textarea "The episode kicks off with Blaze battles it out against the Fort Myers Flamingos"
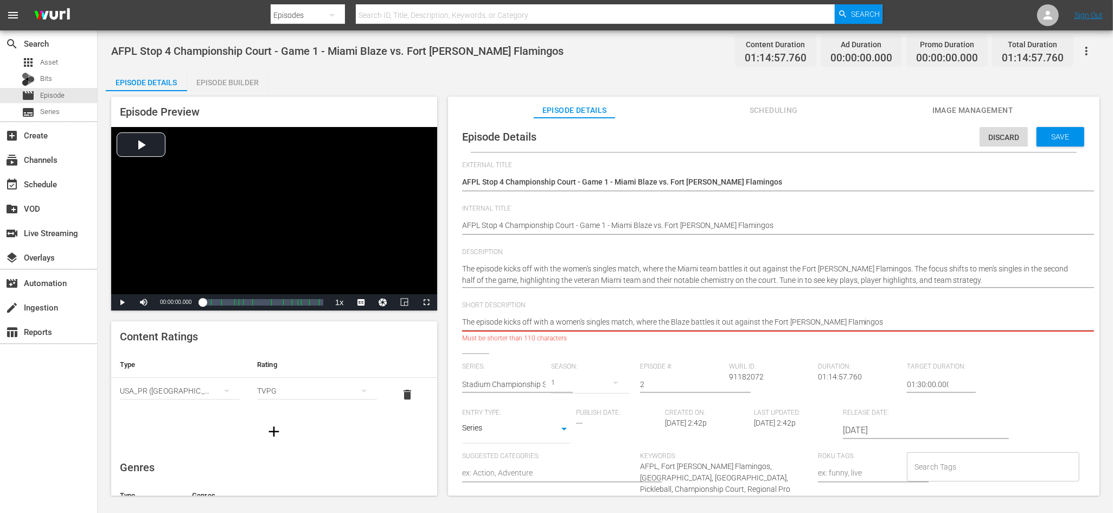
type textarea "The episode kicks off with Blaze battles it out against the Fort Myers Flamingos"
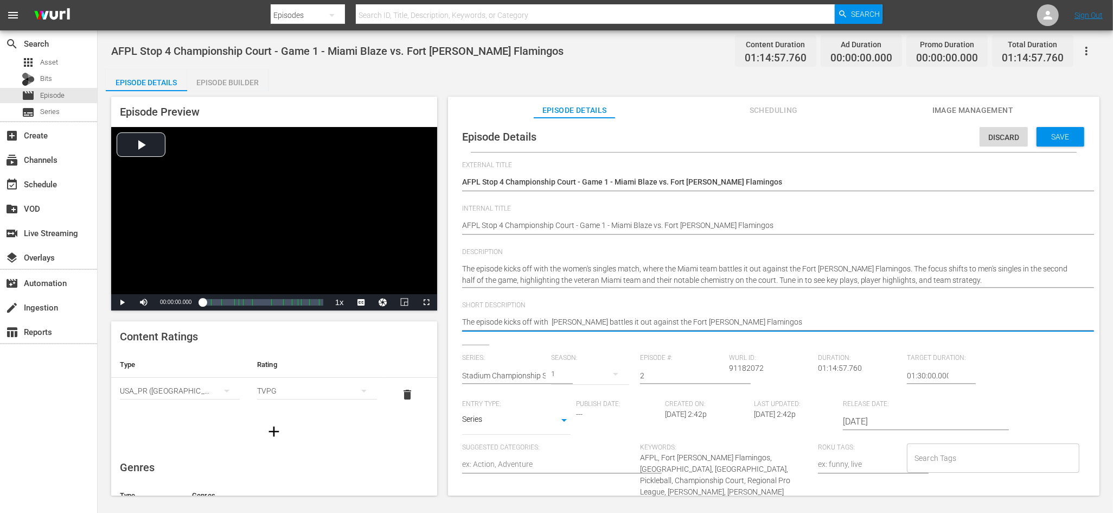
type textarea "The episode kicks off with t Blaze battles it out against the Fort Myers Flamin…"
type textarea "The episode kicks off with th Blaze battles it out against the Fort Myers Flami…"
type textarea "The episode kicks off with the Blaze battles it out against the Fort Myers Flam…"
click at [593, 322] on textarea "The episode kicks off with the Blaze battles it out against the Fort Myers Flam…" at bounding box center [771, 322] width 618 height 13
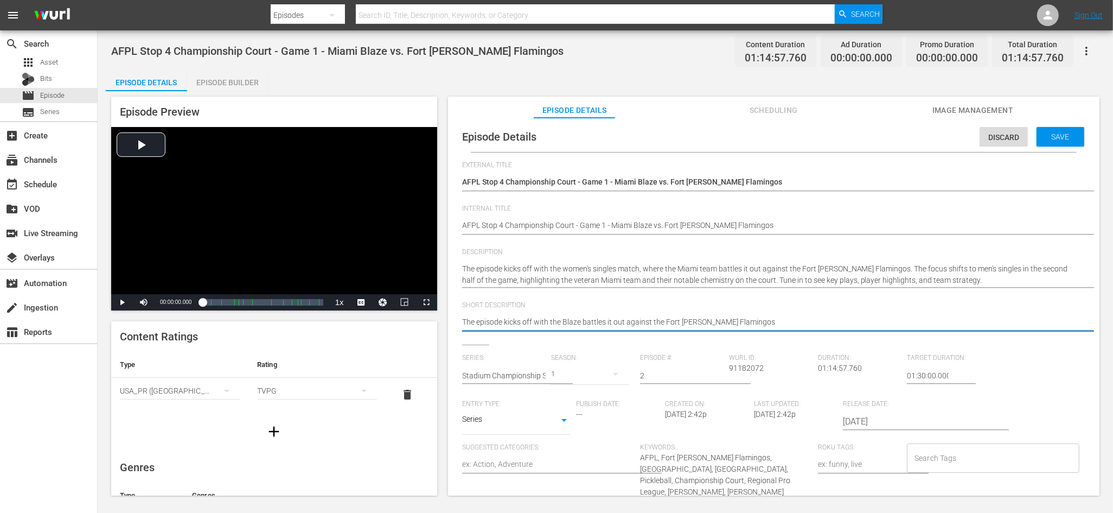
click at [593, 322] on textarea "The episode kicks off with the Blaze battles it out against the Fort Myers Flam…" at bounding box center [771, 322] width 618 height 13
type textarea "The episode kicks off with the Blaze b it out against the Fort Myers Flamingos"
type textarea "The episode kicks off with the Blaze ba it out against the Fort Myers Flamingos"
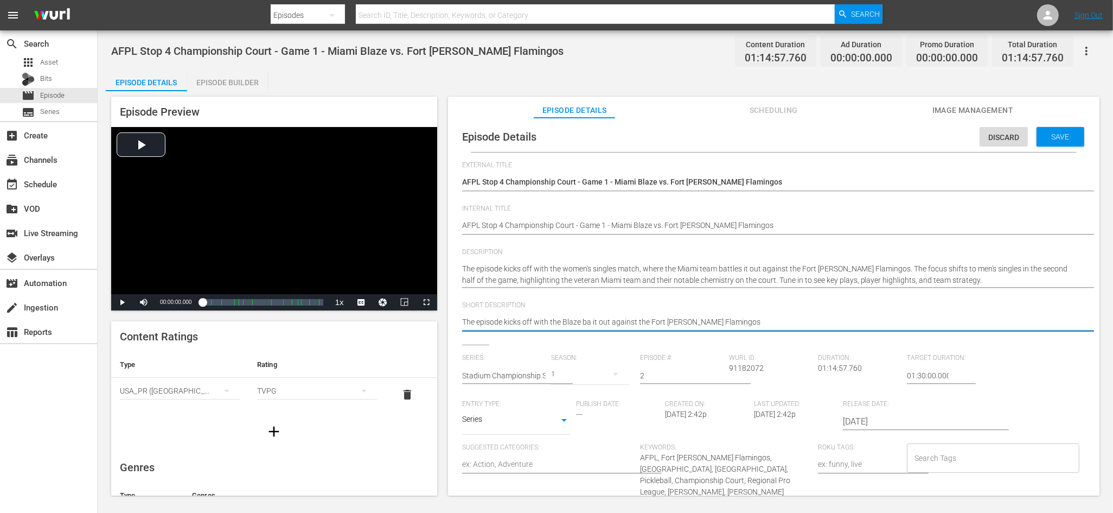
type textarea "The episode kicks off with the Blaze bat it out against the Fort Myers Flamingos"
type textarea "The episode kicks off with the Blaze batl it out against the Fort Myers Flaming…"
type textarea "The episode kicks off with the Blaze batli it out against the Fort Myers Flamin…"
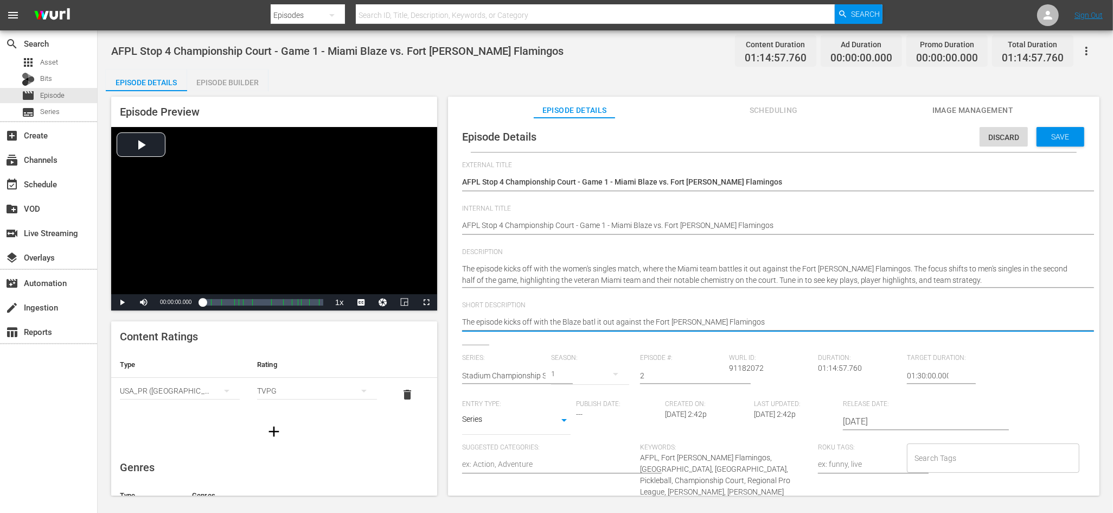
type textarea "The episode kicks off with the Blaze batli it out against the Fort Myers Flamin…"
type textarea "The episode kicks off with the Blaze batlin it out against the Fort Myers Flami…"
type textarea "The episode kicks off with the Blaze batling it out against the Fort Myers Flam…"
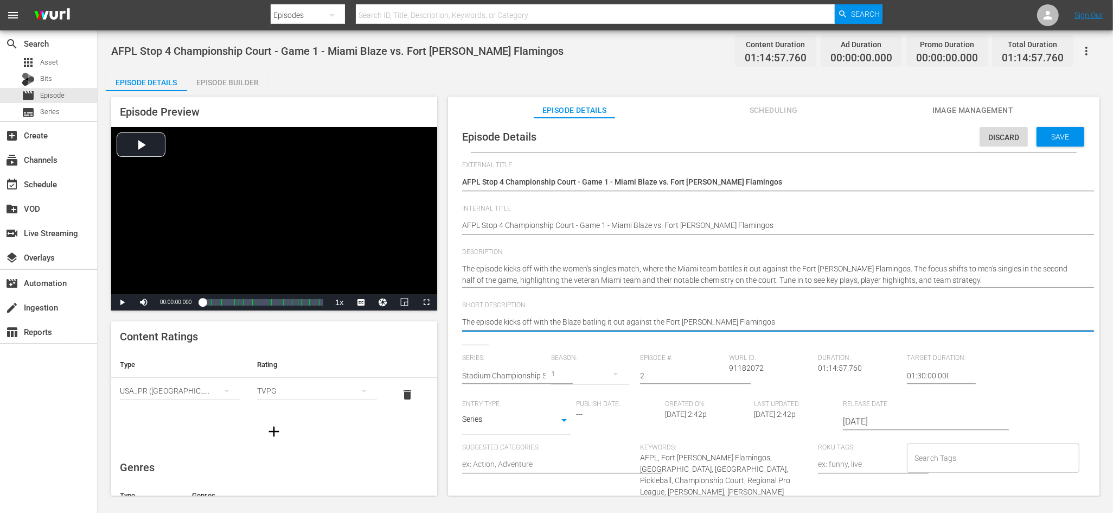
type textarea "The episode kicks off with the Blaze batlingit out against the Fort Myers Flami…"
type textarea "The episode kicks off with the Blaze batlingt out against the Fort Myers Flamin…"
type textarea "The episode kicks off with the Blaze batling out against the Fort Myers Flaming…"
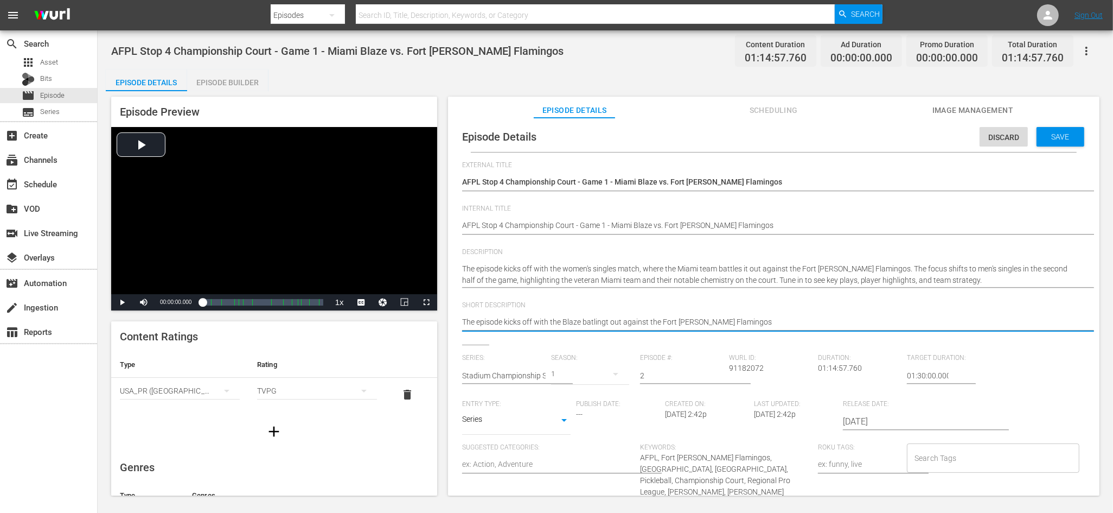
type textarea "The episode kicks off with the Blaze batling out against the Fort Myers Flaming…"
type textarea "The episode kicks off with the Blaze batling i out against the Fort Myers Flami…"
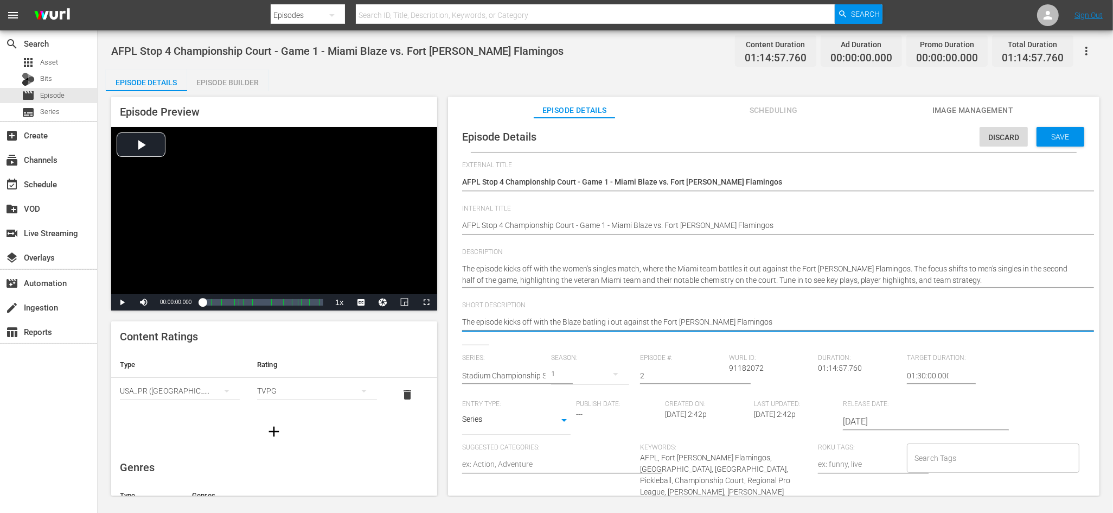
type textarea "The episode kicks off with the Blaze batling it out against the Fort Myers Flam…"
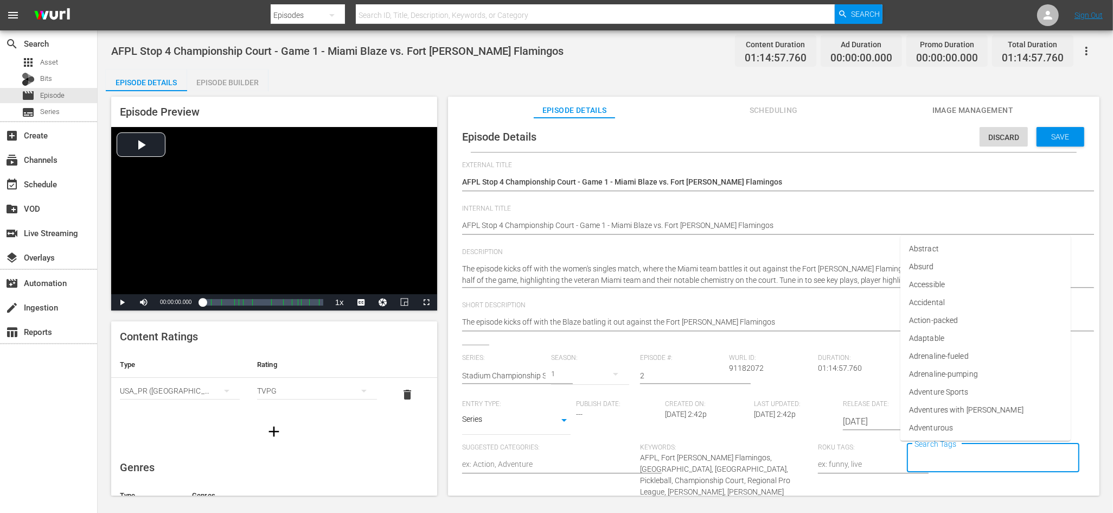
click at [949, 457] on input "Search Tags" at bounding box center [985, 458] width 146 height 20
type input "Picklet"
click at [952, 413] on span "PickleTV Ready" at bounding box center [935, 409] width 52 height 11
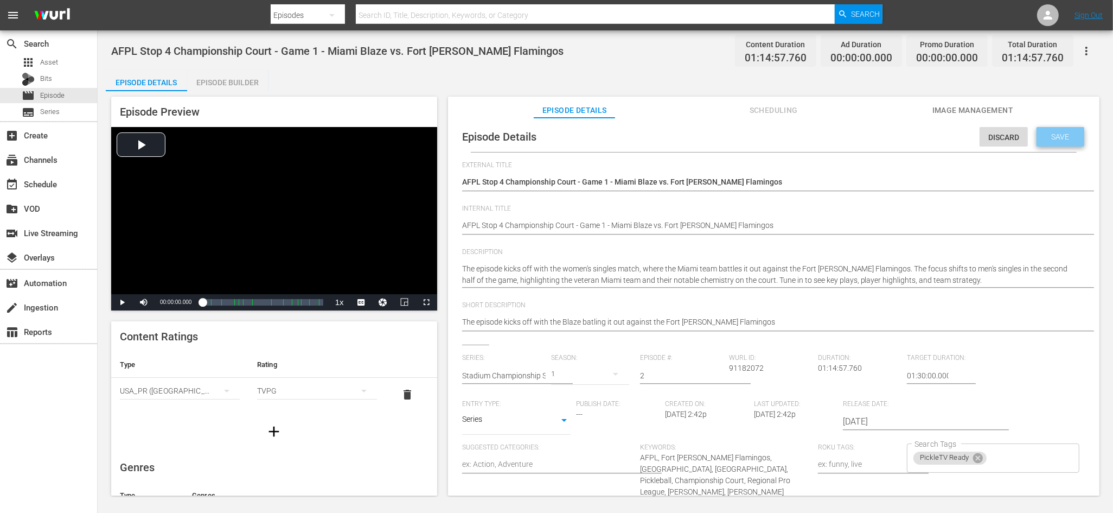
click at [1045, 142] on div "Save" at bounding box center [1061, 137] width 48 height 20
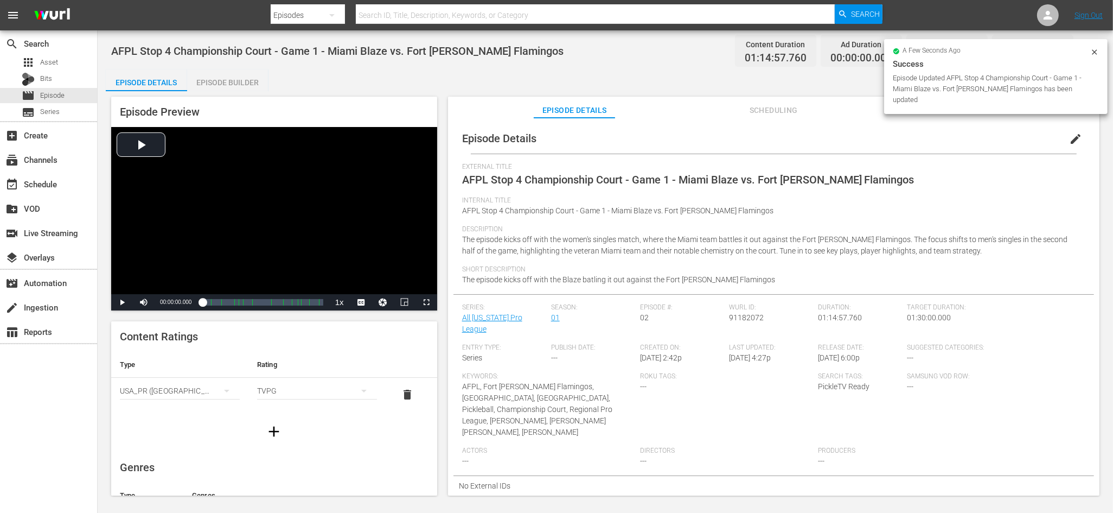
click at [225, 88] on div "Episode Builder" at bounding box center [227, 82] width 81 height 26
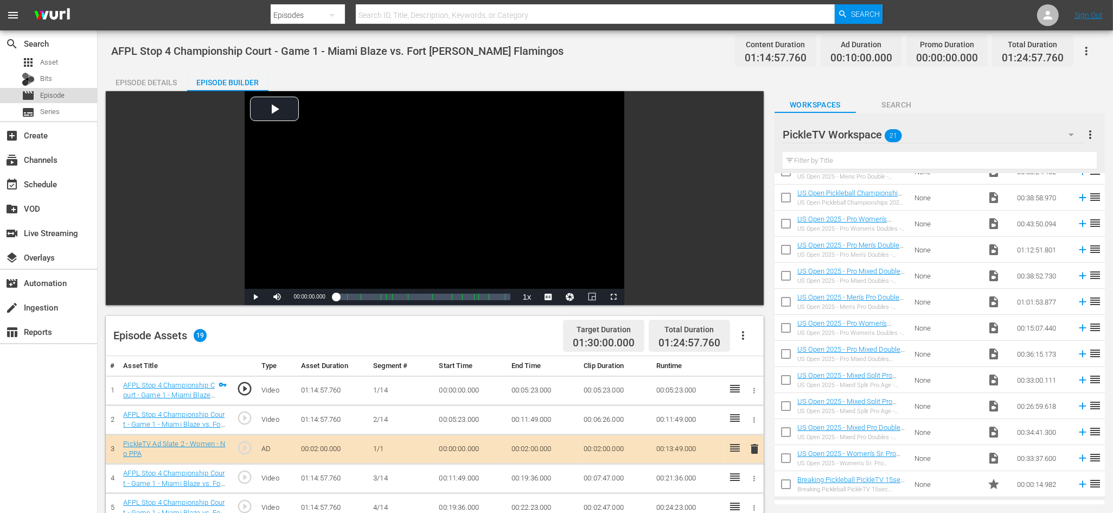
click at [79, 100] on div "movie Episode" at bounding box center [48, 95] width 97 height 15
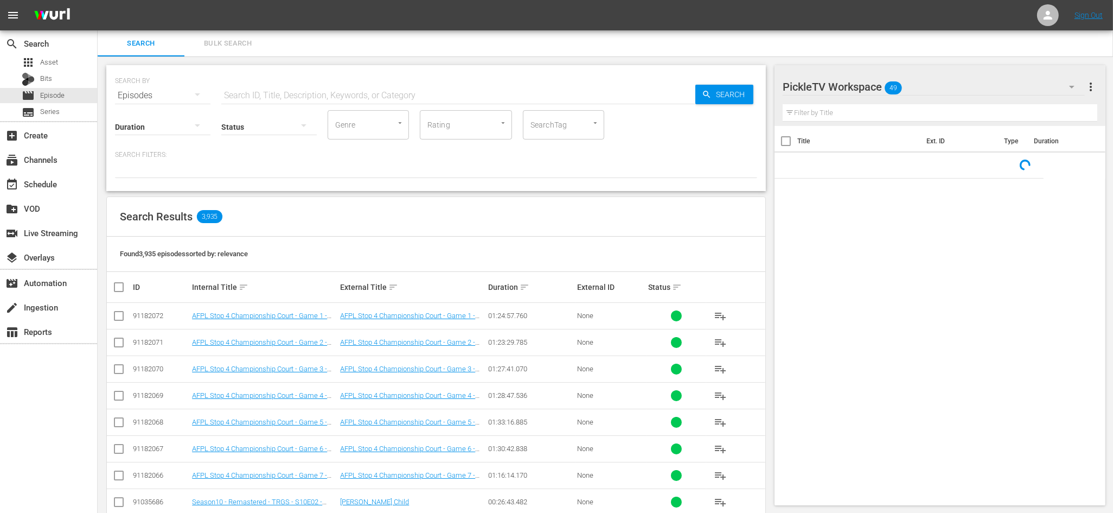
click at [463, 208] on div "Search Results 3,935" at bounding box center [436, 217] width 658 height 40
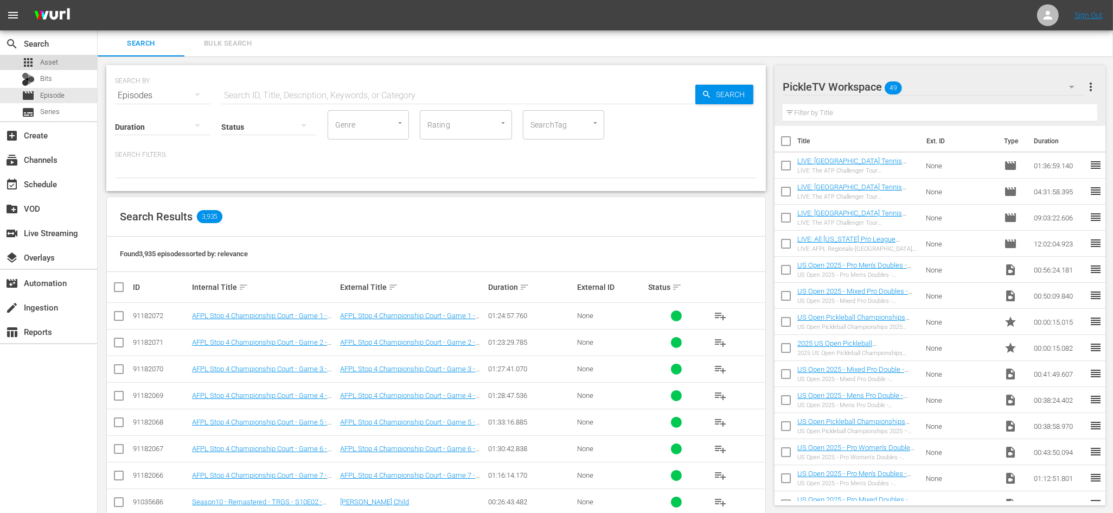
click at [62, 63] on div "apps Asset" at bounding box center [48, 62] width 97 height 15
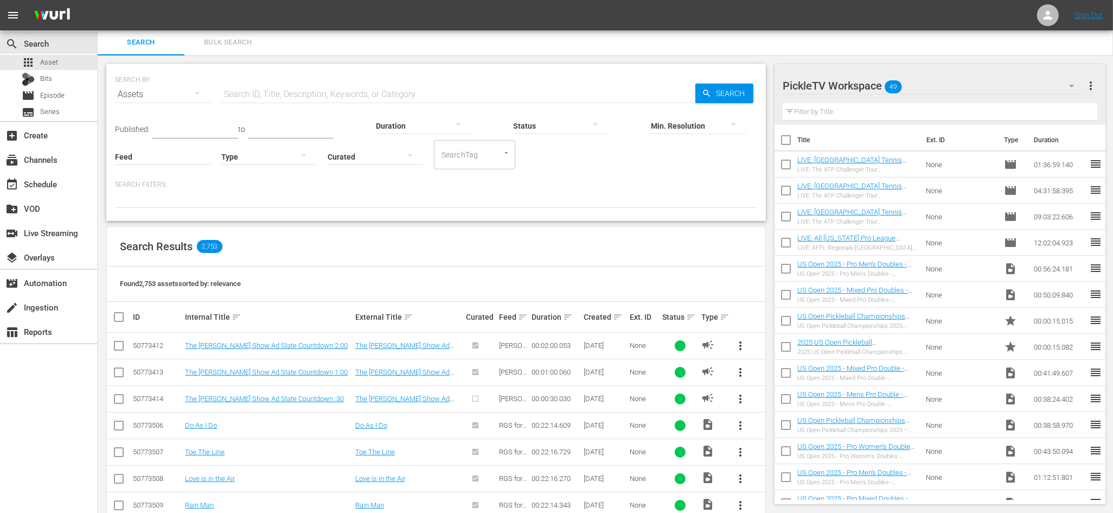
scroll to position [3, 0]
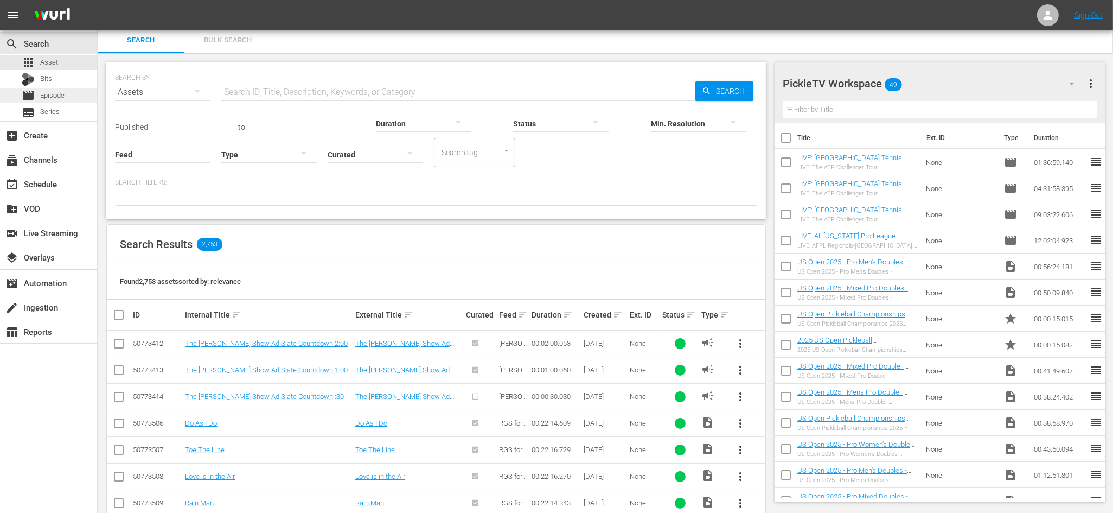
click at [63, 94] on span "Episode" at bounding box center [52, 95] width 24 height 11
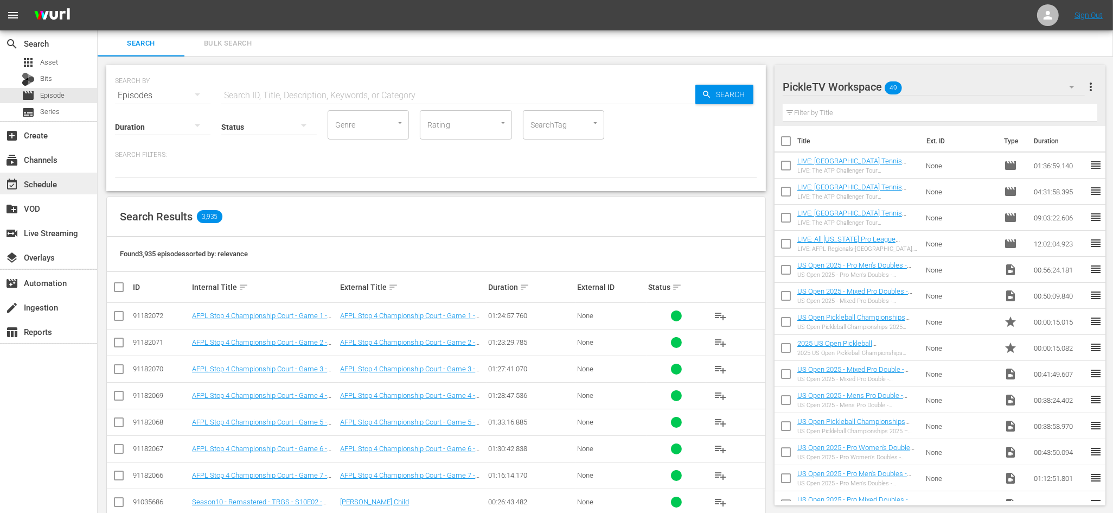
click at [60, 184] on div "event_available Schedule" at bounding box center [30, 182] width 61 height 10
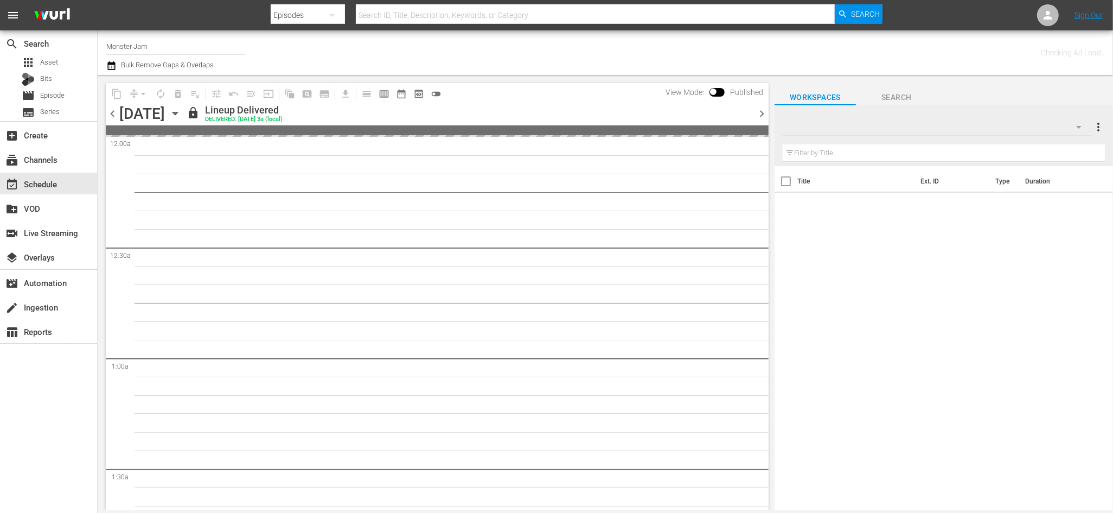
click at [520, 71] on div "Channel Title Monster Jam Bulk Remove Gaps & Overlaps" at bounding box center [378, 52] width 545 height 39
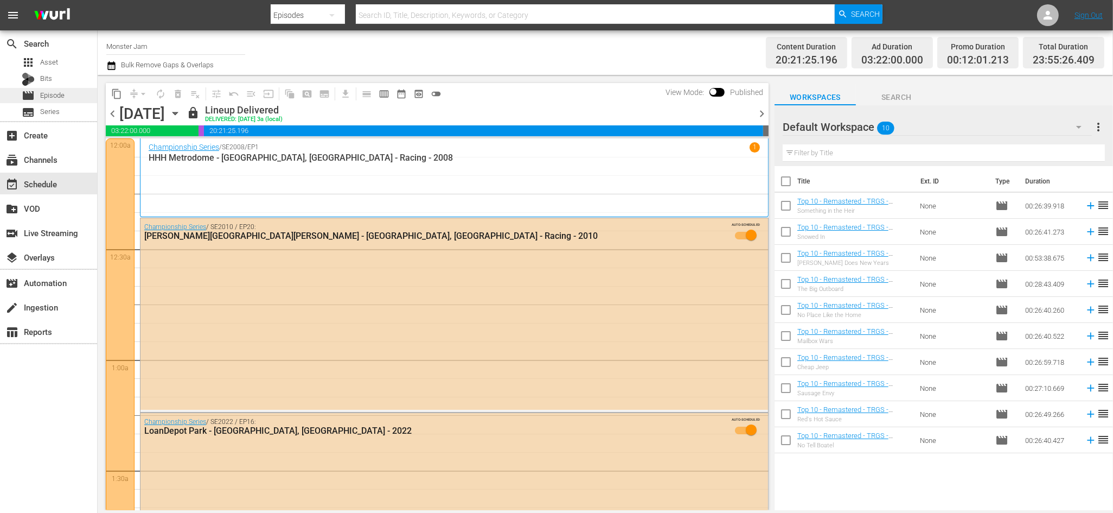
click at [65, 88] on div "movie Episode" at bounding box center [48, 95] width 97 height 15
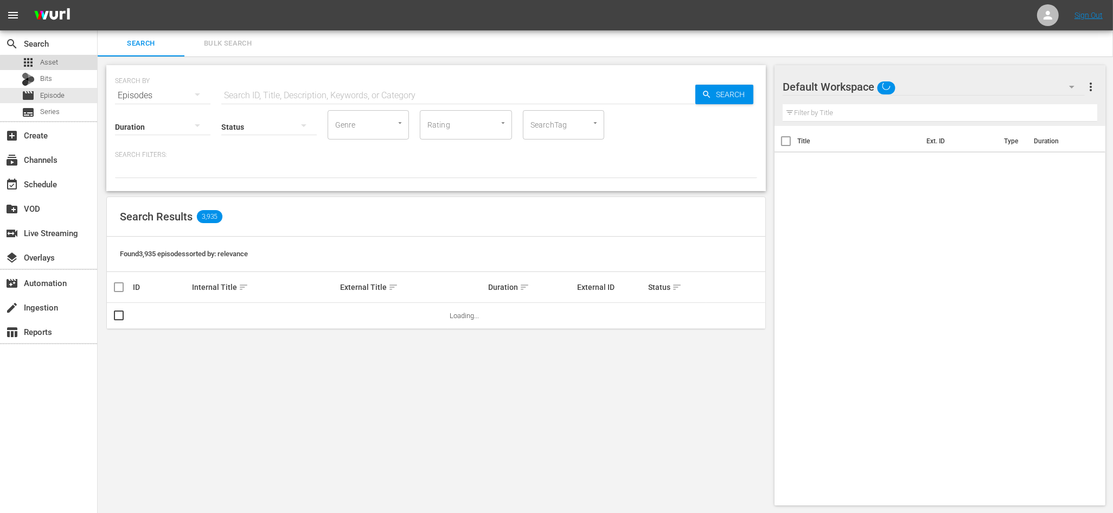
click at [62, 64] on div "apps Asset" at bounding box center [48, 62] width 97 height 15
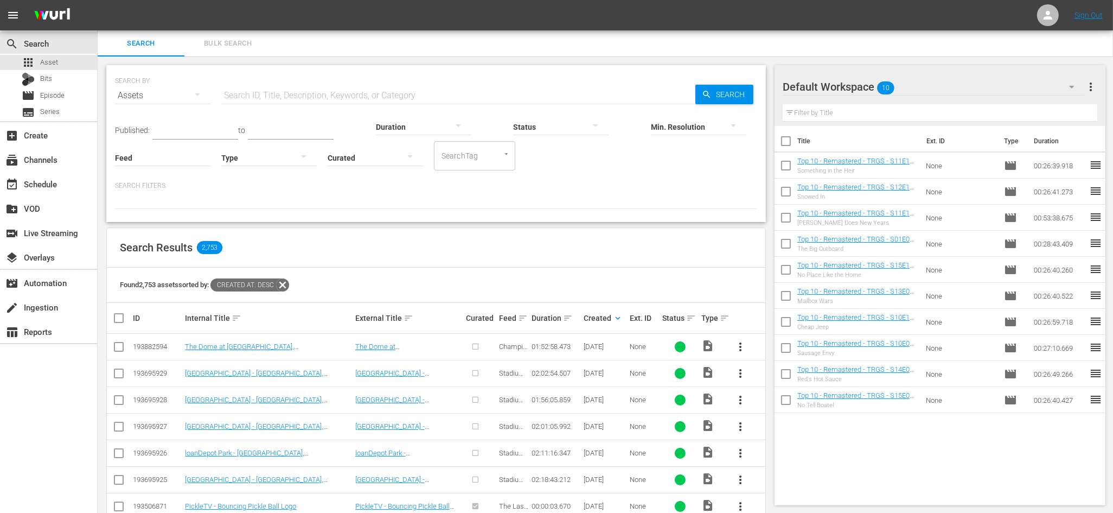
click at [611, 252] on div "Search Results 2,753" at bounding box center [436, 248] width 658 height 40
click at [743, 347] on span "more_vert" at bounding box center [740, 346] width 13 height 13
click at [776, 427] on div "Episode" at bounding box center [799, 429] width 74 height 26
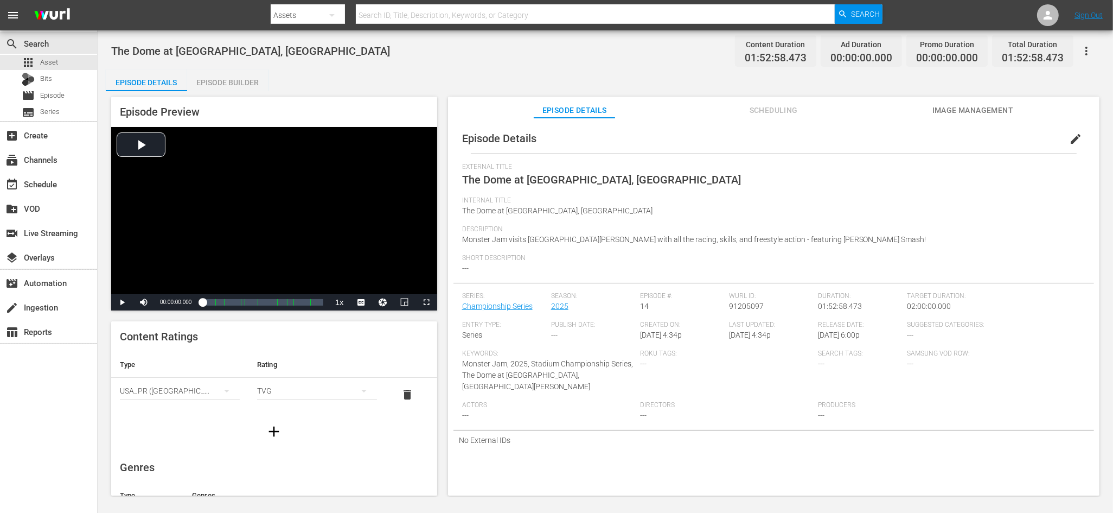
click at [1072, 138] on span "edit" at bounding box center [1075, 138] width 13 height 13
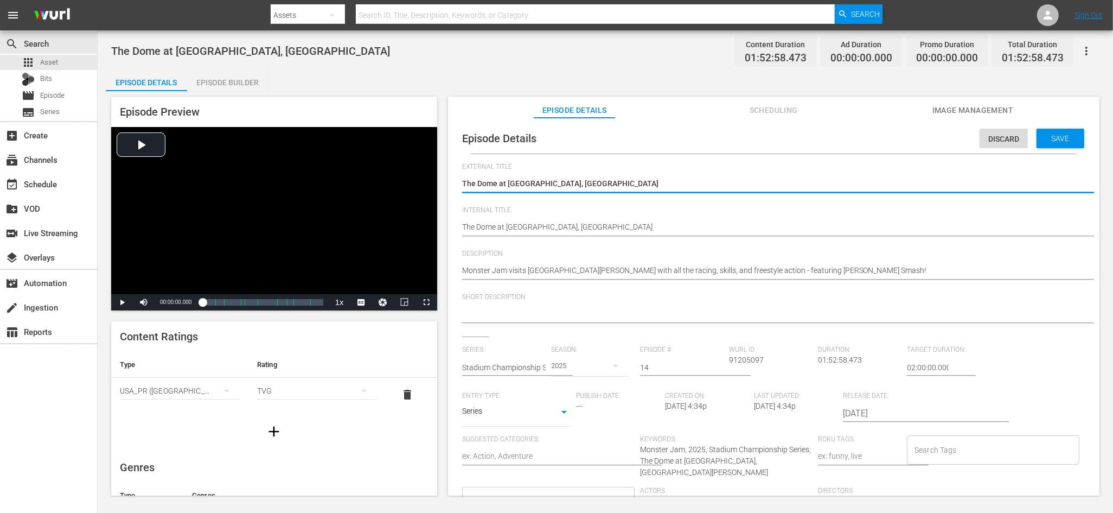
click at [927, 441] on input "Search Tags" at bounding box center [985, 450] width 146 height 20
click at [502, 80] on div "Episode Details Episode Builder Episode Preview Video Player is loading. Play V…" at bounding box center [605, 286] width 999 height 434
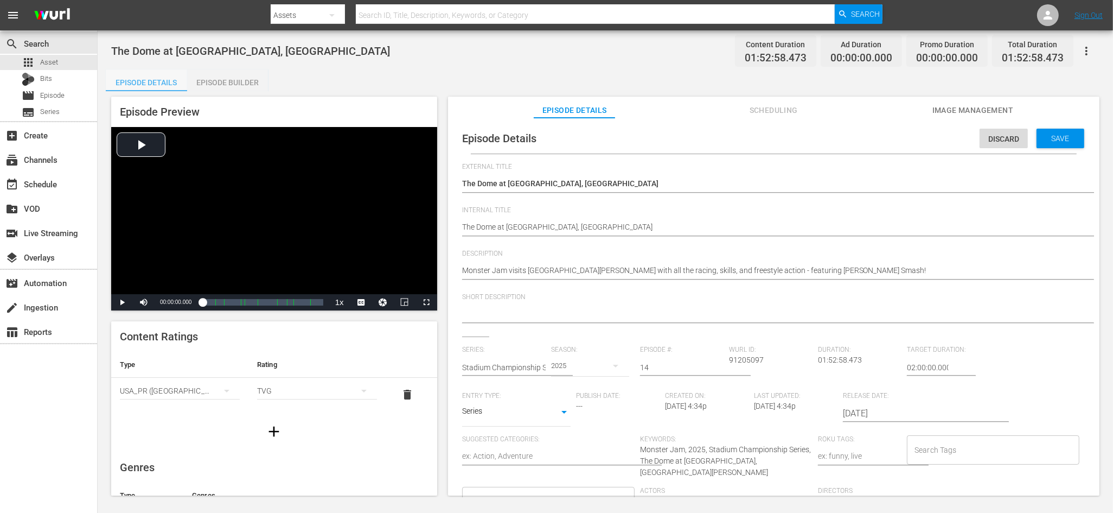
click at [162, 83] on div "Episode Details" at bounding box center [146, 82] width 81 height 26
click at [951, 450] on input "Search Tags" at bounding box center [985, 450] width 146 height 20
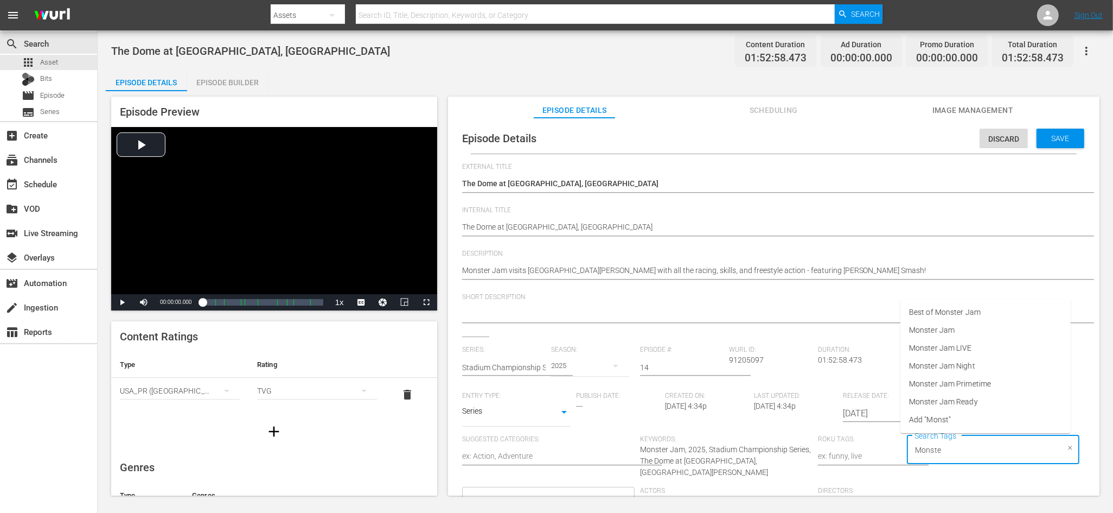
type input "Monster"
click at [972, 407] on li "Monster Jam Ready" at bounding box center [985, 402] width 170 height 18
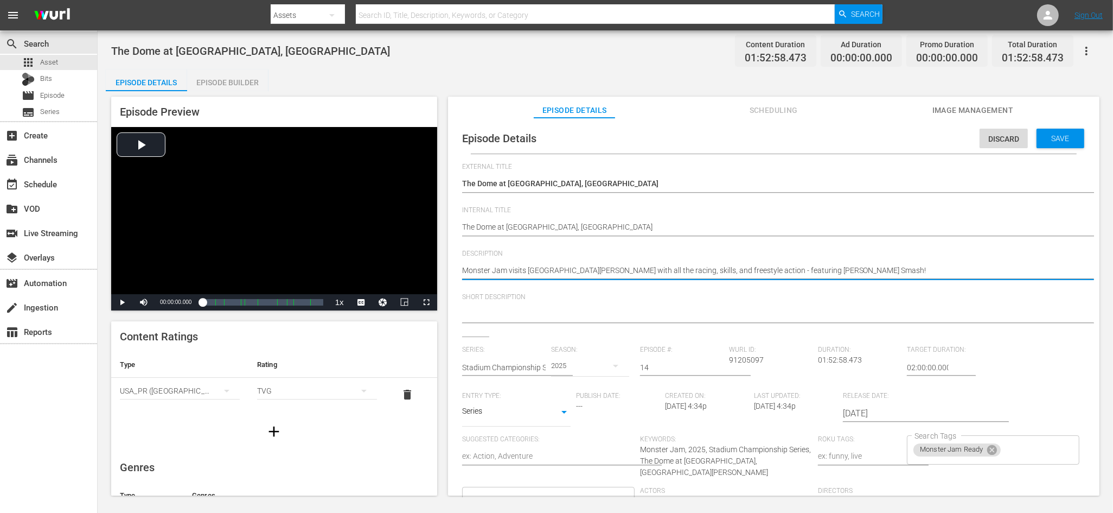
click at [557, 267] on textarea "Monster Jam visits [GEOGRAPHIC_DATA][PERSON_NAME] with all the racing, skills, …" at bounding box center [771, 271] width 618 height 13
click at [568, 308] on textarea at bounding box center [771, 314] width 618 height 13
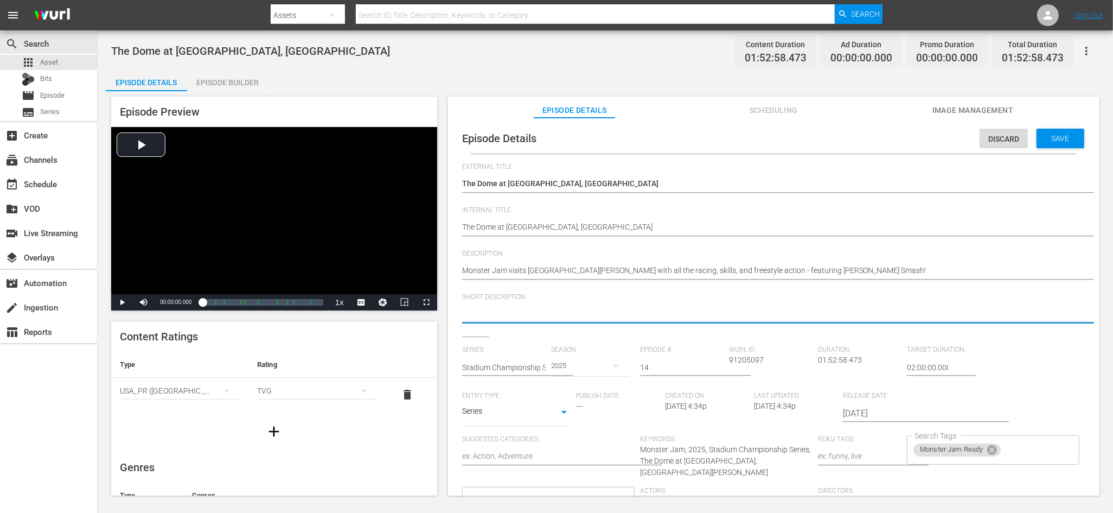
paste textarea "Monster Jam visits [GEOGRAPHIC_DATA][PERSON_NAME] with all the racing, skills, …"
type textarea "Monster Jam visits [GEOGRAPHIC_DATA][PERSON_NAME] with all the racing, skills, …"
click at [707, 313] on textarea "Monster Jam visits [GEOGRAPHIC_DATA][PERSON_NAME] with all the racing, skills, …" at bounding box center [771, 314] width 618 height 13
click at [813, 313] on textarea "Monster Jam visits [GEOGRAPHIC_DATA][PERSON_NAME] with all the racing, skills, …" at bounding box center [771, 314] width 618 height 13
type textarea "Monster Jam visits [GEOGRAPHIC_DATA][PERSON_NAME] with all the racing, skills, …"
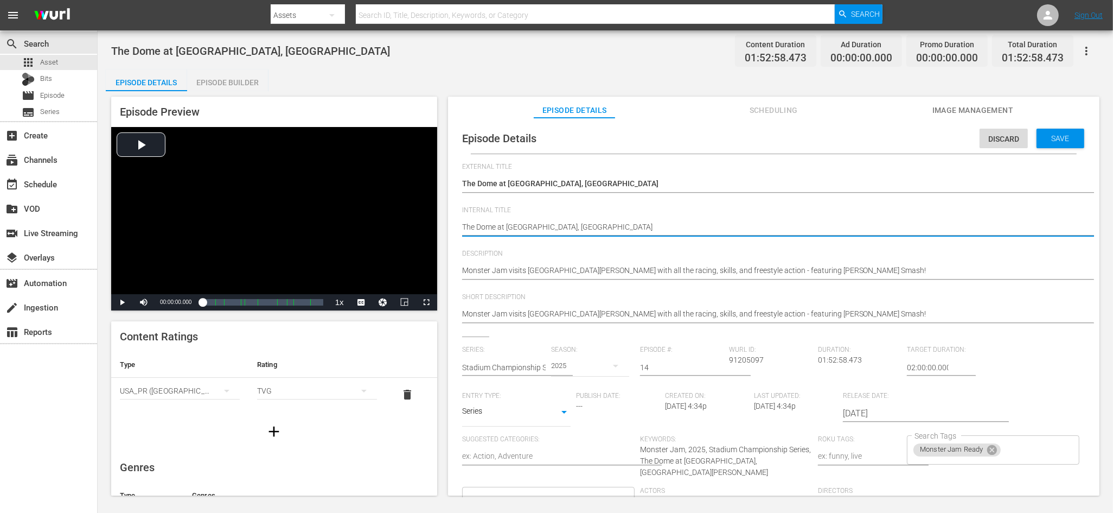
type textarea "SThe Dome at America's Center - St. Louis, MO"
click at [744, 219] on div "The Dome at America's Center - St. Louis, MO The Dome at America's Center - St.…" at bounding box center [771, 228] width 618 height 26
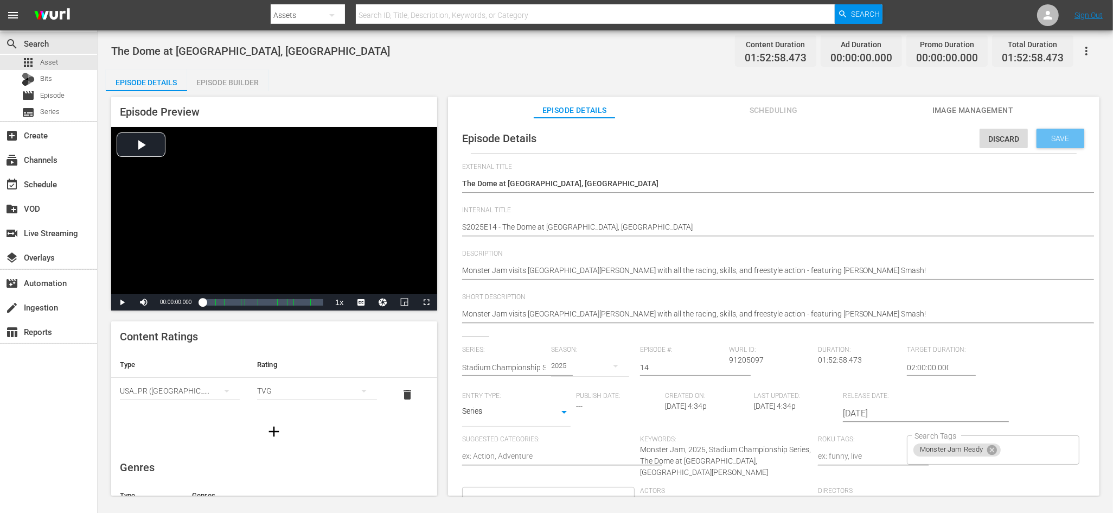
scroll to position [0, 11]
click at [1052, 141] on span "Save" at bounding box center [1049, 138] width 35 height 9
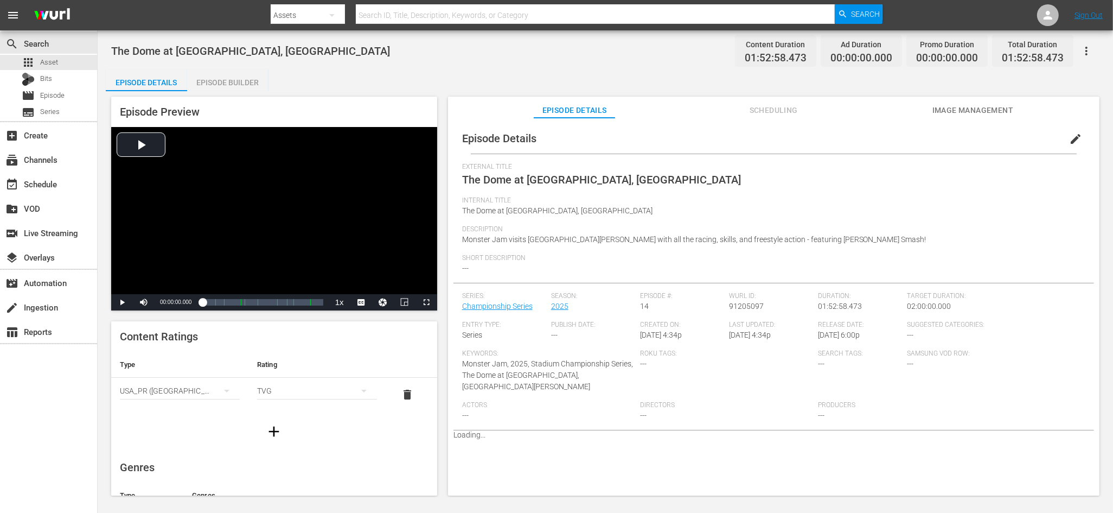
scroll to position [0, 0]
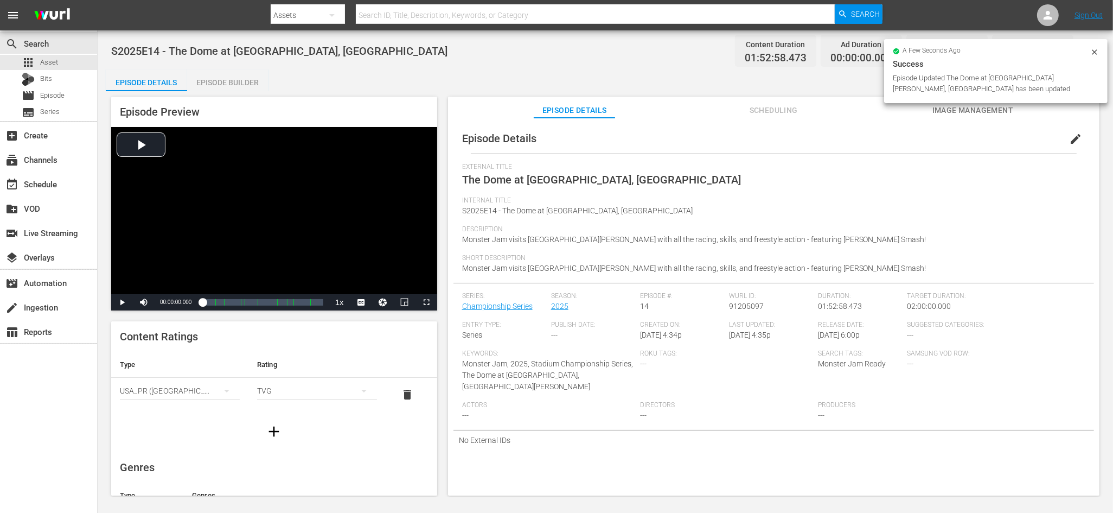
click at [257, 86] on div "Episode Builder" at bounding box center [227, 82] width 81 height 26
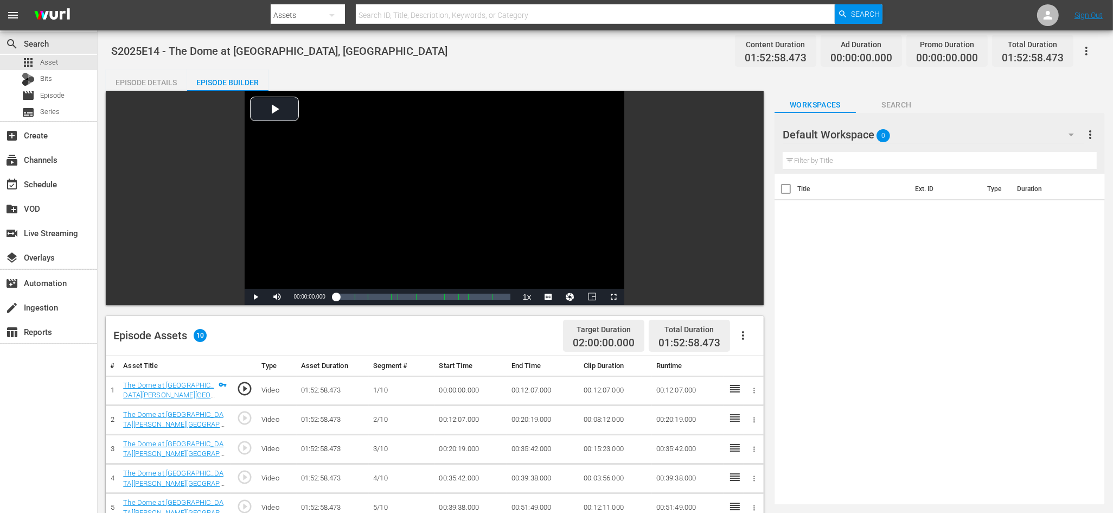
click at [928, 133] on div "Default Workspace 0" at bounding box center [934, 134] width 302 height 30
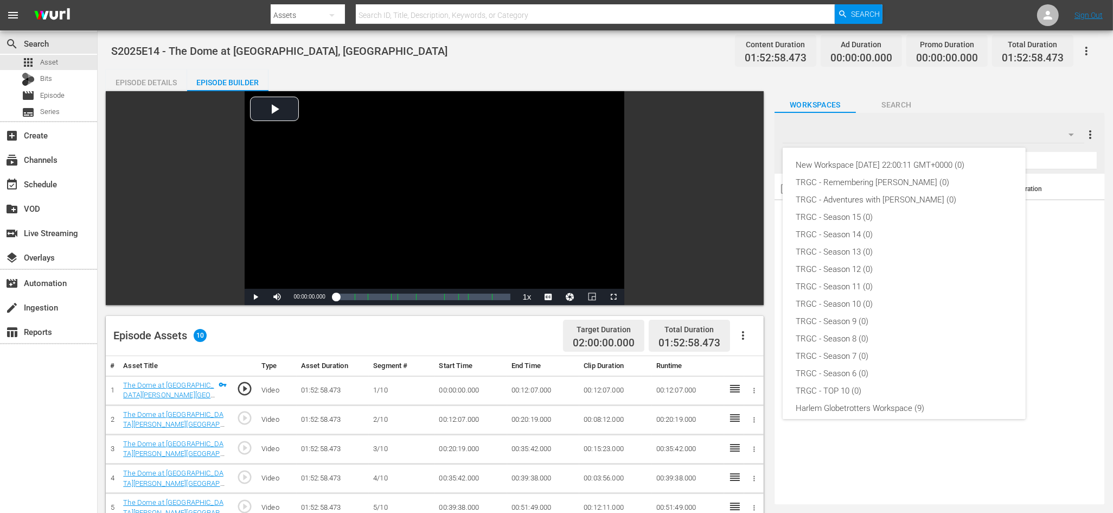
scroll to position [76, 0]
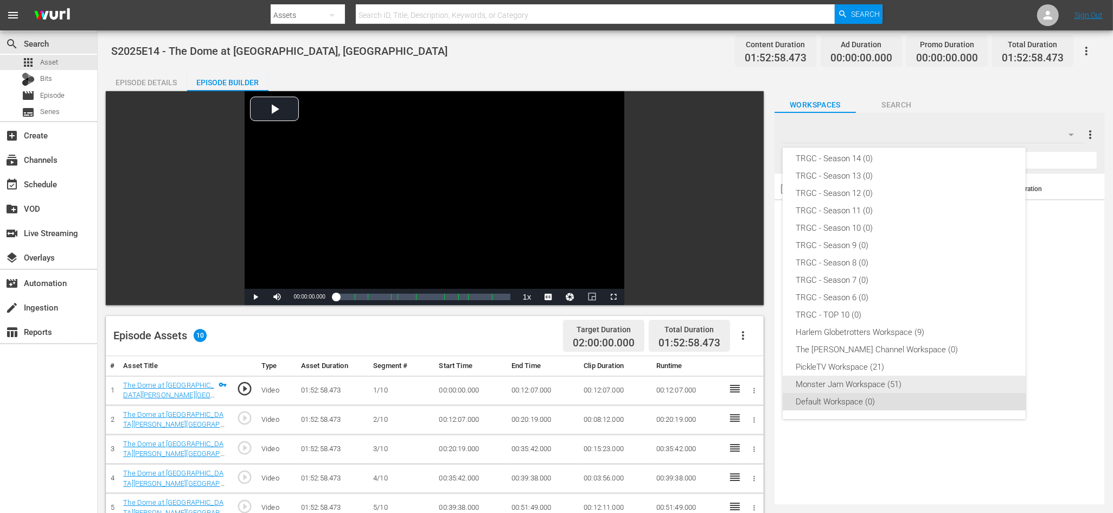
click at [875, 380] on div "Monster Jam Workspace (51)" at bounding box center [904, 383] width 217 height 17
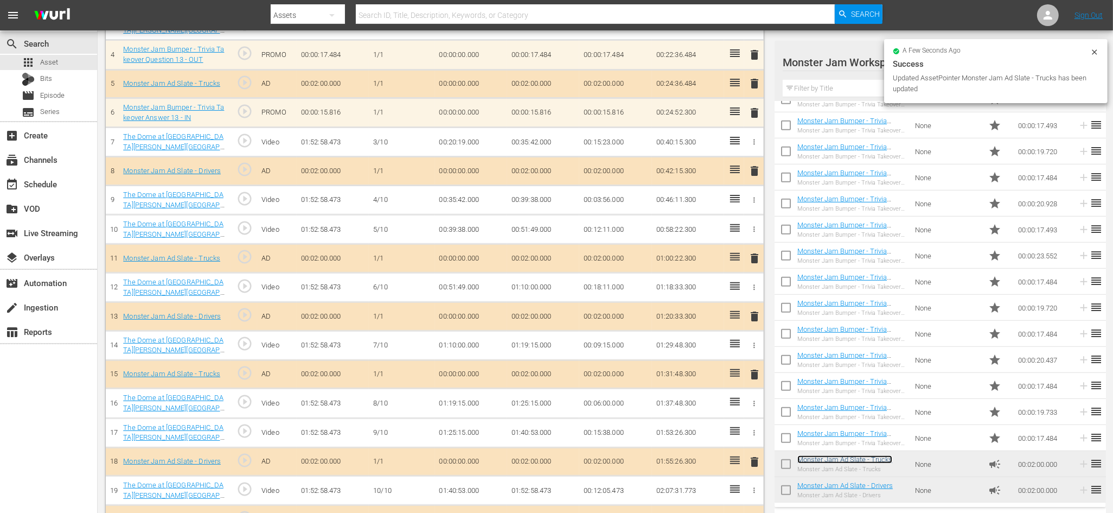
scroll to position [423, 0]
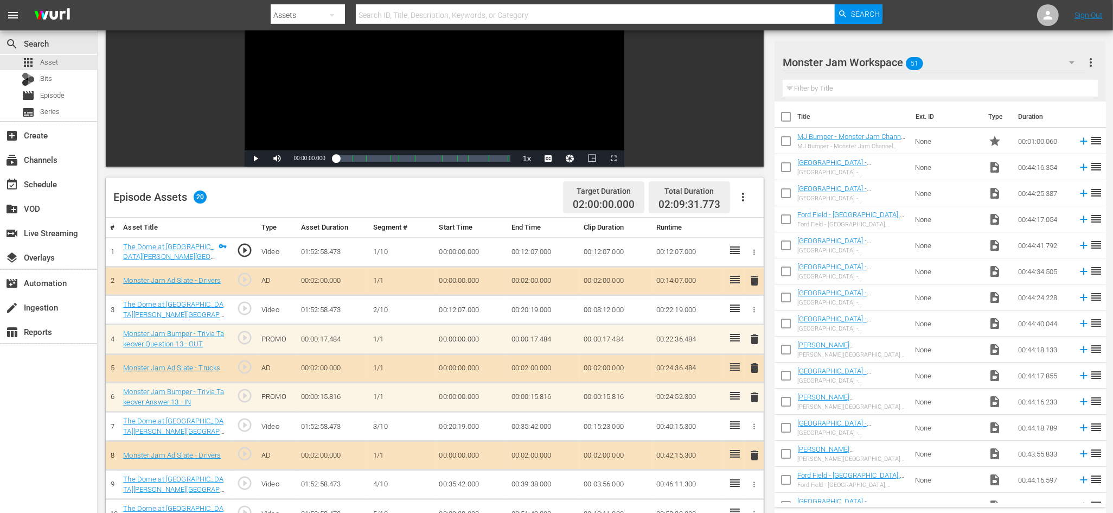
click at [963, 62] on div "Monster Jam Workspace 51" at bounding box center [934, 62] width 302 height 30
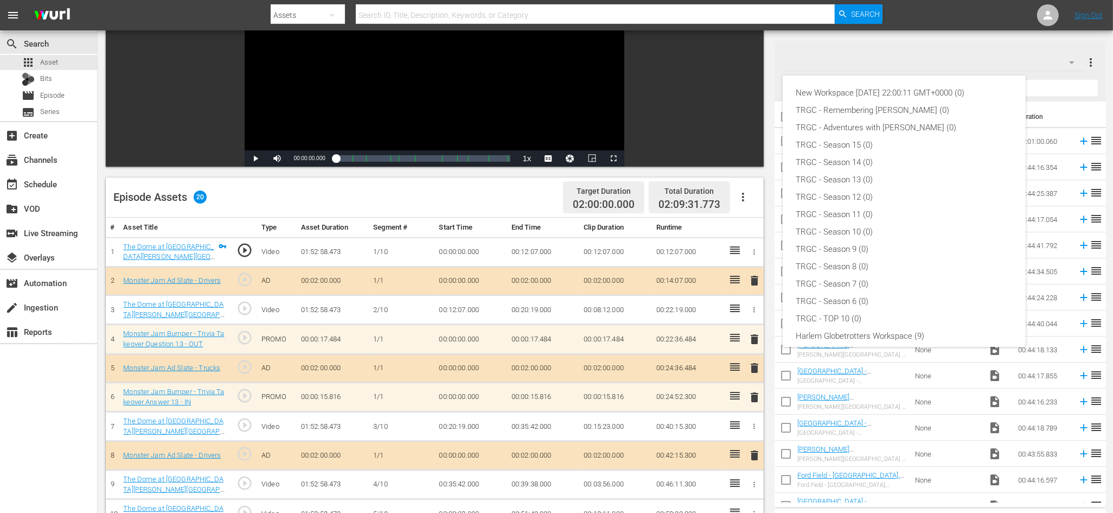
scroll to position [76, 0]
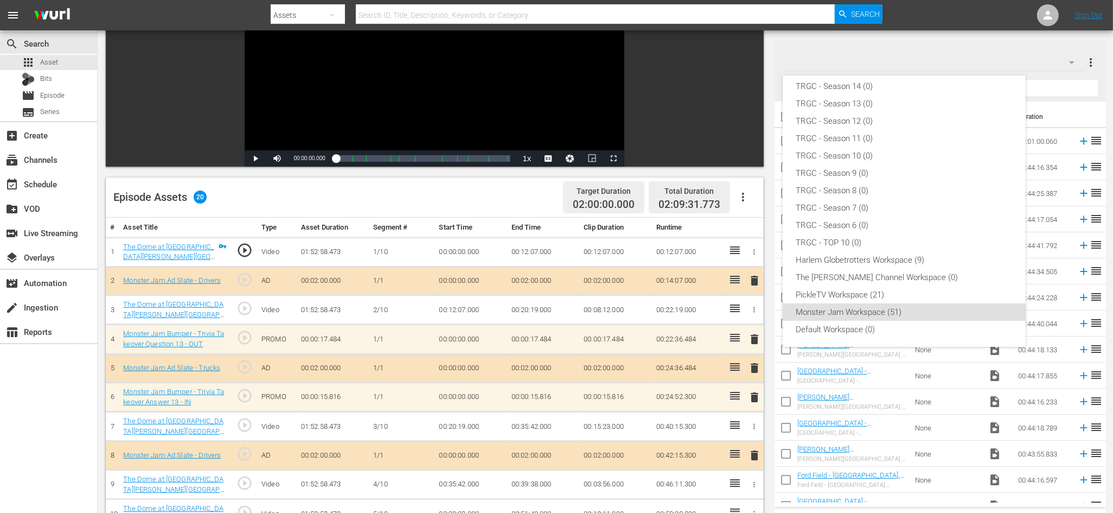
click at [964, 55] on div "New Workspace [DATE] 22:00:11 GMT+0000 (0) TRGC - Remembering [PERSON_NAME] (0)…" at bounding box center [556, 256] width 1113 height 513
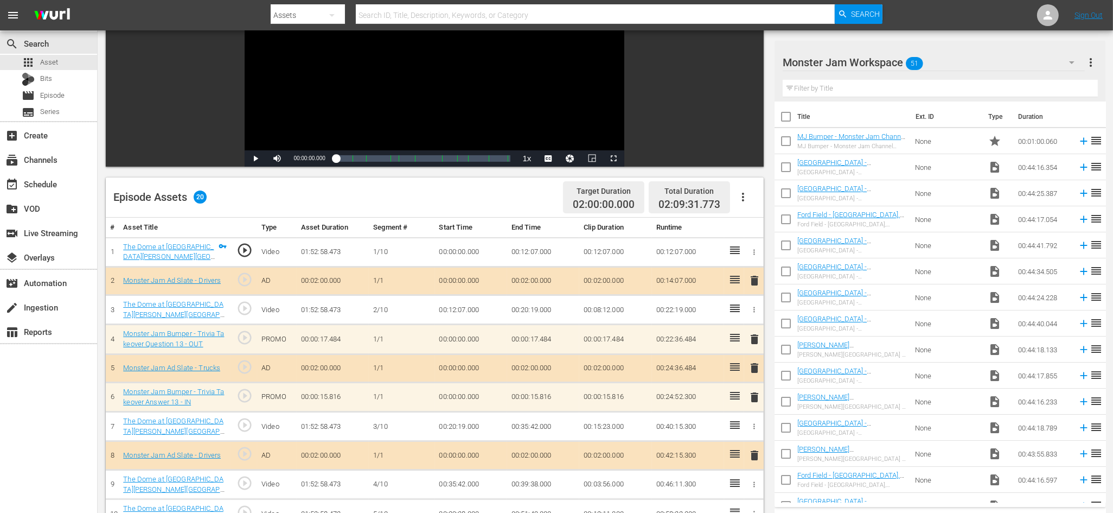
click at [957, 61] on div "Monster Jam Workspace 51" at bounding box center [934, 62] width 302 height 30
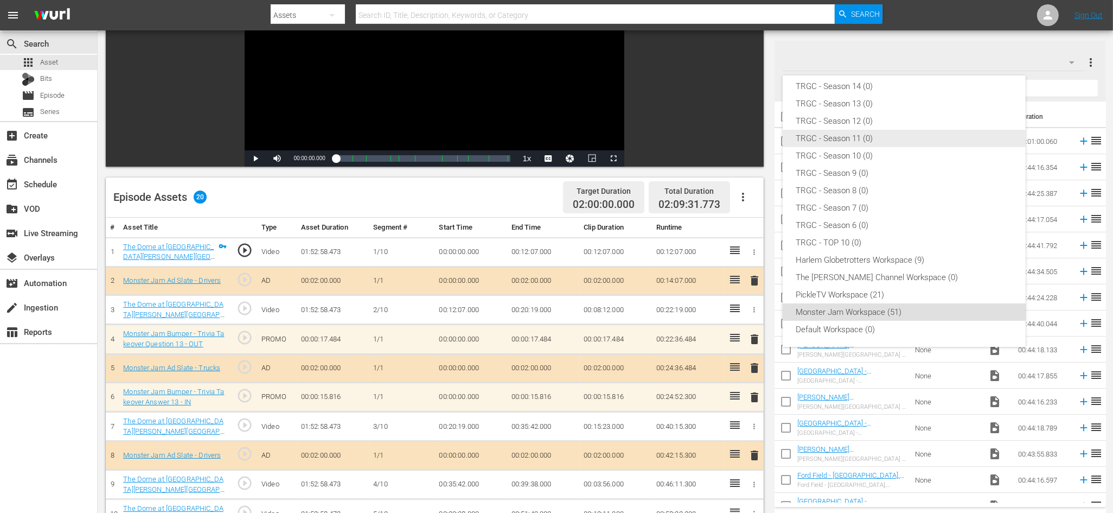
scroll to position [0, 0]
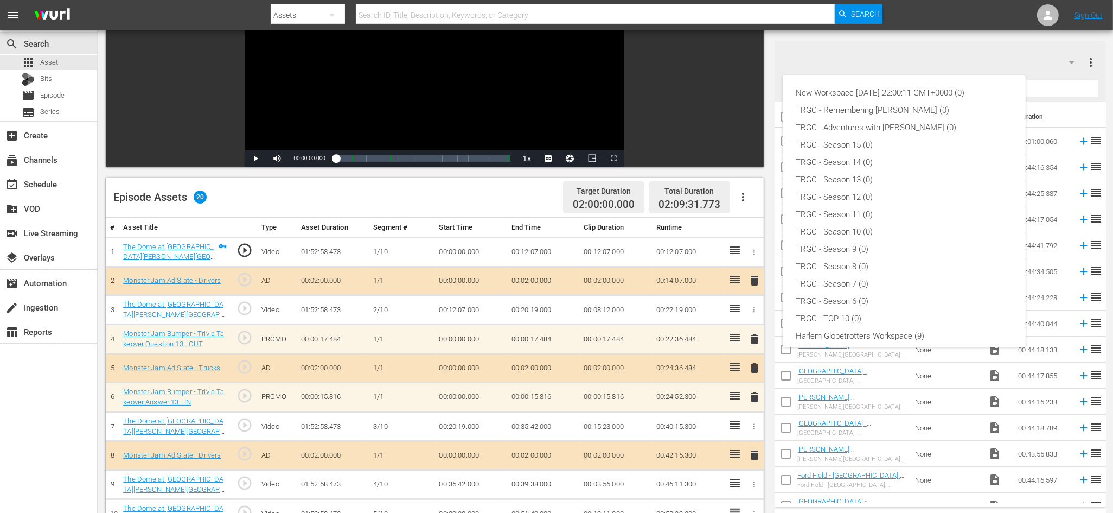
click at [1006, 66] on div "New Workspace [DATE] 22:00:11 GMT+0000 (0) TRGC - Remembering [PERSON_NAME] (0)…" at bounding box center [556, 256] width 1113 height 513
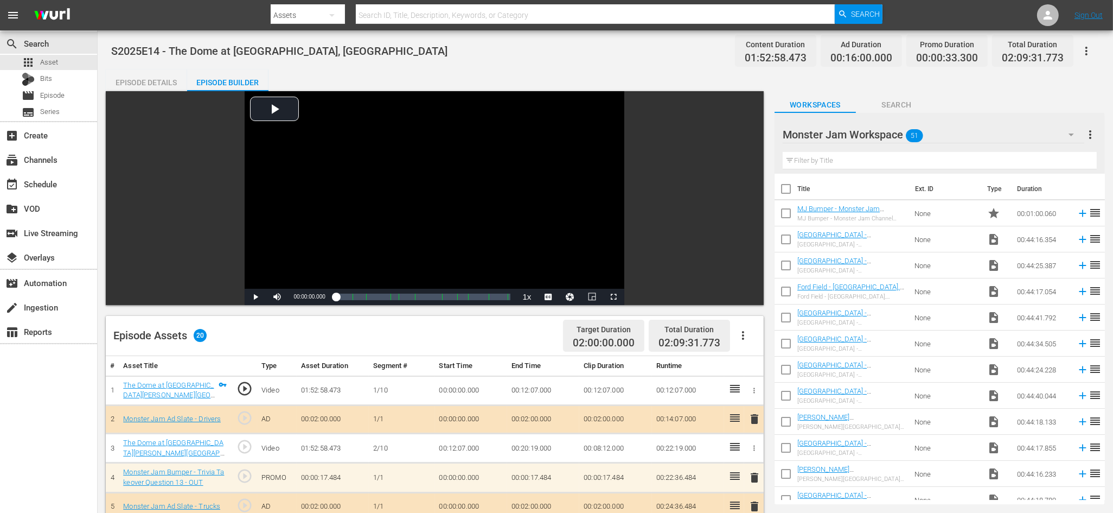
click at [898, 105] on span "Search" at bounding box center [896, 105] width 81 height 14
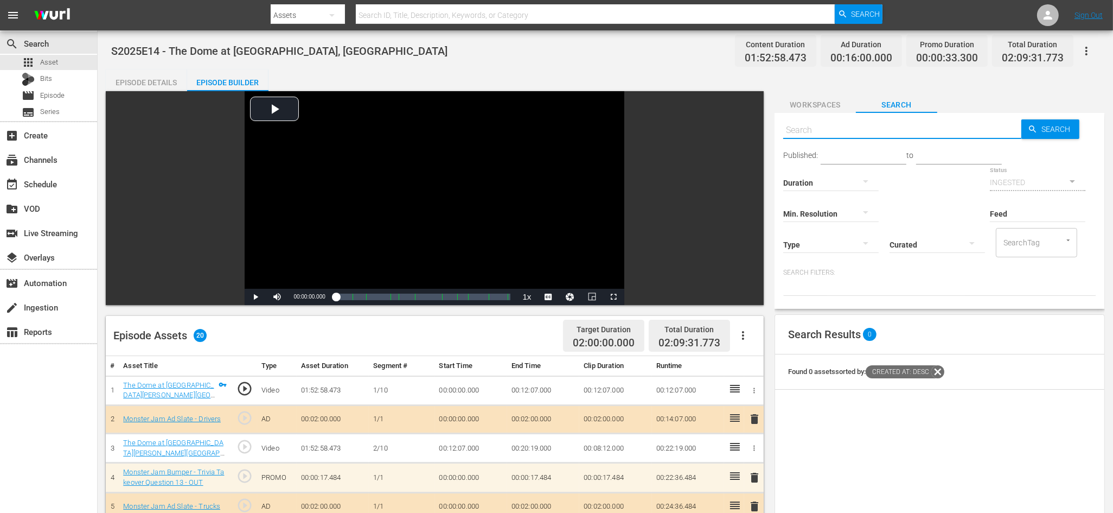
click at [856, 131] on input "text" at bounding box center [902, 130] width 238 height 26
type input "mj bum"
type input "p"
type input "mj bumper"
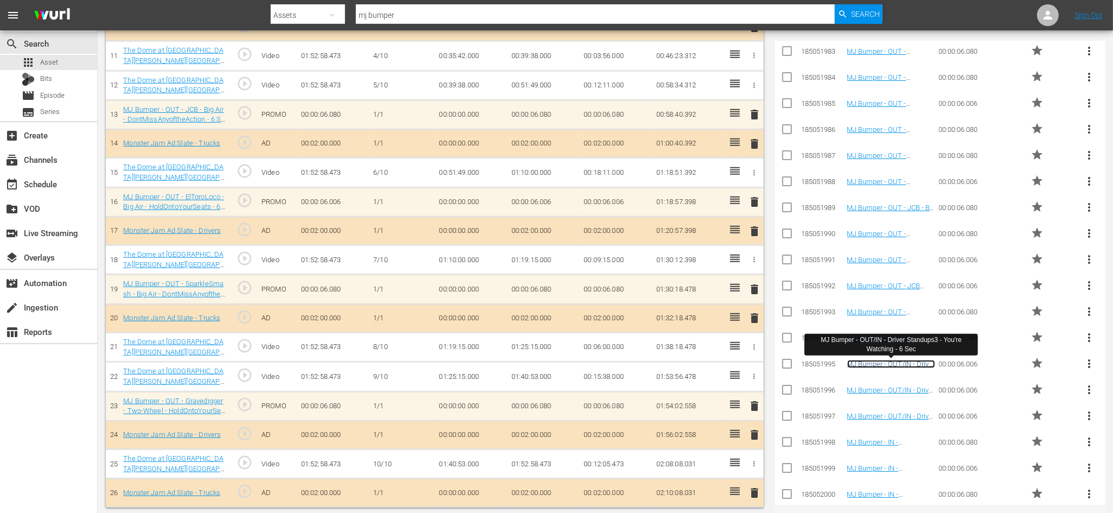
scroll to position [630, 0]
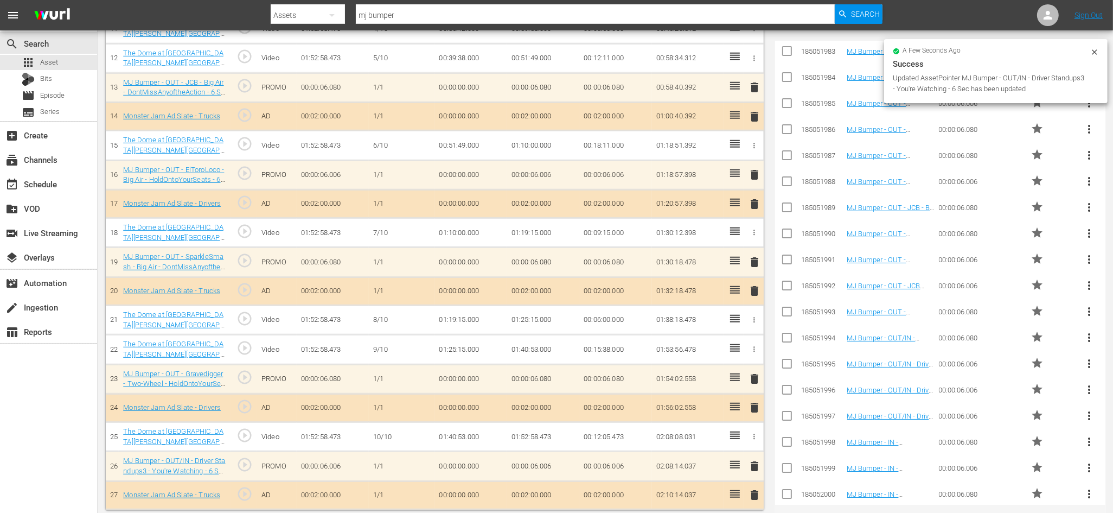
click at [249, 466] on span "play_circle_outline" at bounding box center [244, 464] width 16 height 16
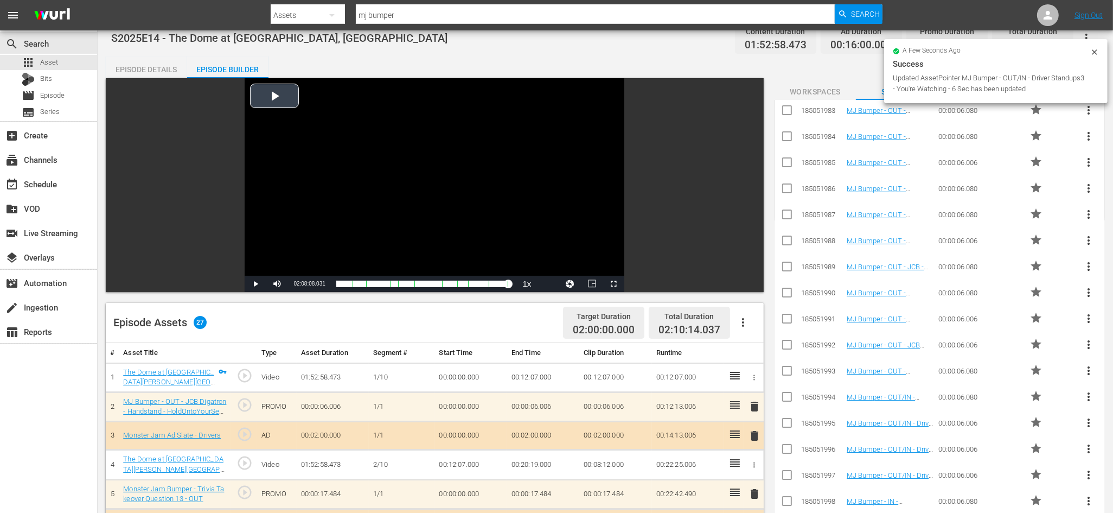
scroll to position [0, 0]
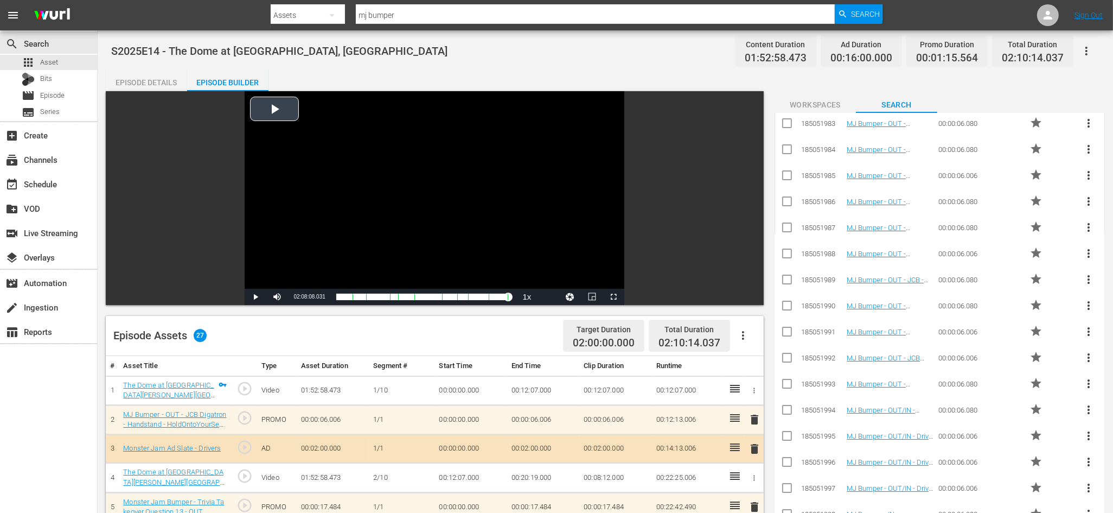
click at [279, 101] on div "Video Player" at bounding box center [435, 189] width 380 height 197
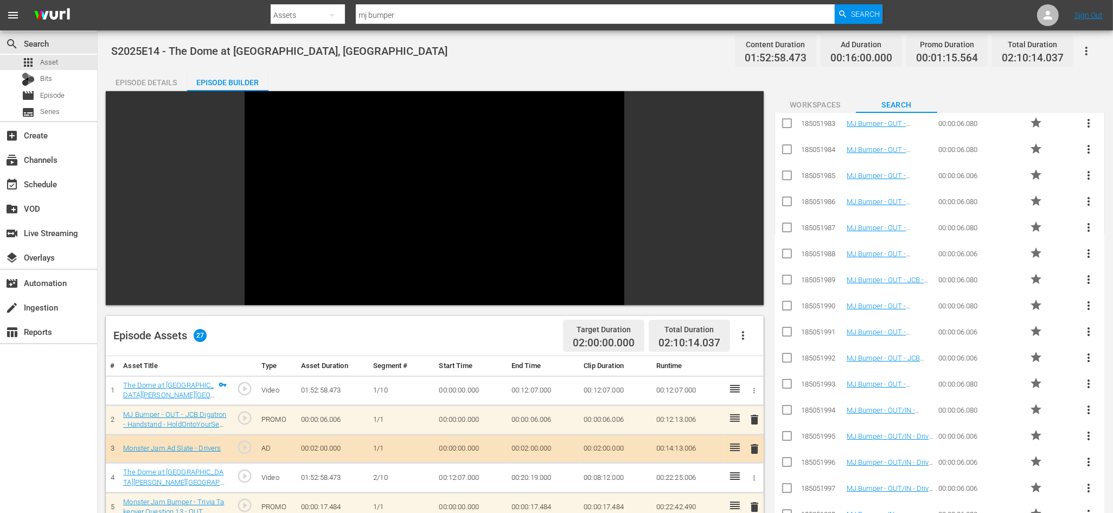
click at [560, 47] on div "S2025E14 - The Dome at [GEOGRAPHIC_DATA] - [GEOGRAPHIC_DATA][PERSON_NAME], [GEO…" at bounding box center [605, 51] width 988 height 24
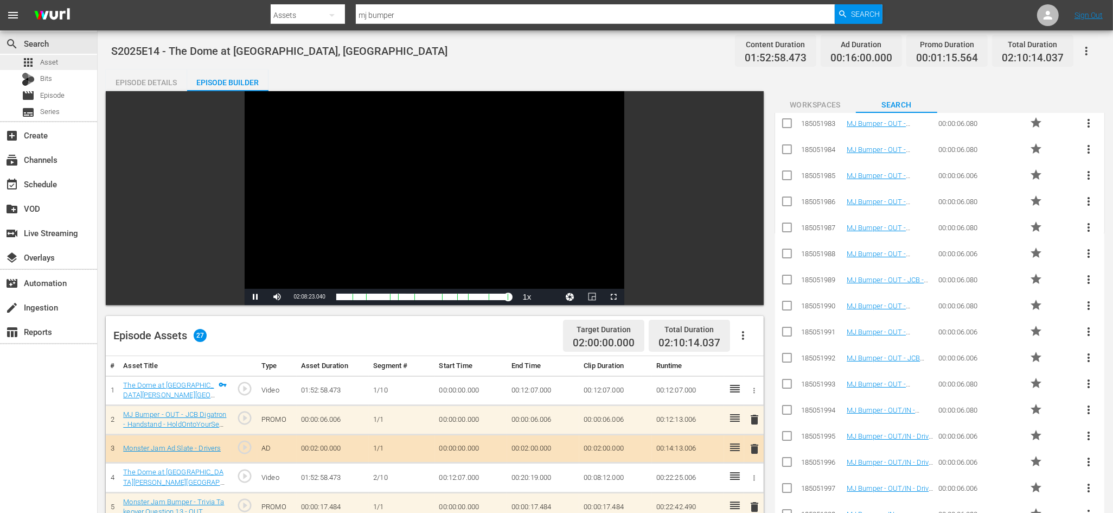
click at [72, 66] on div "apps Asset" at bounding box center [48, 62] width 97 height 15
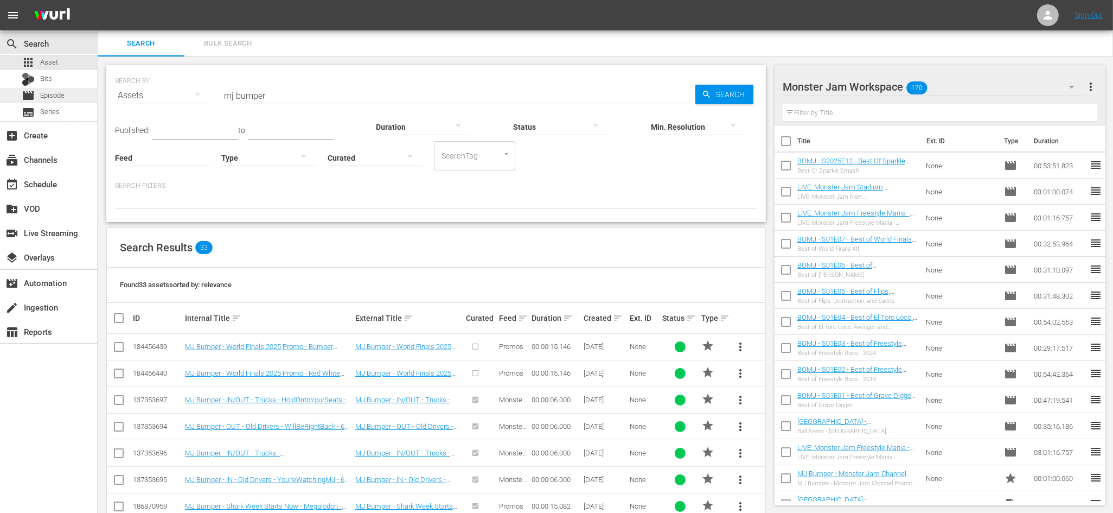
click at [71, 97] on div "movie Episode" at bounding box center [48, 95] width 97 height 15
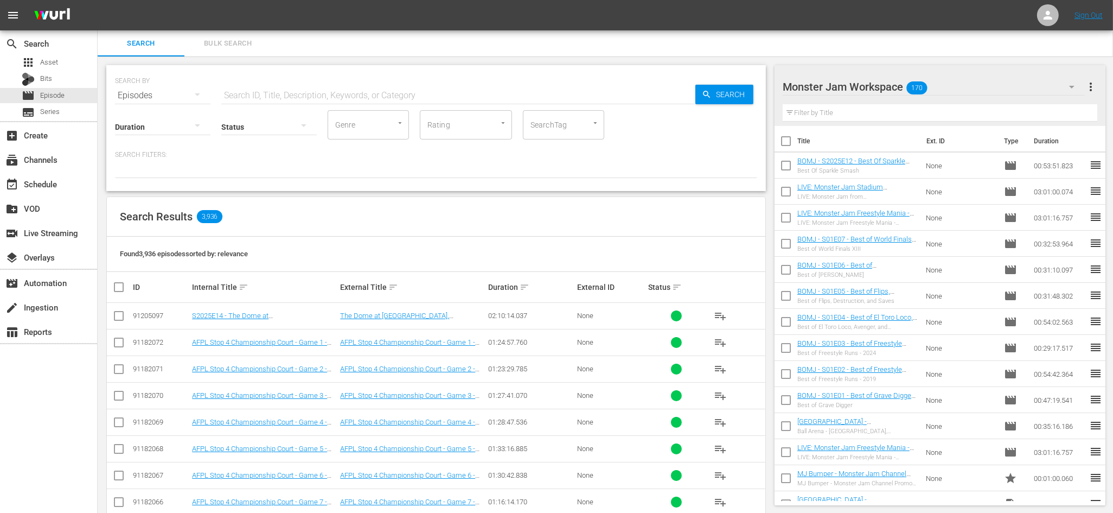
click at [554, 129] on input "SearchTag" at bounding box center [548, 125] width 41 height 20
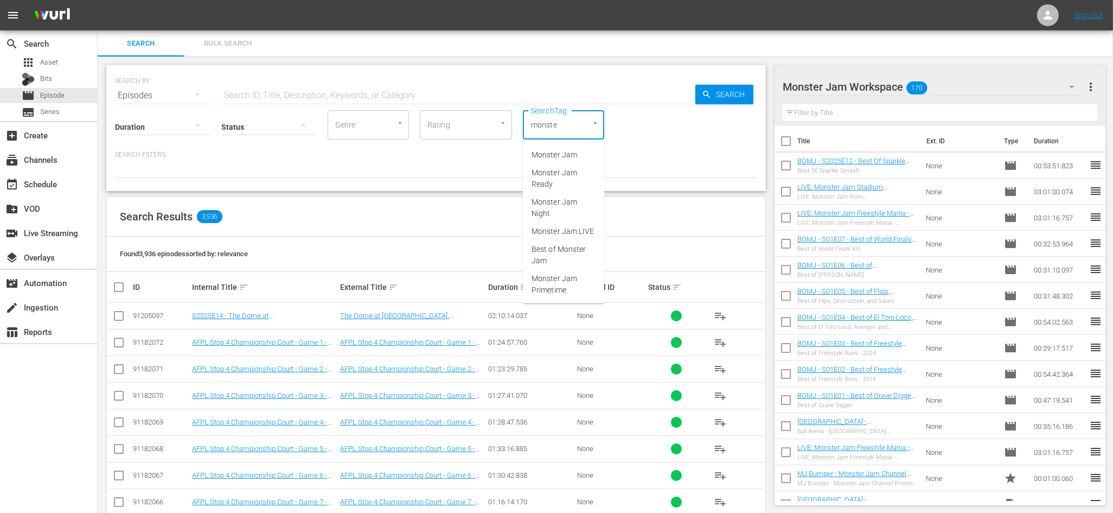
type input "monster"
click at [554, 168] on span "Monster Jam Ready" at bounding box center [564, 178] width 64 height 23
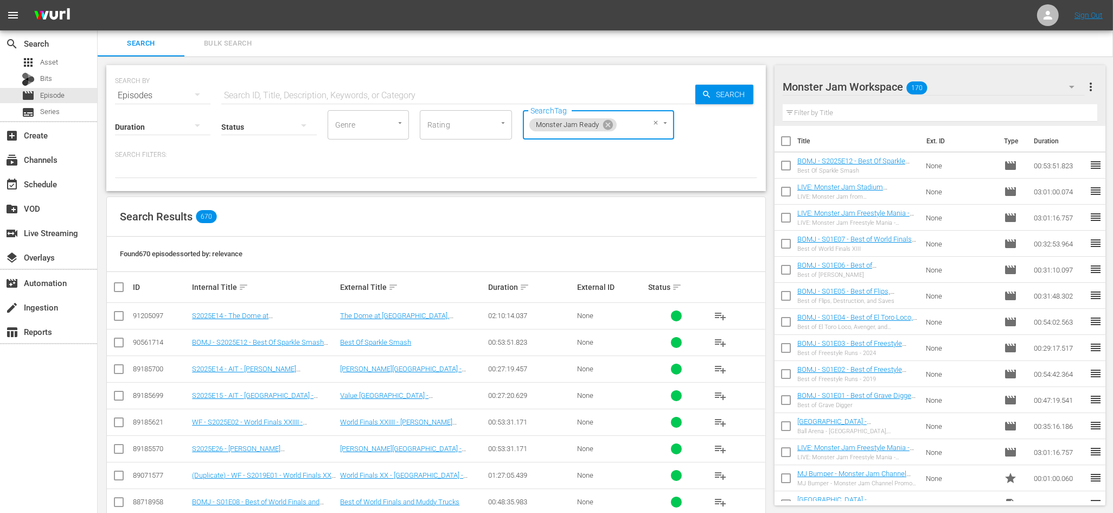
click at [399, 244] on div "Found 670 episodes sorted by: relevance" at bounding box center [436, 253] width 658 height 35
click at [65, 64] on div "apps Asset" at bounding box center [48, 62] width 97 height 15
